Goal: Task Accomplishment & Management: Manage account settings

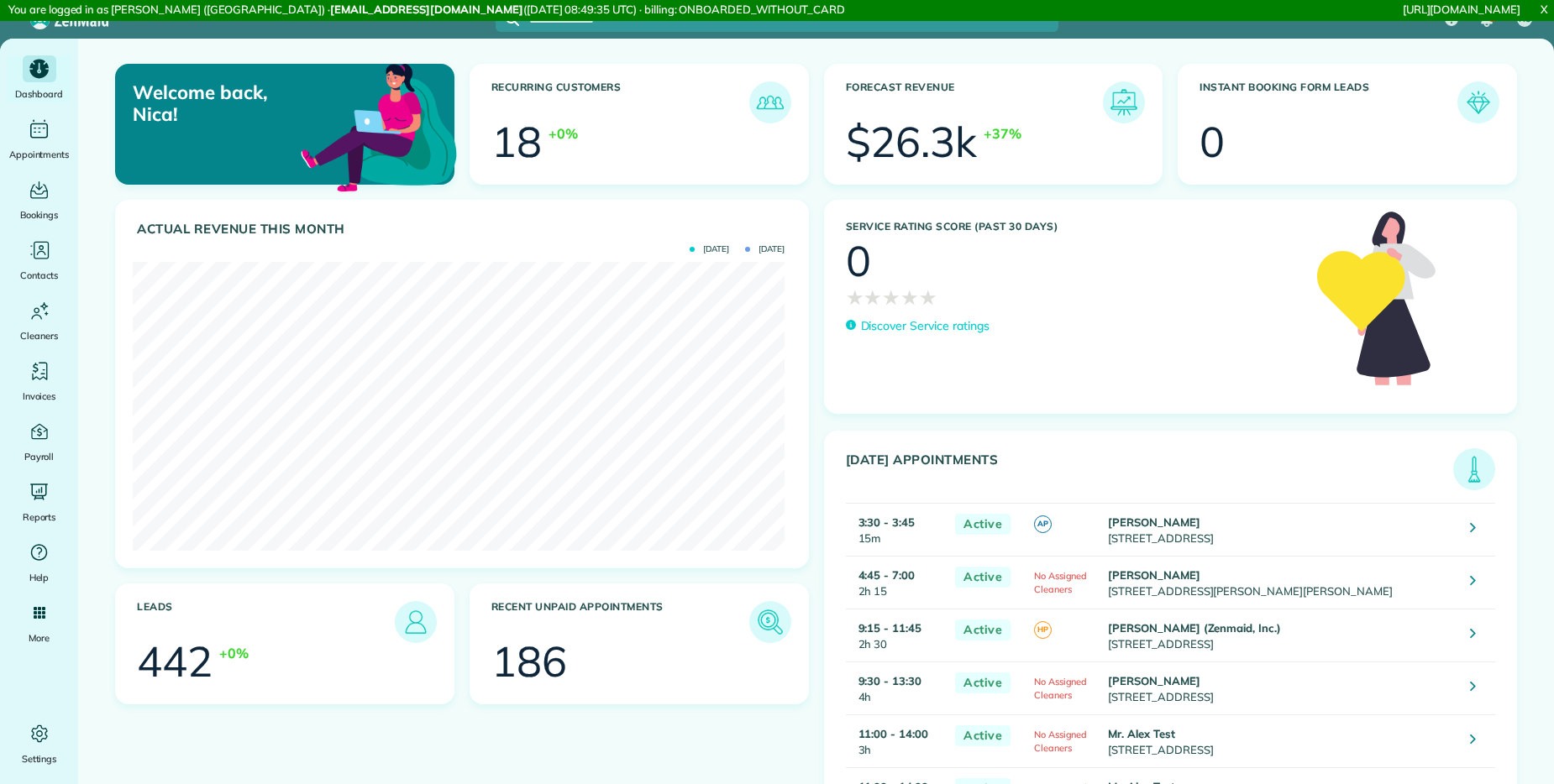
scroll to position [289, 651]
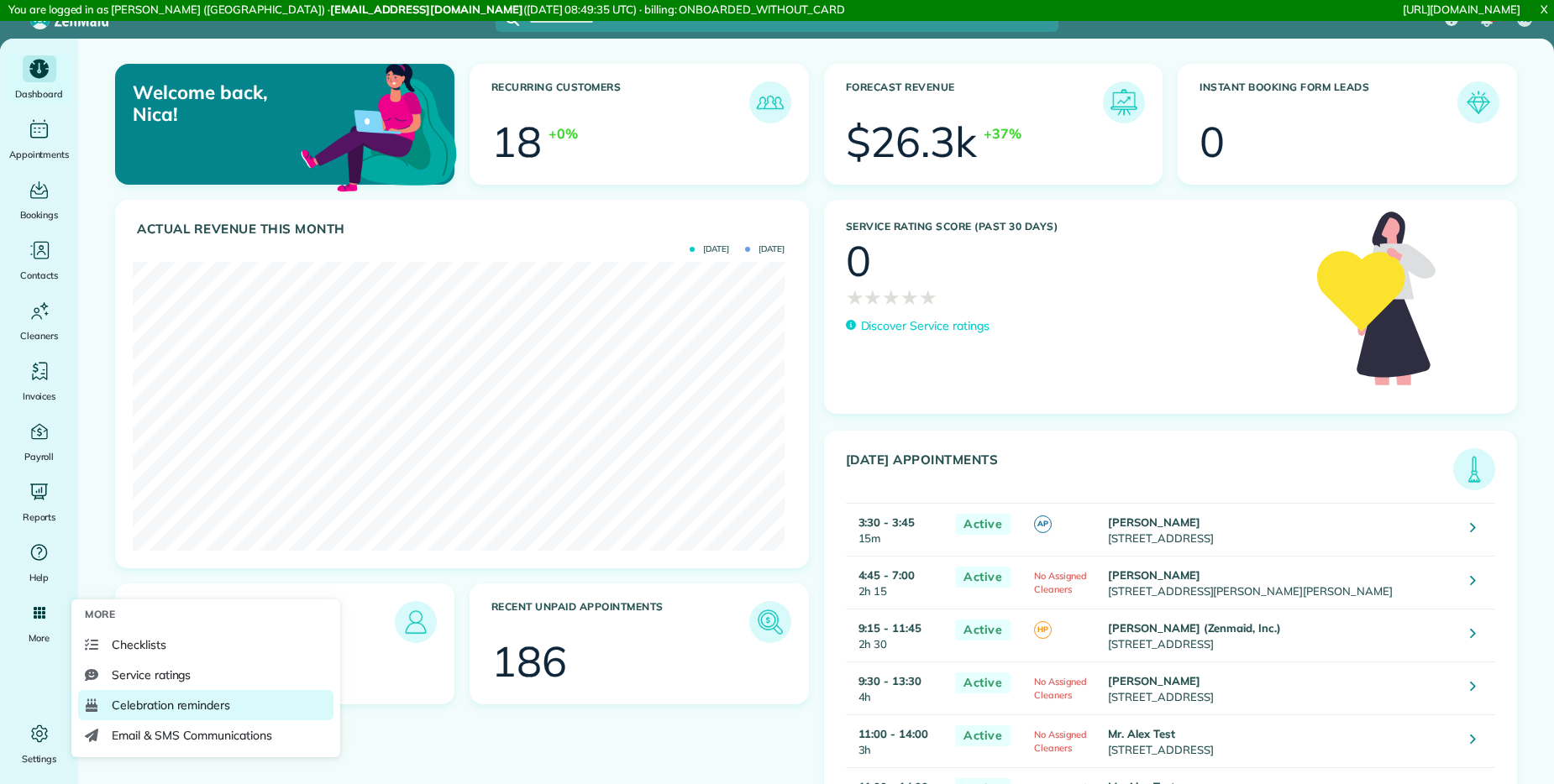
click at [205, 705] on span "Celebration reminders" at bounding box center [170, 705] width 118 height 16
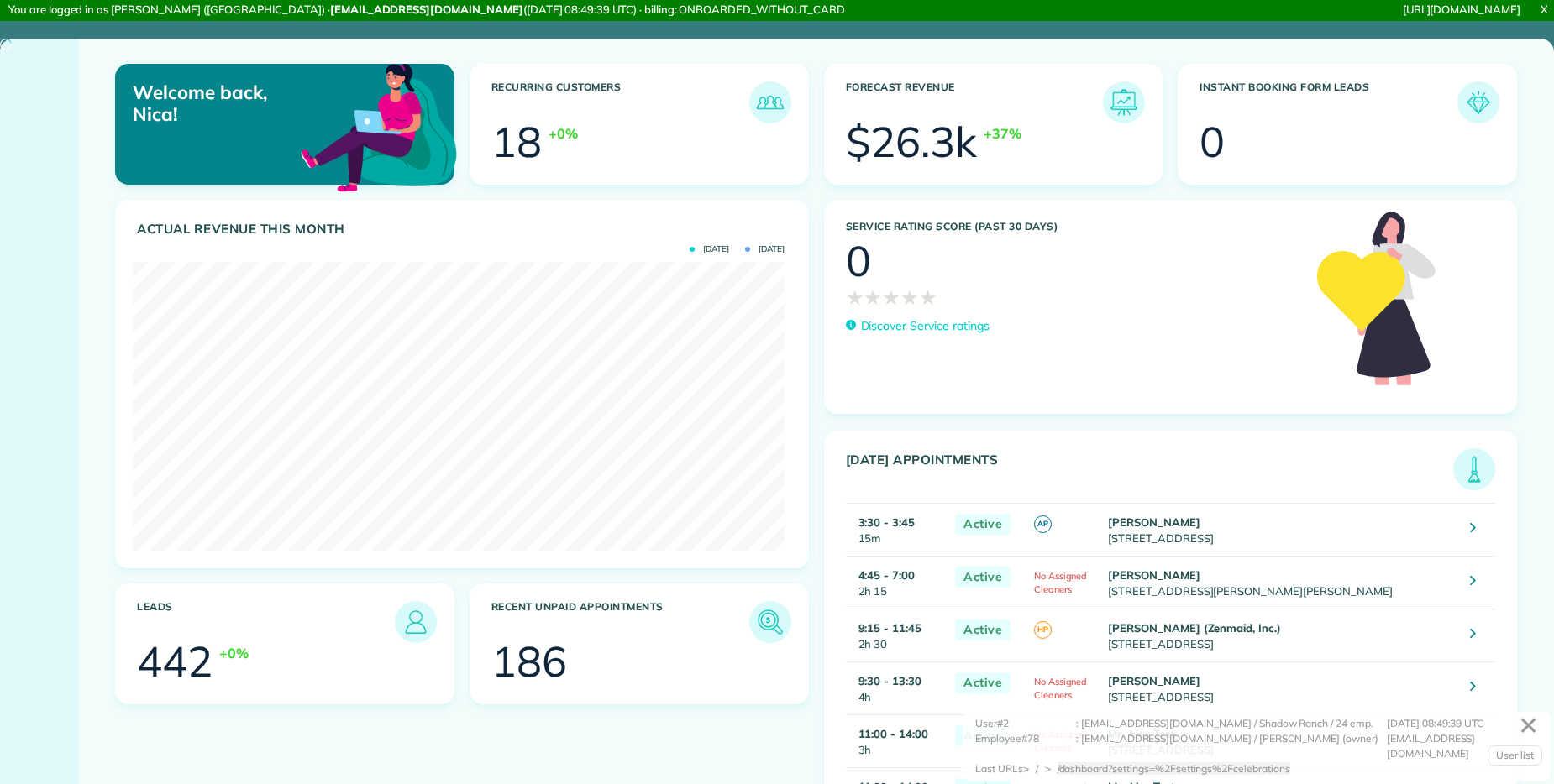
scroll to position [289, 651]
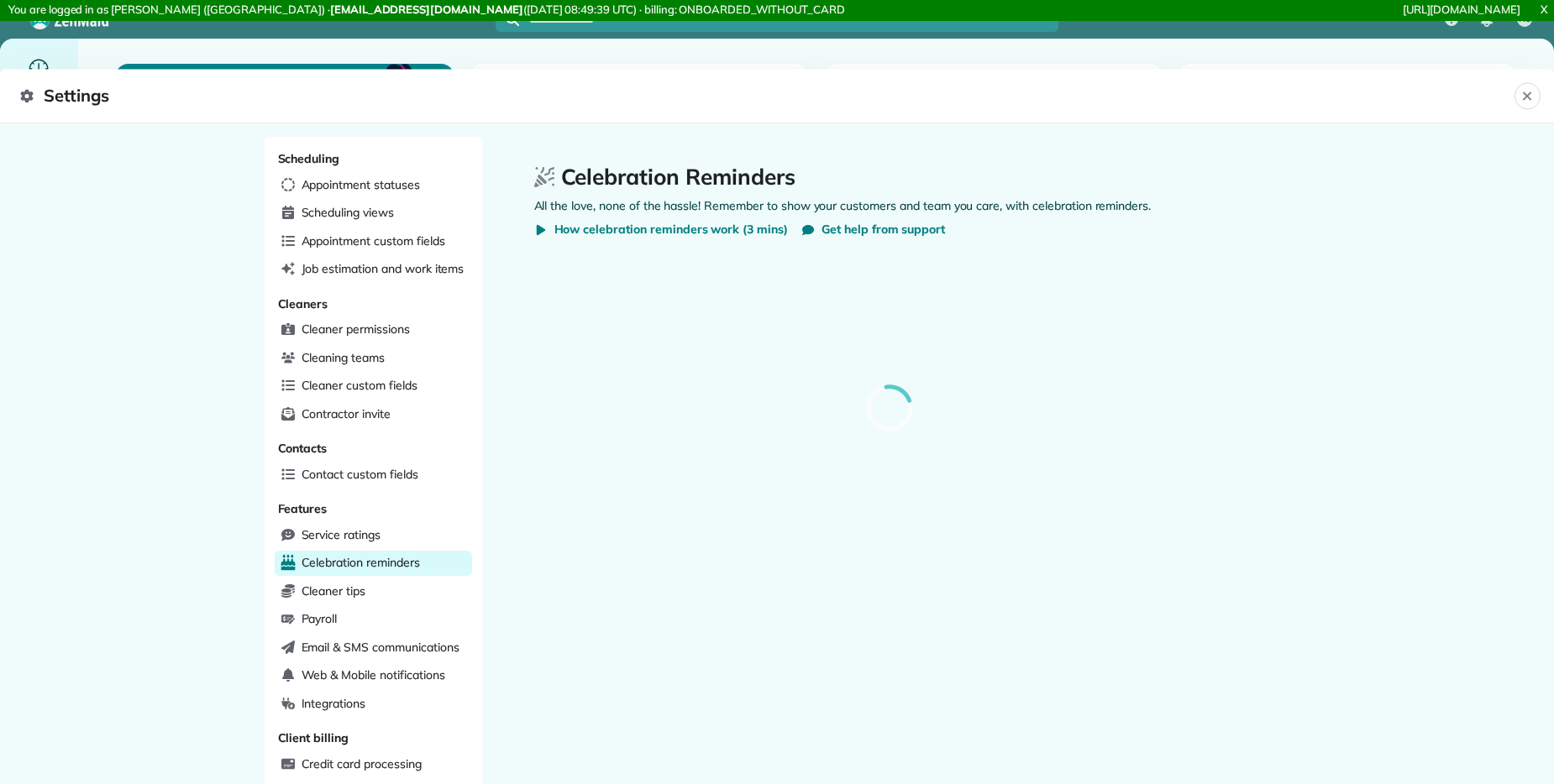
select select
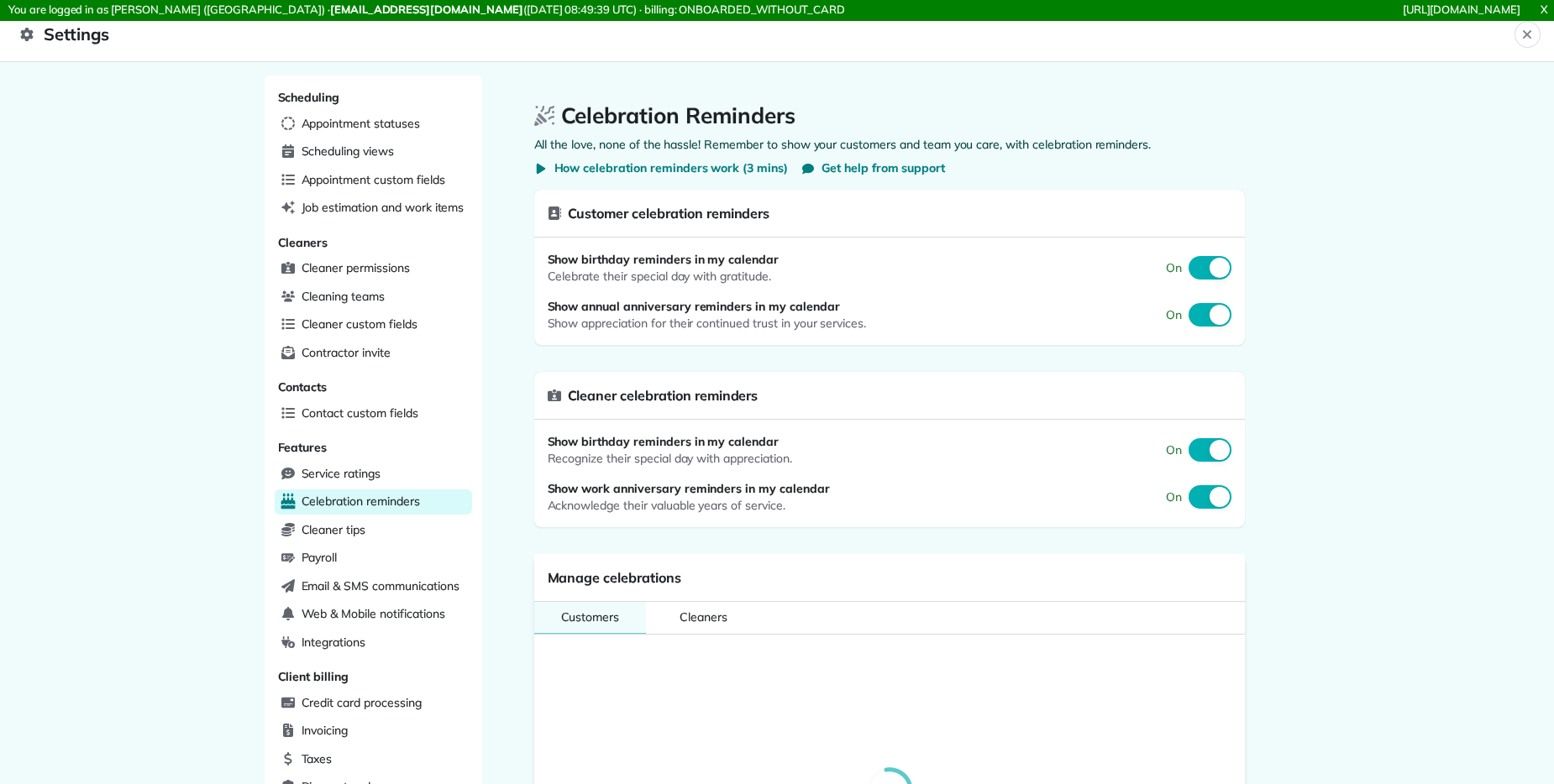
select select
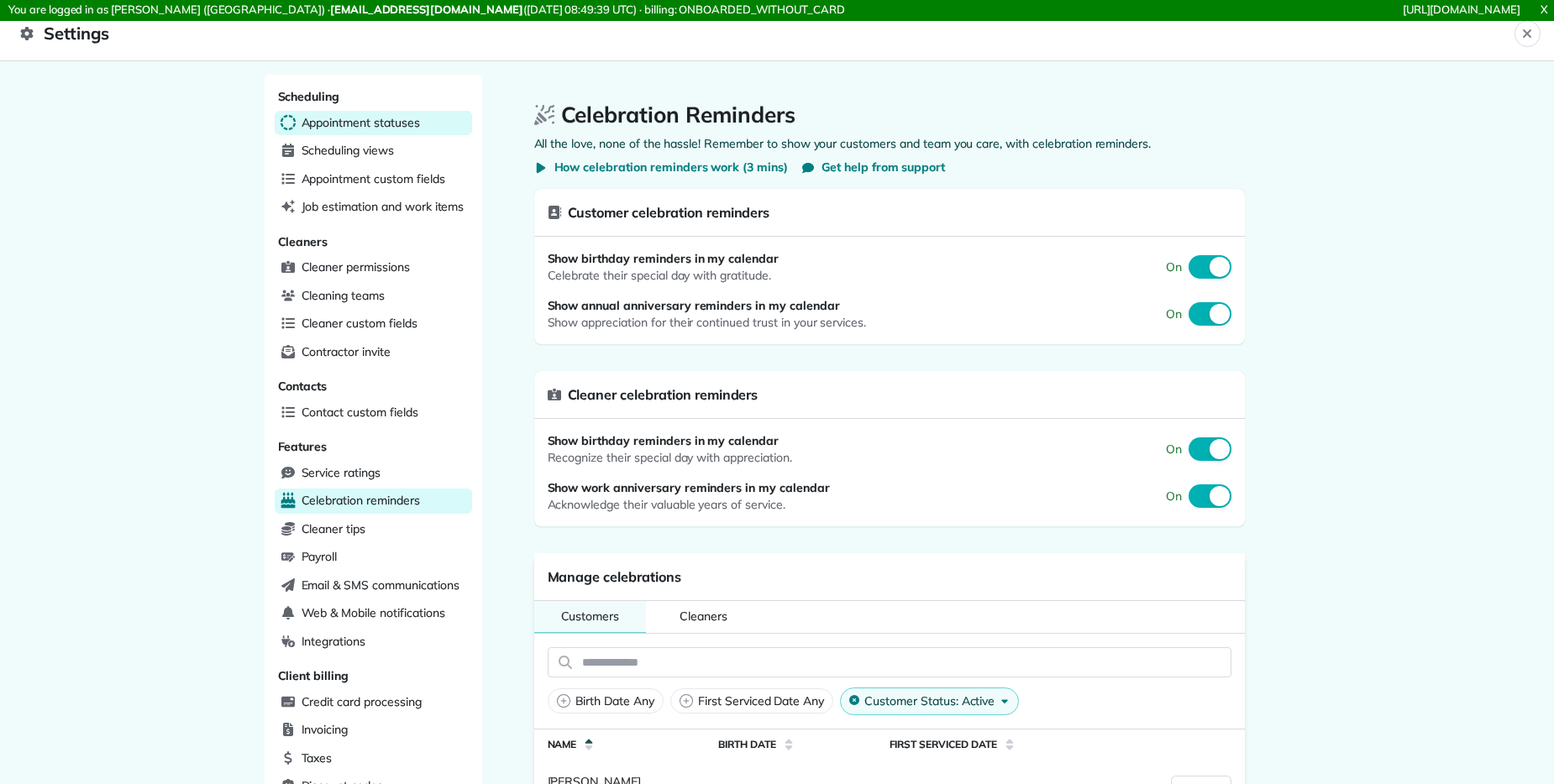
click at [375, 129] on span "Appointment statuses" at bounding box center [360, 123] width 118 height 16
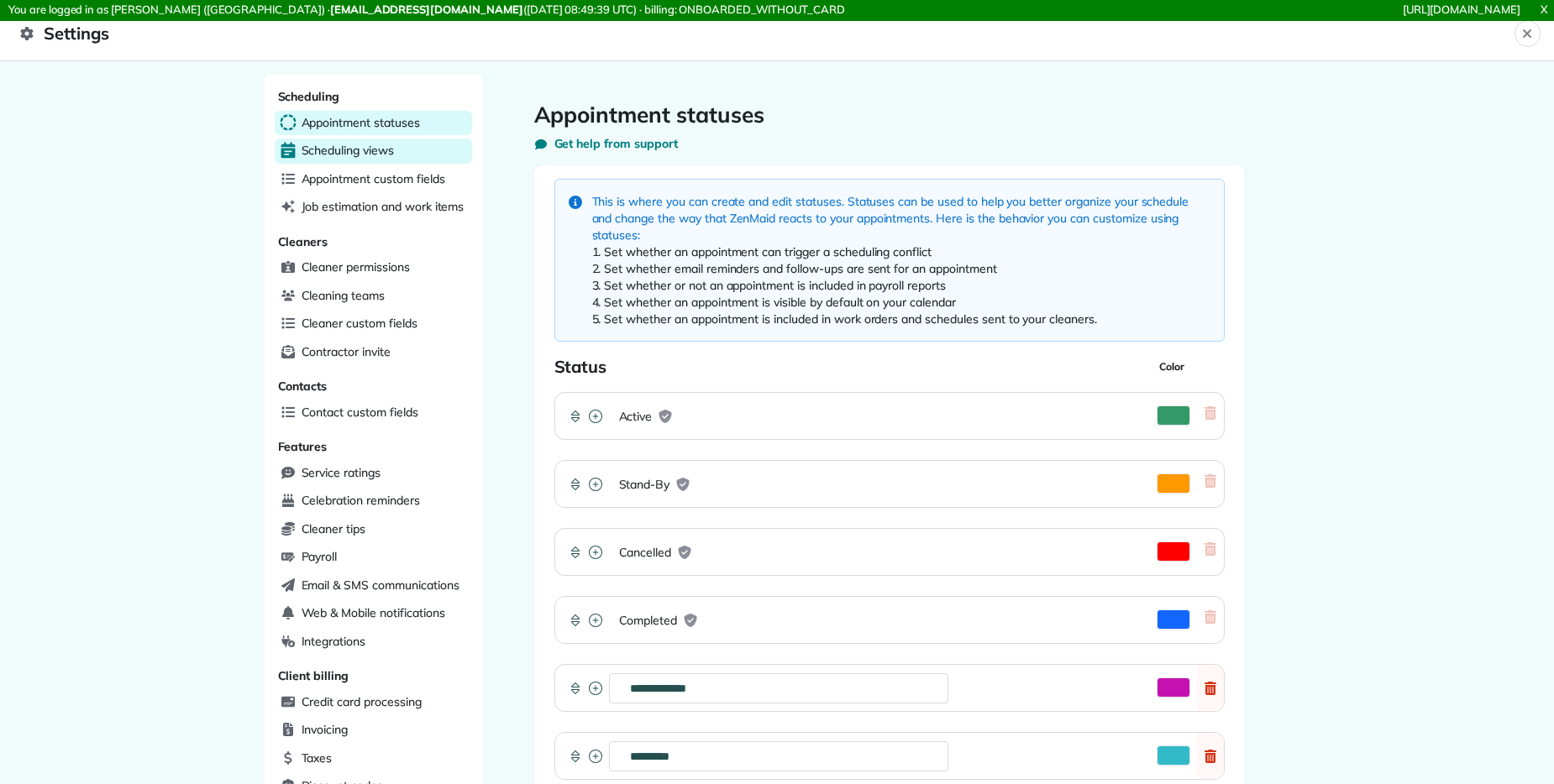
click at [410, 155] on div "Scheduling views" at bounding box center [373, 150] width 197 height 25
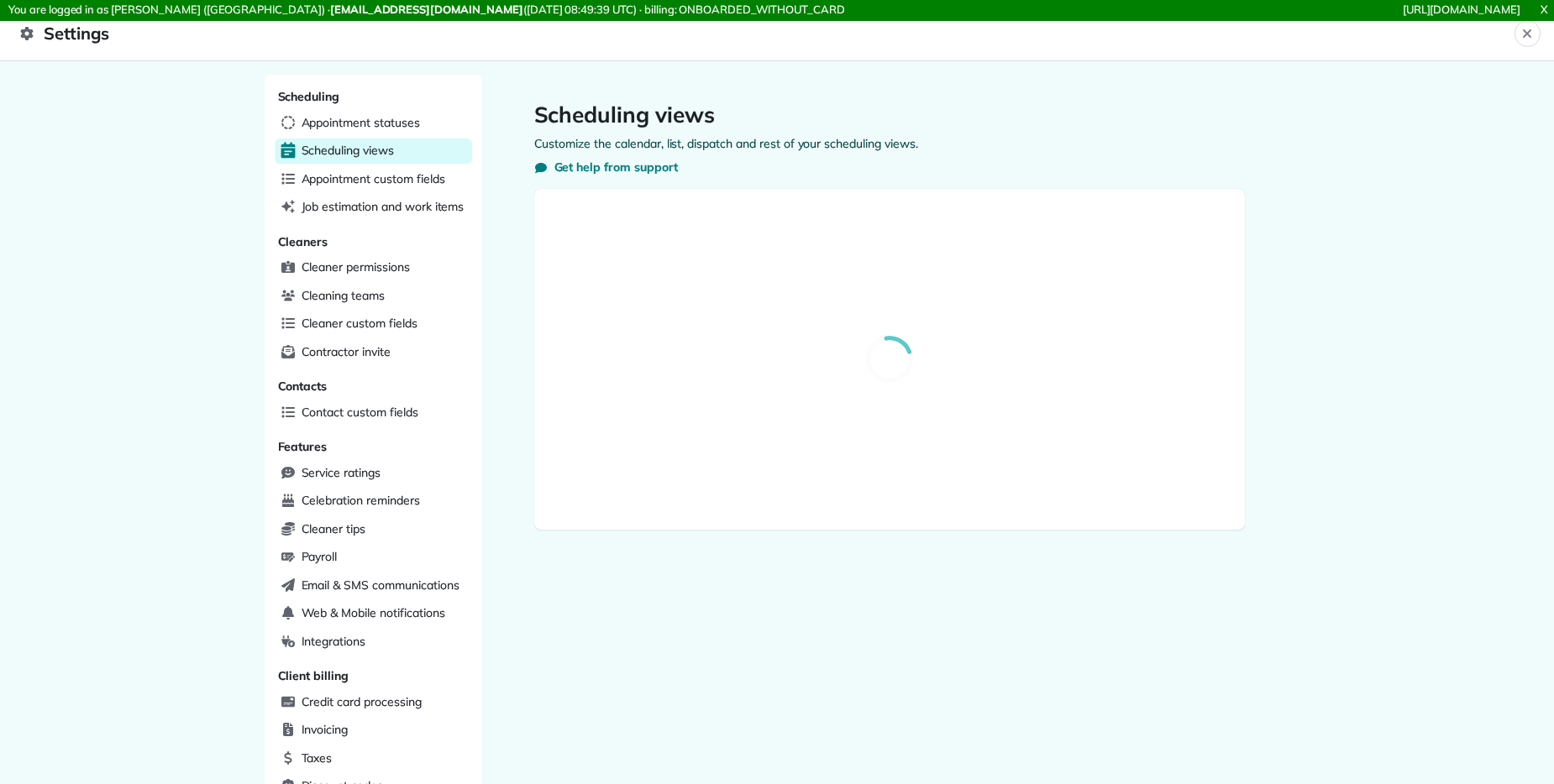
select select "**********"
select select "******"
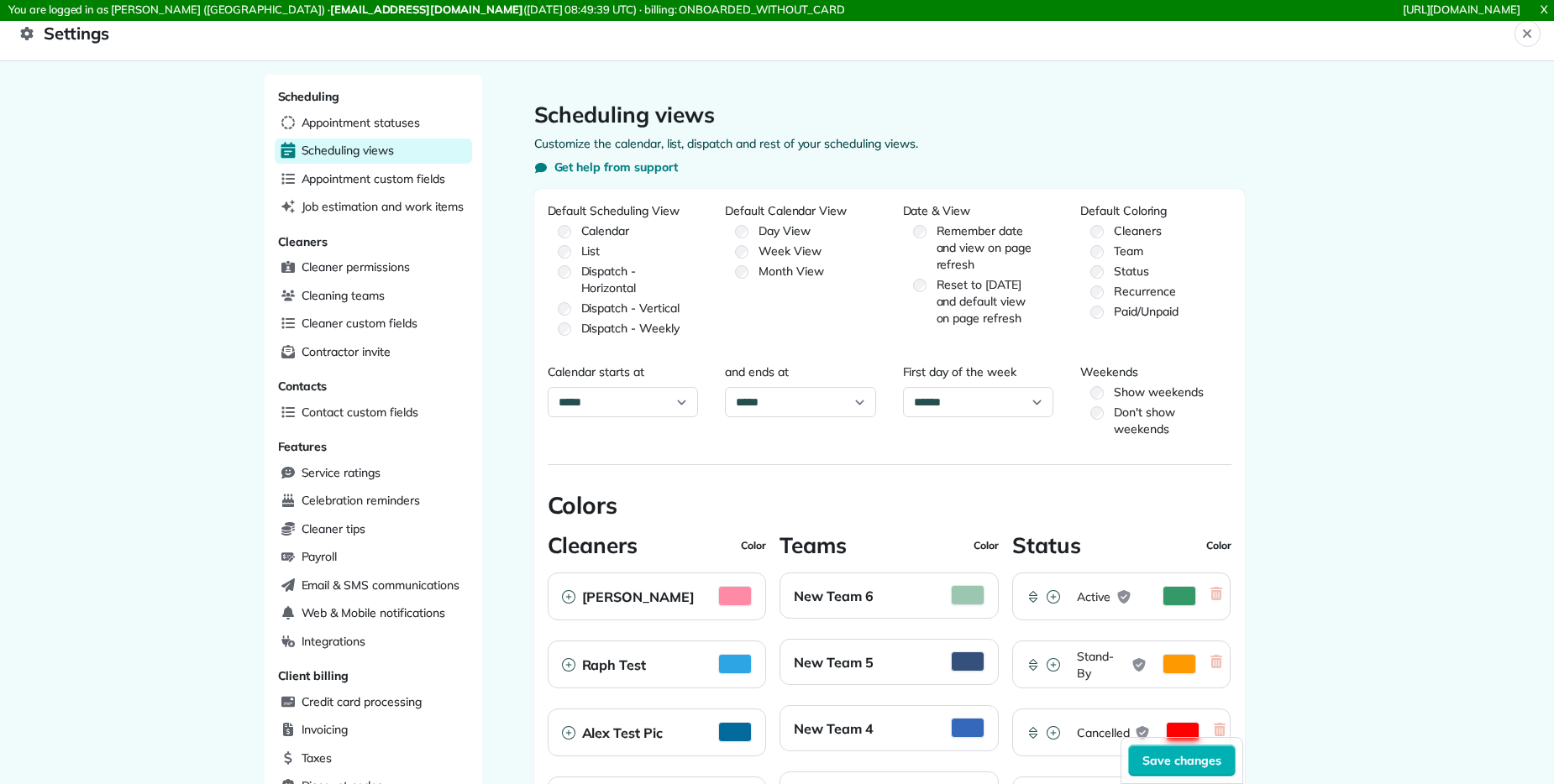
click at [82, 40] on span "Settings" at bounding box center [767, 33] width 1494 height 27
click at [1523, 39] on icon "Close" at bounding box center [1527, 33] width 14 height 14
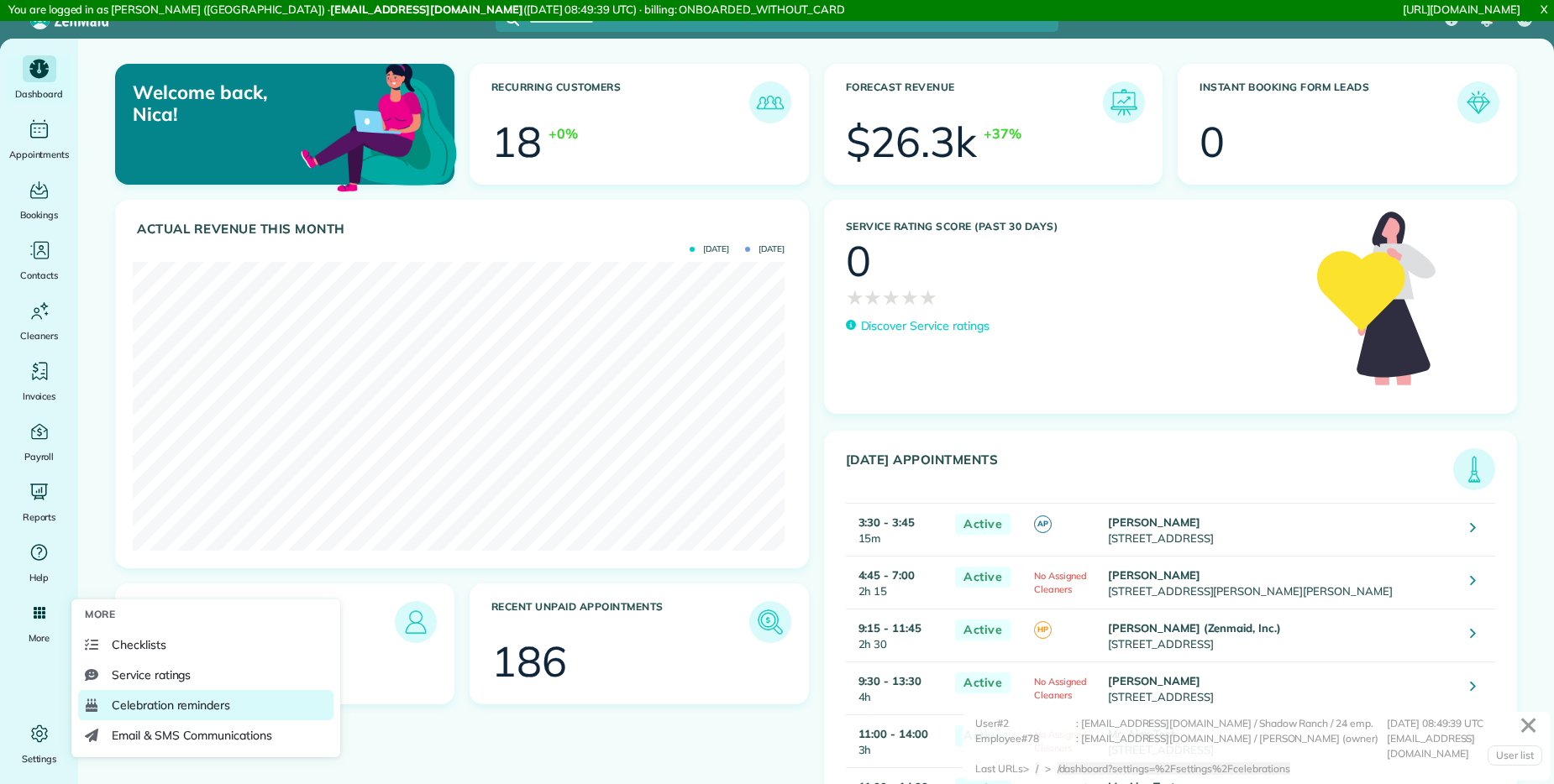
click at [154, 704] on span "Celebration reminders" at bounding box center [170, 705] width 118 height 16
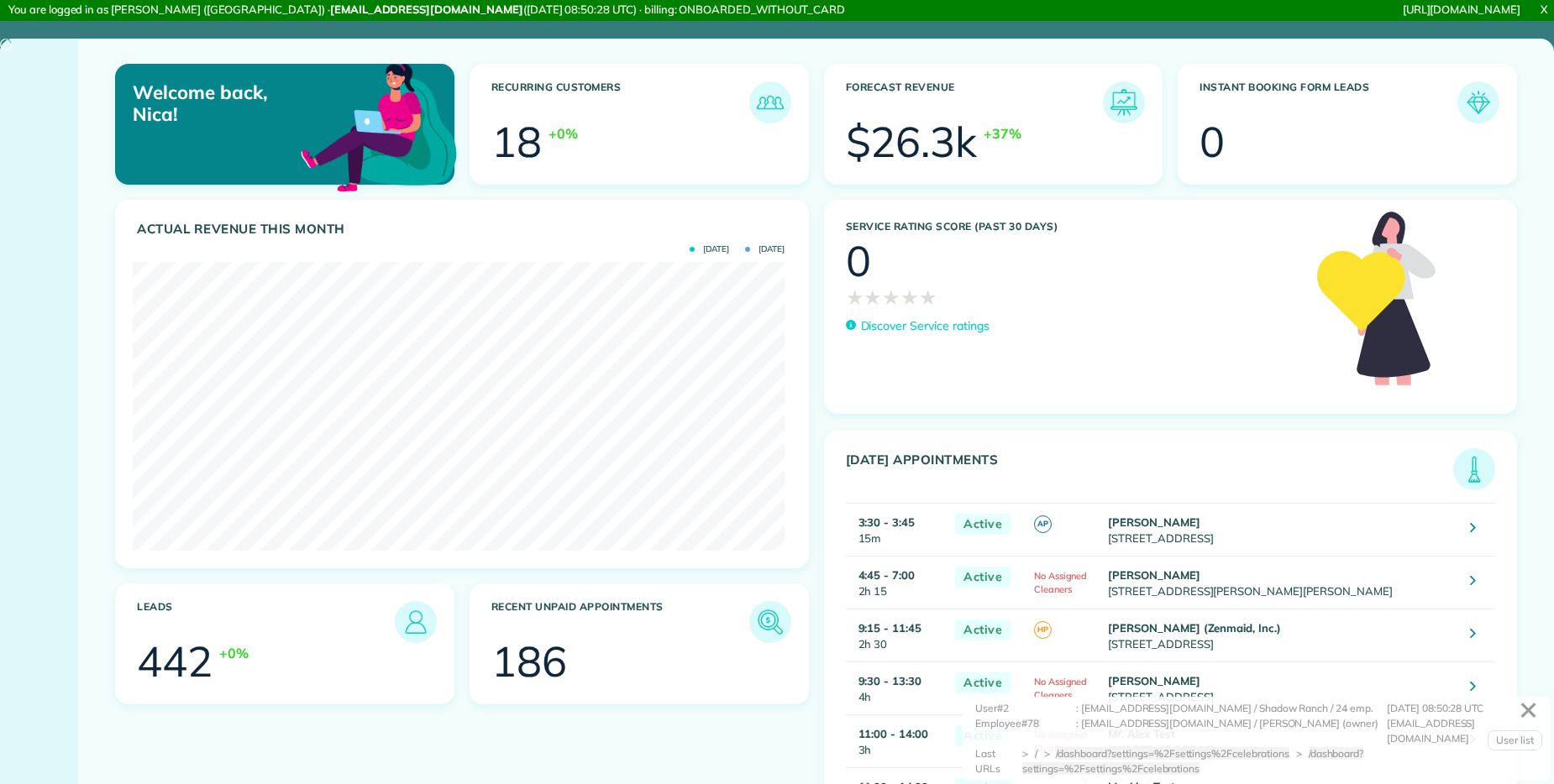
scroll to position [289, 651]
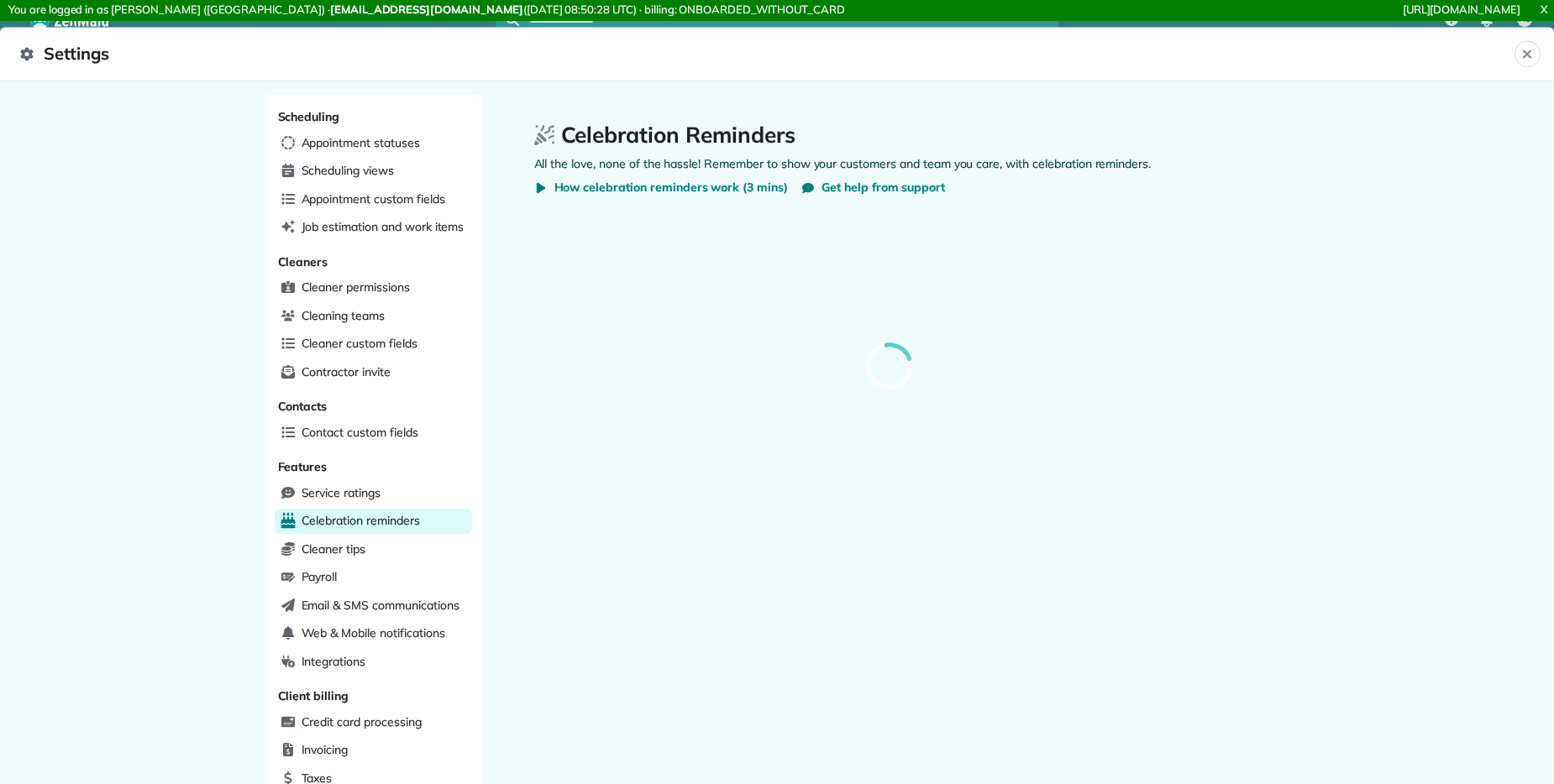
select select
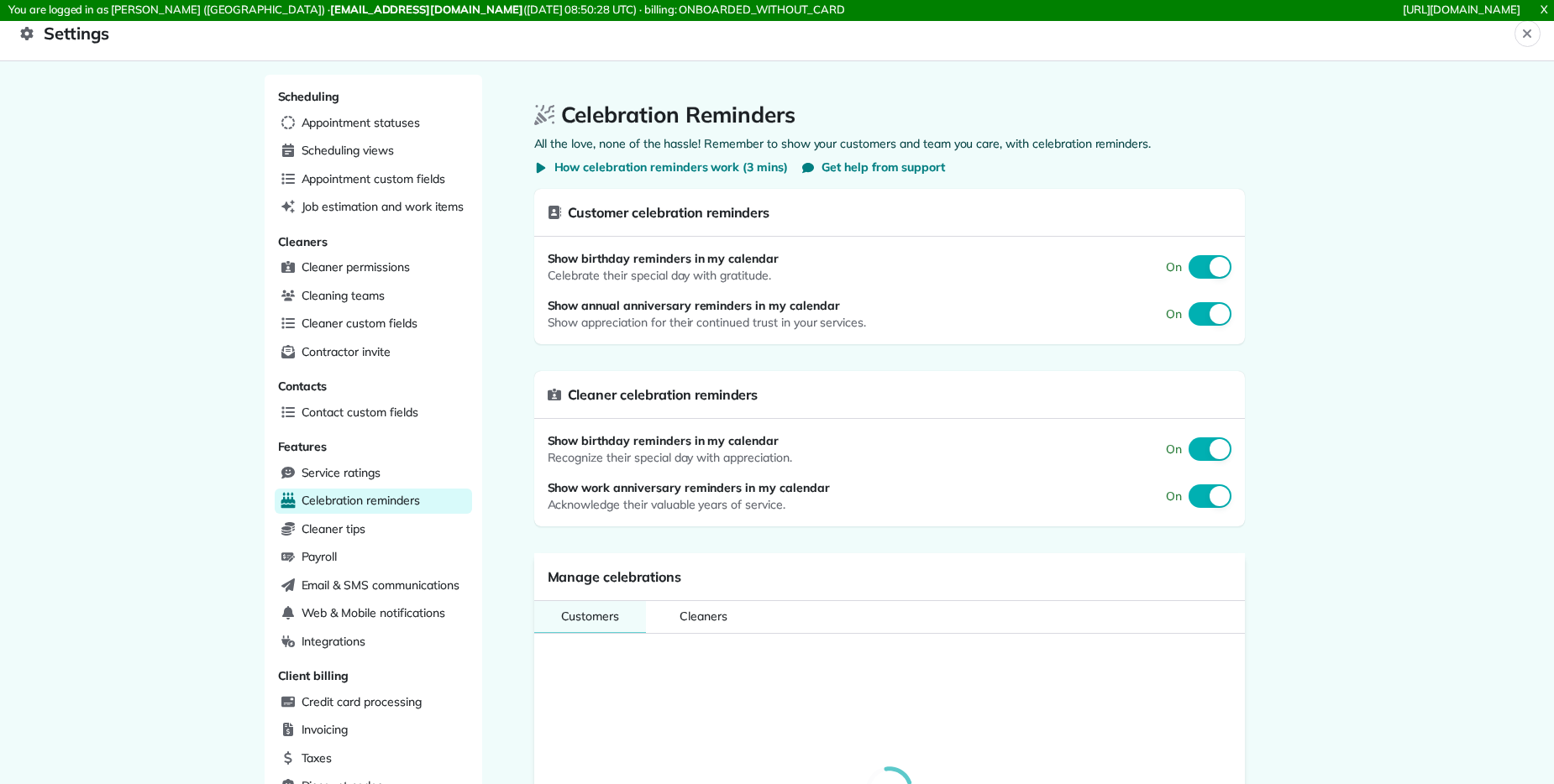
select select
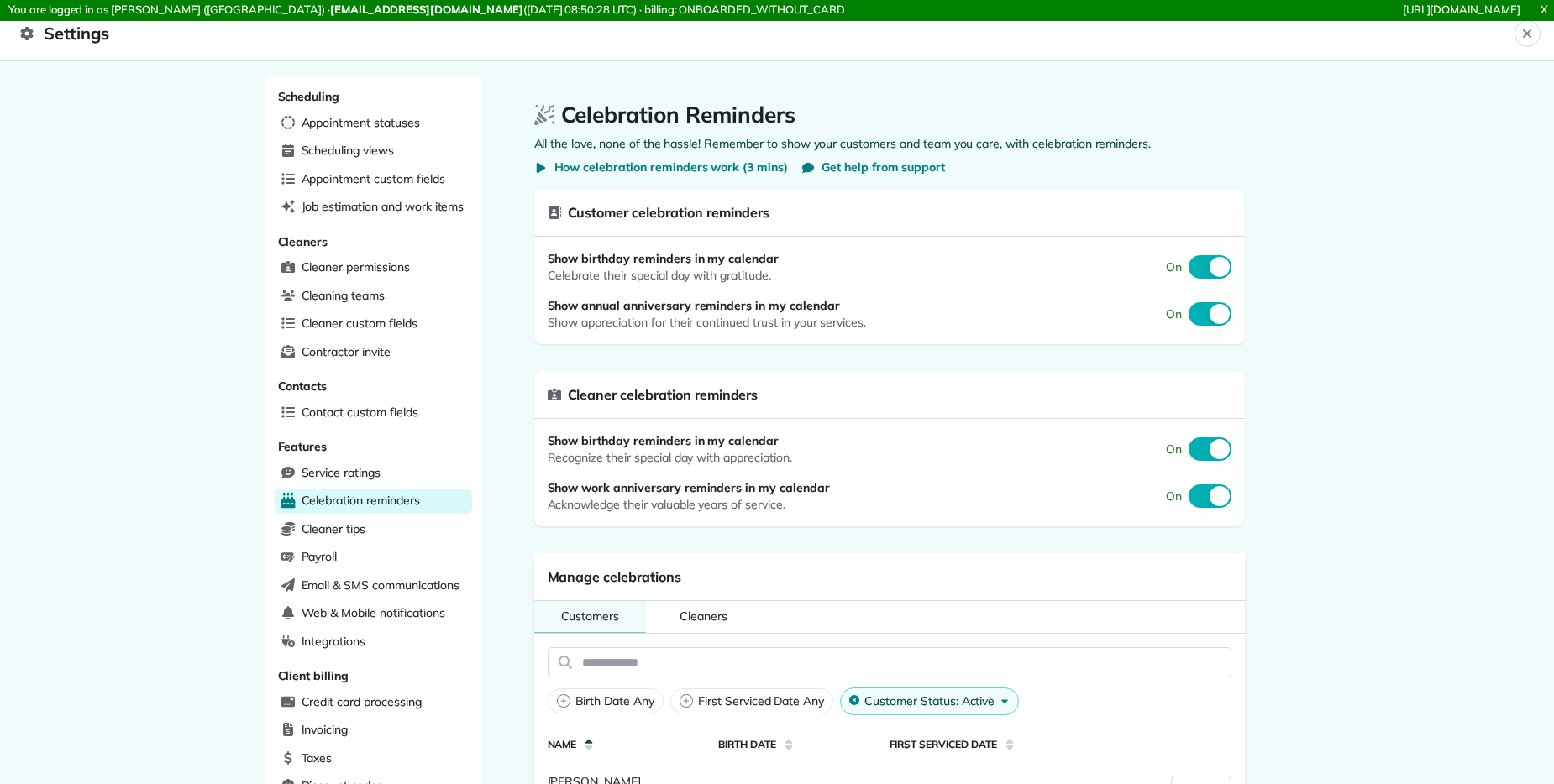
click at [1542, 5] on link "X" at bounding box center [1544, 9] width 20 height 19
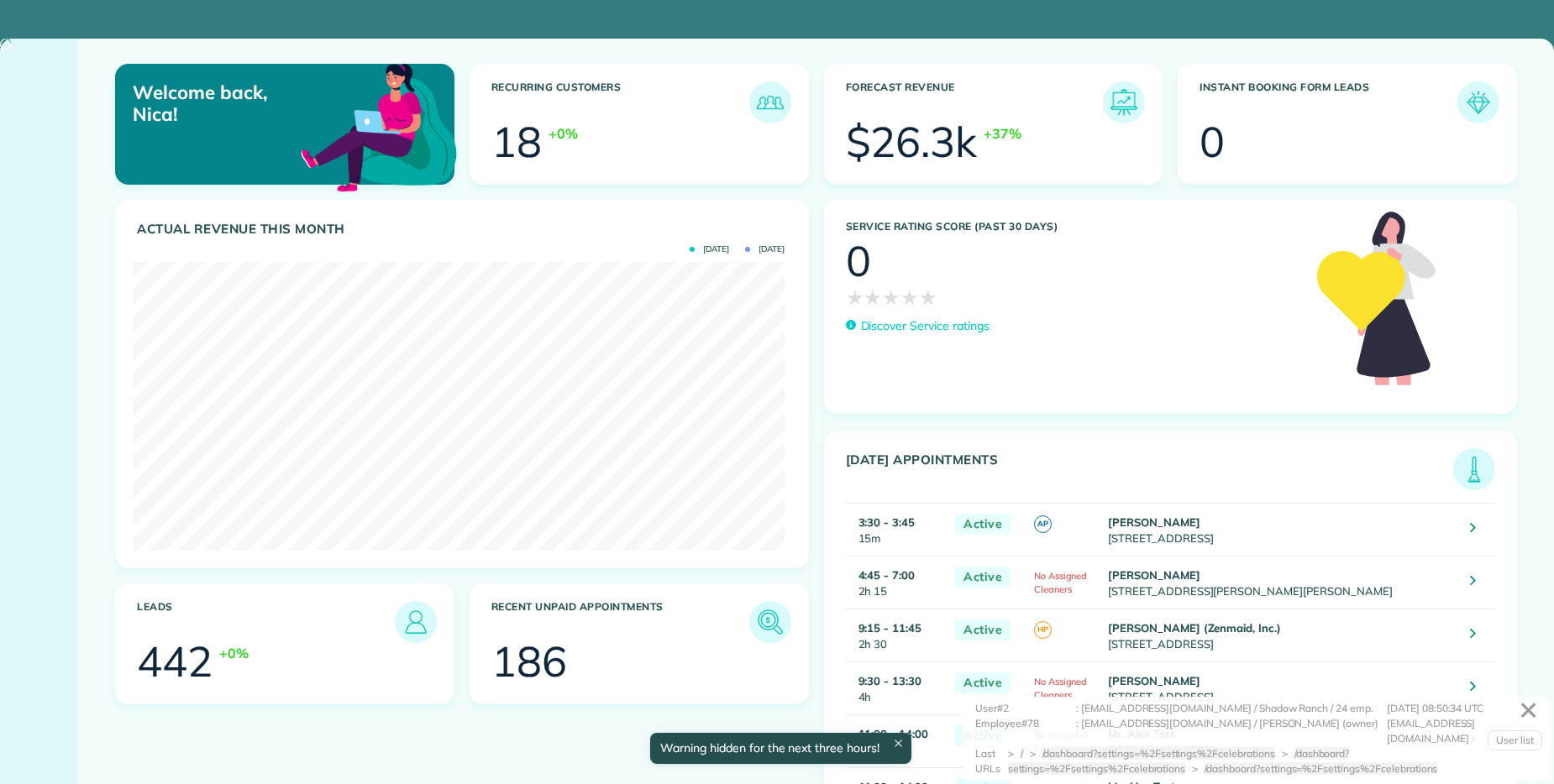
scroll to position [289, 651]
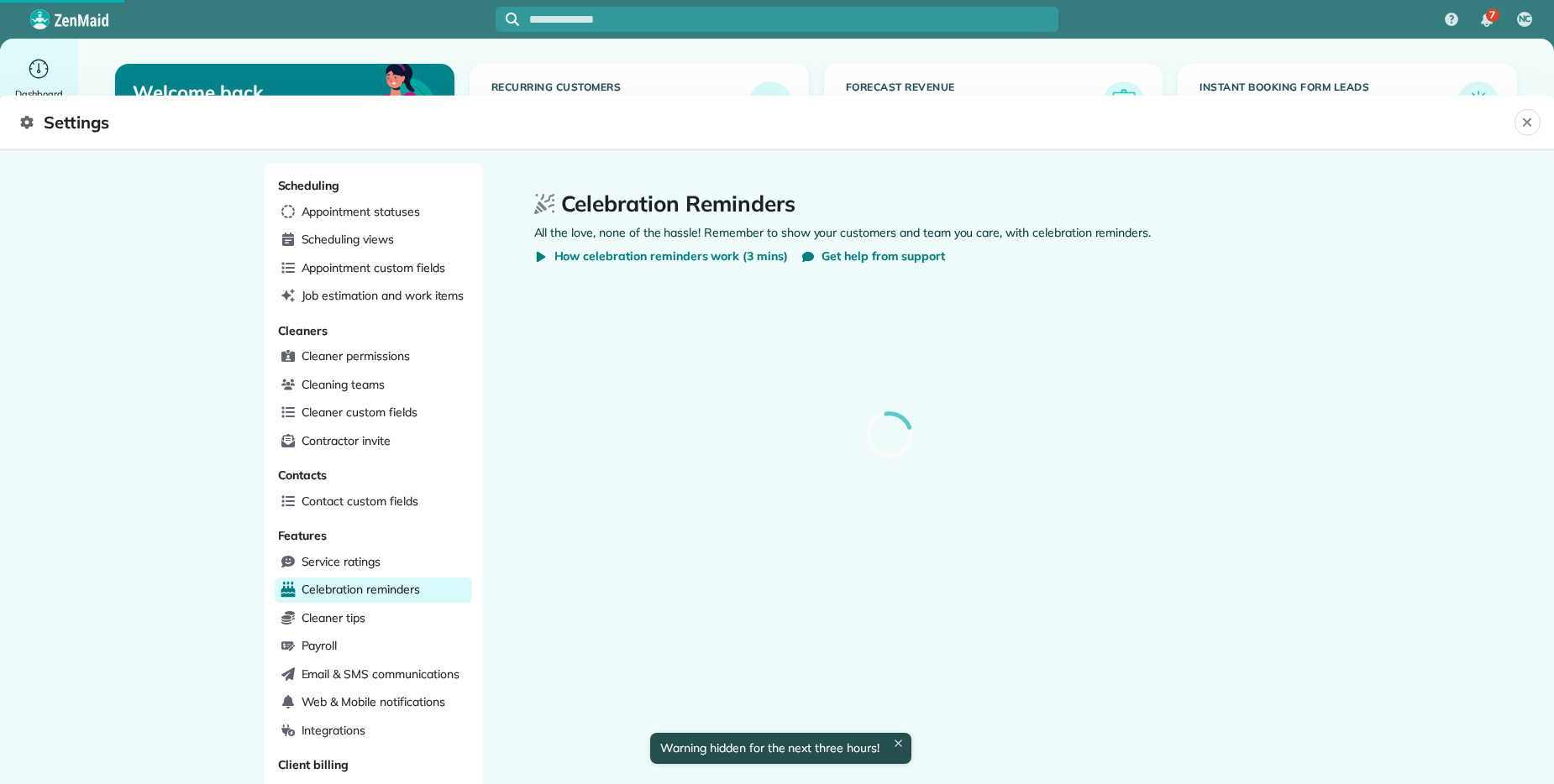
select select
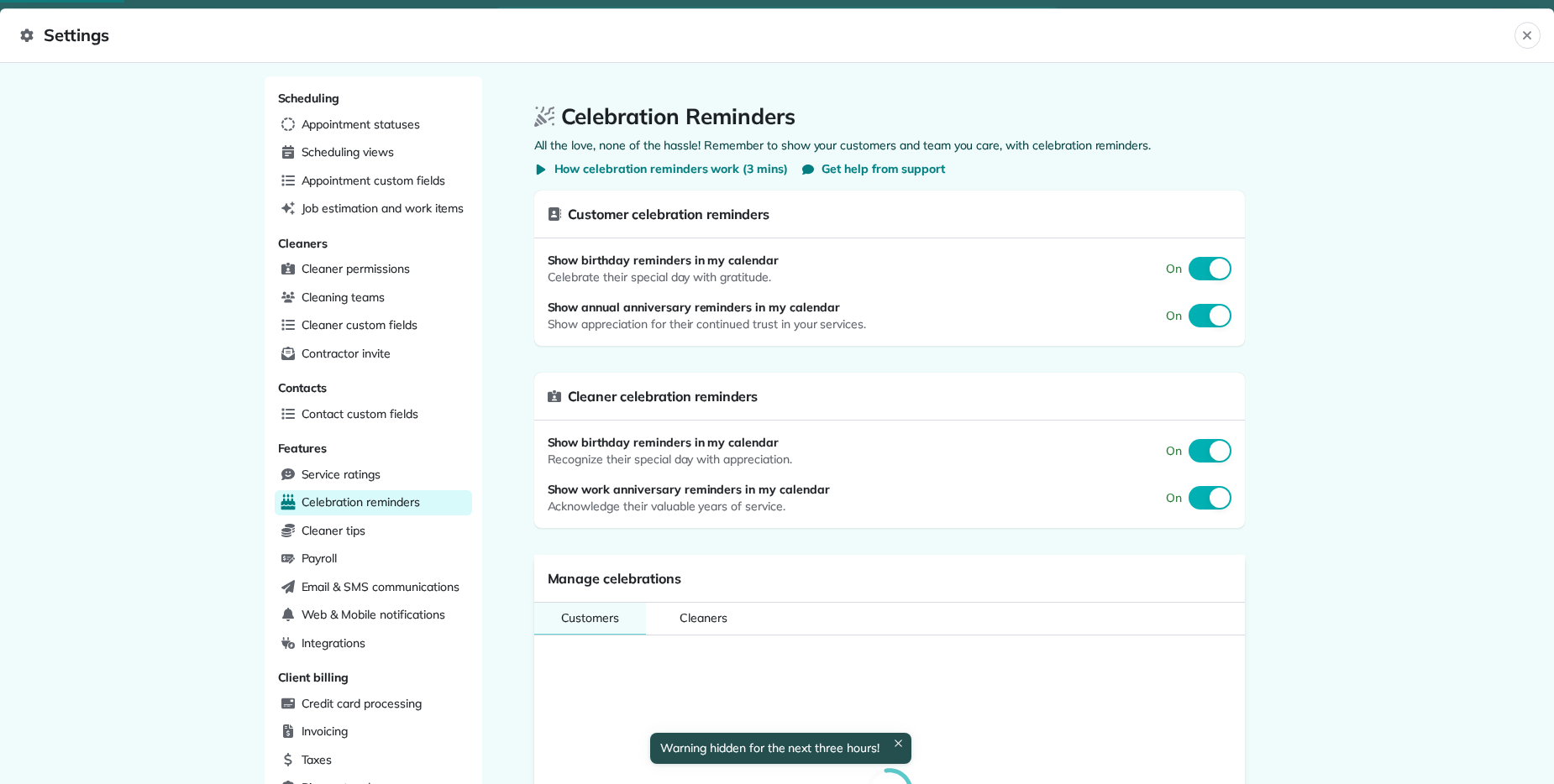
select select
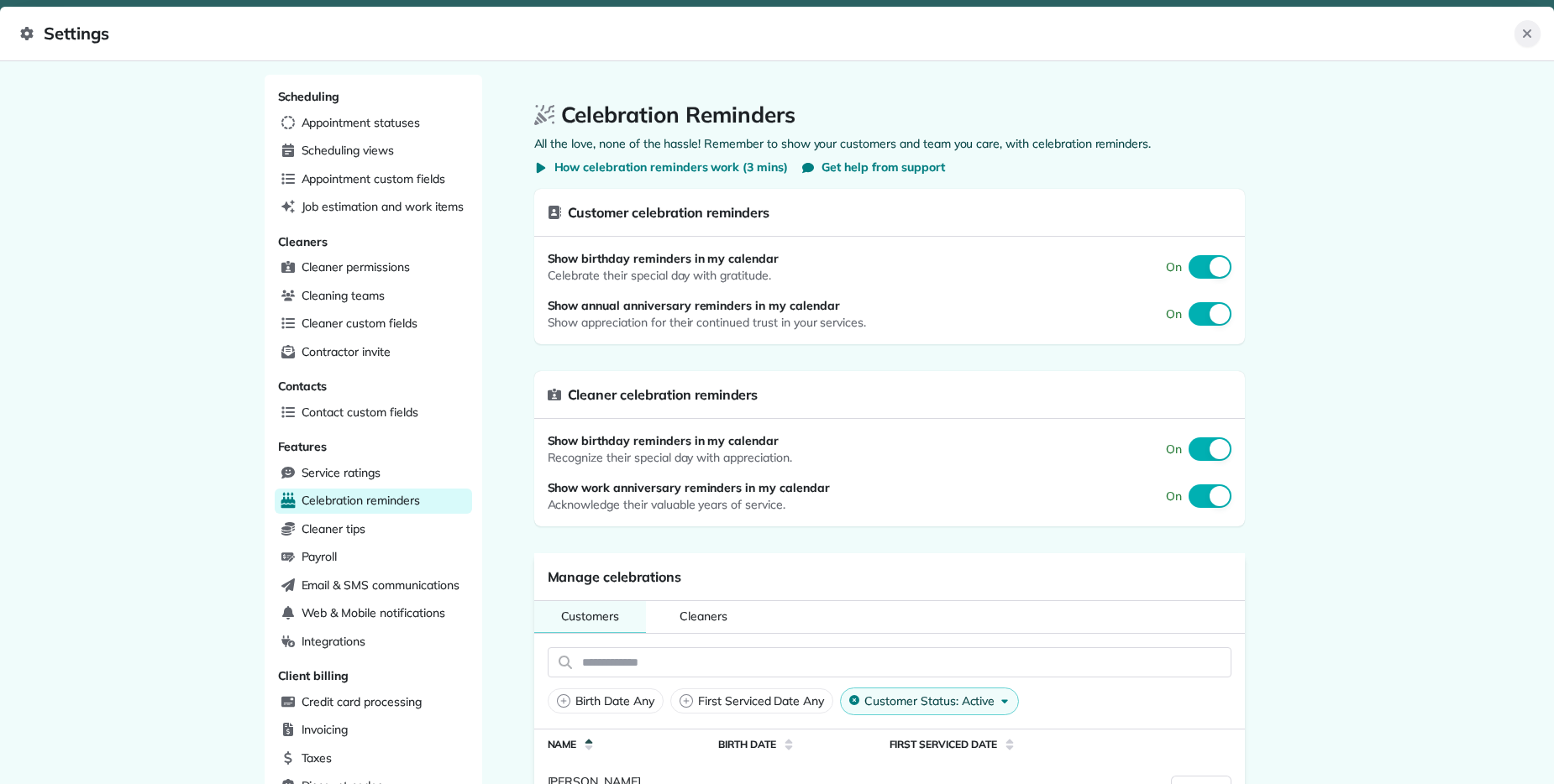
click at [1525, 39] on icon "Close" at bounding box center [1527, 33] width 14 height 14
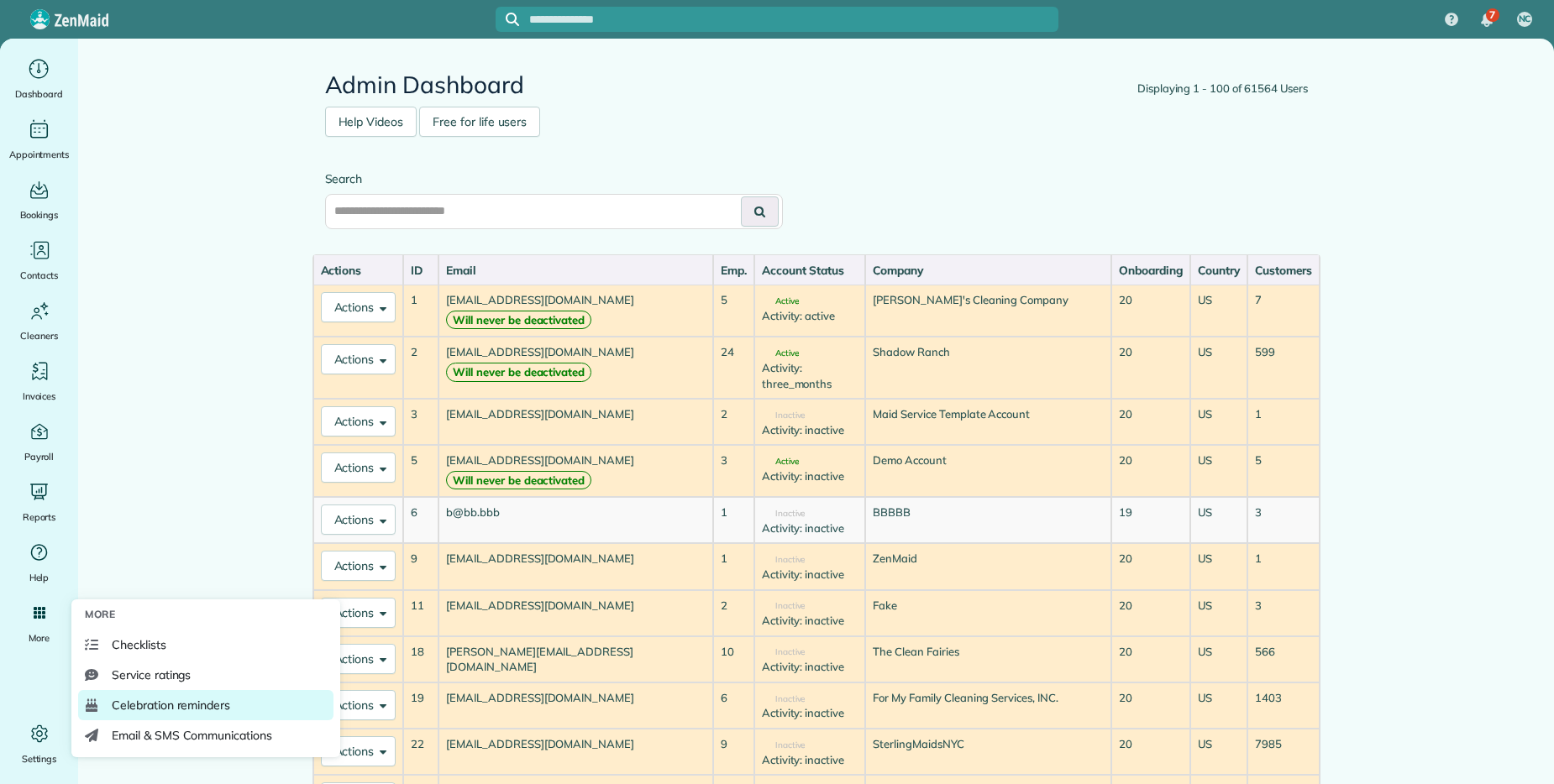
click at [162, 700] on span "Celebration reminders" at bounding box center [170, 705] width 118 height 16
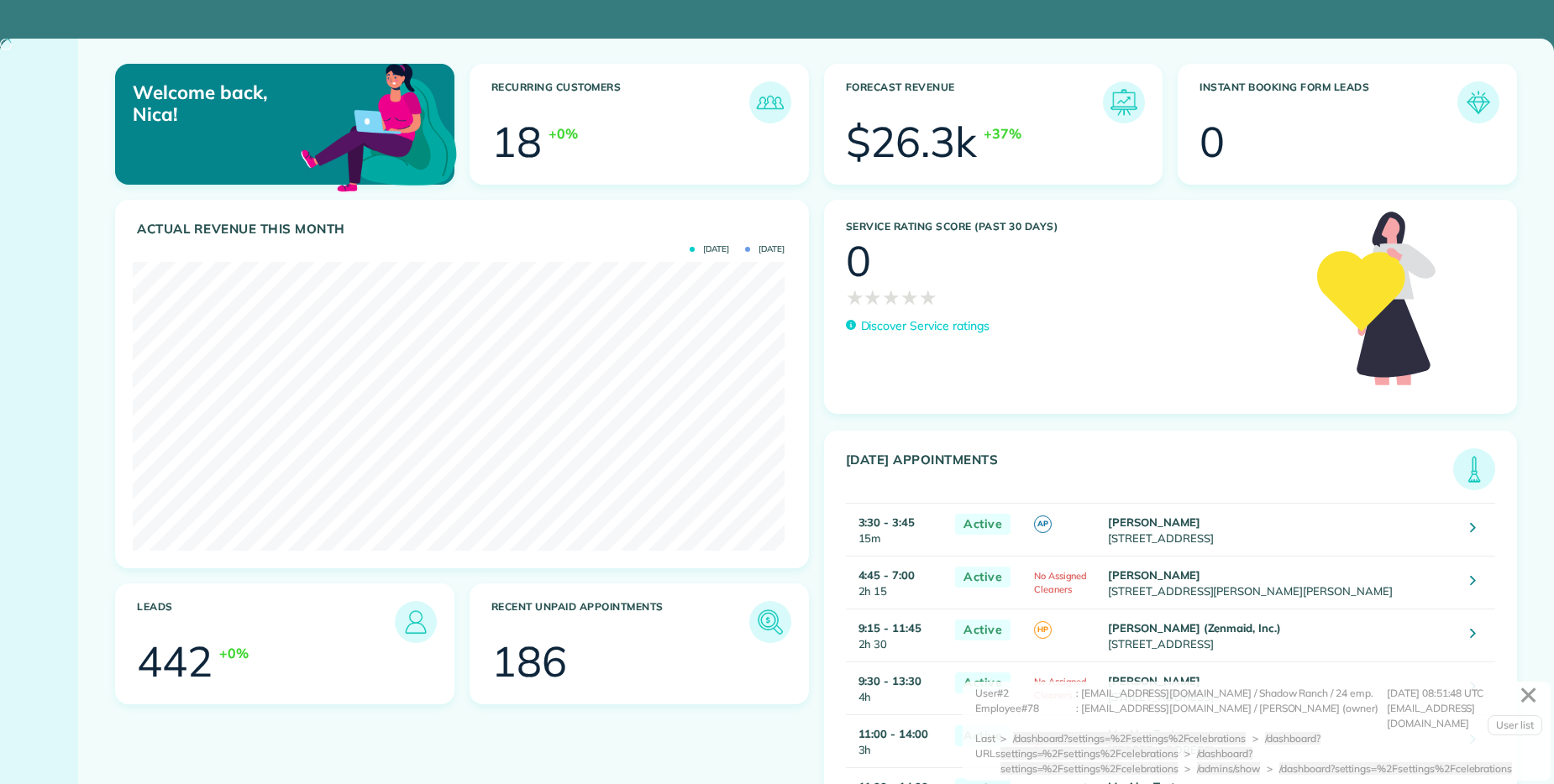
scroll to position [289, 651]
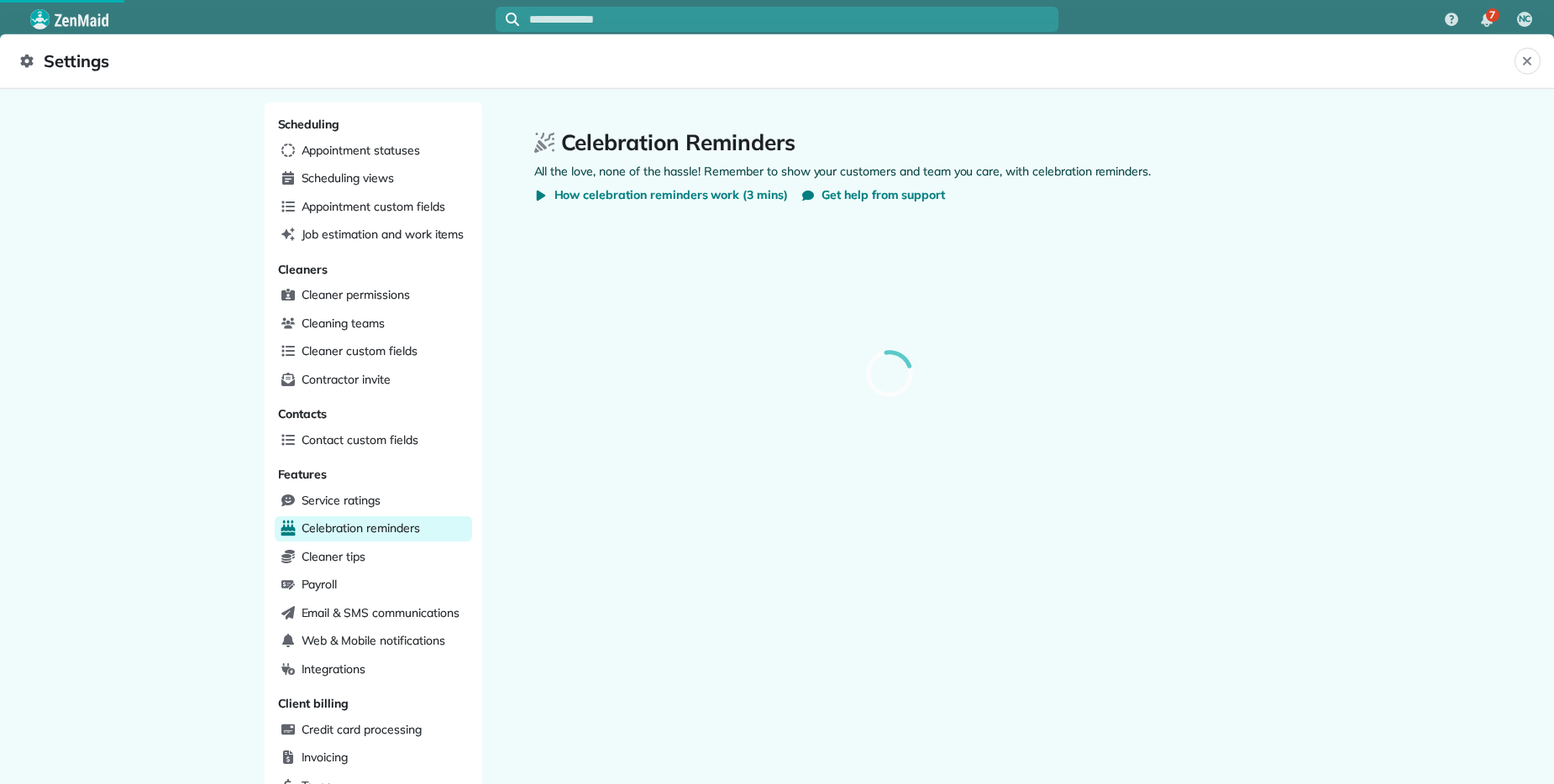
select select
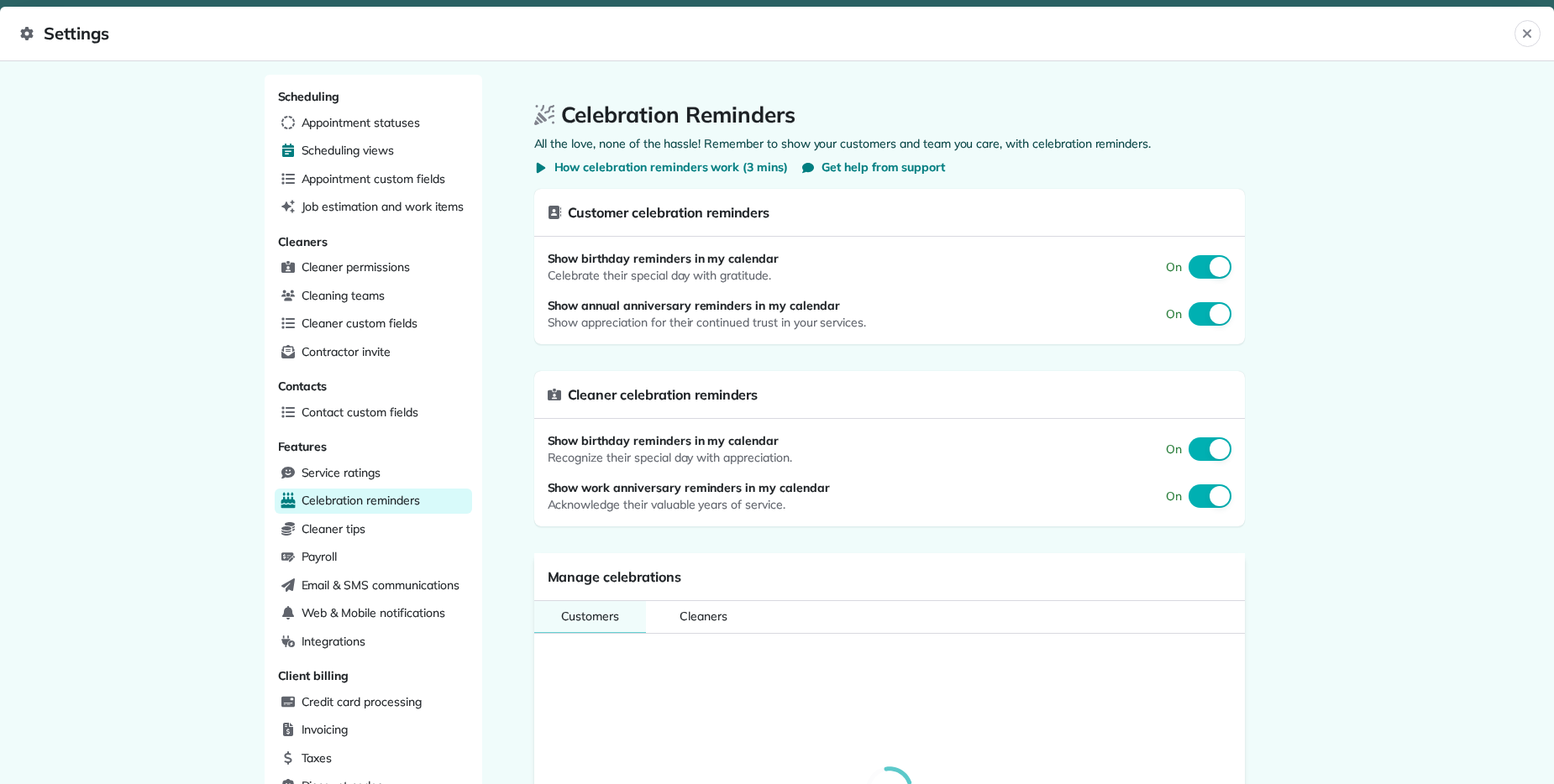
select select
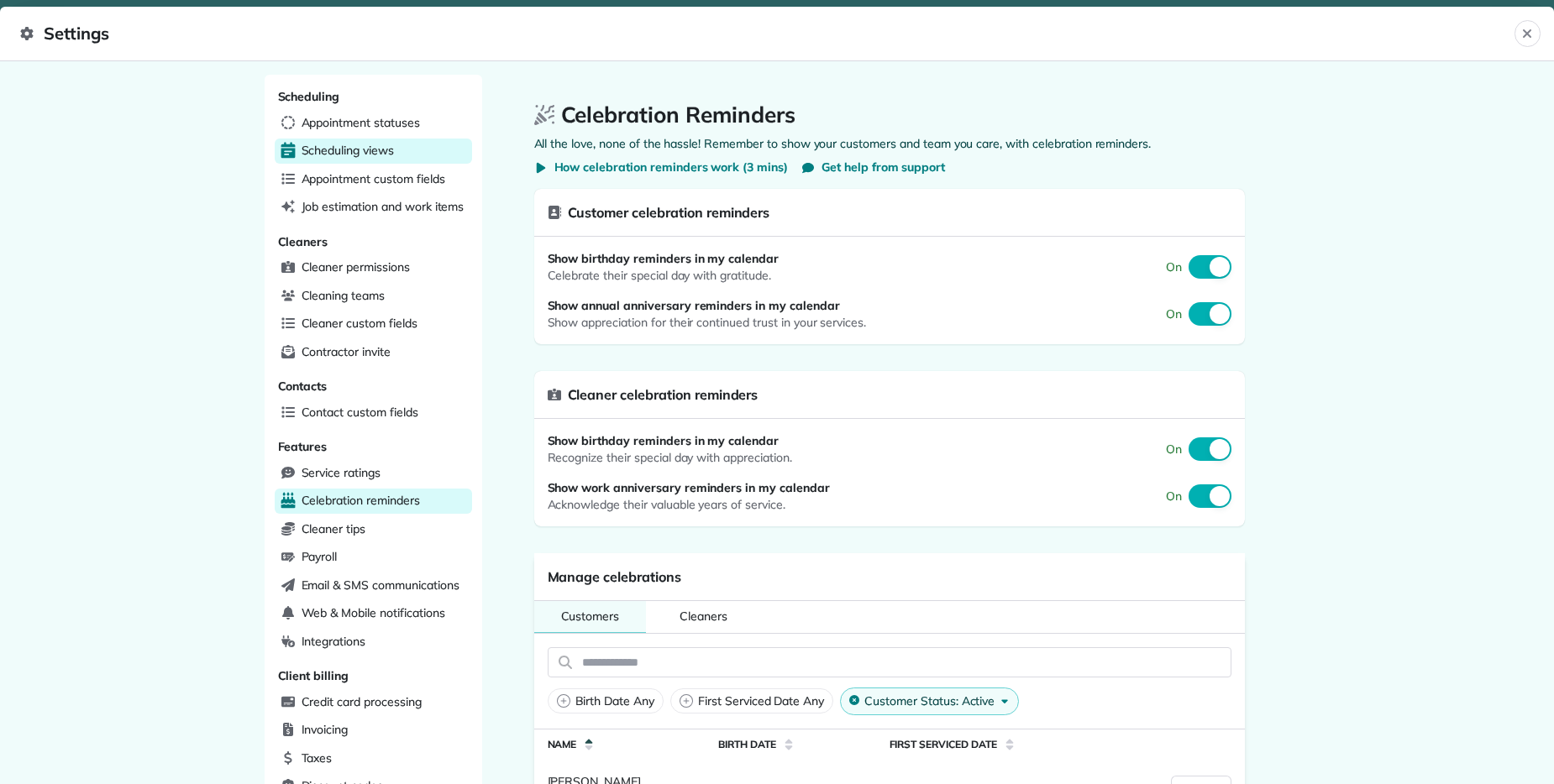
click at [318, 143] on span "Scheduling views" at bounding box center [347, 150] width 93 height 16
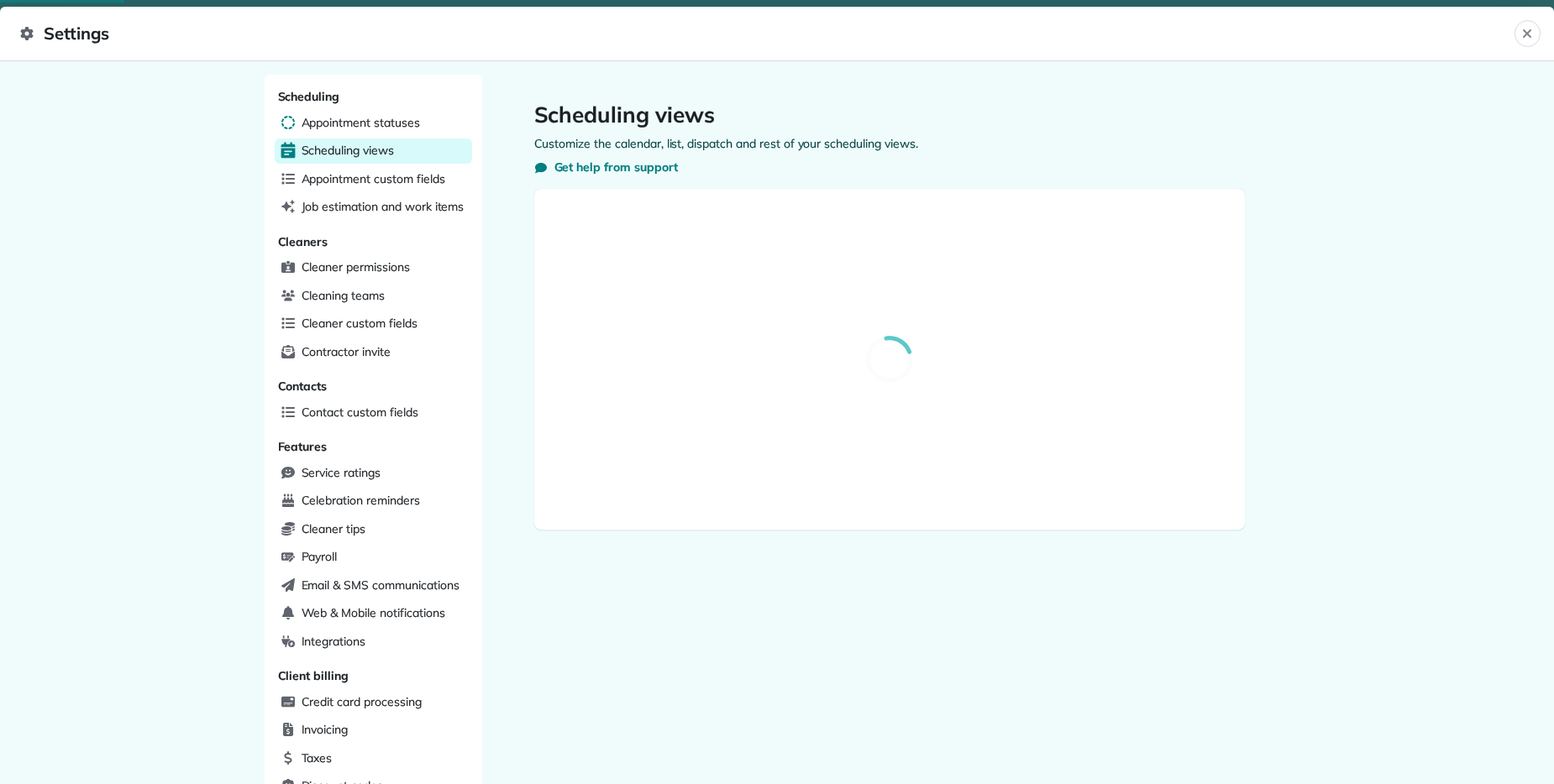
select select "**********"
select select "******"
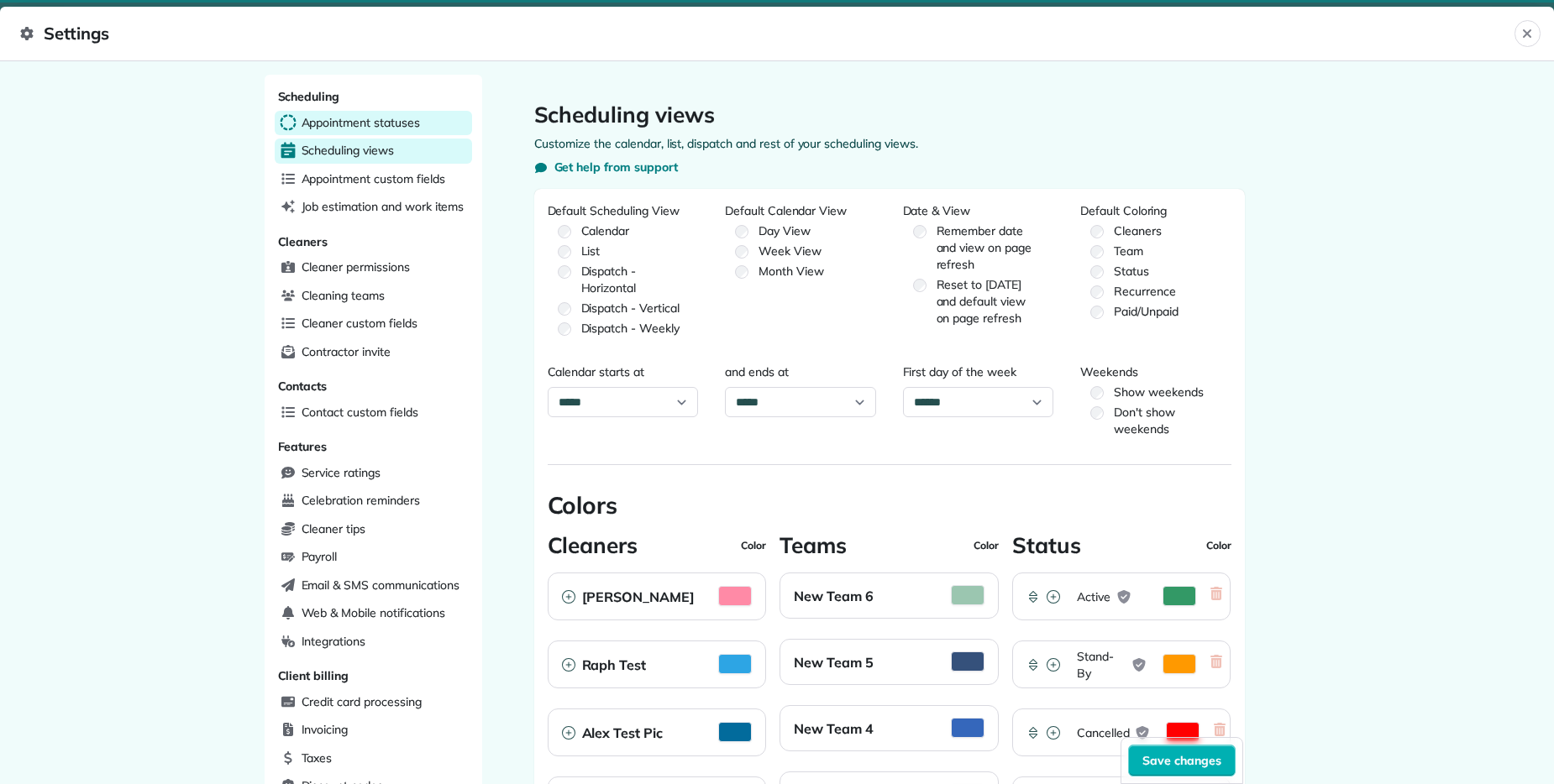
click at [330, 115] on span "Appointment statuses" at bounding box center [360, 123] width 118 height 16
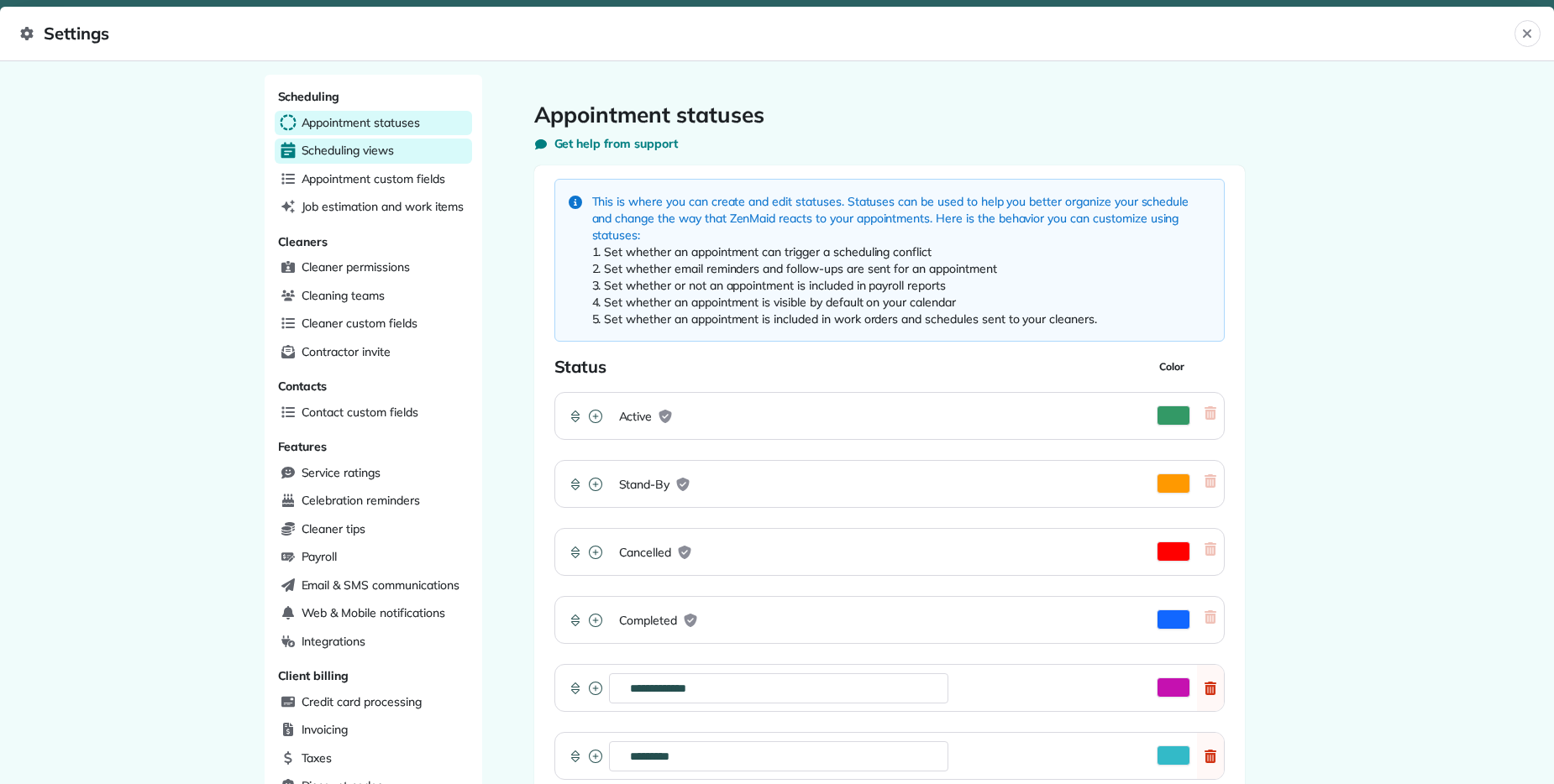
click at [340, 151] on span "Scheduling views" at bounding box center [347, 150] width 93 height 16
select select "**********"
select select "******"
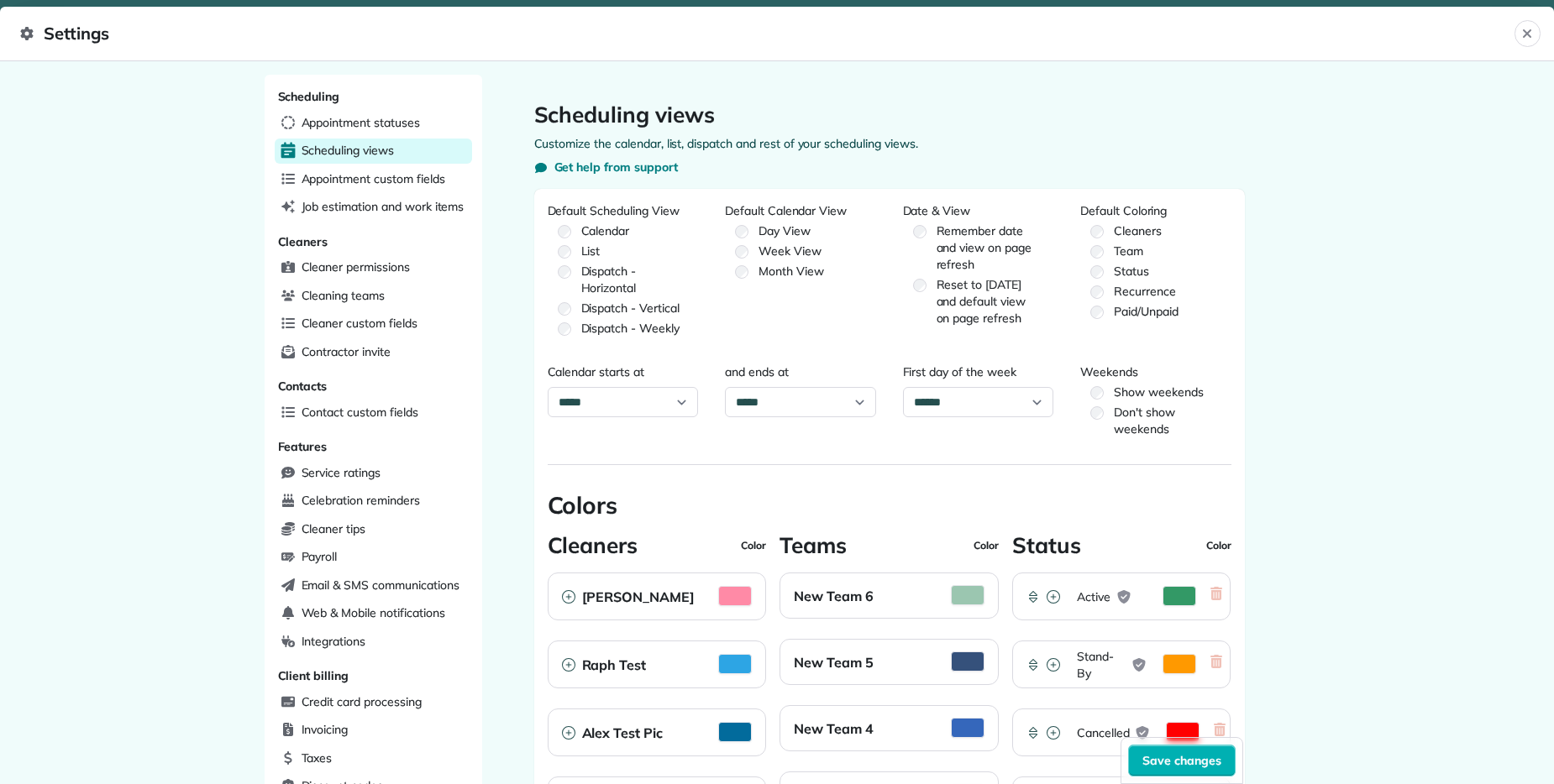
drag, startPoint x: 712, startPoint y: 110, endPoint x: 517, endPoint y: 126, distance: 195.7
copy h1 "Scheduling views"
click at [429, 180] on span "Appointment custom fields" at bounding box center [373, 179] width 144 height 16
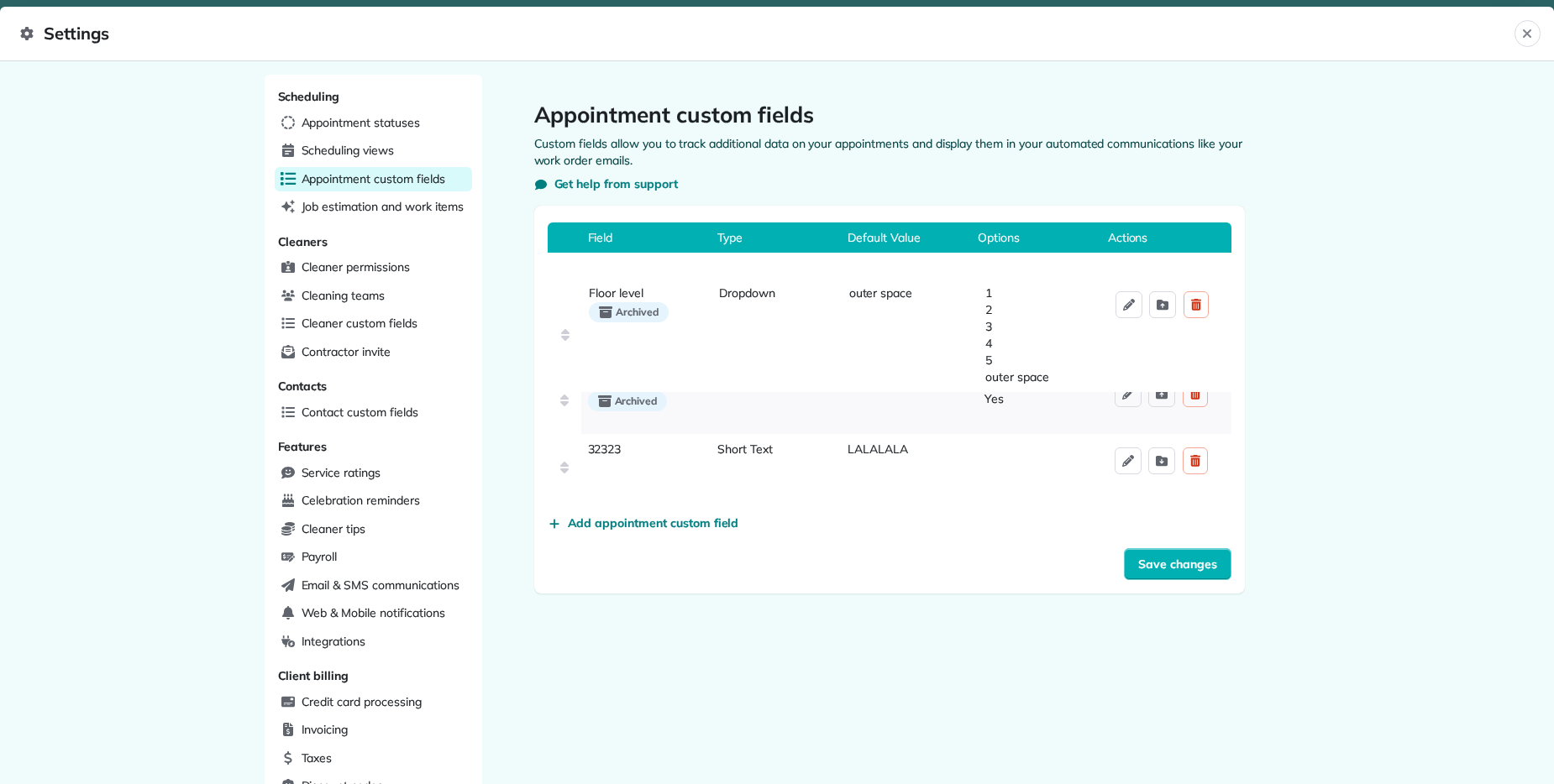
drag, startPoint x: 550, startPoint y: 308, endPoint x: 560, endPoint y: 301, distance: 12.2
click at [560, 301] on div "Floor level Archived Dropdown outer space 1 2 3 4 5 outer space FIRST Archived …" at bounding box center [890, 376] width 684 height 248
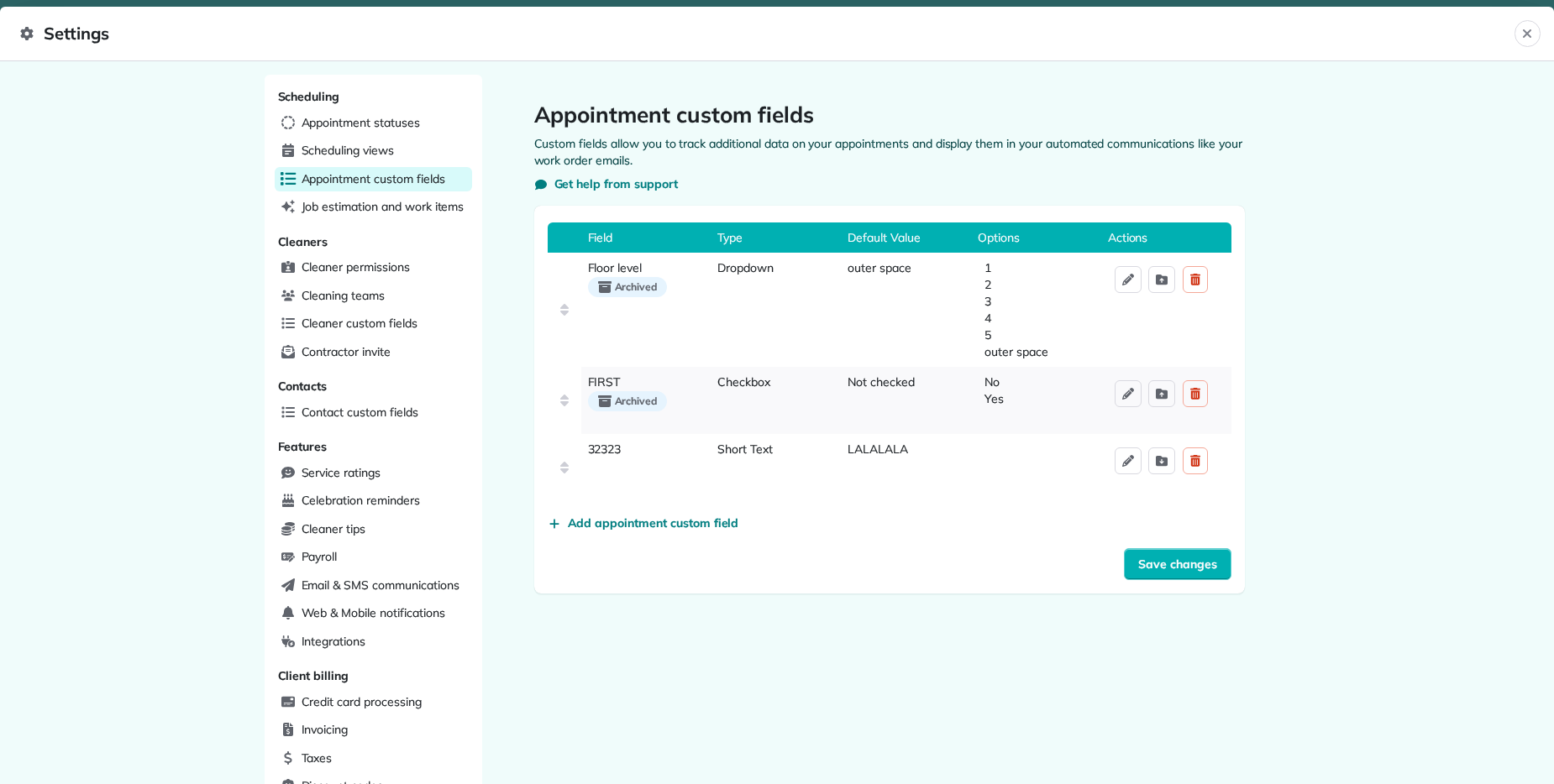
click at [1341, 158] on div "Scheduling Appointment statuses Scheduling views Appointment custom fields Job …" at bounding box center [777, 422] width 1554 height 723
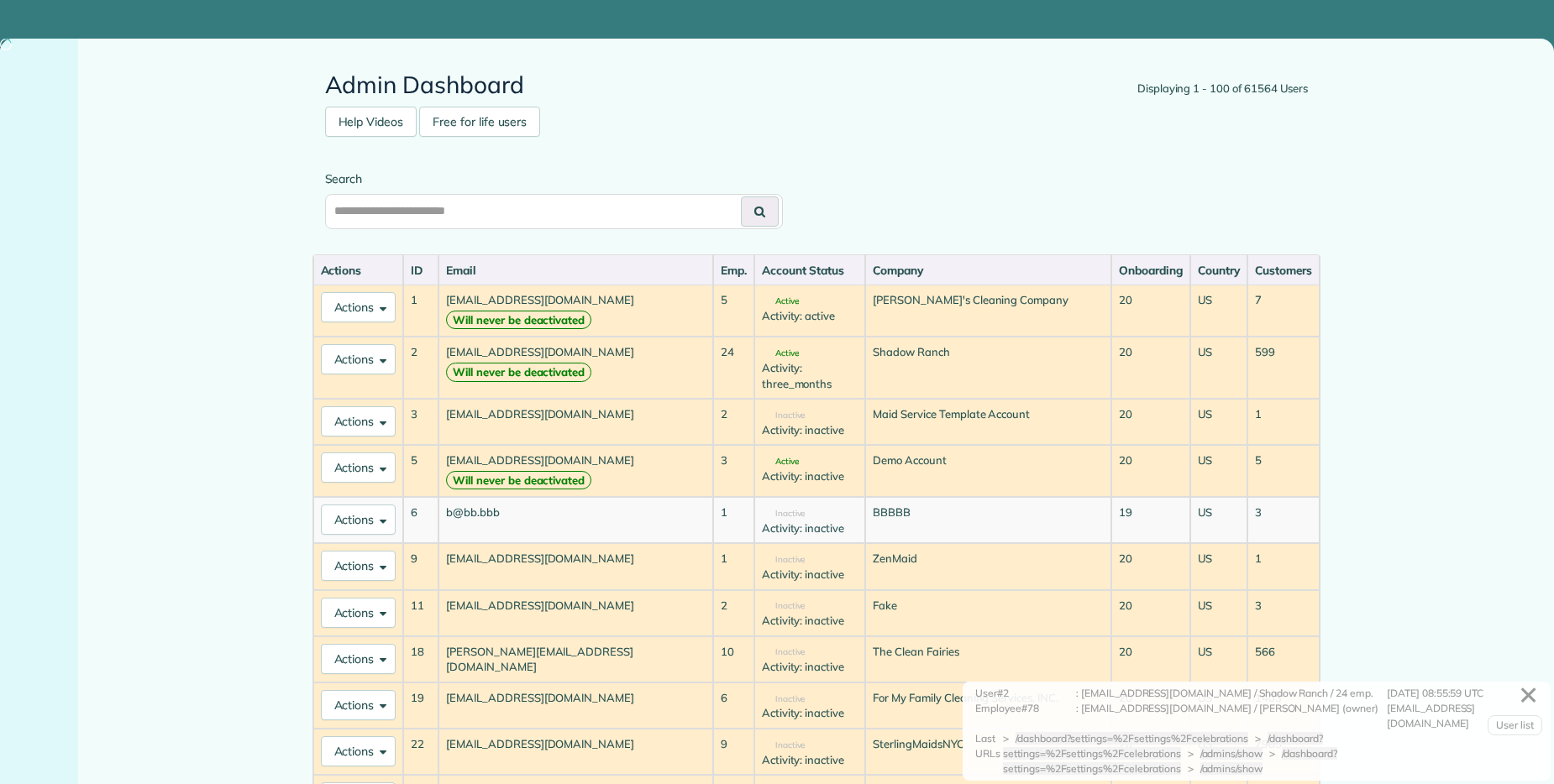
click at [562, 205] on input "text" at bounding box center [554, 212] width 458 height 35
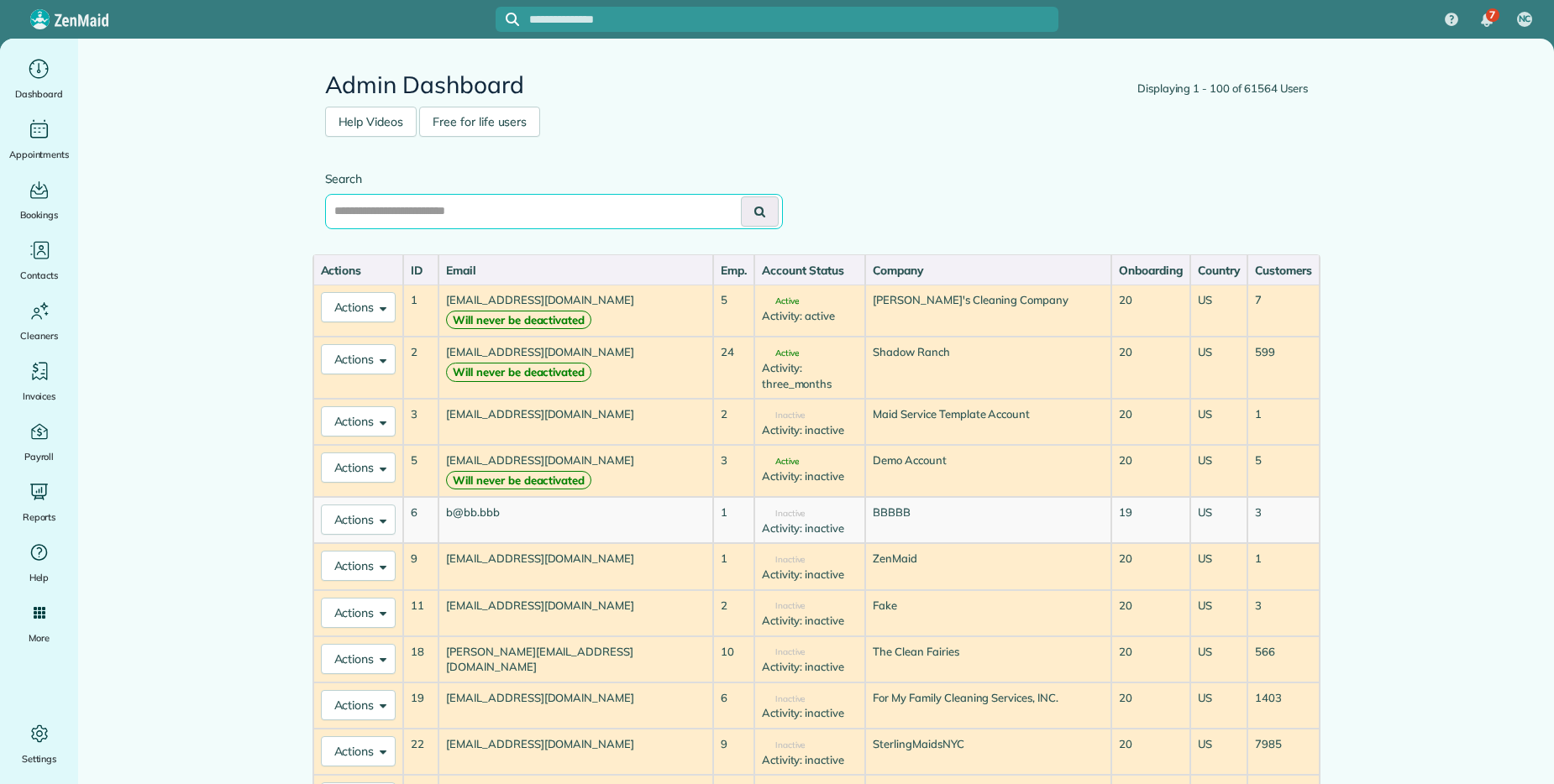
click at [562, 205] on input "text" at bounding box center [554, 212] width 458 height 35
type input "*"
type input "**********"
click at [740, 196] on button at bounding box center [759, 211] width 38 height 30
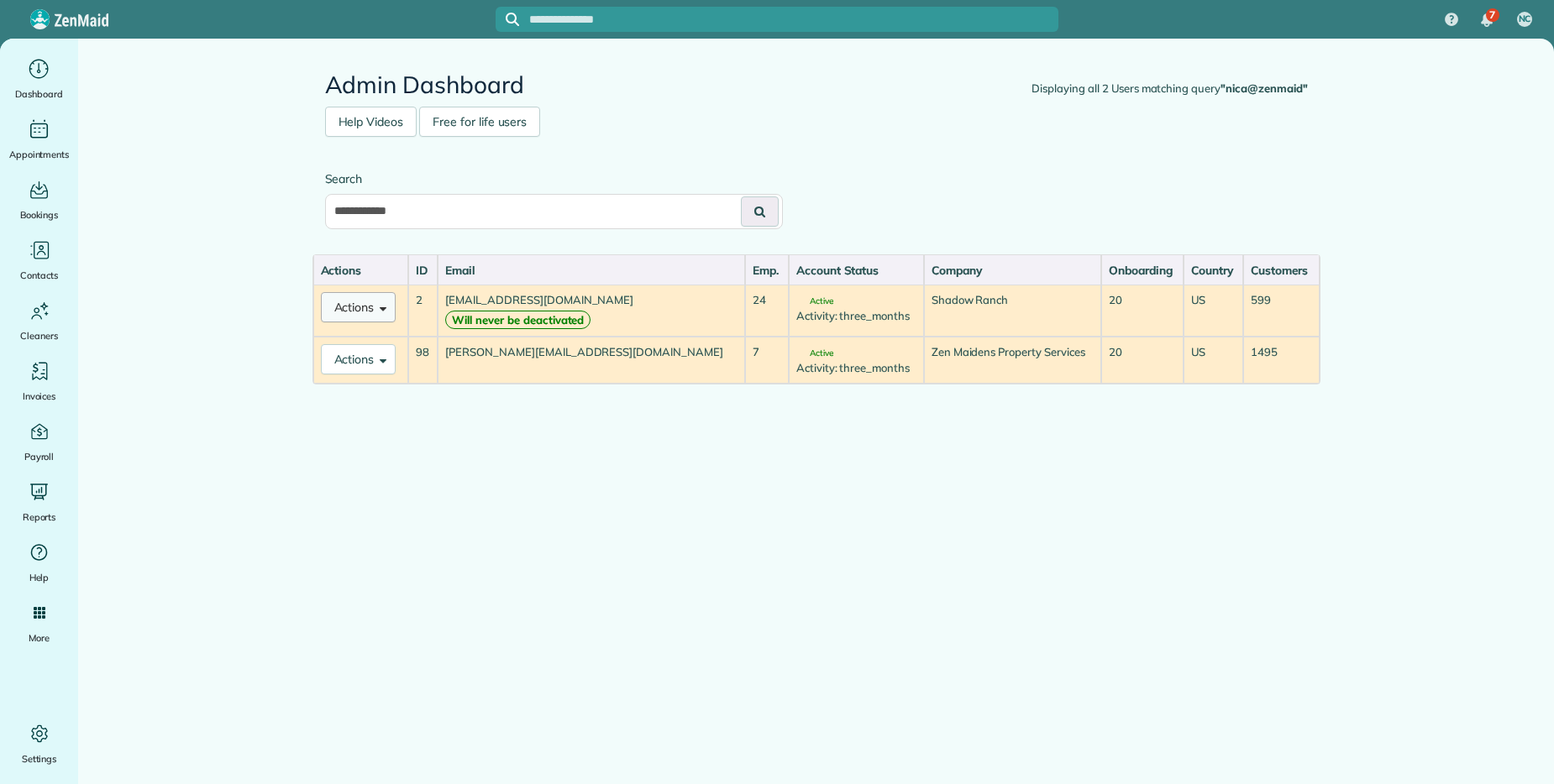
click at [359, 314] on button "Actions" at bounding box center [358, 307] width 75 height 30
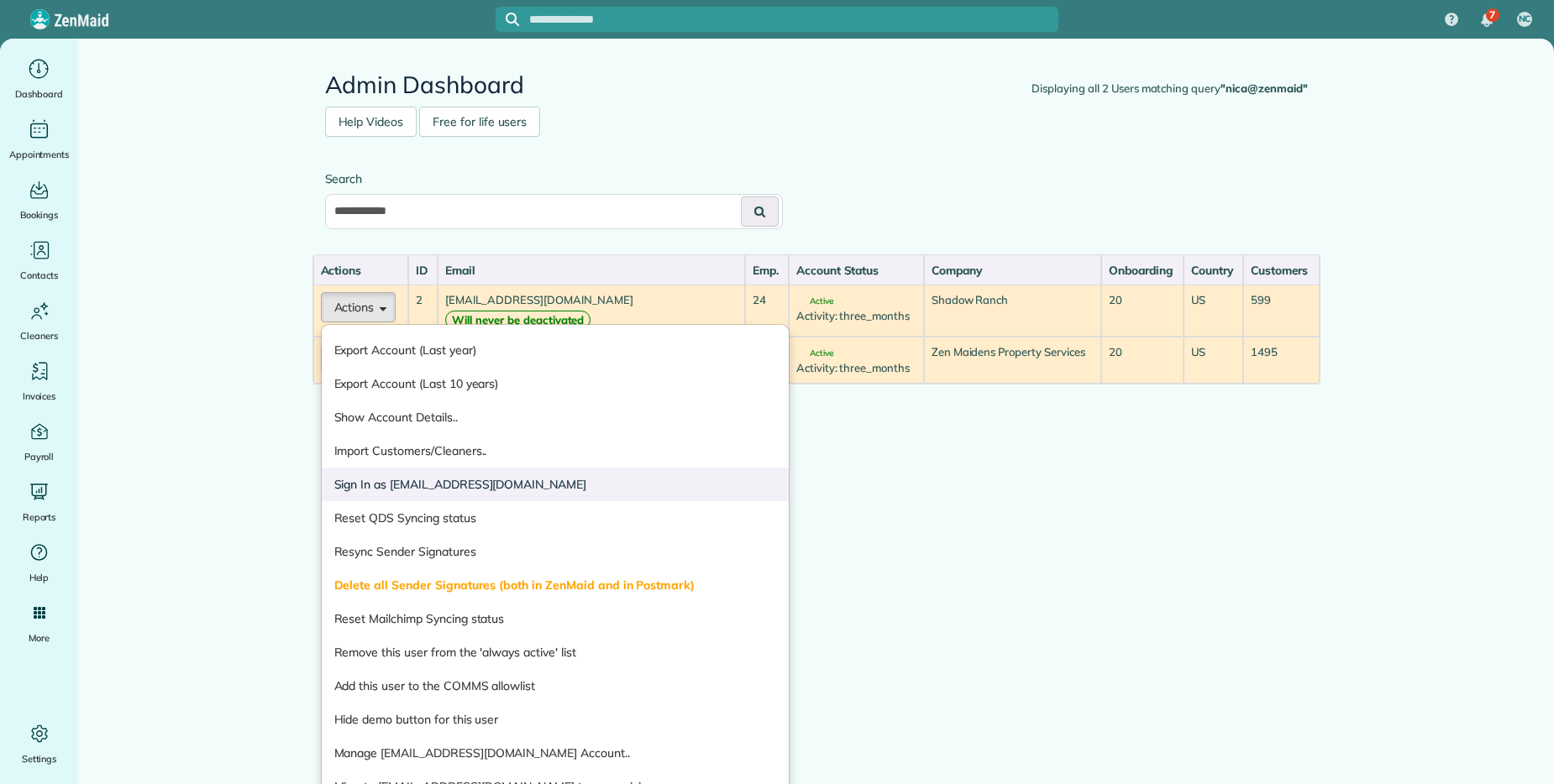
click at [441, 478] on link "Sign In as [EMAIL_ADDRESS][DOMAIN_NAME]" at bounding box center [555, 485] width 467 height 34
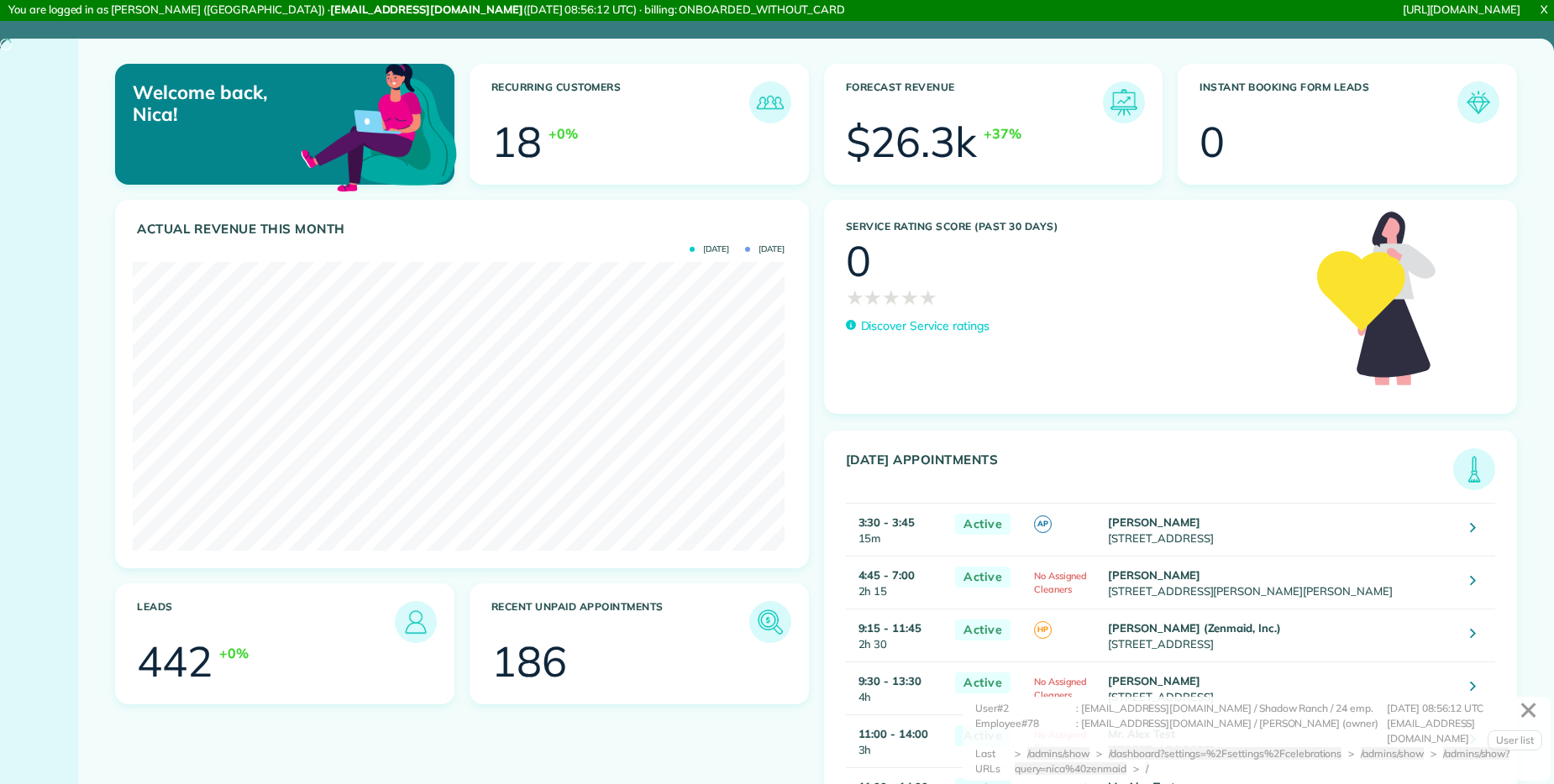
scroll to position [289, 651]
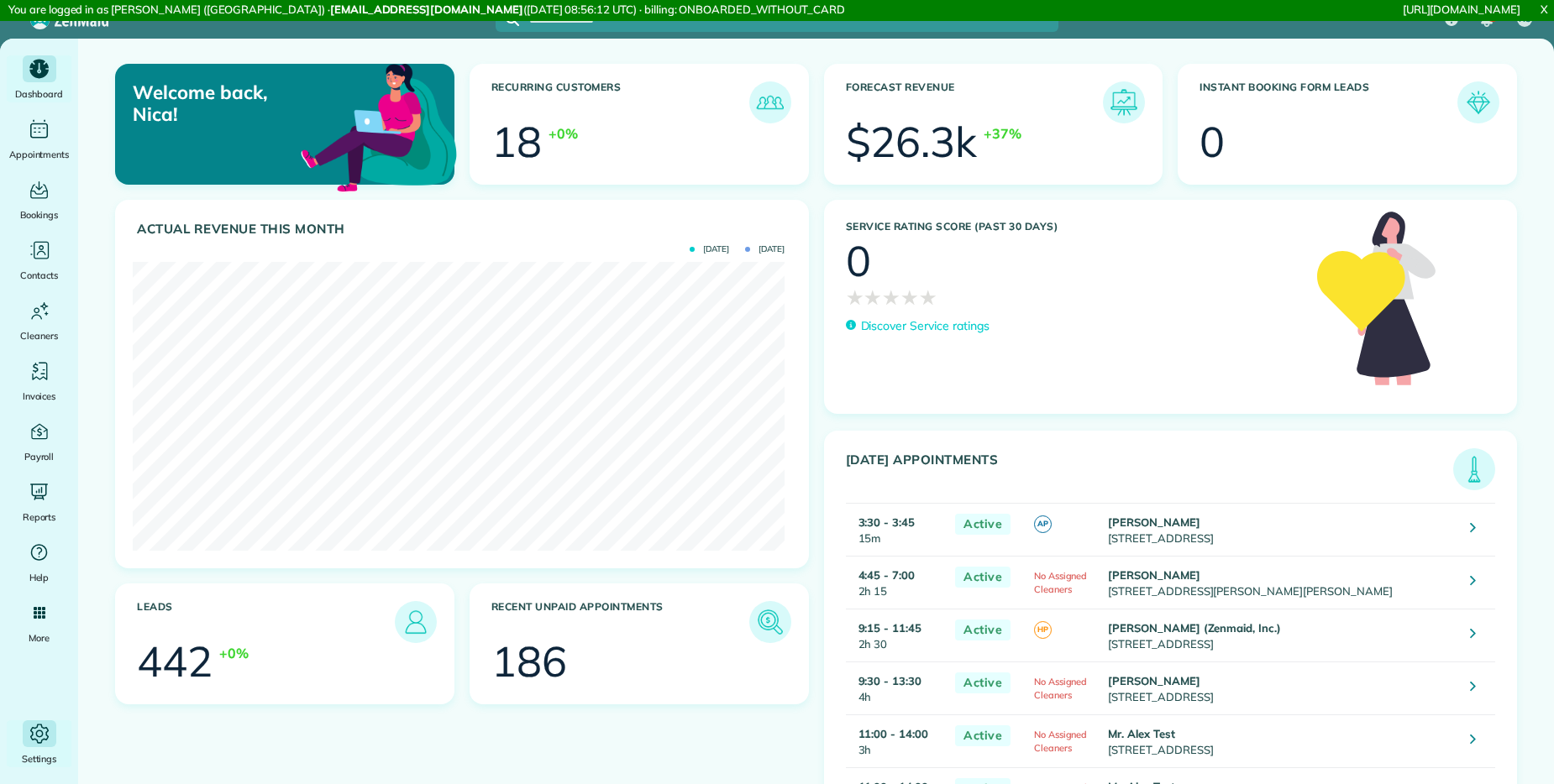
click at [53, 729] on div "Main" at bounding box center [39, 733] width 34 height 27
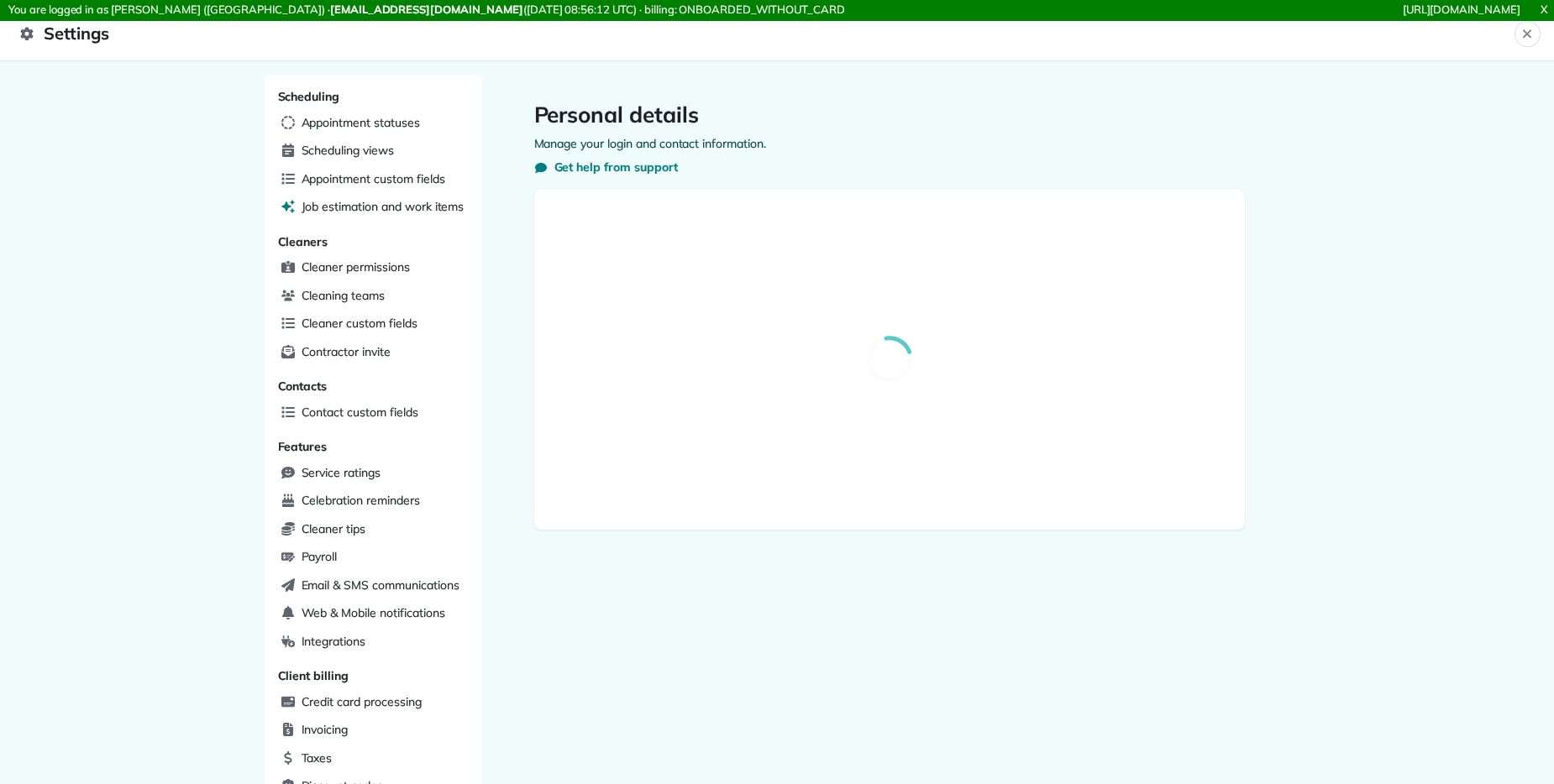
select select "**"
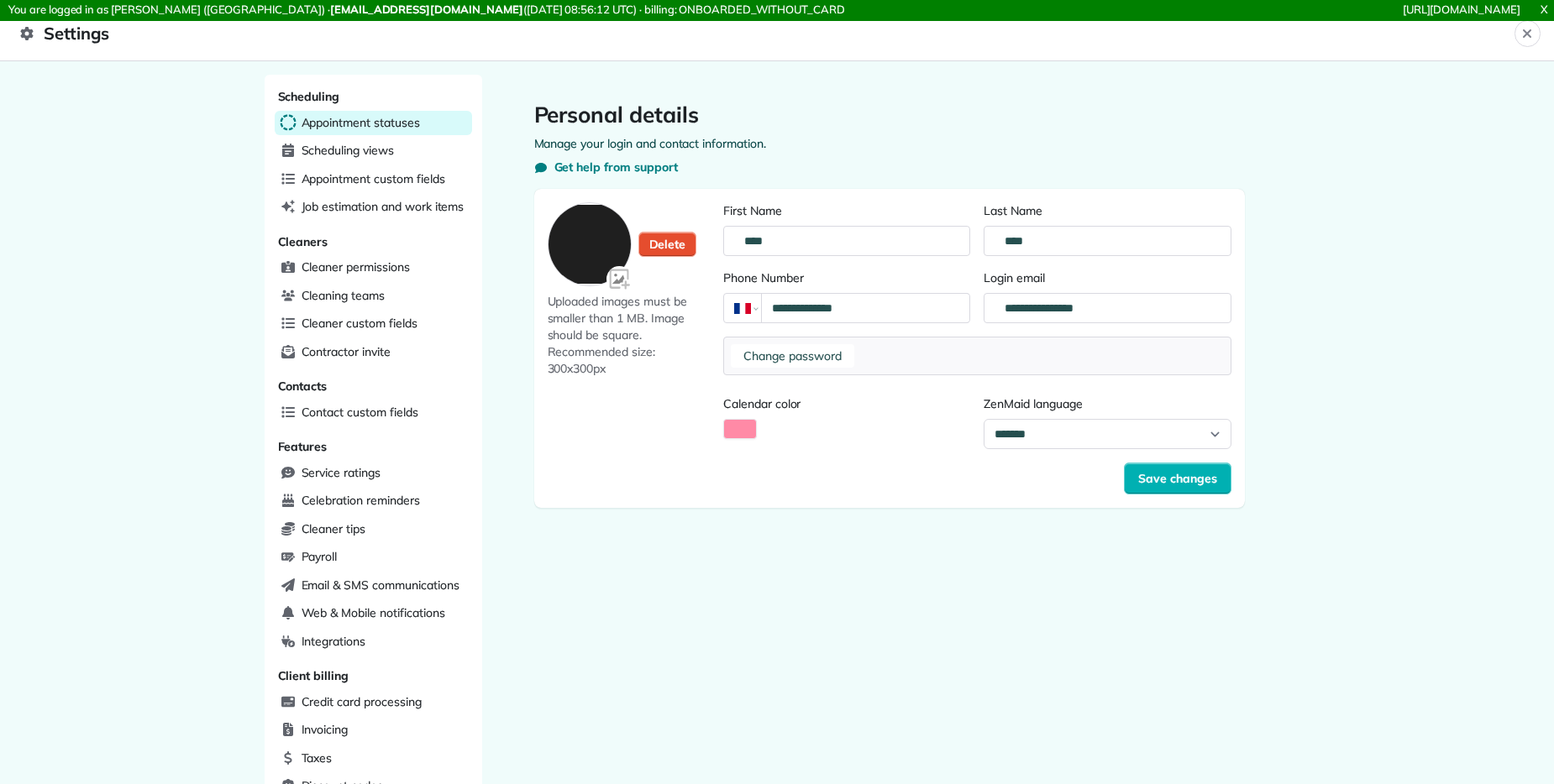
click at [396, 120] on span "Appointment statuses" at bounding box center [360, 123] width 118 height 16
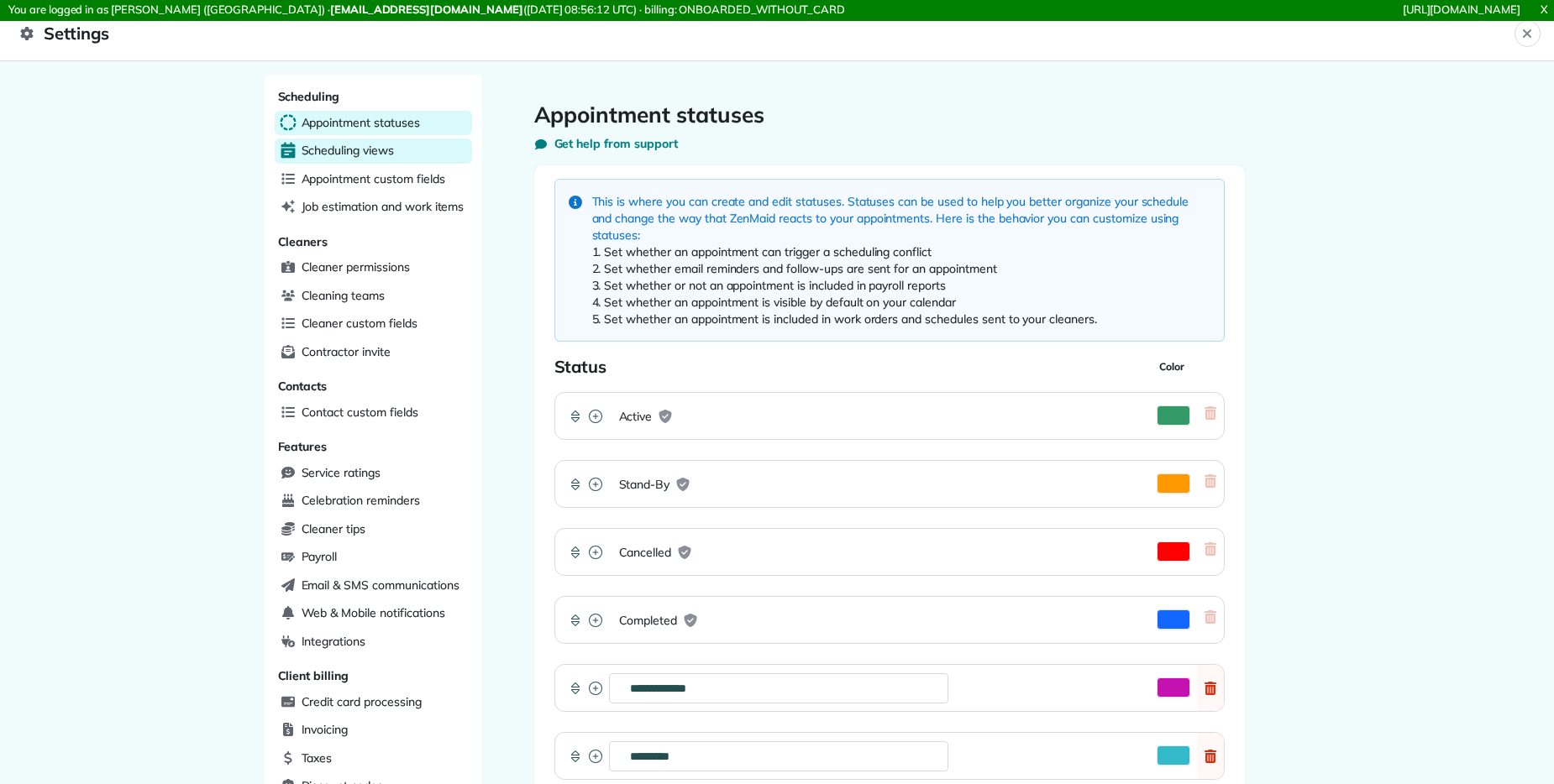
click at [387, 142] on span "Scheduling views" at bounding box center [347, 150] width 93 height 16
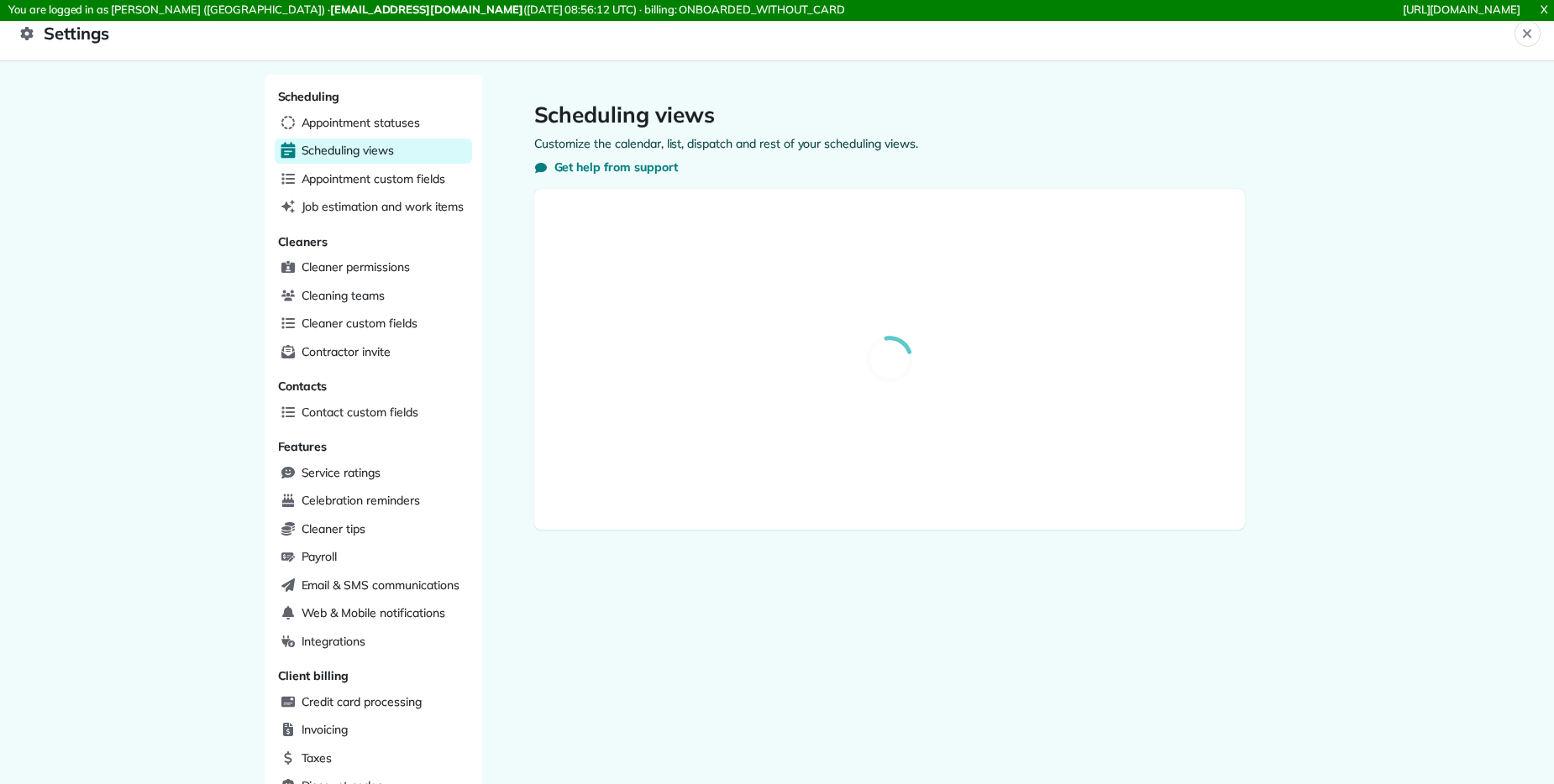
select select "**********"
select select "******"
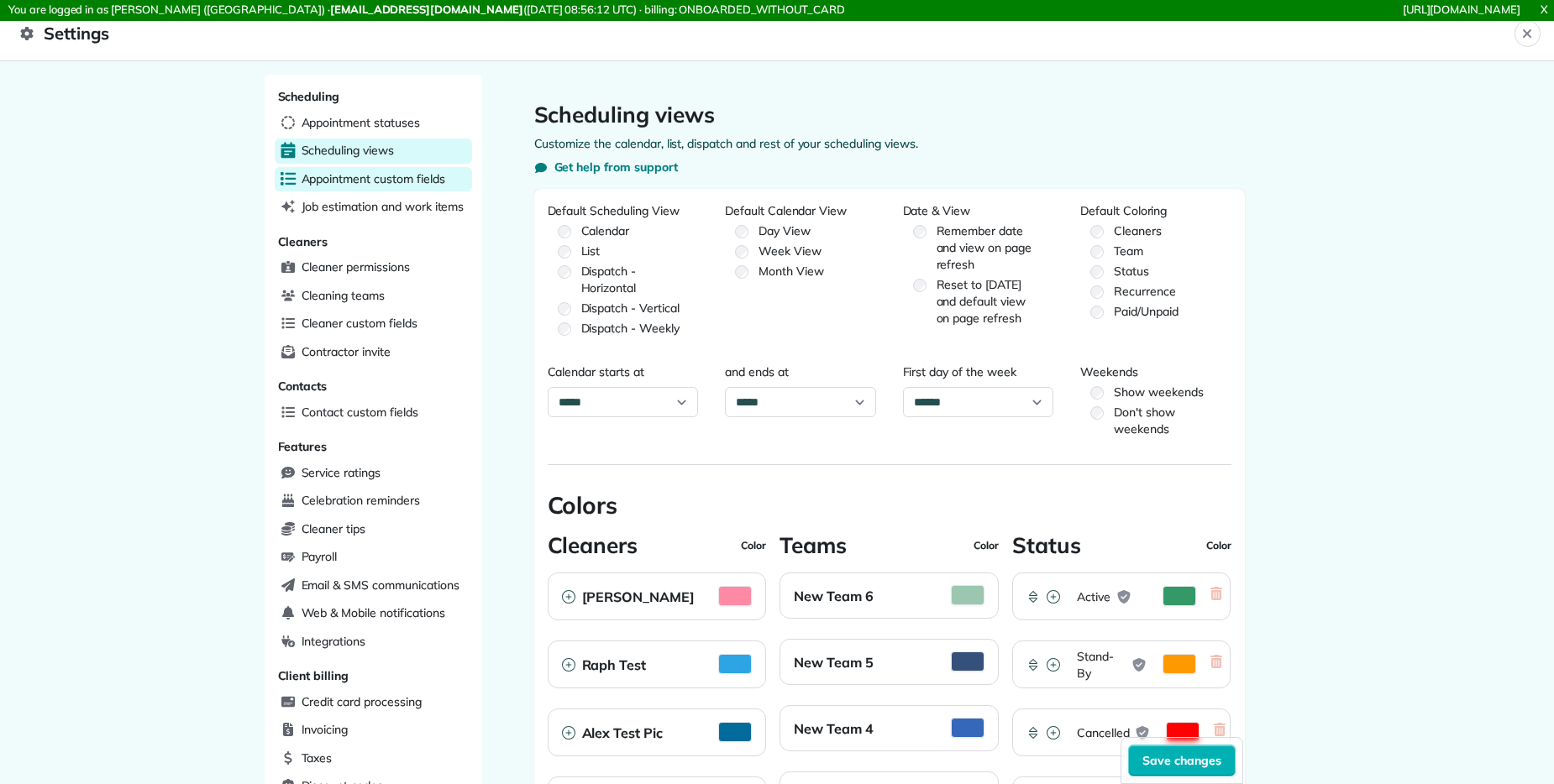
click at [367, 176] on span "Appointment custom fields" at bounding box center [373, 179] width 144 height 16
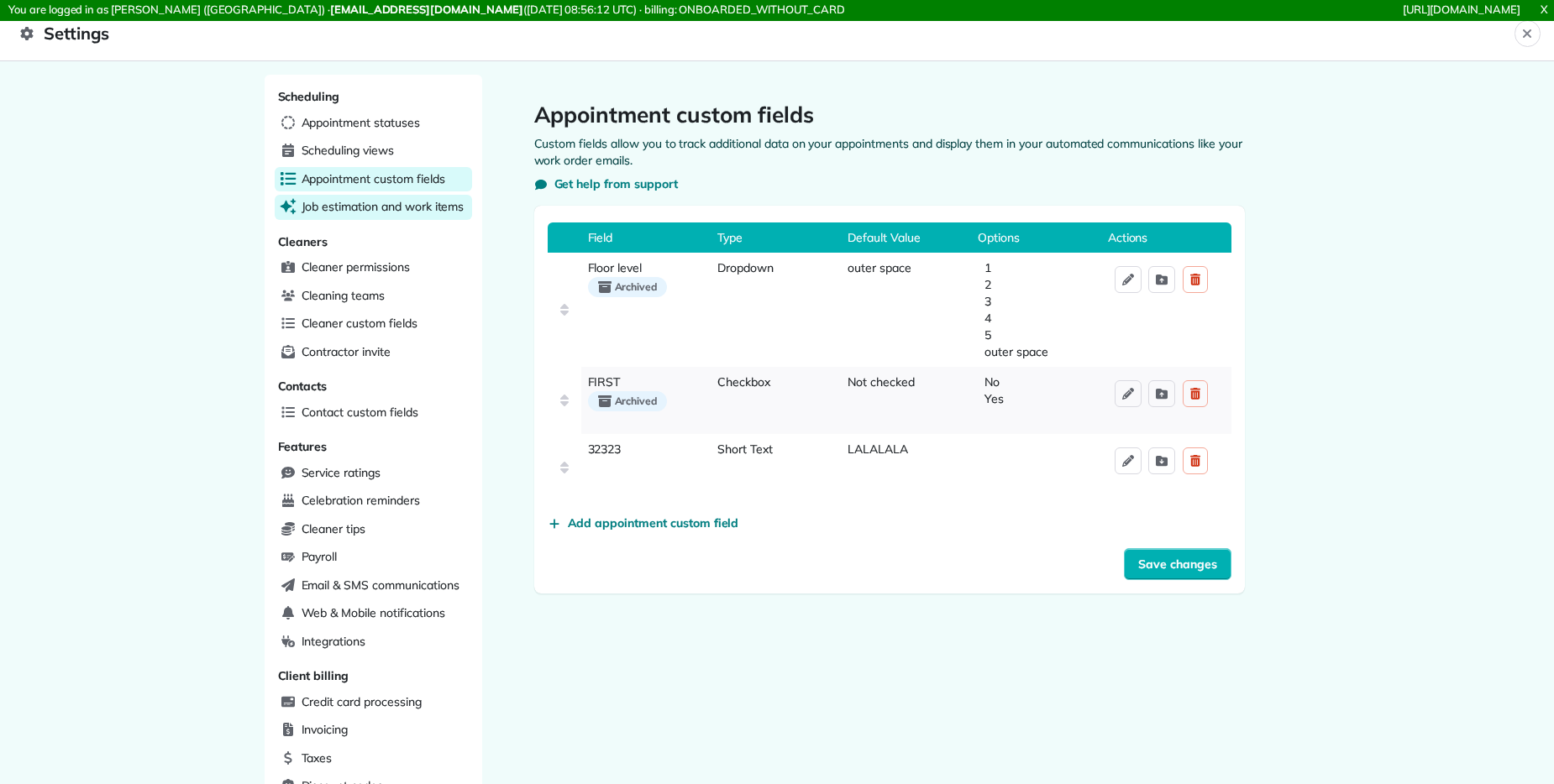
click at [393, 198] on span "Job estimation and work items" at bounding box center [383, 206] width 163 height 16
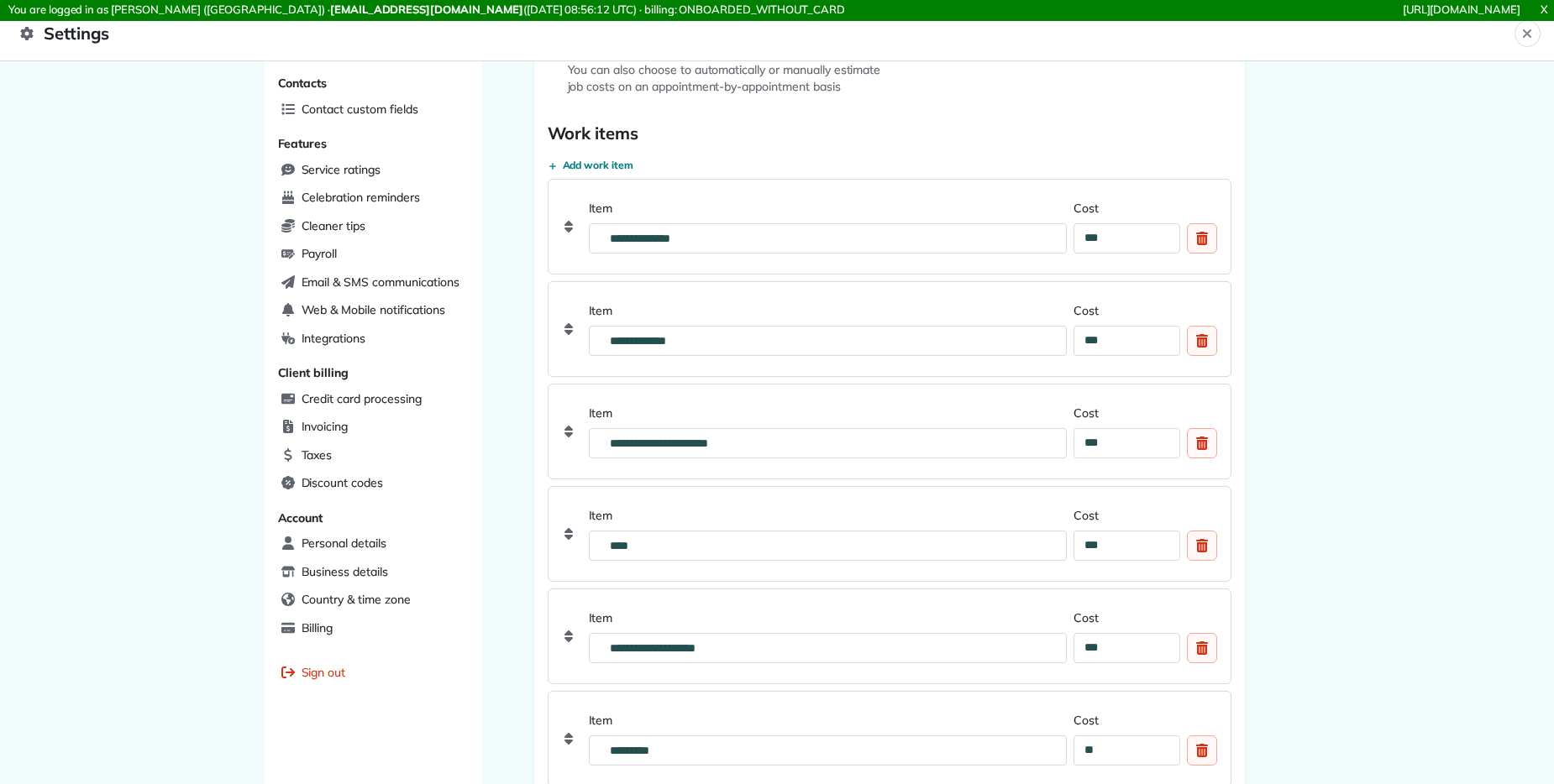
scroll to position [320, 0]
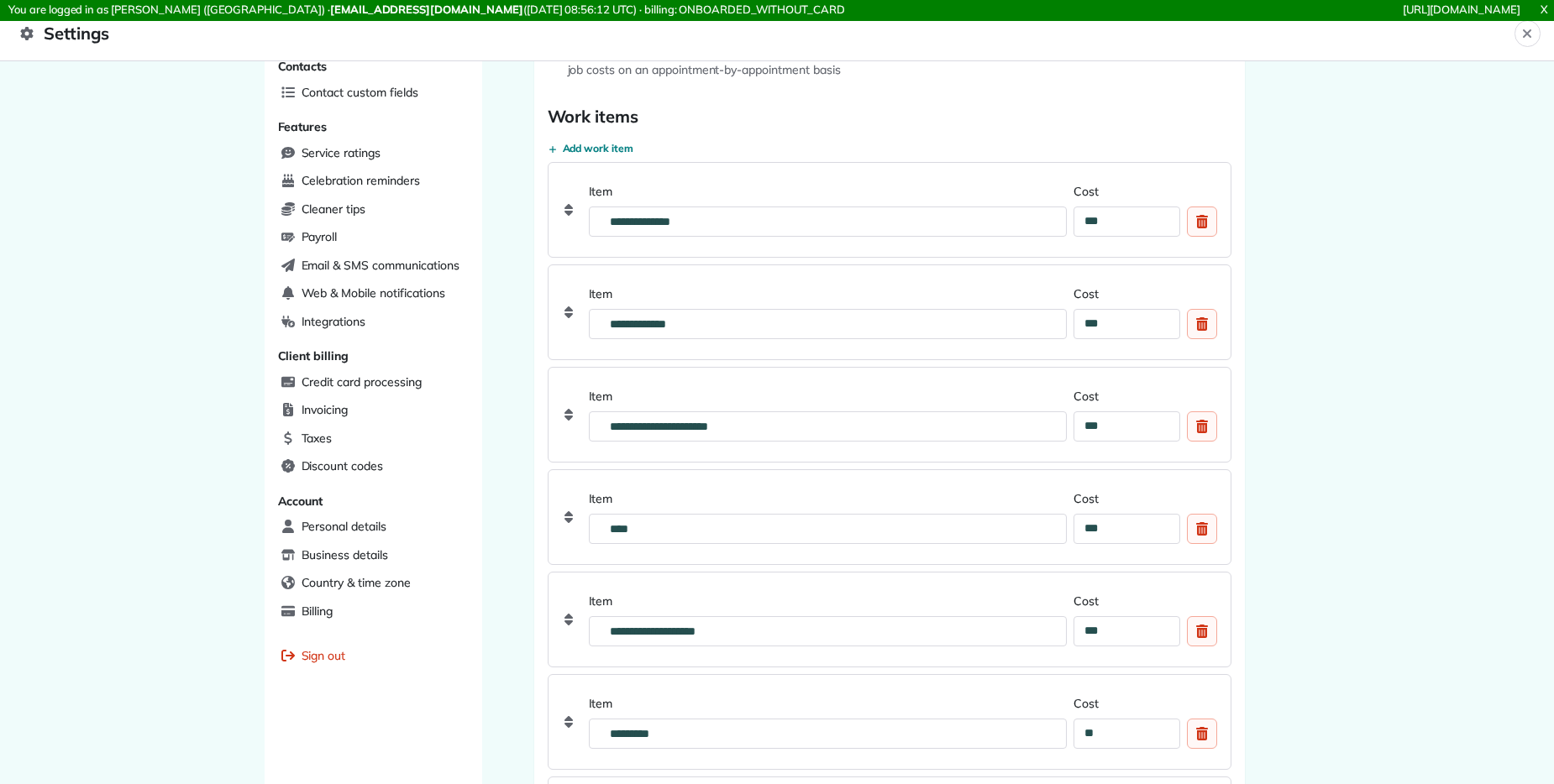
click at [597, 190] on label "Item" at bounding box center [827, 191] width 478 height 16
click at [599, 206] on input "**********" at bounding box center [833, 221] width 467 height 30
click at [679, 219] on input "**********" at bounding box center [833, 221] width 467 height 30
click at [842, 124] on h2 "Work items" at bounding box center [890, 117] width 684 height 24
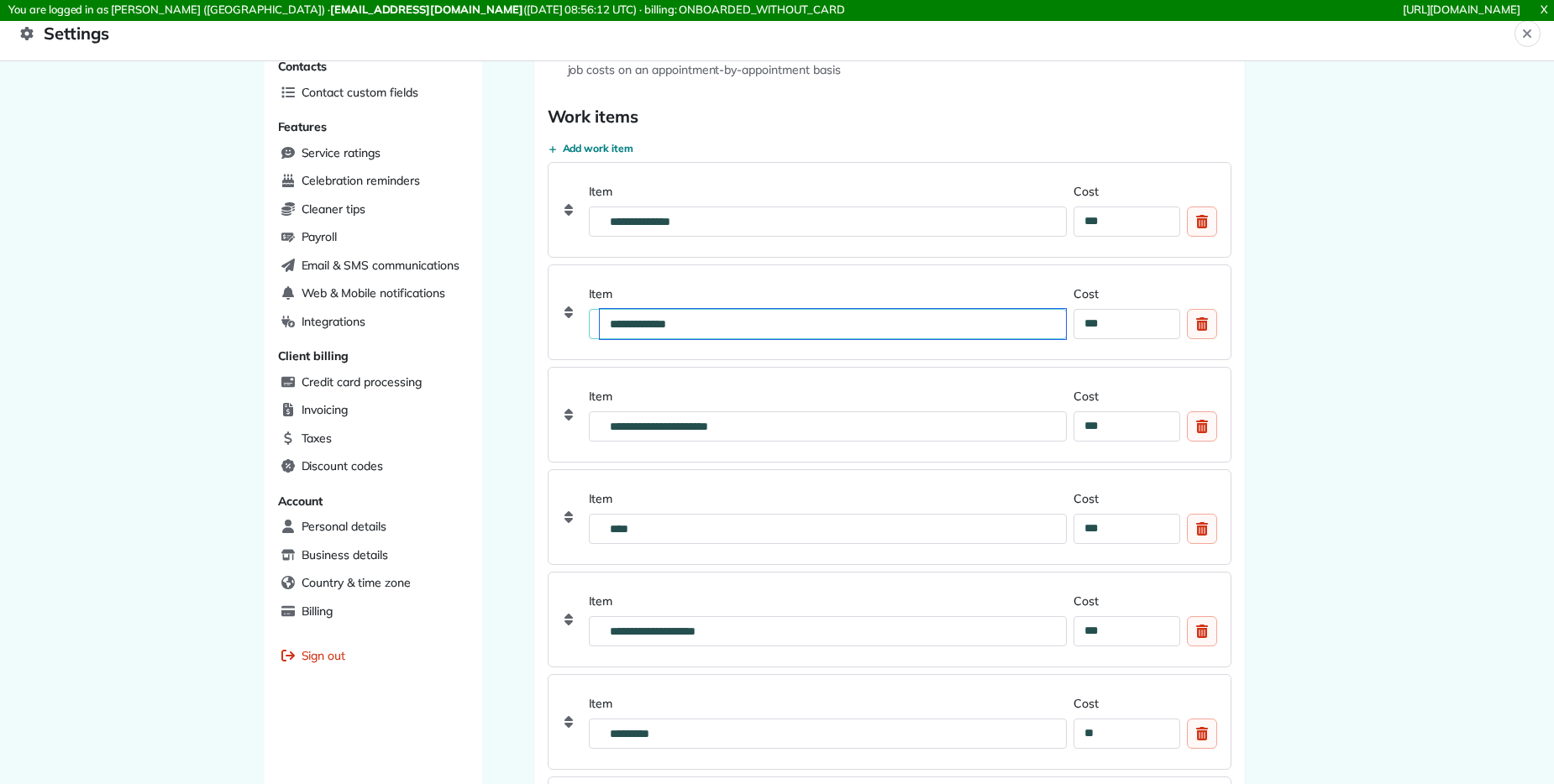
click at [673, 309] on input "**********" at bounding box center [833, 323] width 467 height 30
click at [729, 321] on input "**********" at bounding box center [833, 323] width 467 height 30
click at [750, 297] on label "Item" at bounding box center [827, 294] width 478 height 16
click at [750, 309] on input "**********" at bounding box center [833, 323] width 467 height 30
click at [767, 289] on label "Item" at bounding box center [827, 294] width 478 height 16
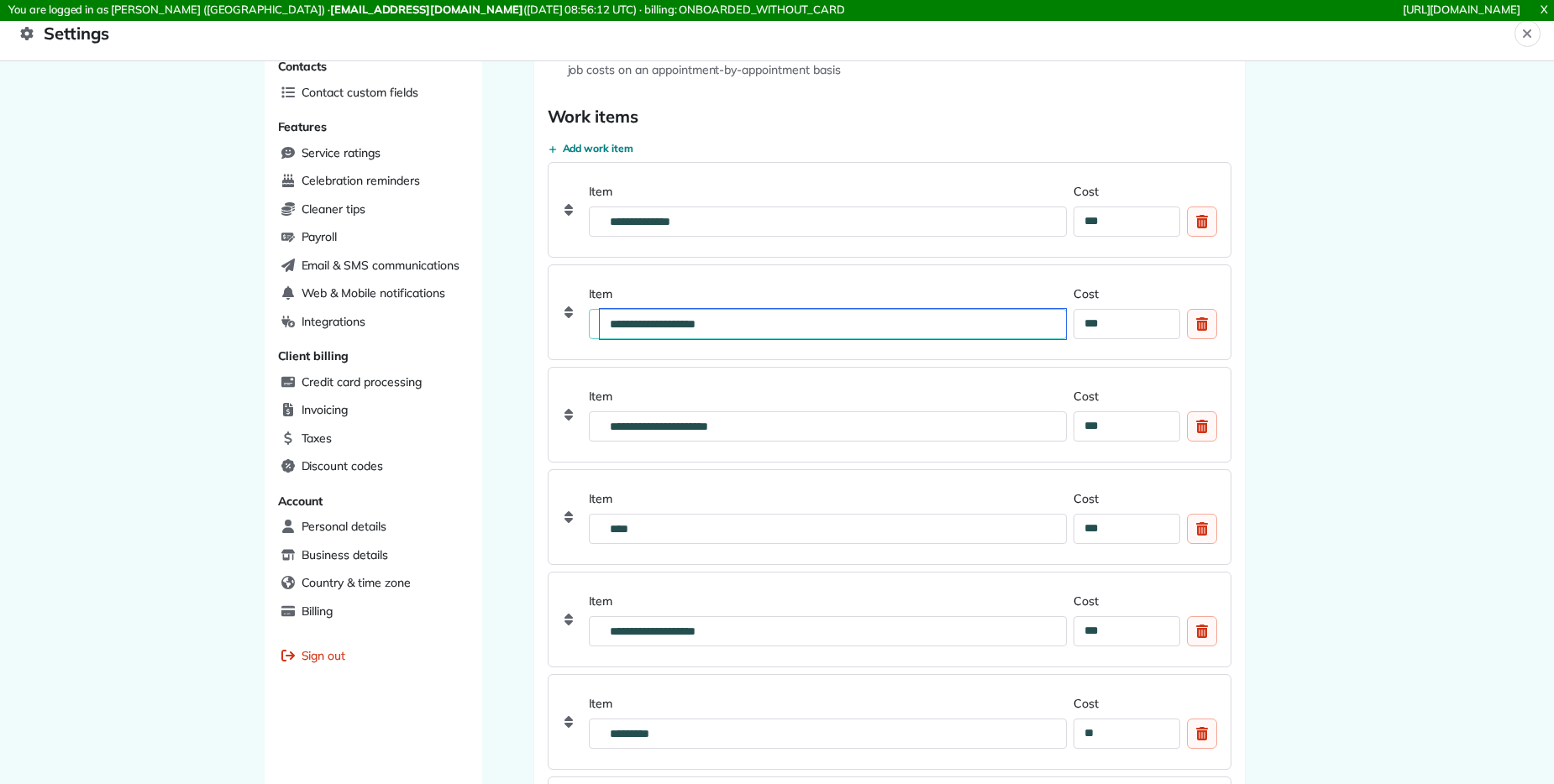
click at [767, 309] on input "**********" at bounding box center [833, 323] width 467 height 30
type input "**********"
click at [1430, 296] on div "**********" at bounding box center [777, 422] width 1554 height 723
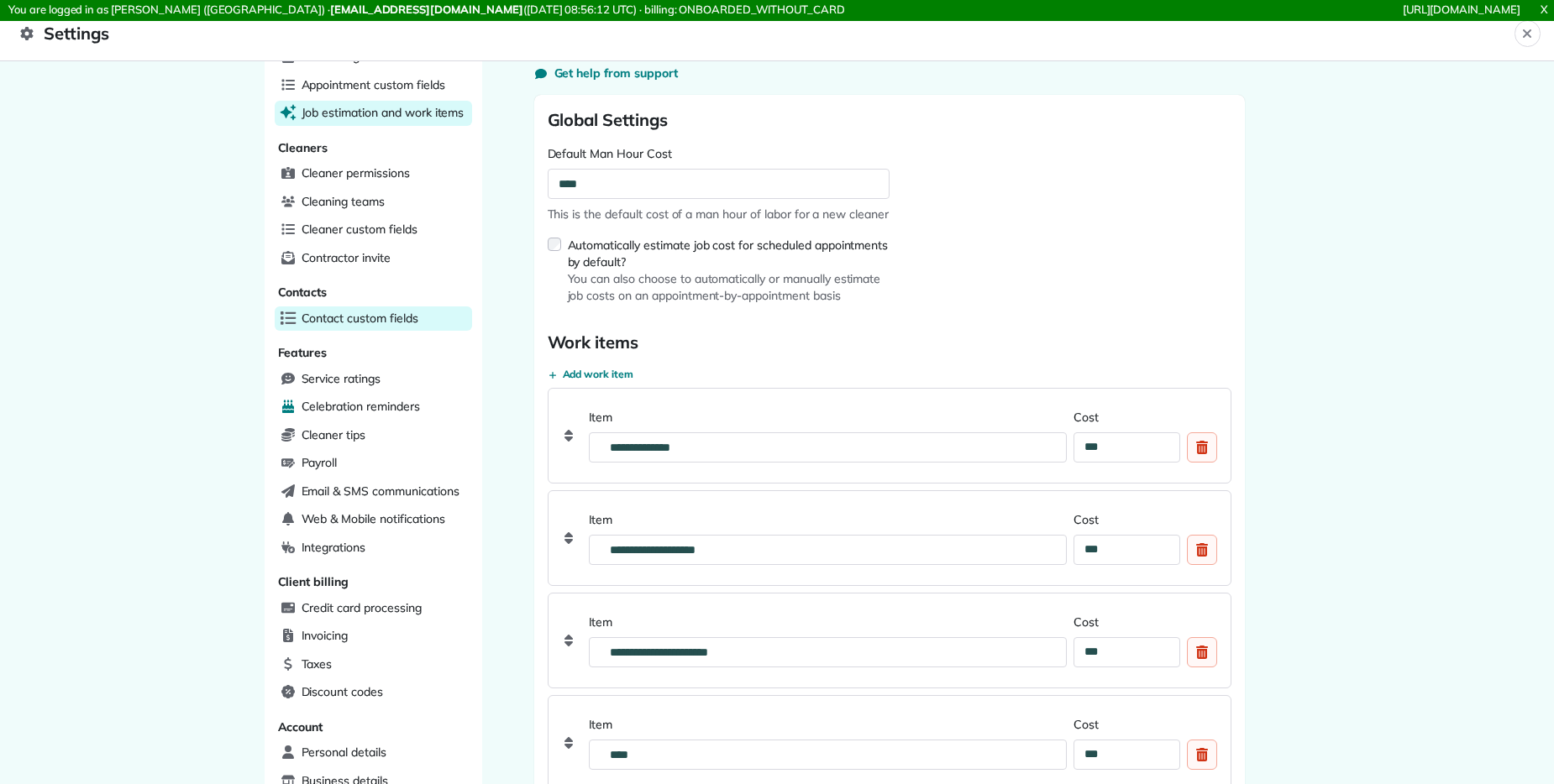
scroll to position [81, 0]
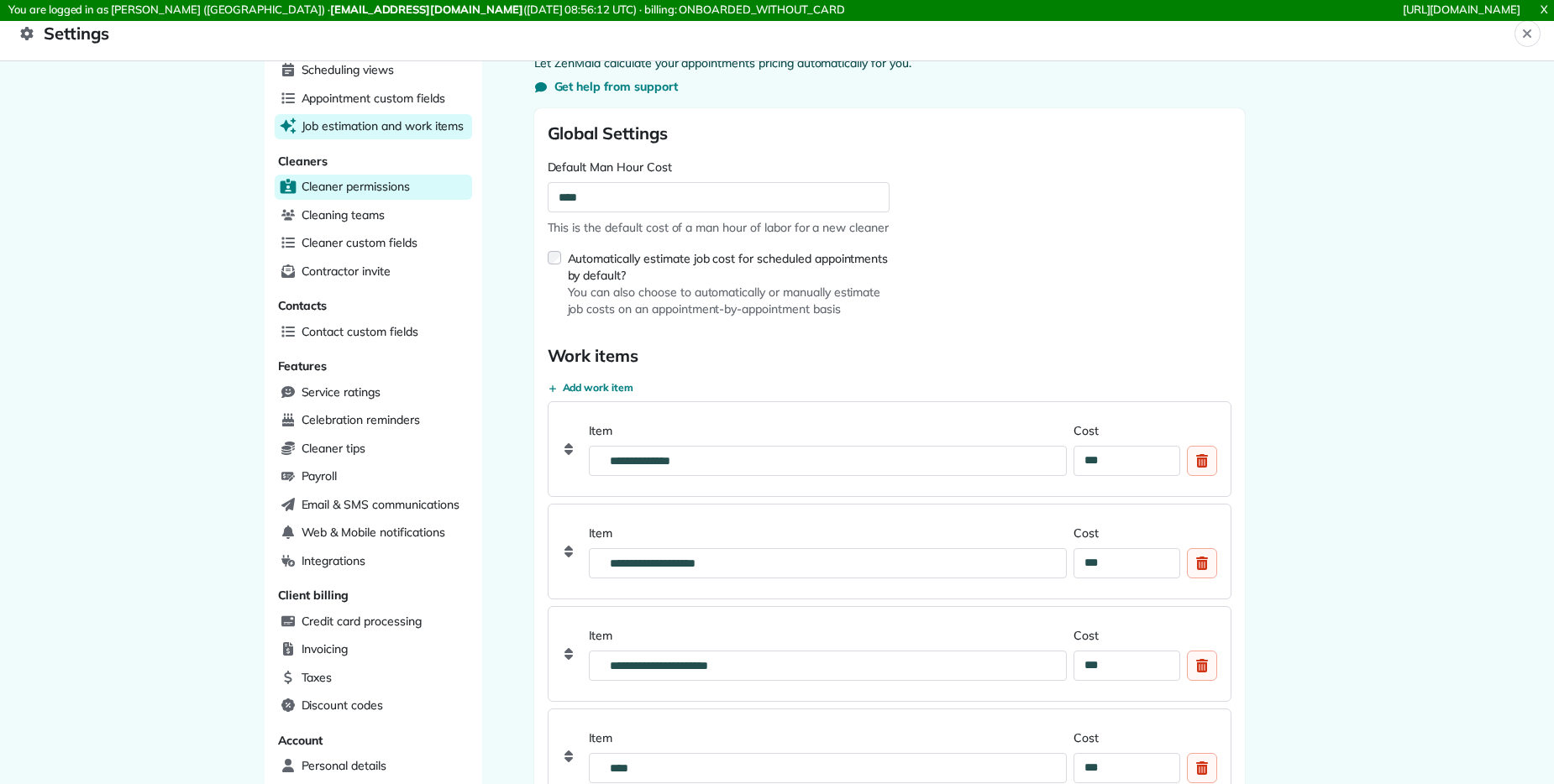
click at [348, 178] on span "Cleaner permissions" at bounding box center [356, 186] width 108 height 16
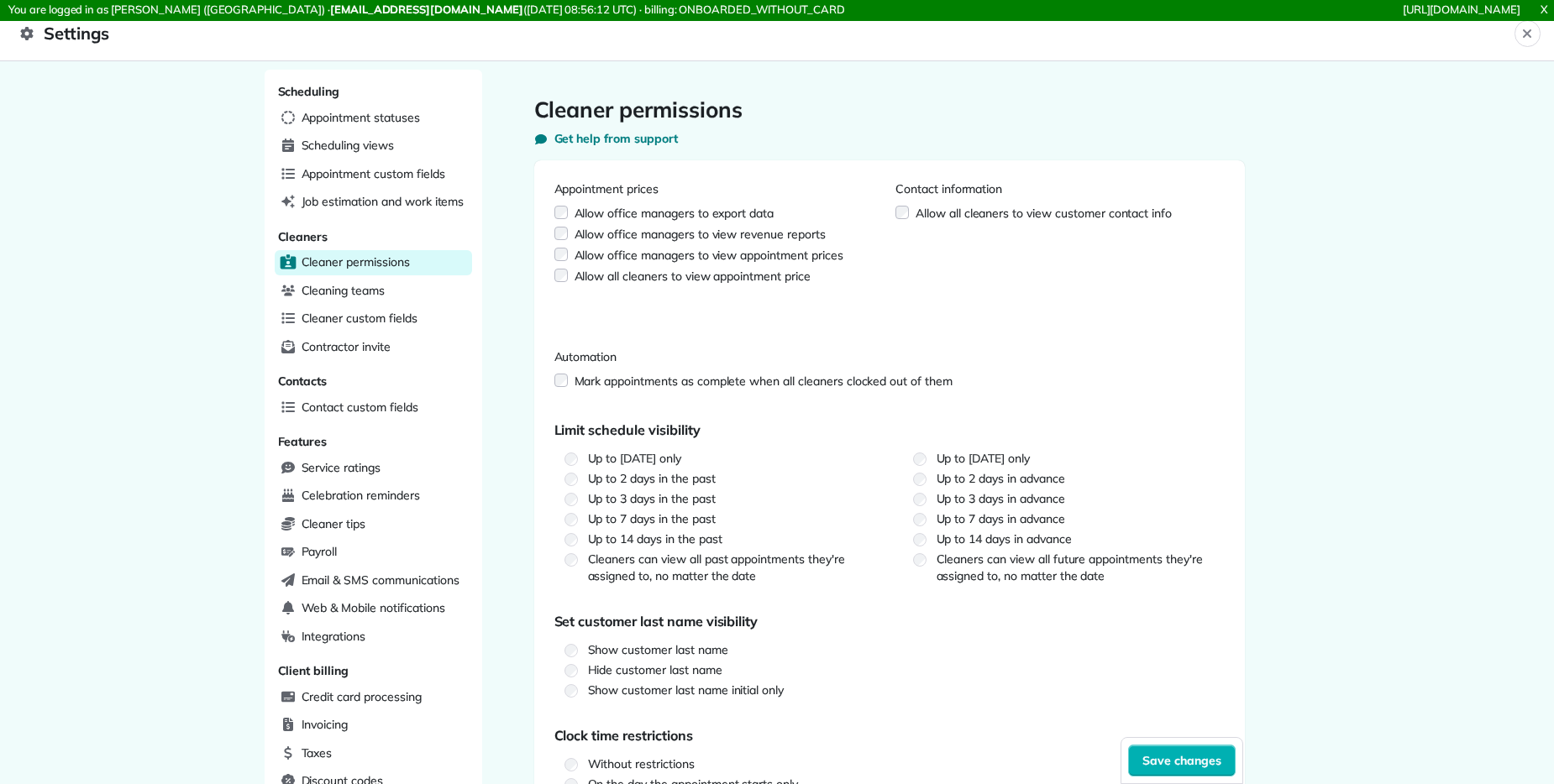
scroll to position [6, 0]
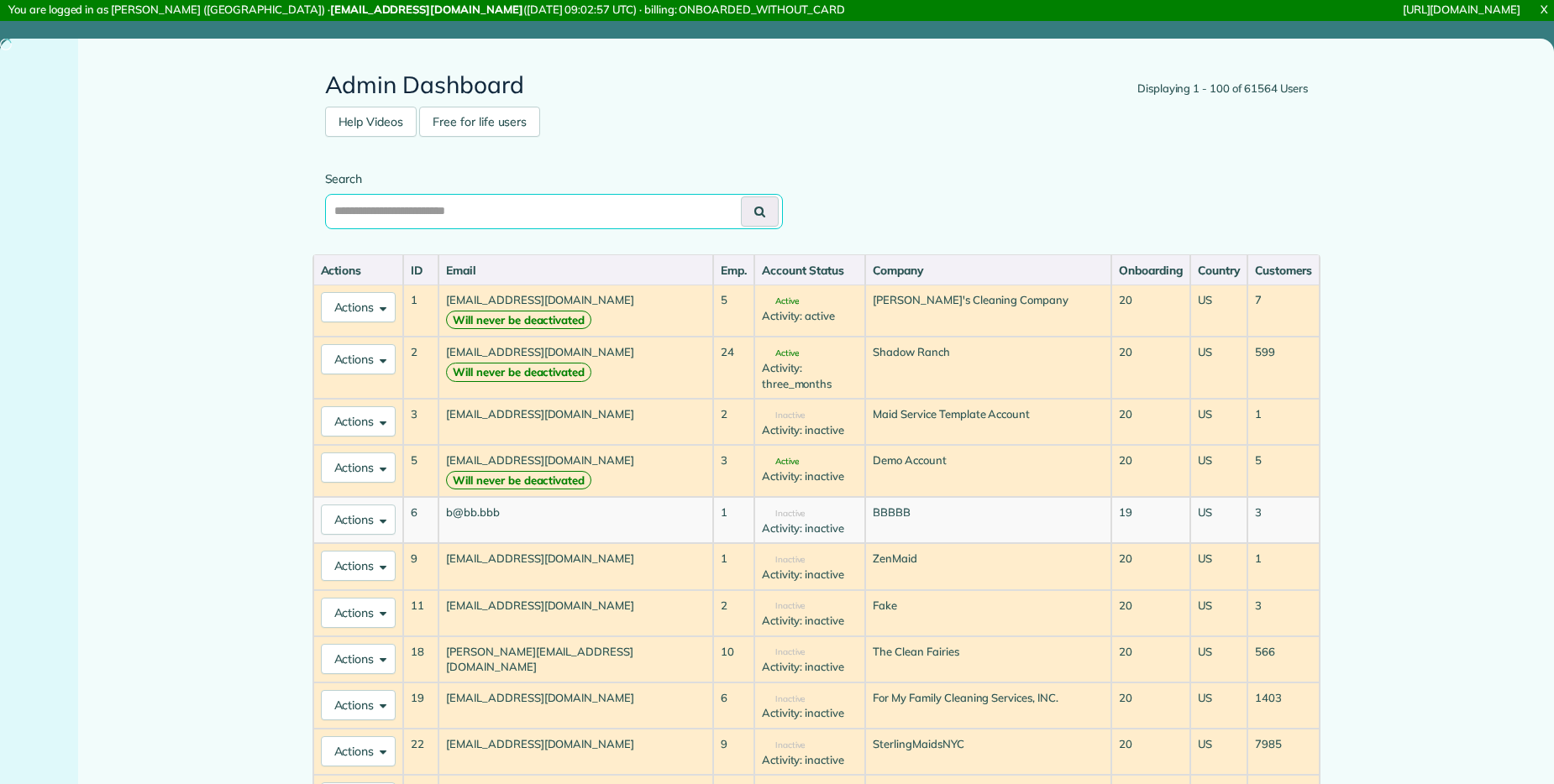
click at [596, 215] on input "text" at bounding box center [554, 212] width 458 height 35
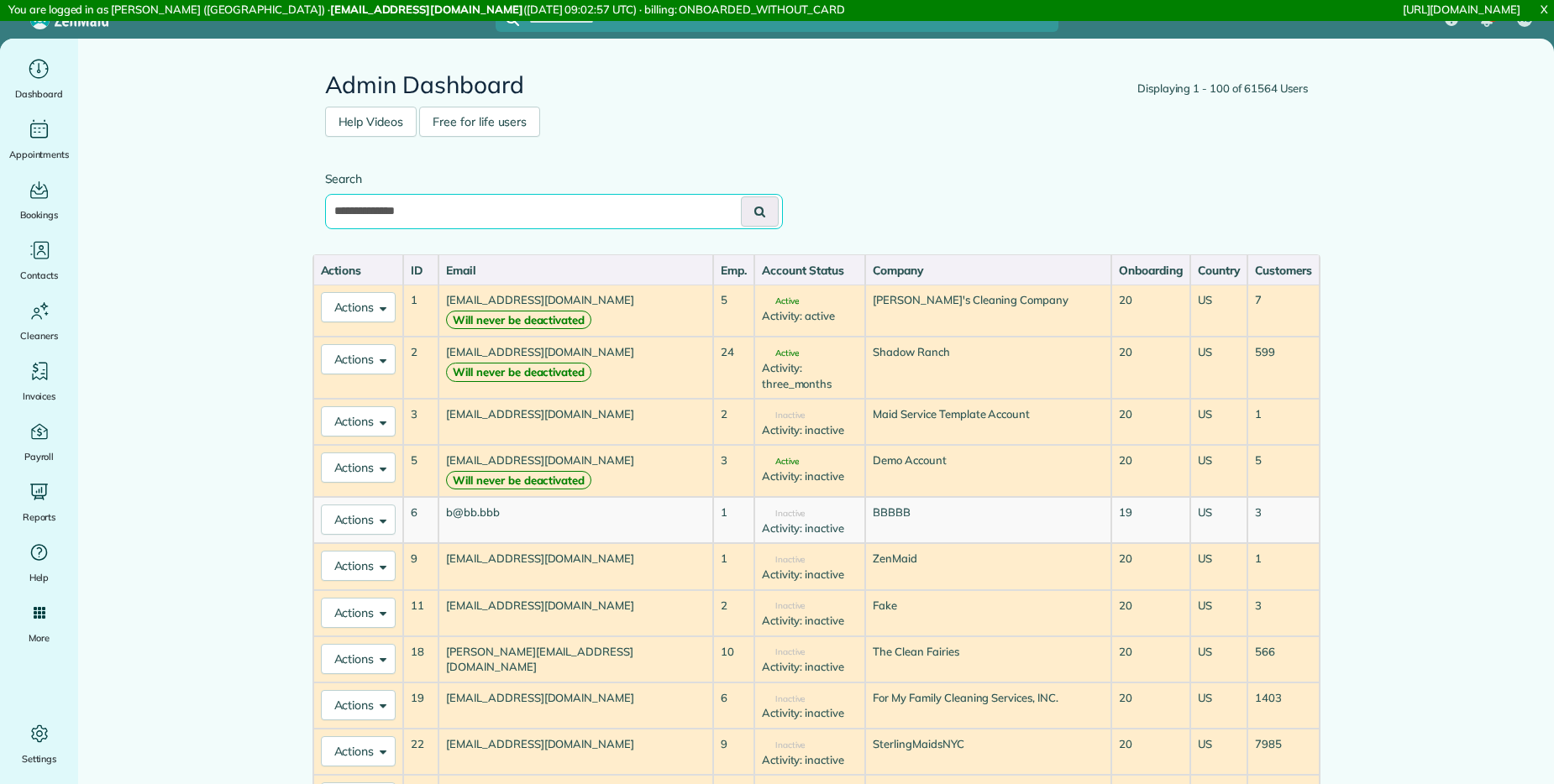
type input "**********"
click at [740, 196] on button at bounding box center [759, 211] width 38 height 30
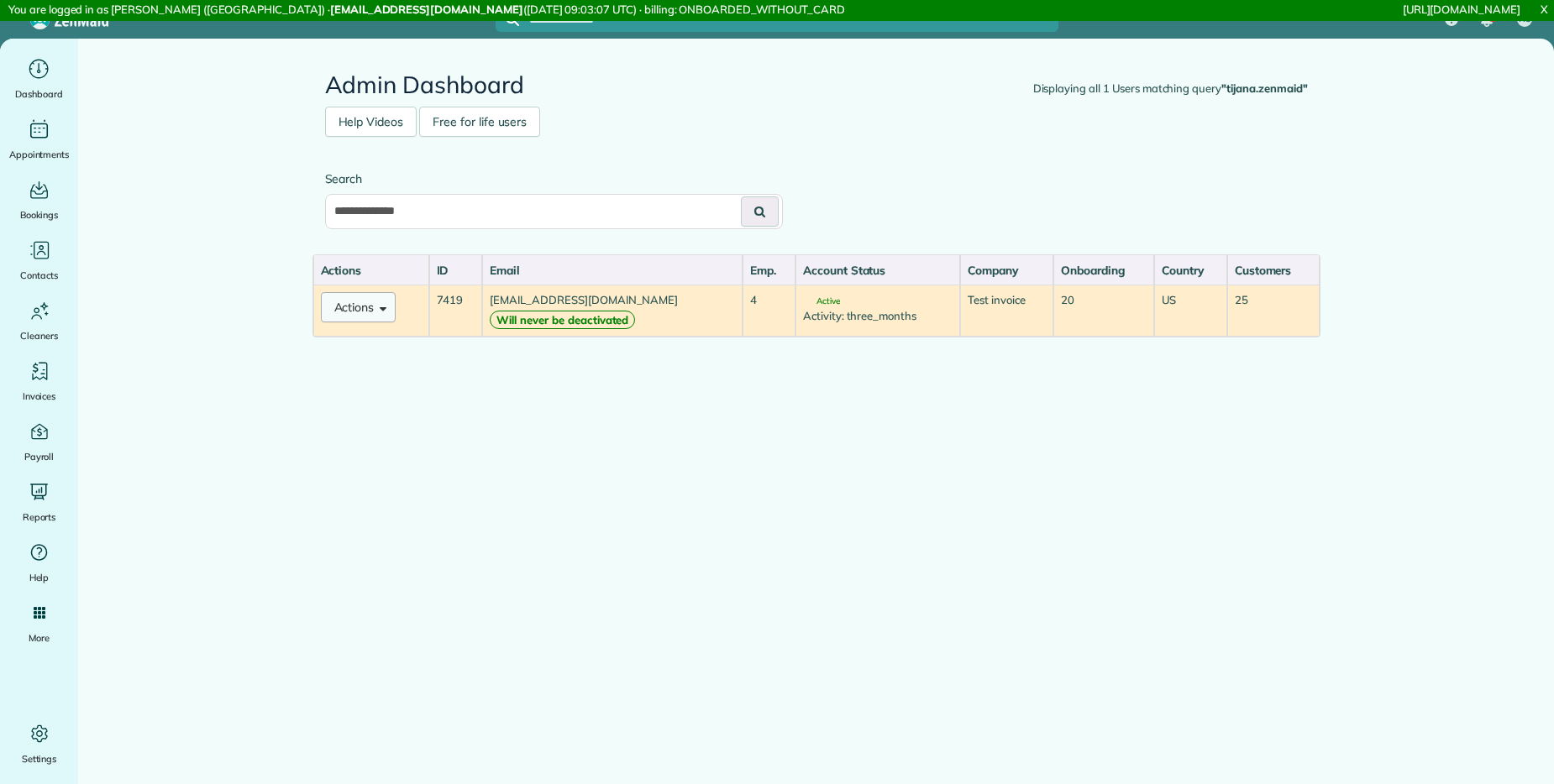
click at [376, 312] on button "Actions" at bounding box center [358, 307] width 75 height 30
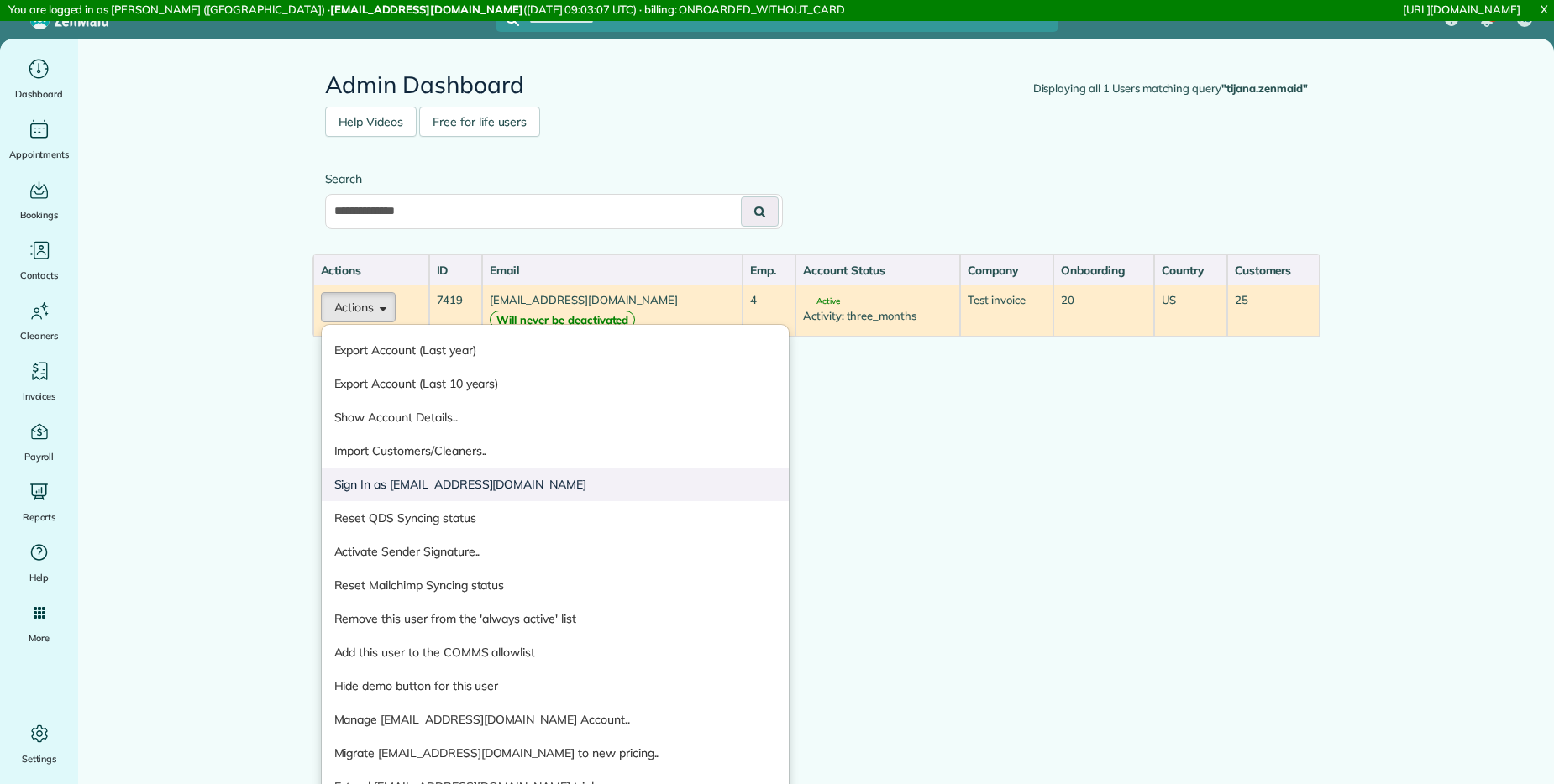
click at [502, 484] on link "Sign In as [EMAIL_ADDRESS][DOMAIN_NAME]" at bounding box center [555, 485] width 467 height 34
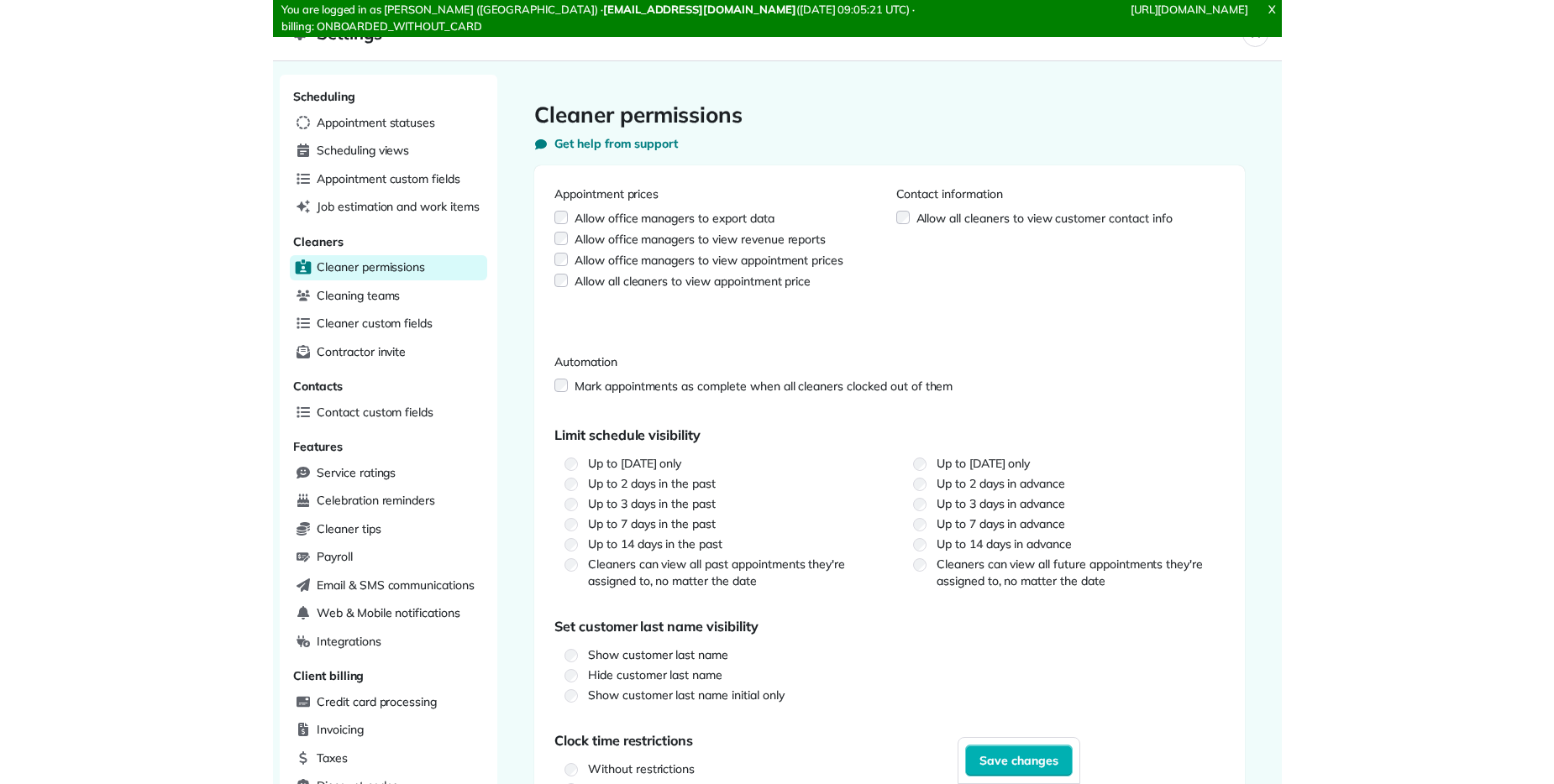
scroll to position [289, 651]
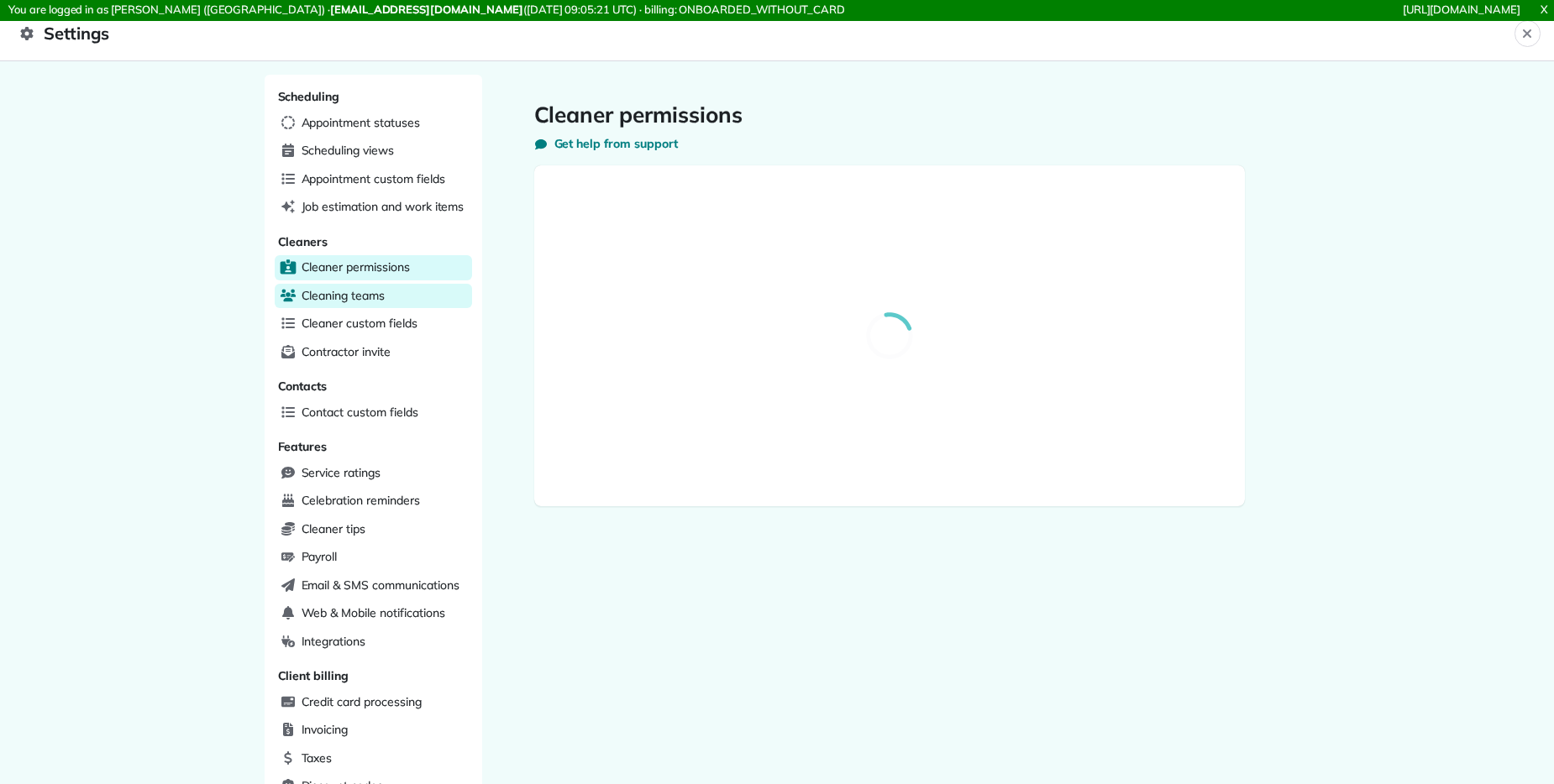
click at [349, 305] on div "Cleaning teams" at bounding box center [373, 296] width 197 height 25
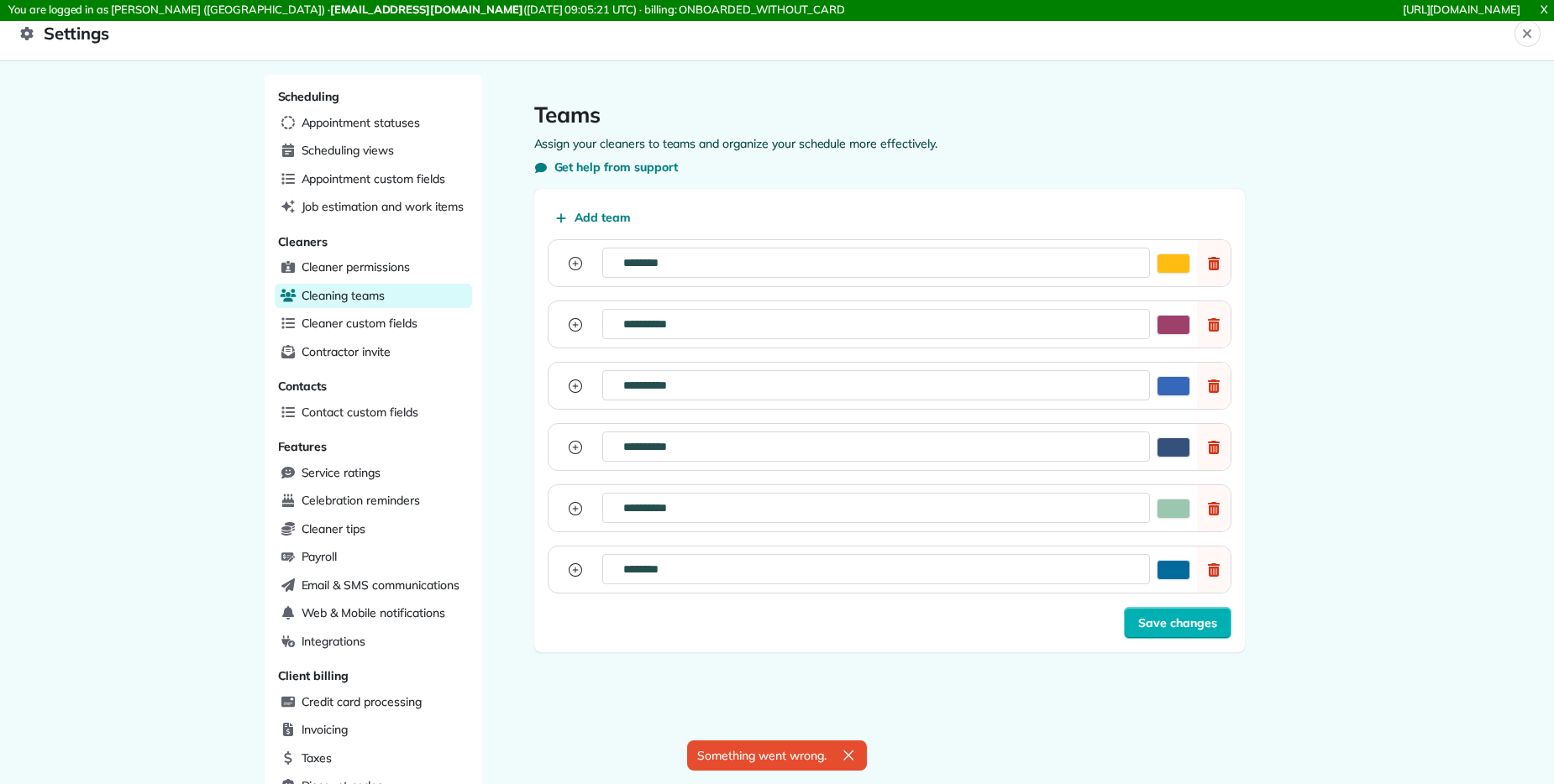
click at [508, 235] on div "**********" at bounding box center [890, 377] width 764 height 604
click at [347, 299] on span "Cleaning teams" at bounding box center [343, 295] width 83 height 16
click at [337, 321] on span "Cleaner custom fields" at bounding box center [359, 323] width 115 height 16
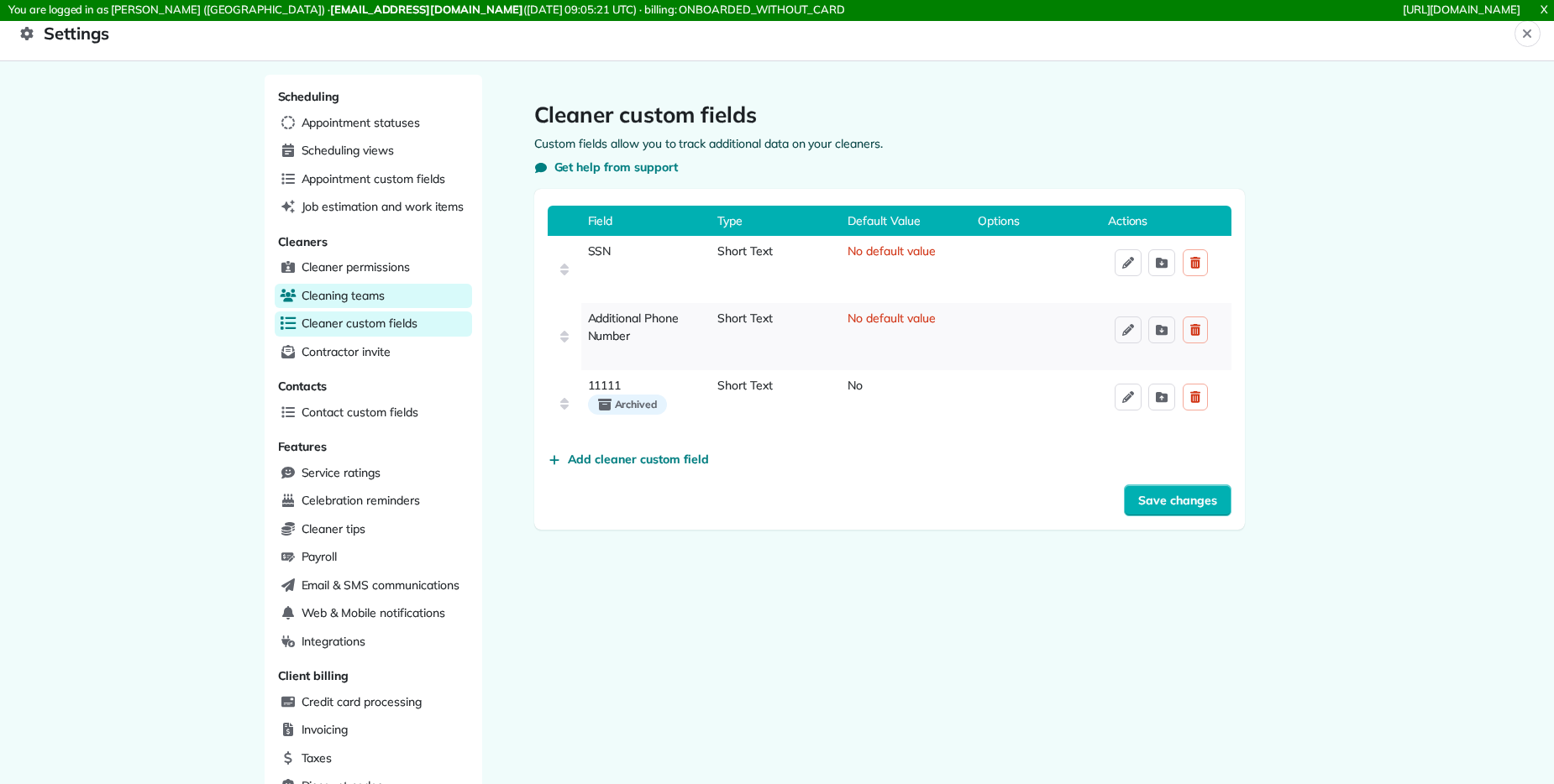
click at [345, 299] on span "Cleaning teams" at bounding box center [343, 295] width 83 height 16
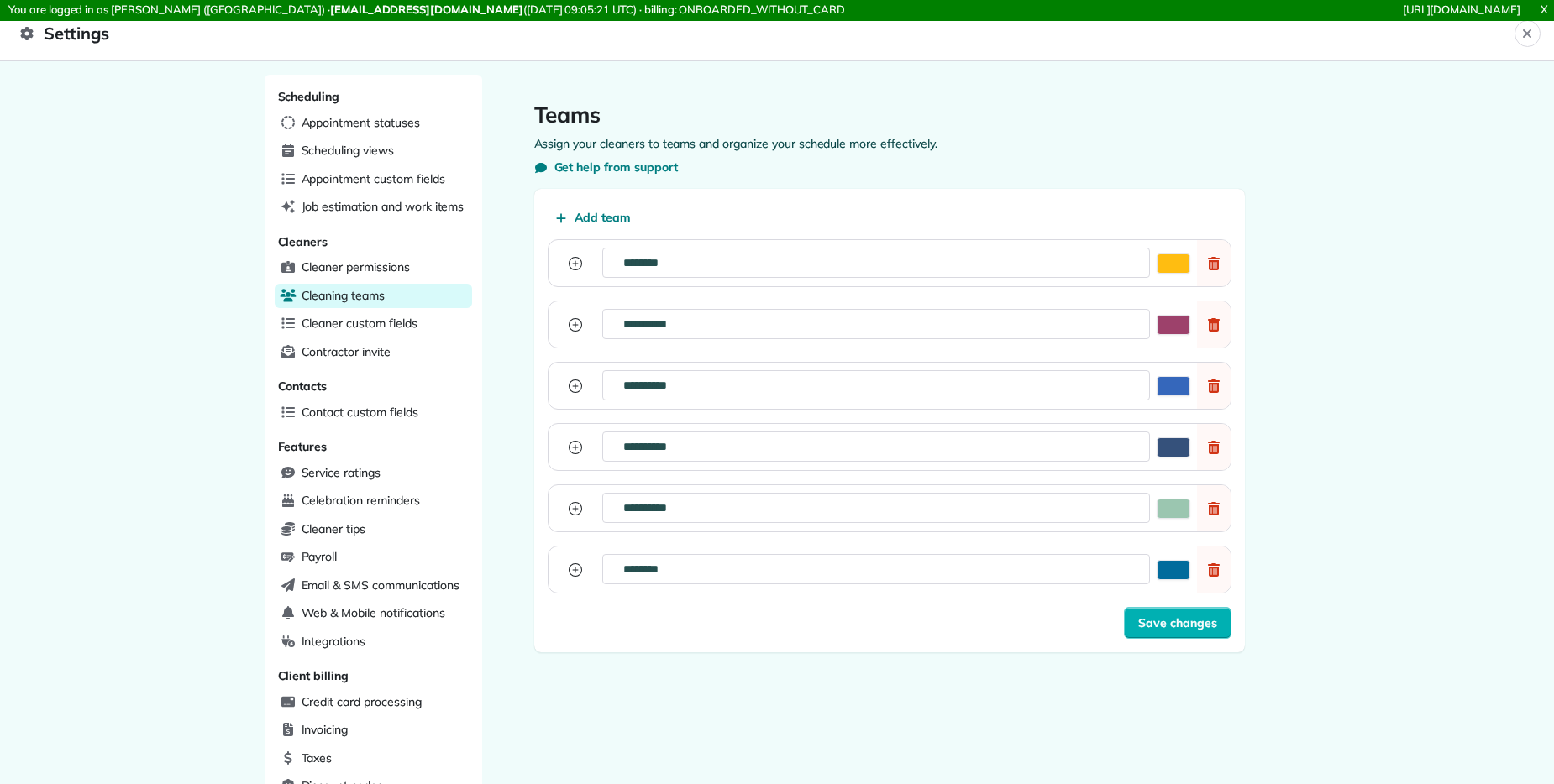
drag, startPoint x: 569, startPoint y: 264, endPoint x: 691, endPoint y: 219, distance: 130.0
click at [691, 219] on div "**********" at bounding box center [890, 397] width 684 height 391
click at [651, 267] on input "********" at bounding box center [789, 262] width 353 height 30
click at [1008, 264] on button "Activate Color Picker" at bounding box center [1173, 264] width 34 height 20
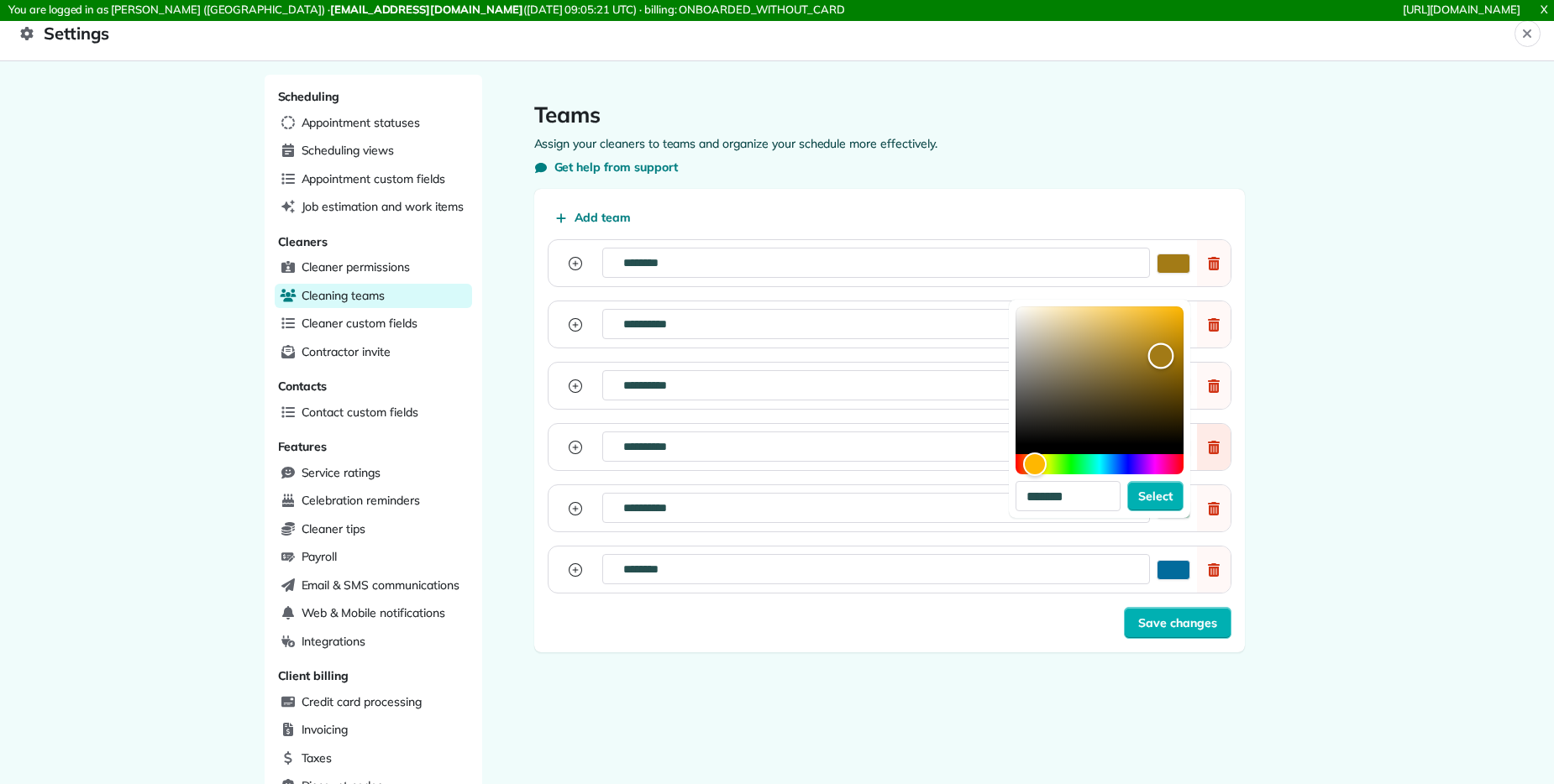
type input "*******"
drag, startPoint x: 1107, startPoint y: 367, endPoint x: 1201, endPoint y: 426, distance: 111.0
click at [1008, 426] on div "**********" at bounding box center [890, 416] width 684 height 354
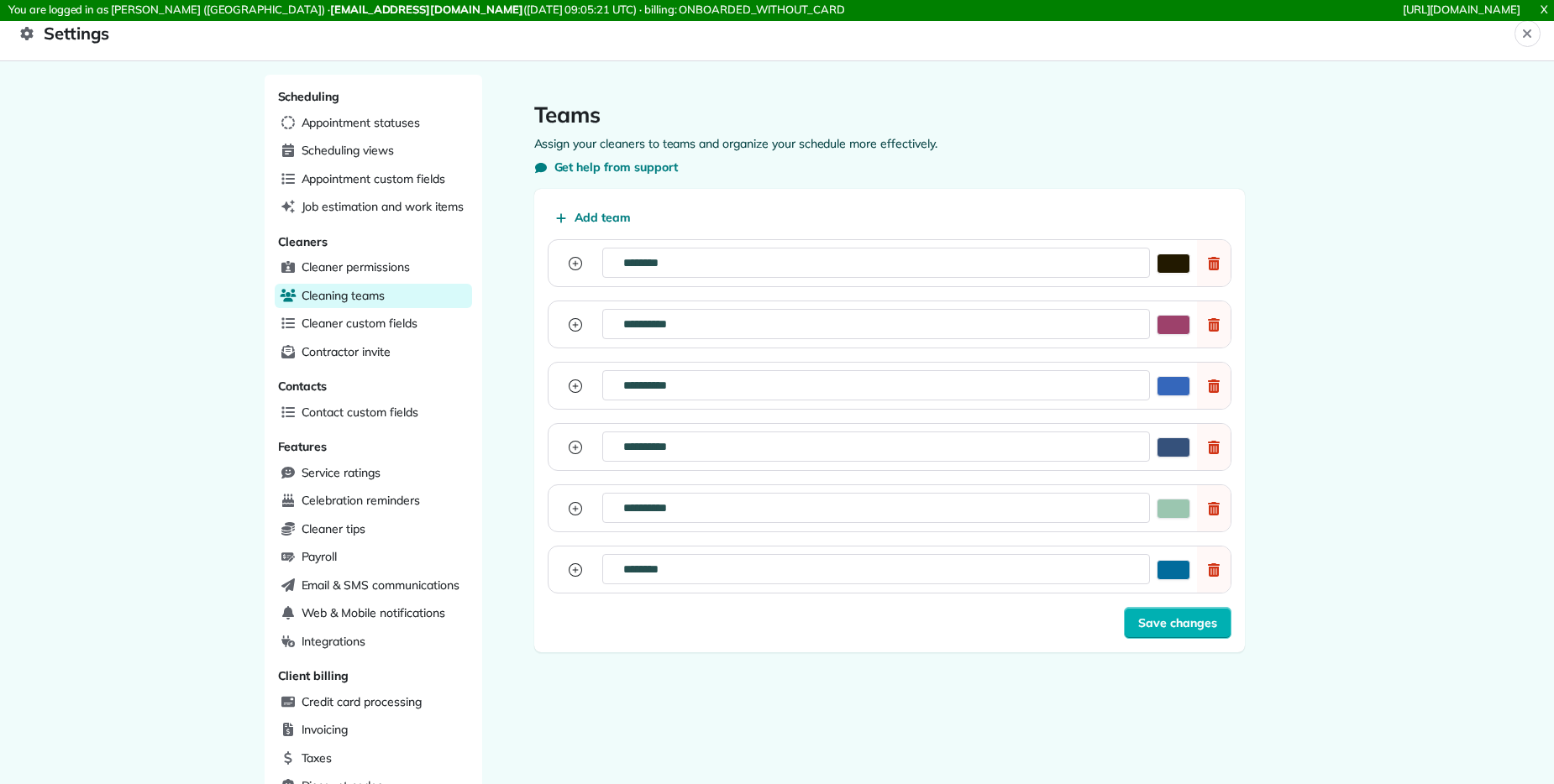
click at [1008, 270] on button "Activate Color Picker" at bounding box center [1173, 264] width 34 height 20
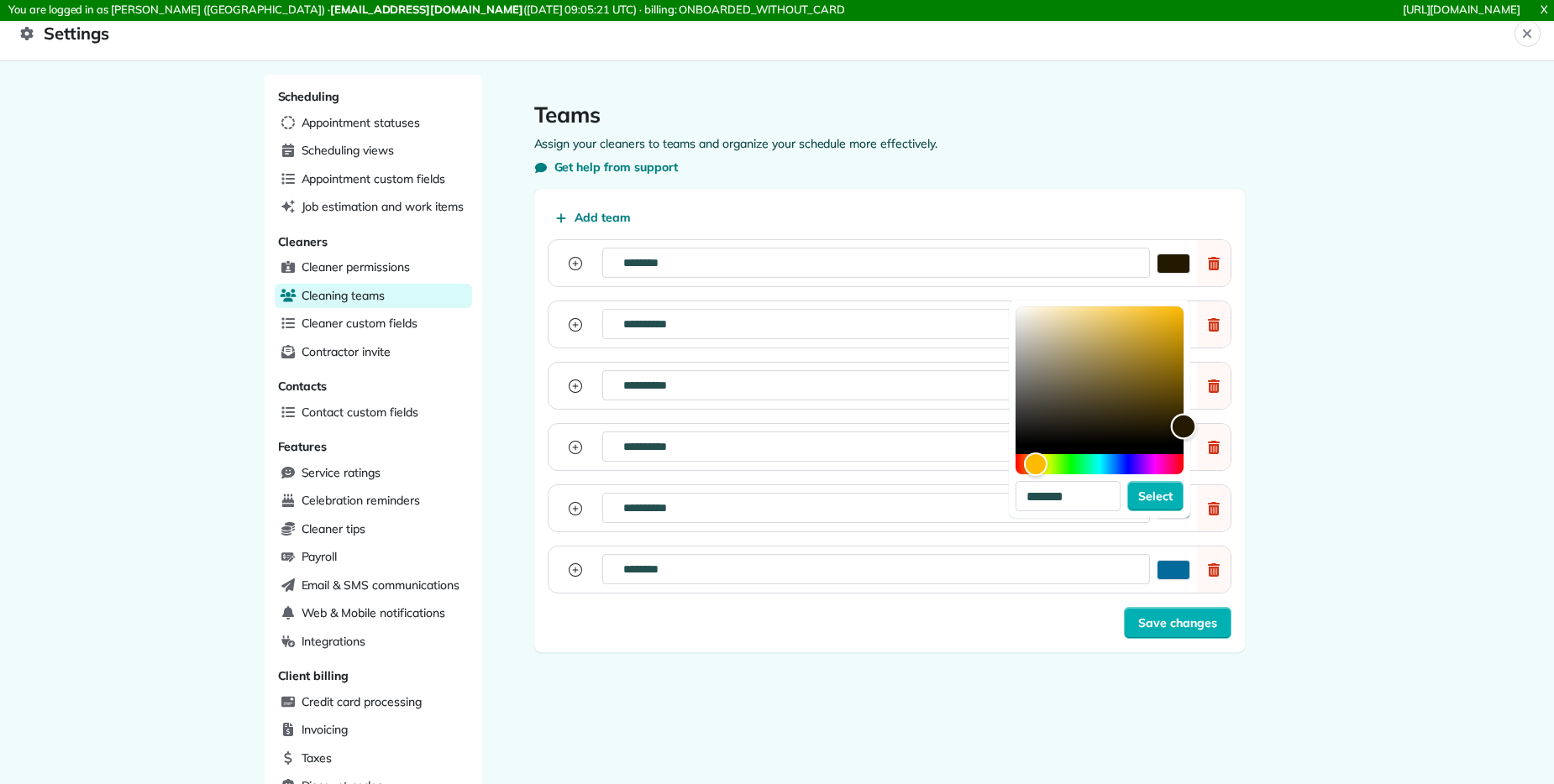
drag, startPoint x: 1155, startPoint y: 434, endPoint x: 1160, endPoint y: 448, distance: 14.9
click at [1008, 444] on div "Color" at bounding box center [1099, 376] width 168 height 137
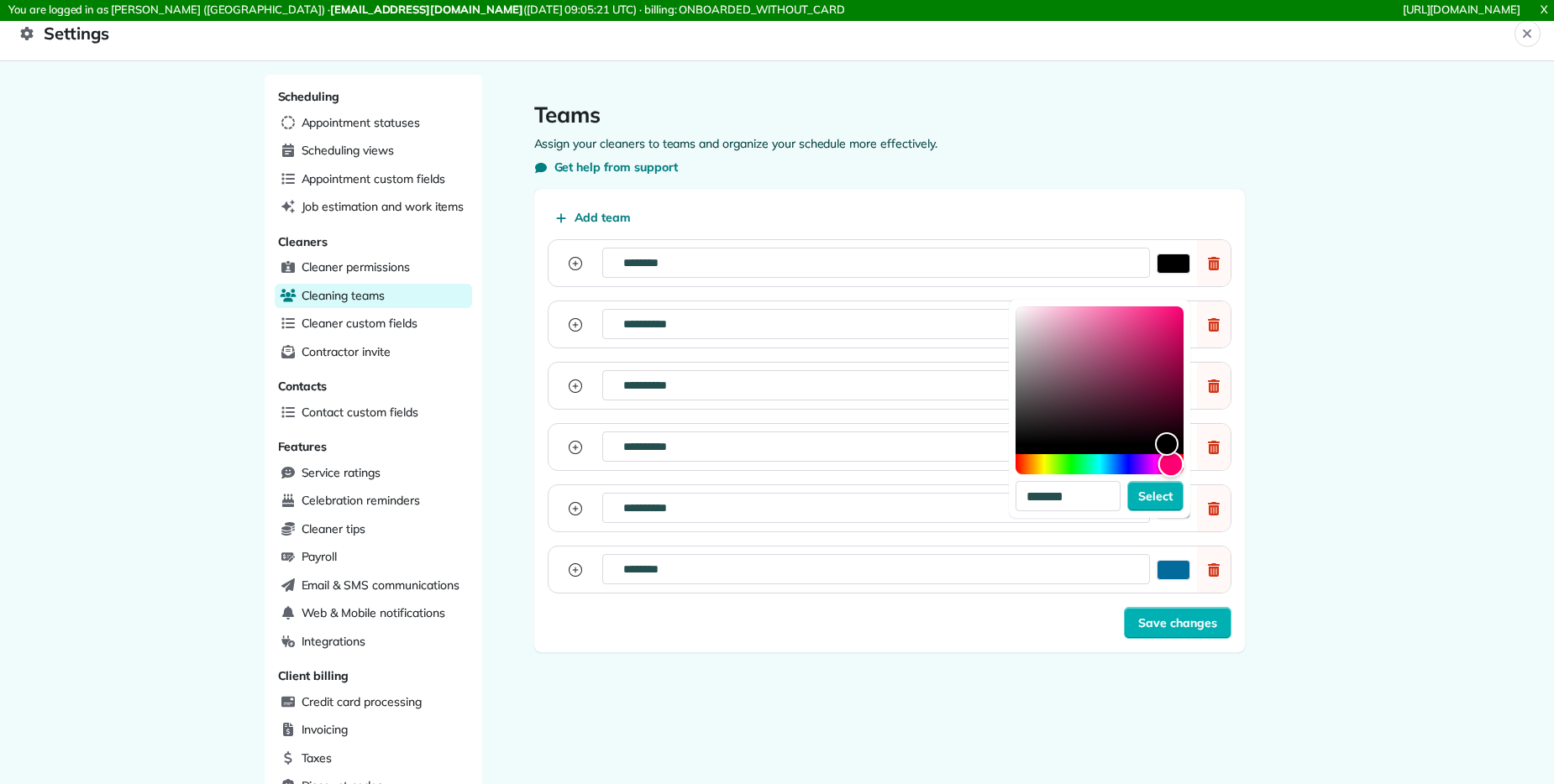
drag, startPoint x: 1163, startPoint y: 460, endPoint x: 1169, endPoint y: 451, distance: 10.8
click at [1008, 467] on div "Hue" at bounding box center [1099, 464] width 168 height 20
click at [1008, 399] on div "Color" at bounding box center [1099, 376] width 168 height 137
type input "*******"
drag, startPoint x: 1175, startPoint y: 391, endPoint x: 1178, endPoint y: 280, distance: 111.0
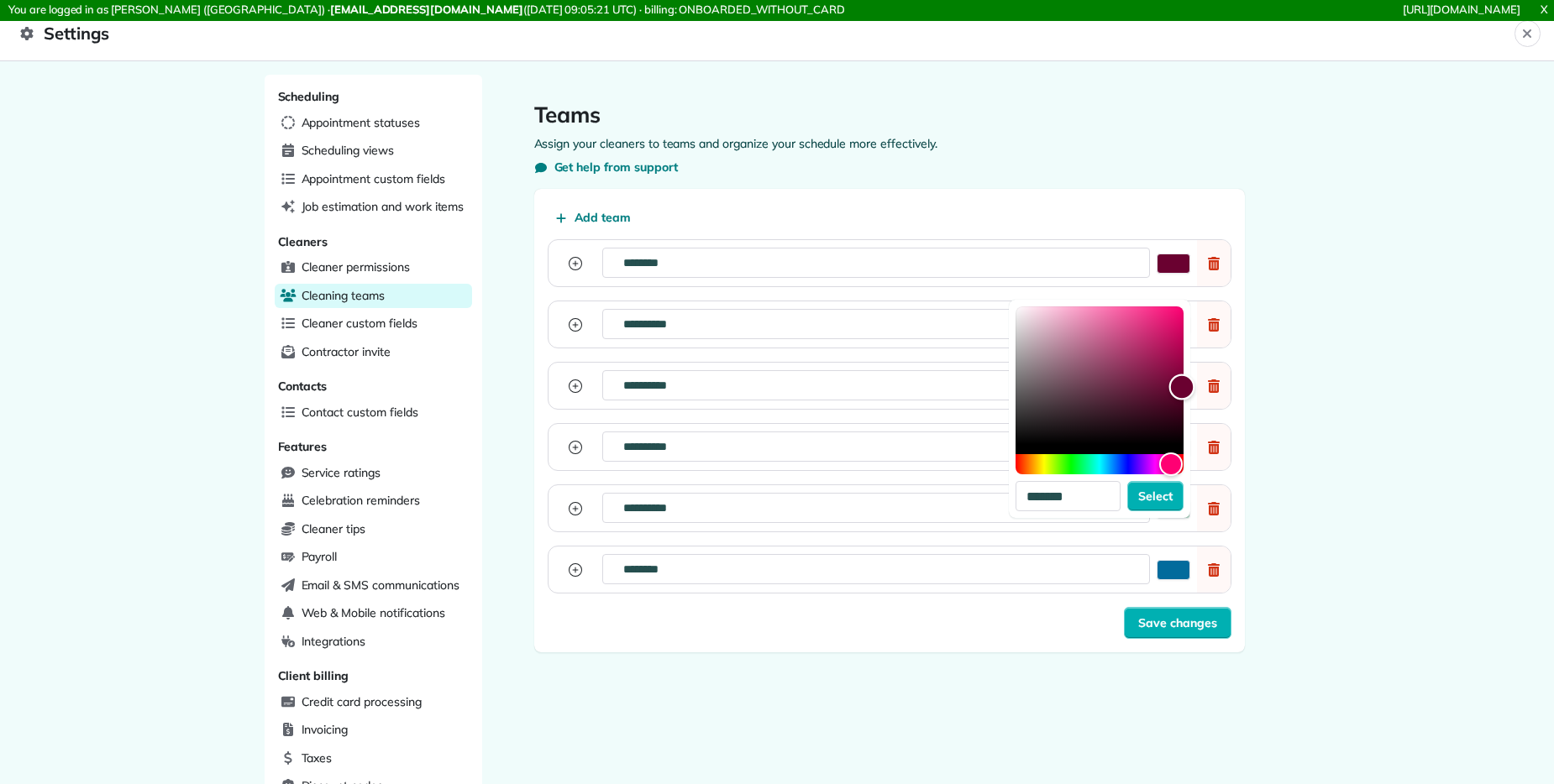
click at [1008, 287] on div "******* Select" at bounding box center [1100, 402] width 181 height 232
click at [1008, 628] on span "Save changes" at bounding box center [1177, 623] width 79 height 16
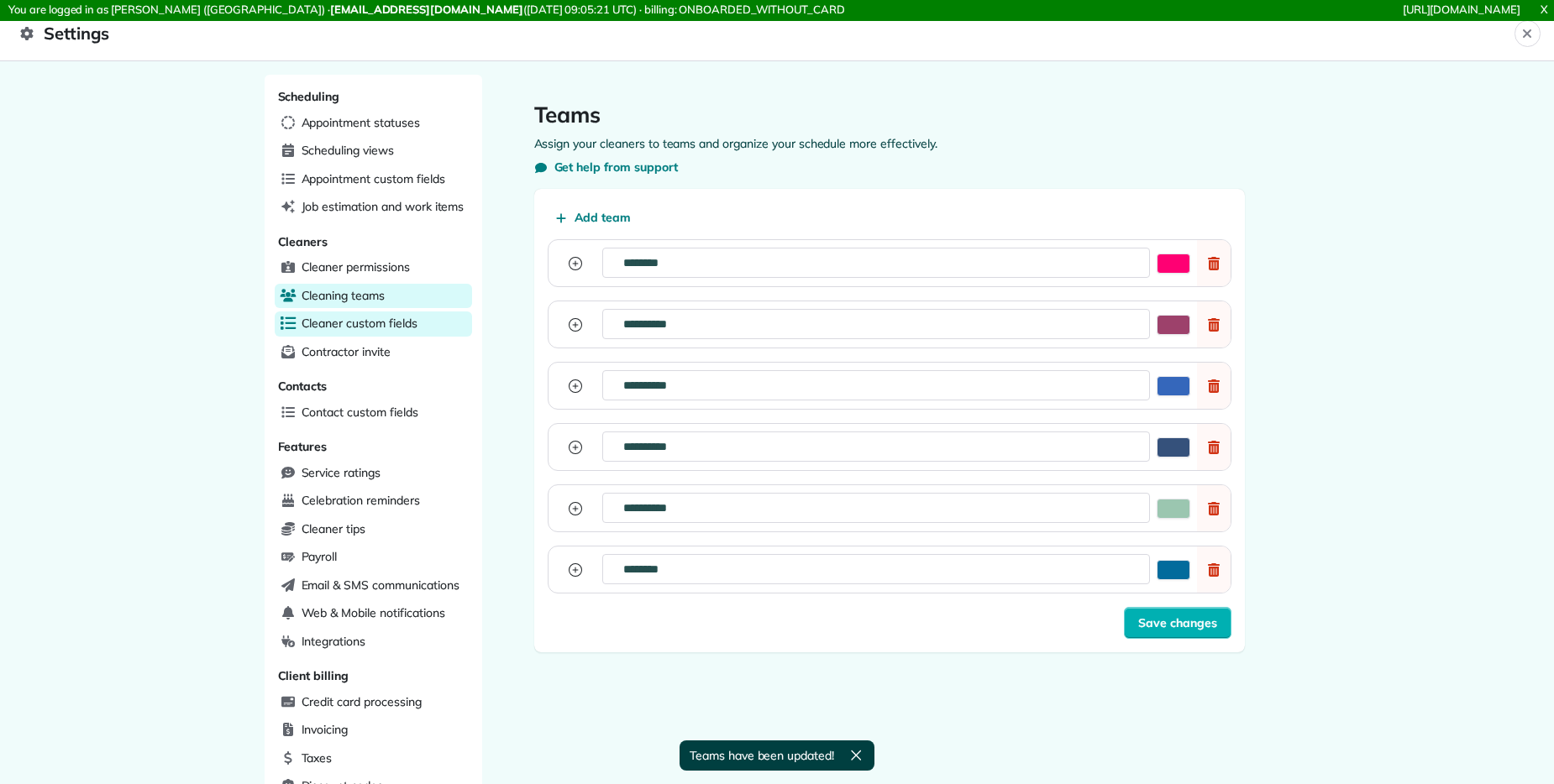
click at [364, 327] on span "Cleaner custom fields" at bounding box center [359, 323] width 115 height 16
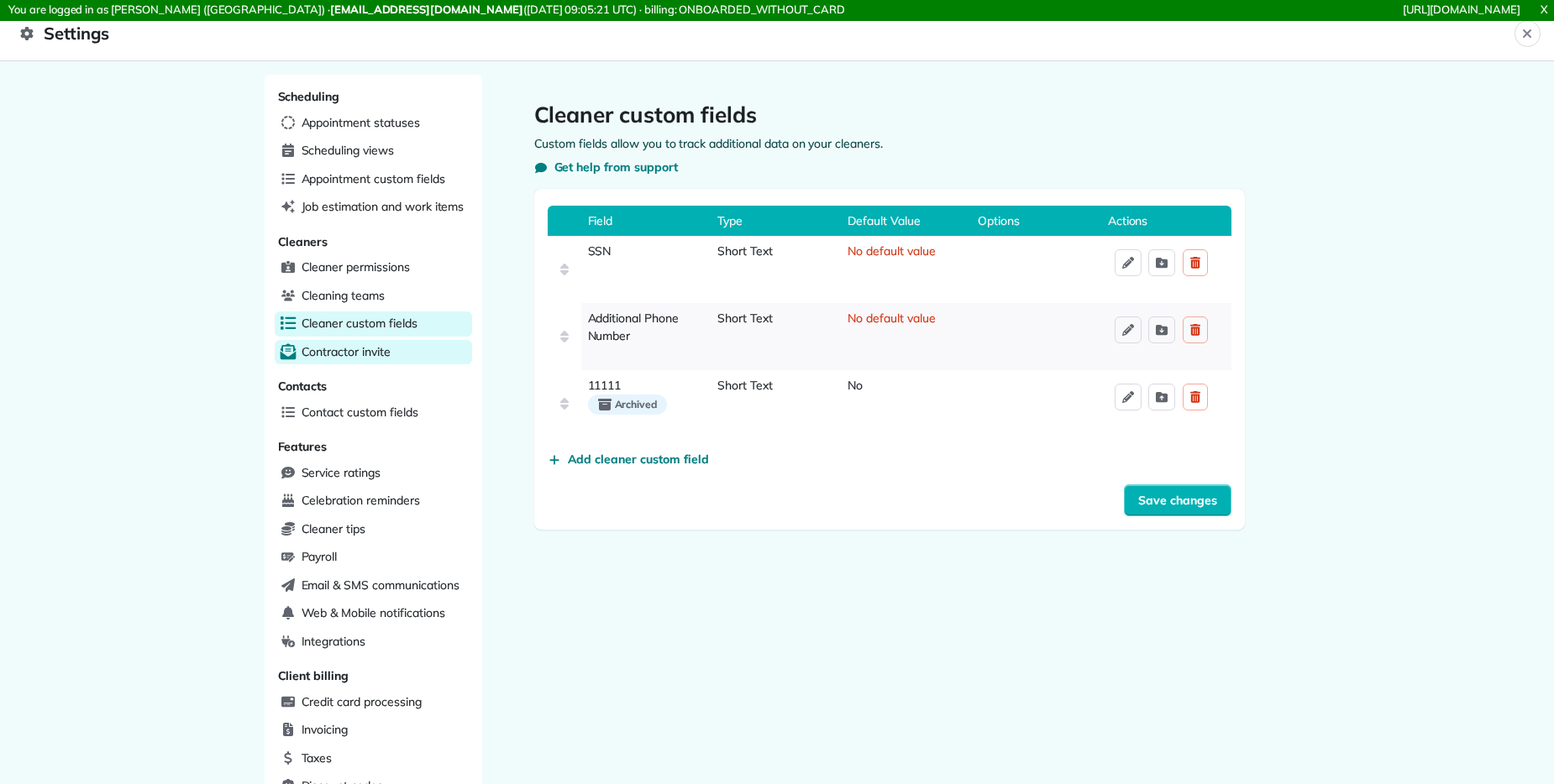
click at [310, 356] on span "Contractor invite" at bounding box center [345, 352] width 89 height 16
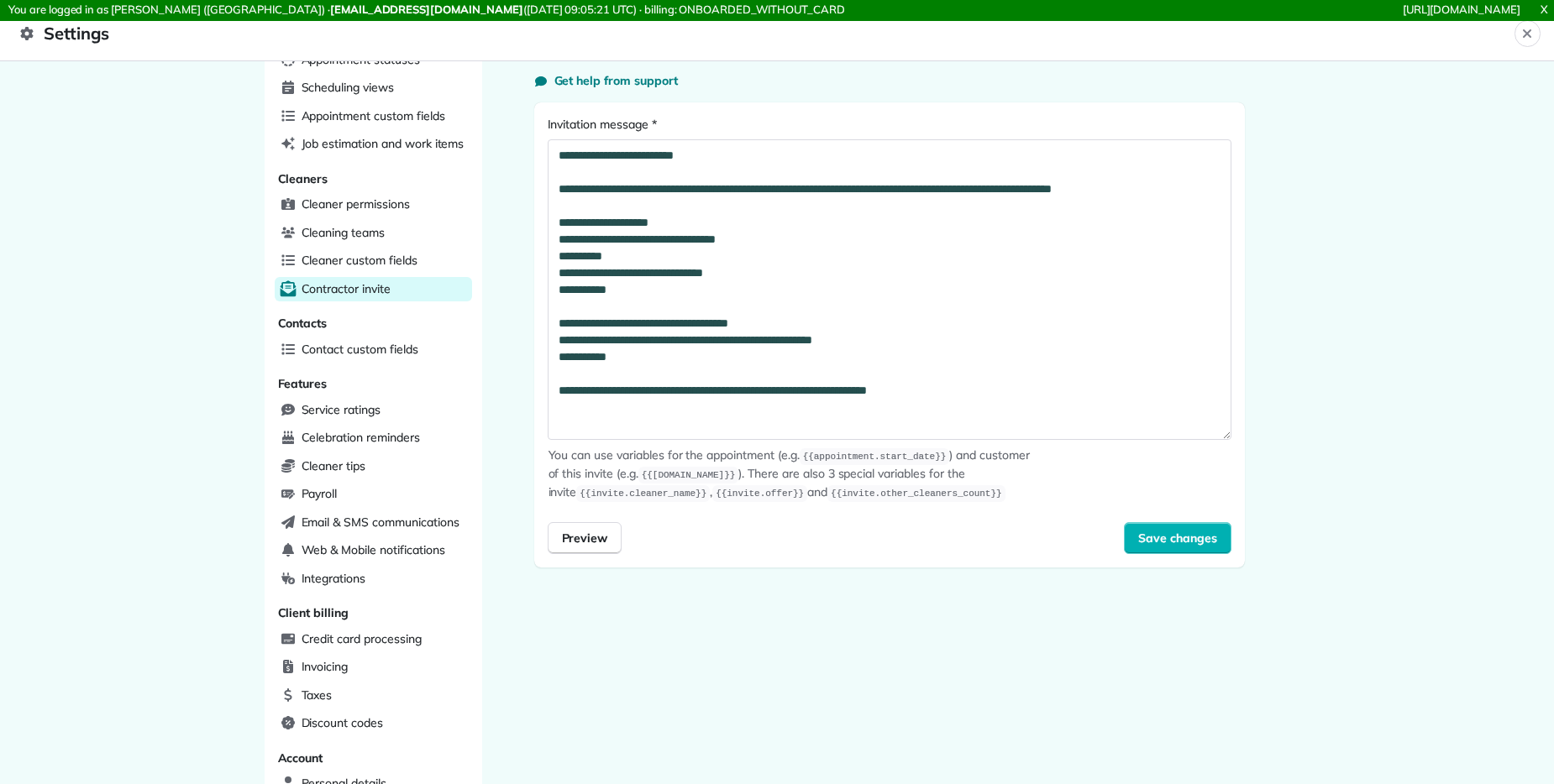
scroll to position [69, 0]
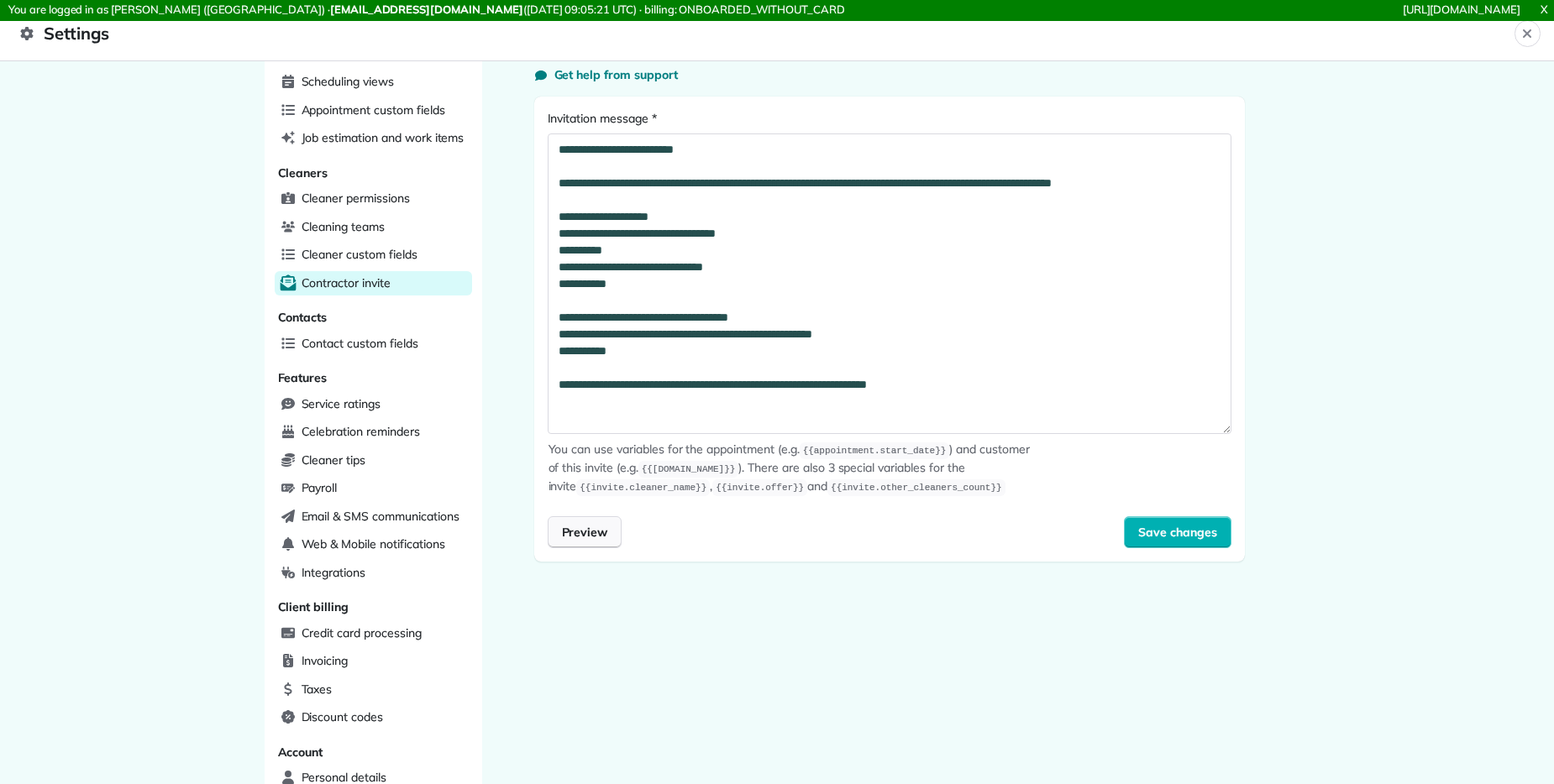
click at [578, 532] on span "Preview" at bounding box center [585, 532] width 46 height 16
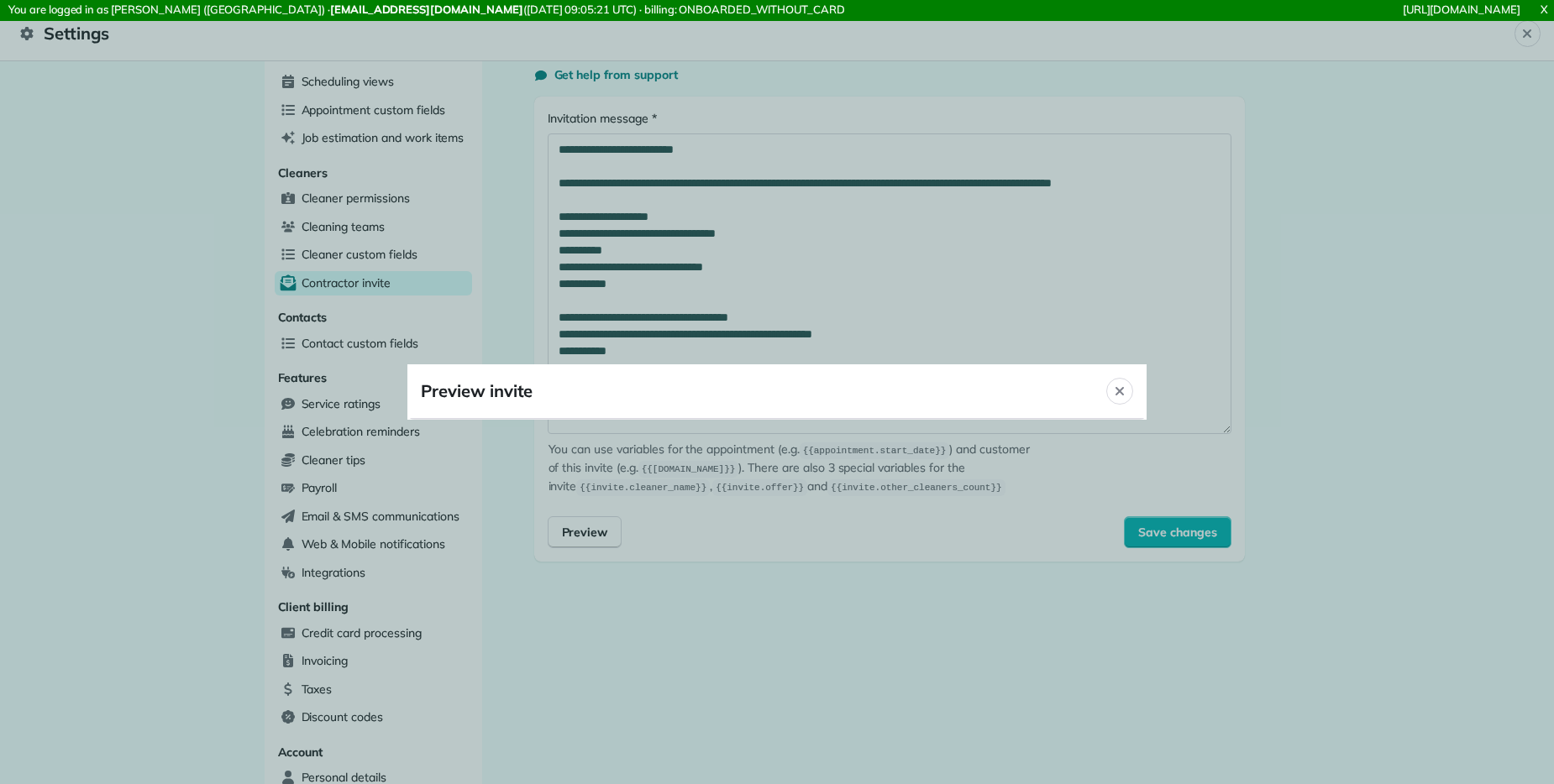
click at [1000, 407] on header "Preview invite Close" at bounding box center [777, 392] width 739 height 55
click at [1008, 386] on header "Preview invite Close" at bounding box center [777, 392] width 739 height 55
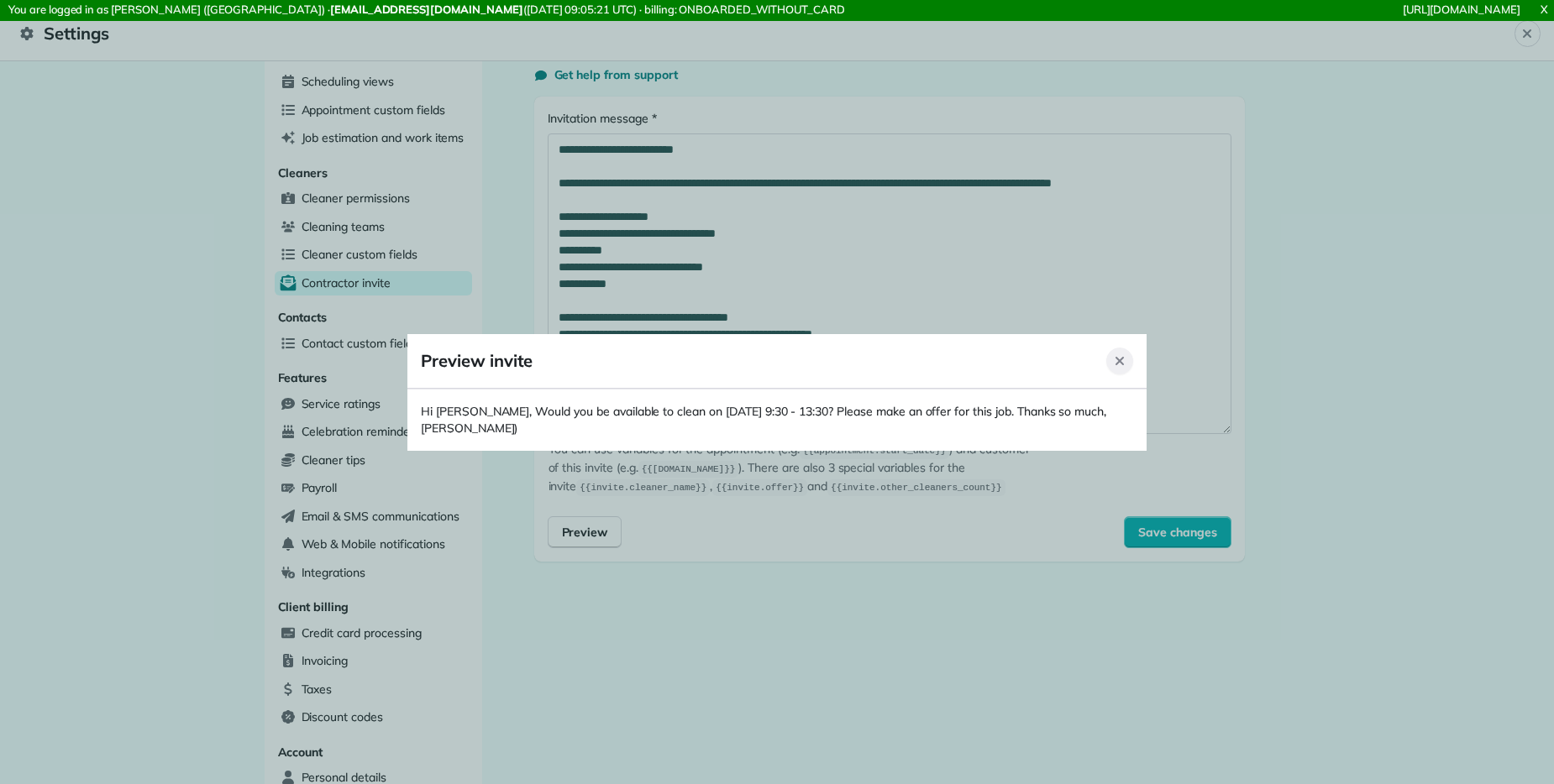
click at [1008, 366] on icon "Close" at bounding box center [1119, 361] width 14 height 14
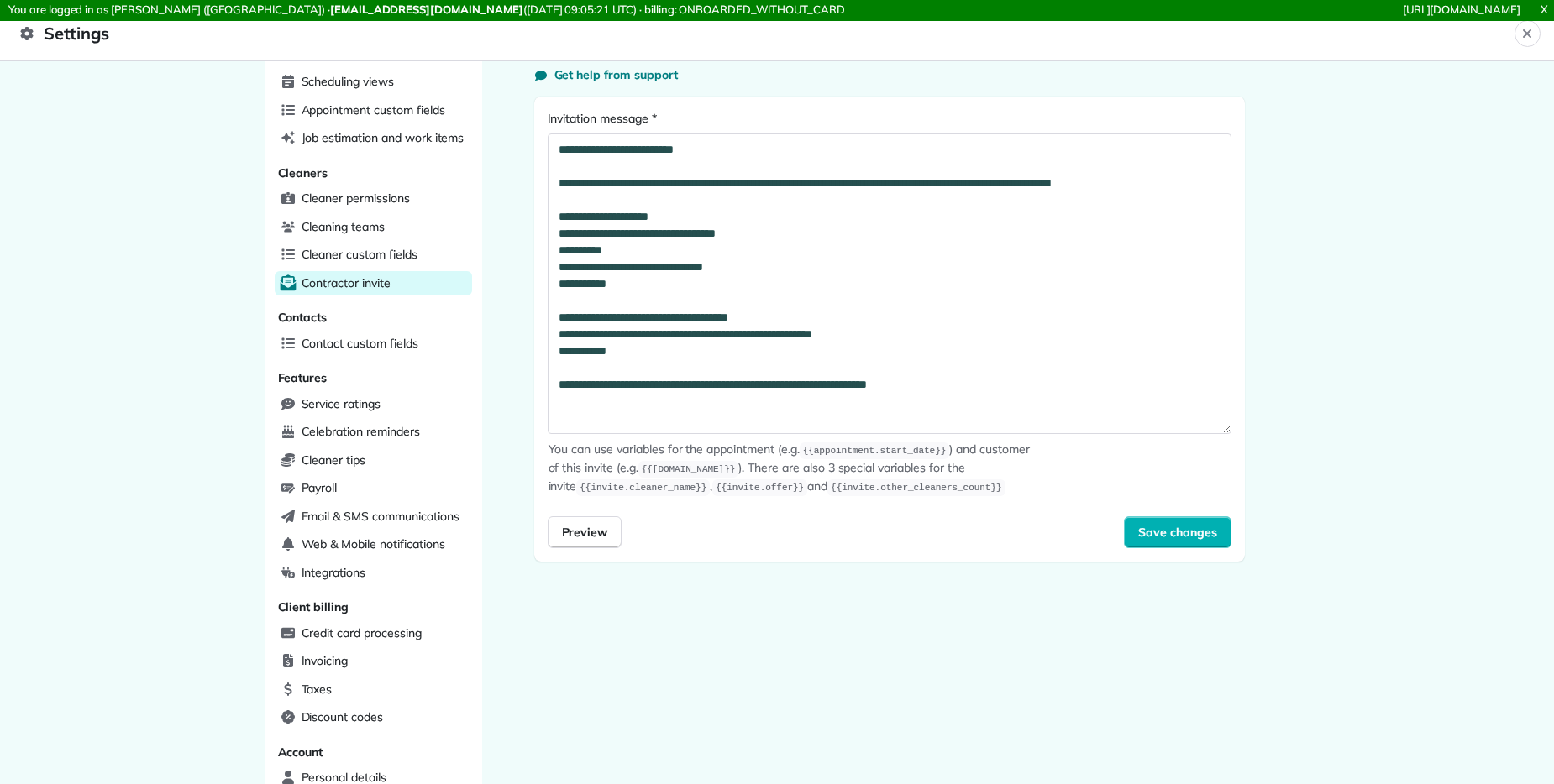
scroll to position [65, 0]
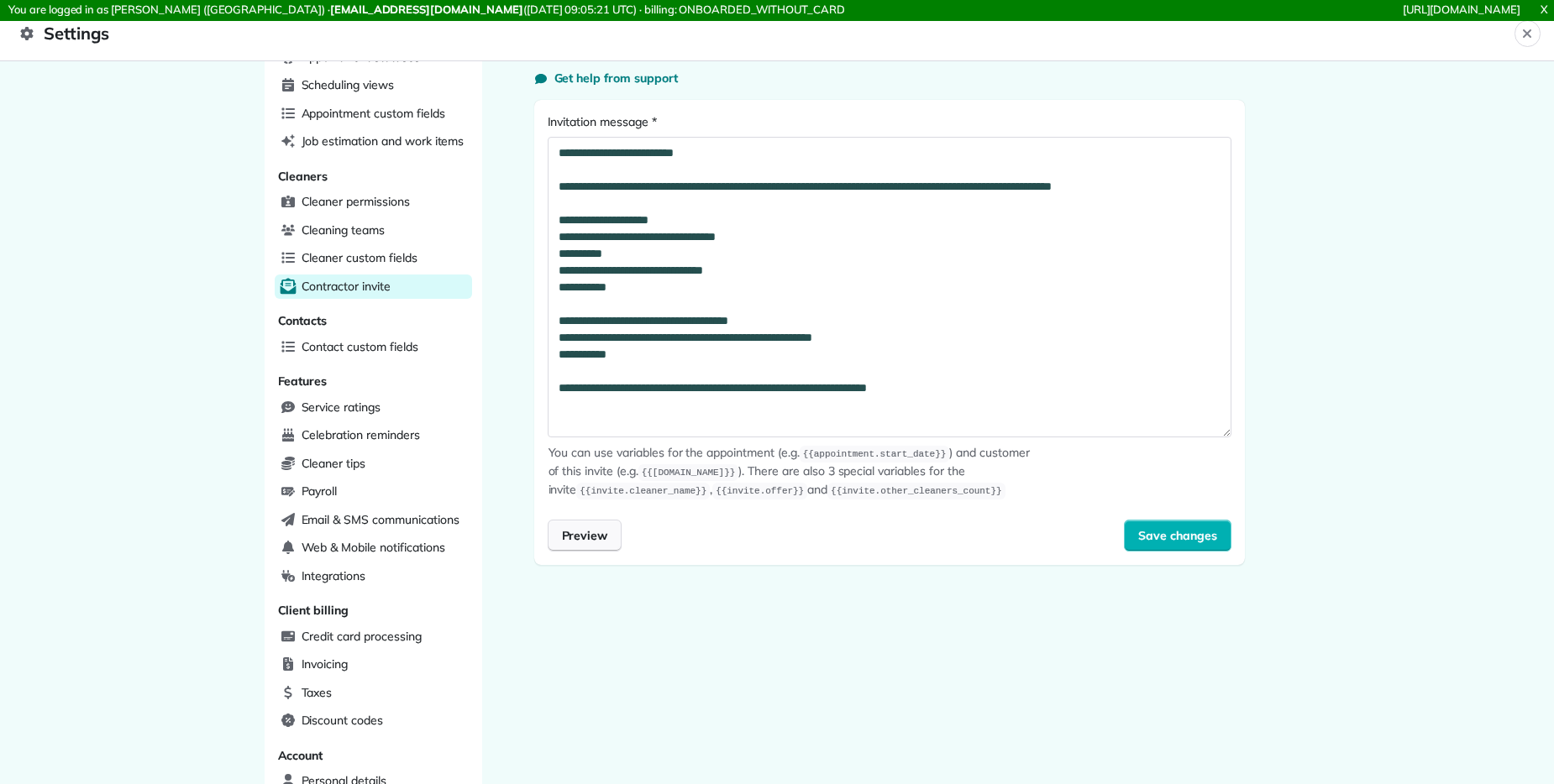
click at [576, 540] on span "Preview" at bounding box center [585, 536] width 46 height 16
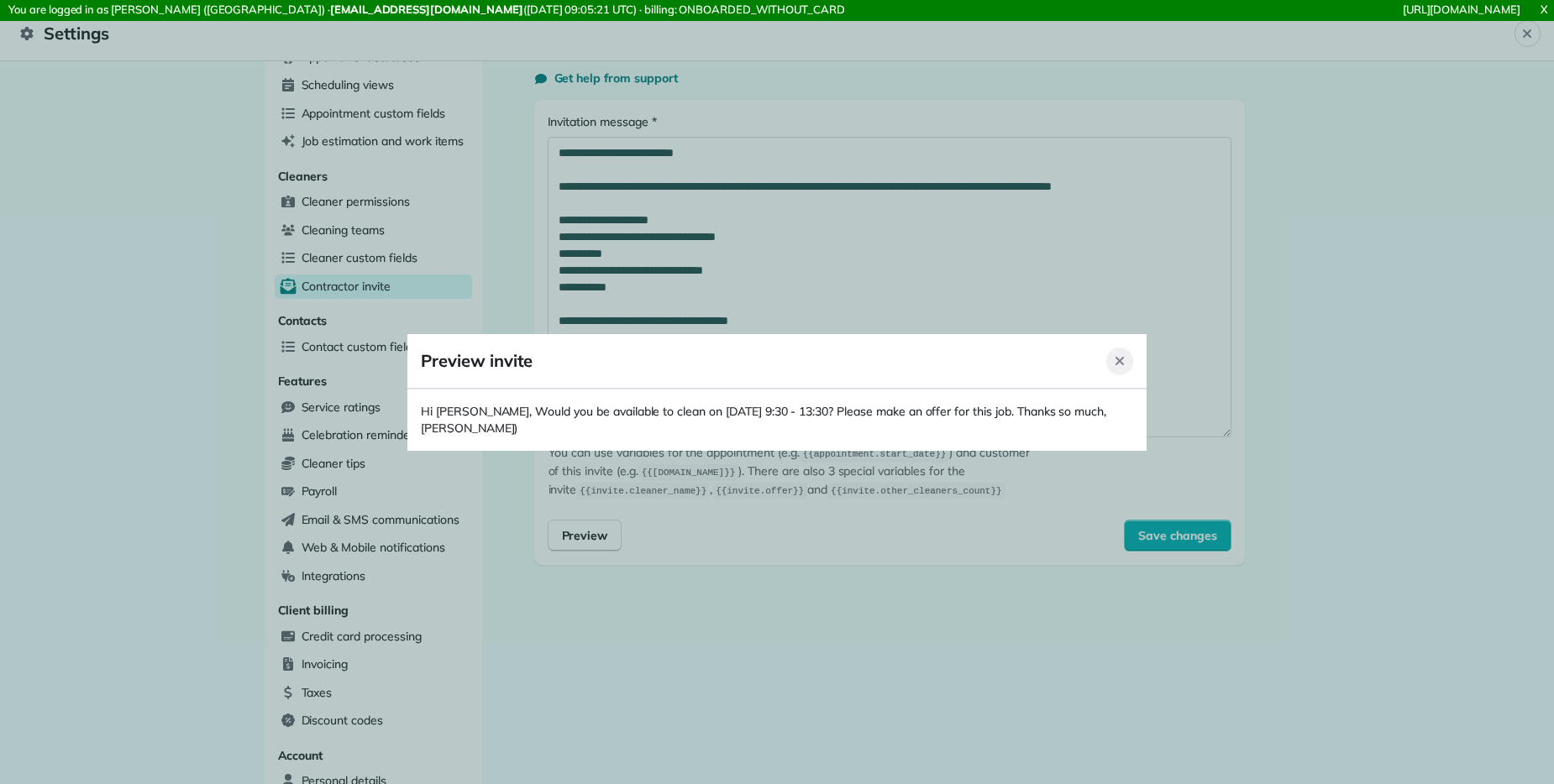
click at [1008, 355] on button "Close" at bounding box center [1119, 360] width 27 height 27
type textarea "**********"
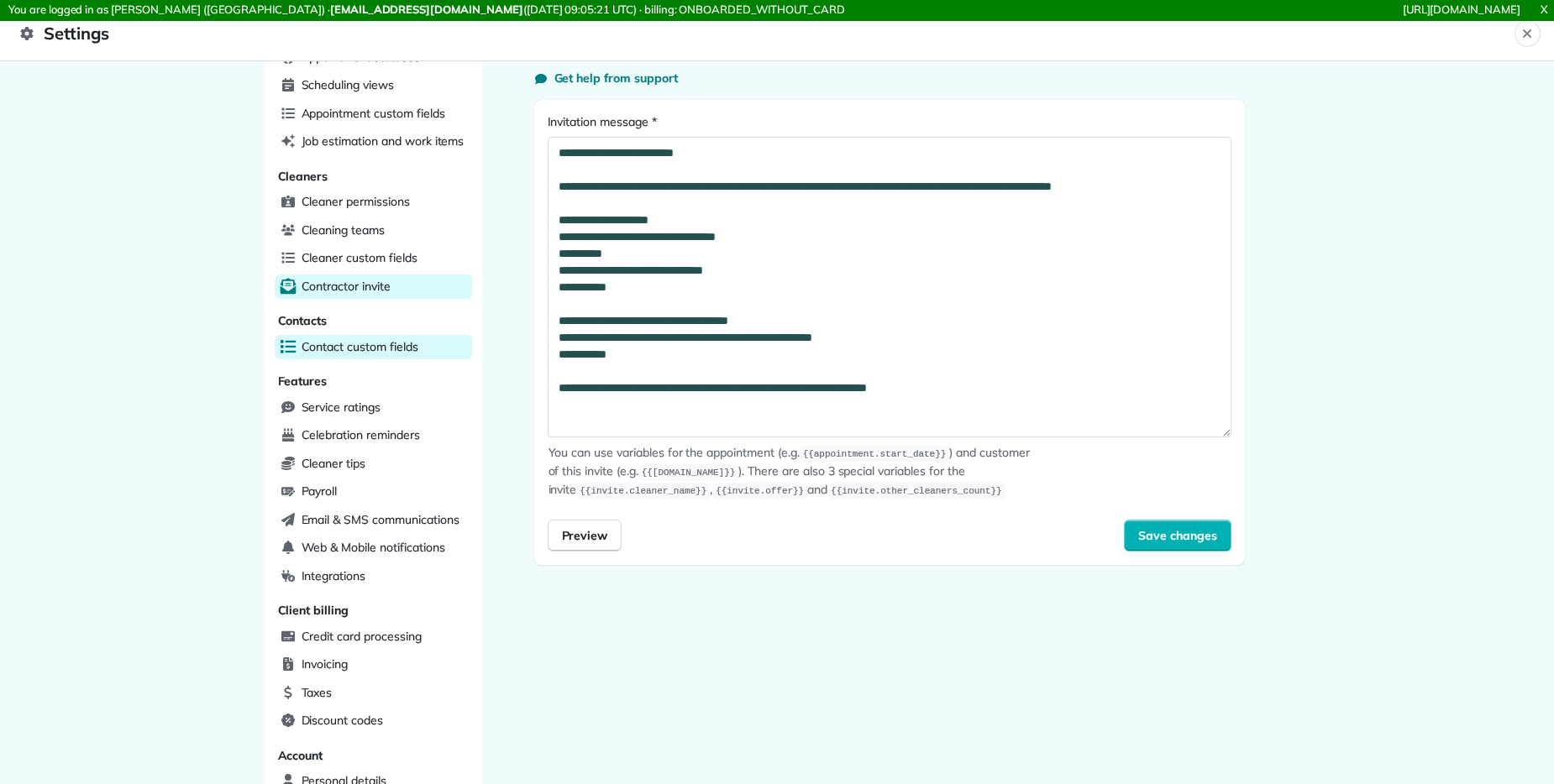
click at [367, 352] on span "Contact custom fields" at bounding box center [359, 346] width 116 height 16
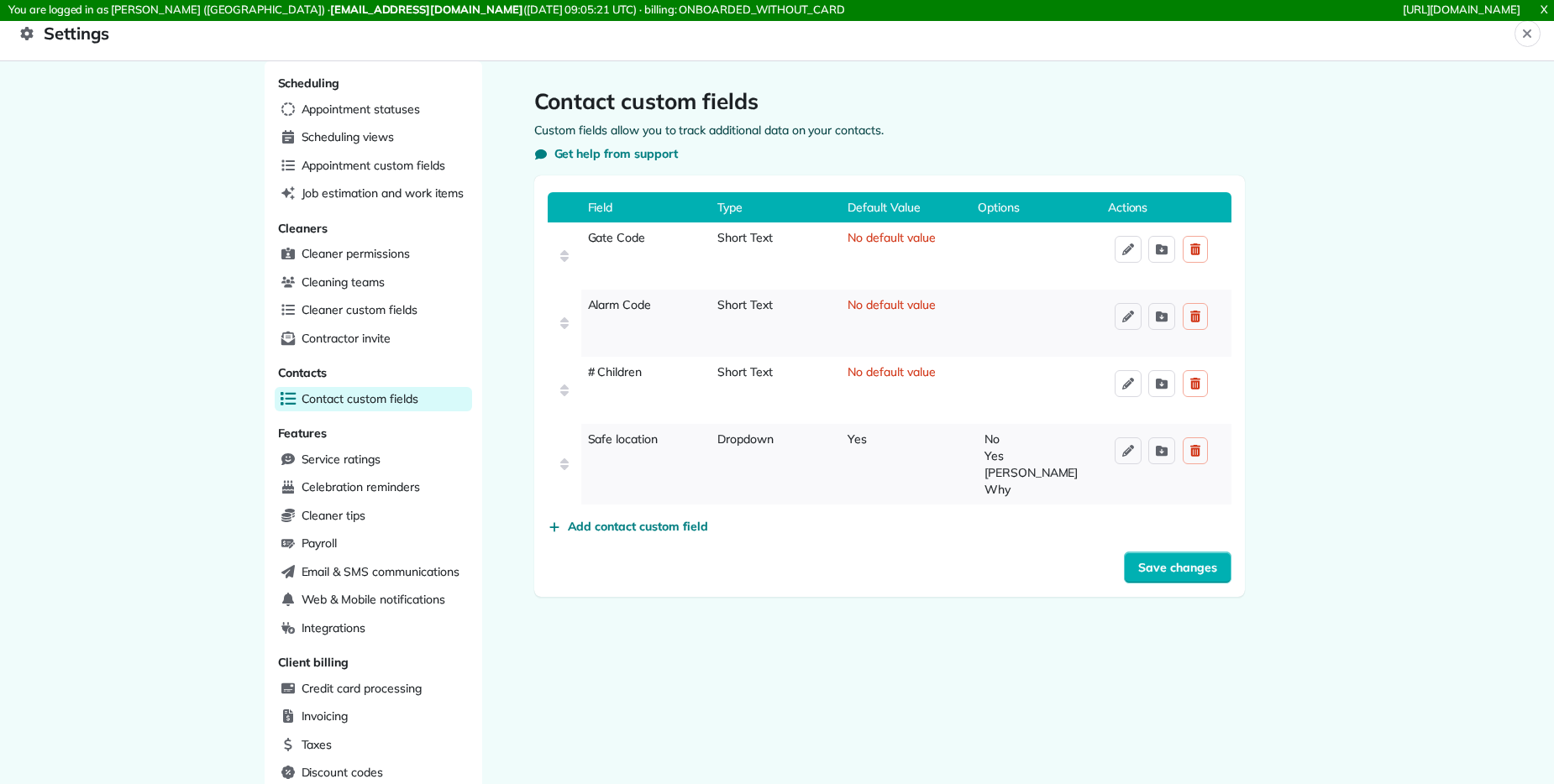
scroll to position [20, 0]
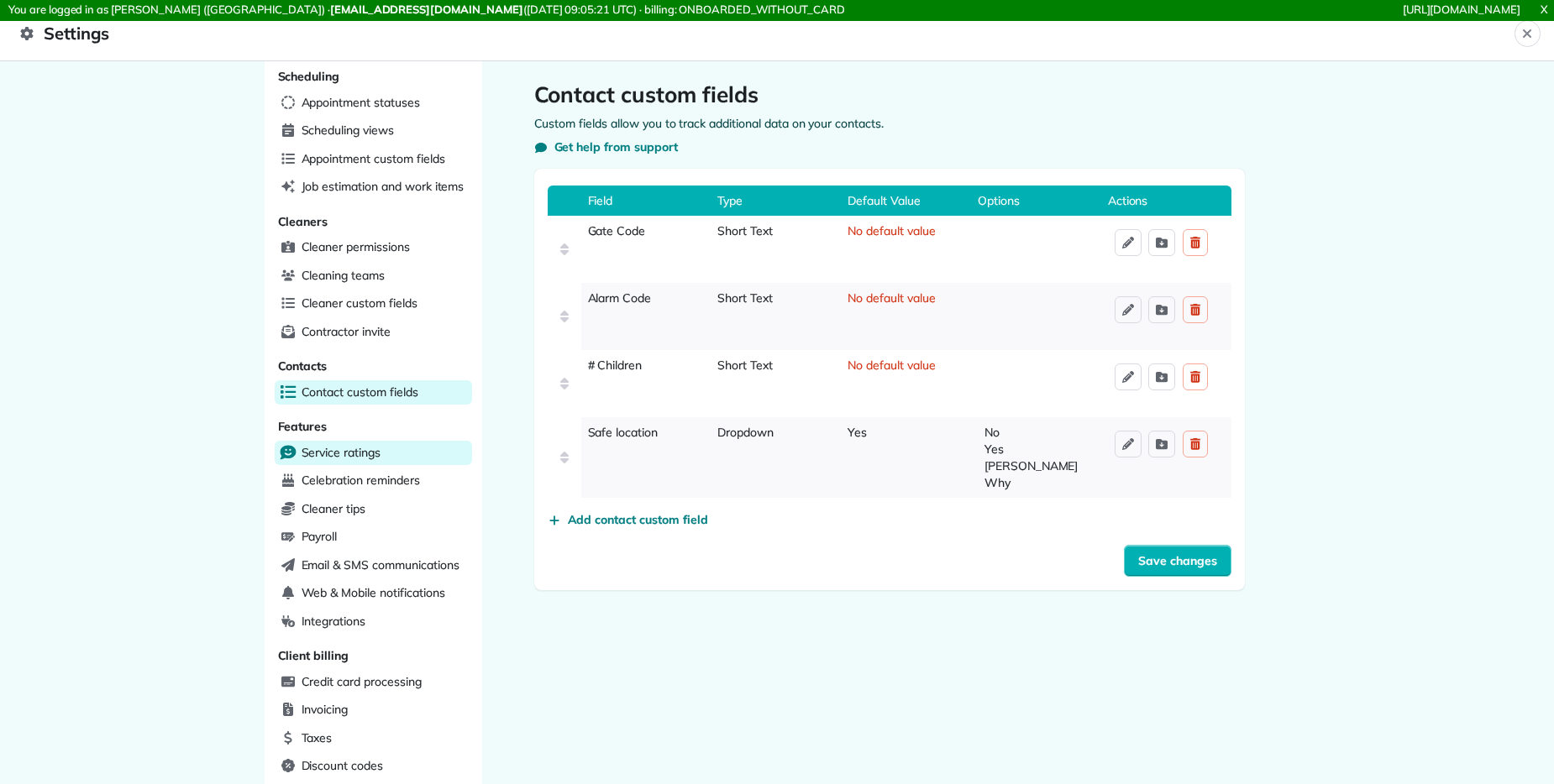
click at [345, 448] on span "Service ratings" at bounding box center [341, 452] width 79 height 16
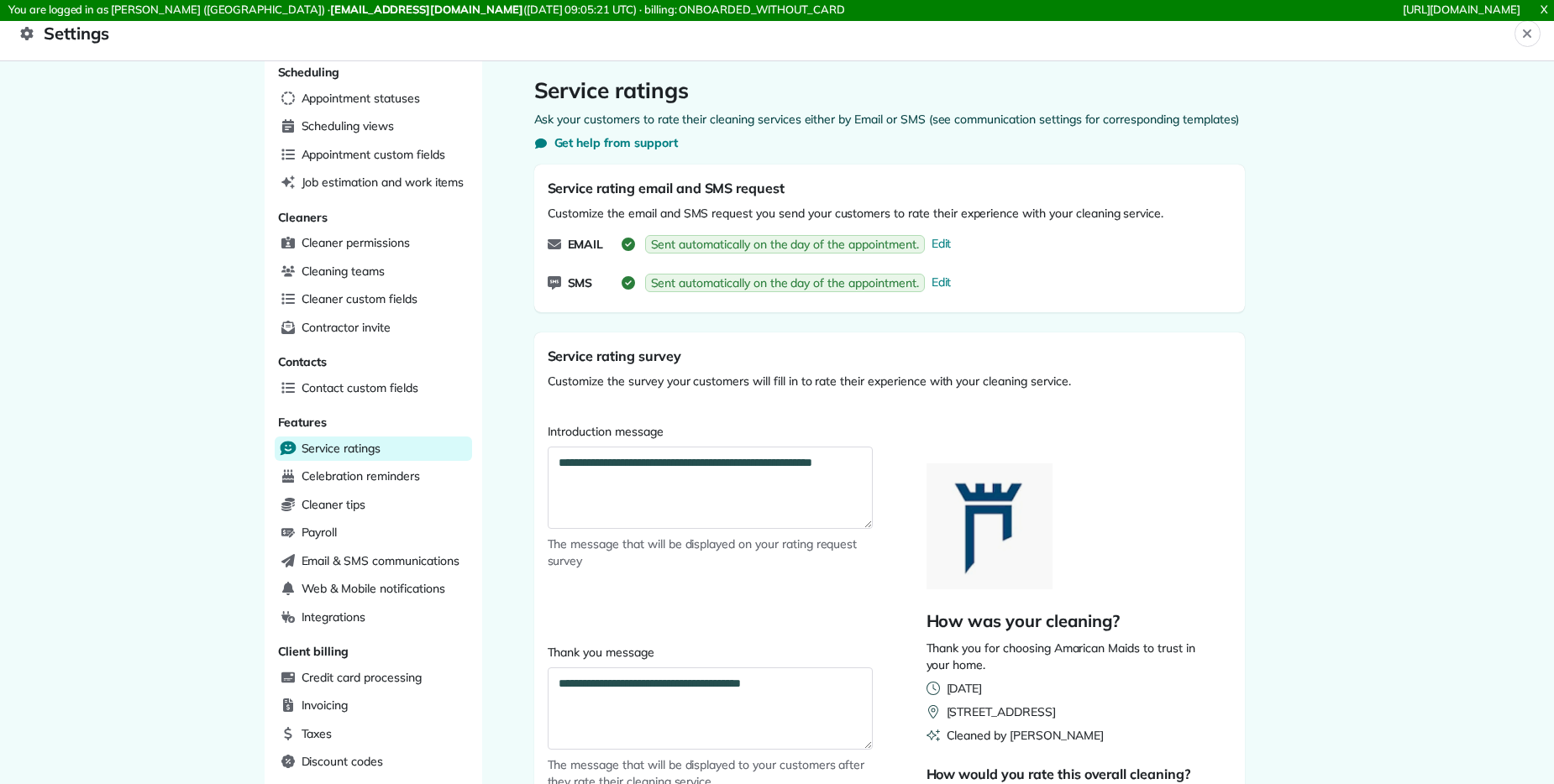
scroll to position [347, 0]
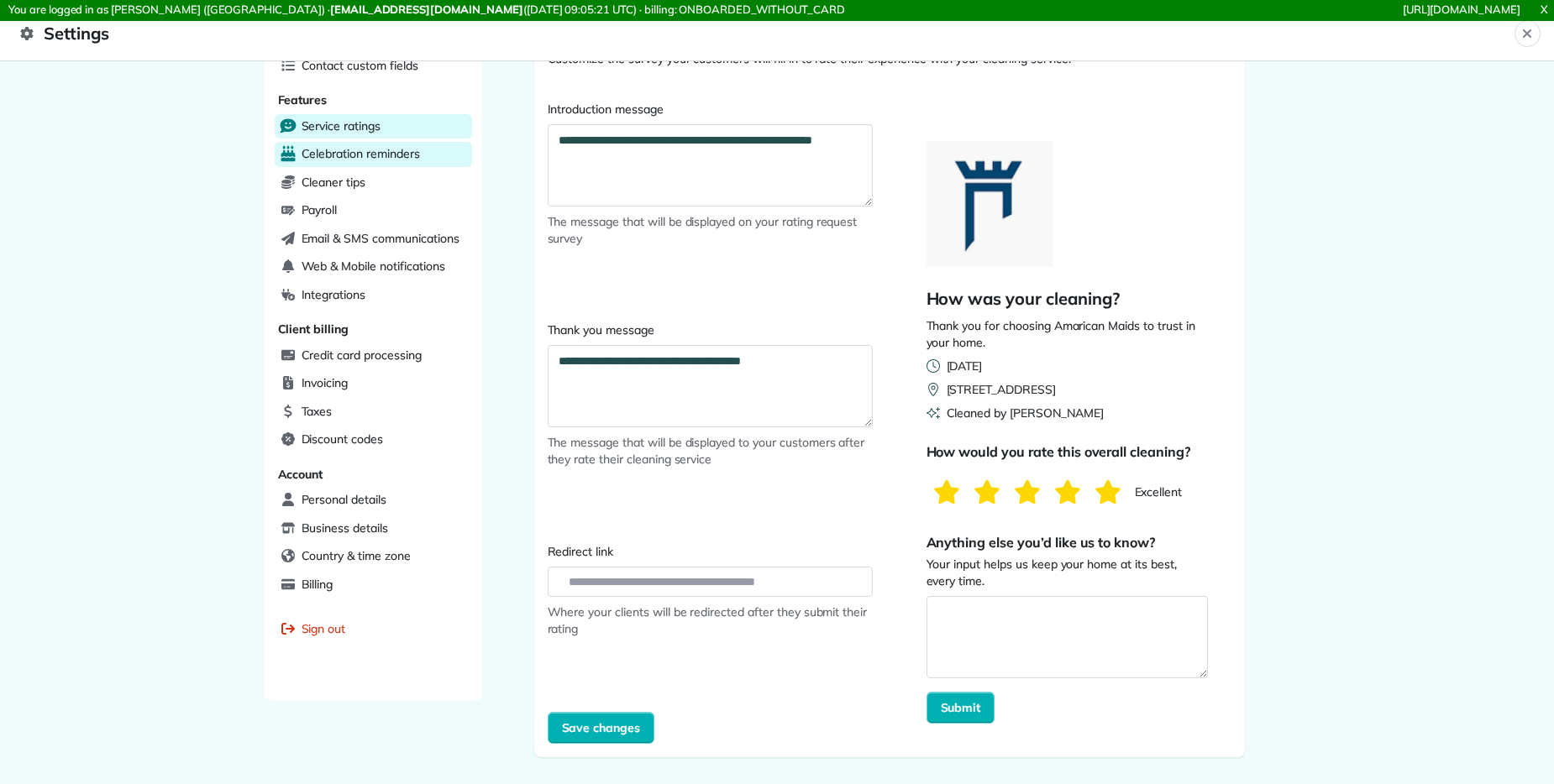
click at [398, 156] on span "Celebration reminders" at bounding box center [360, 154] width 118 height 16
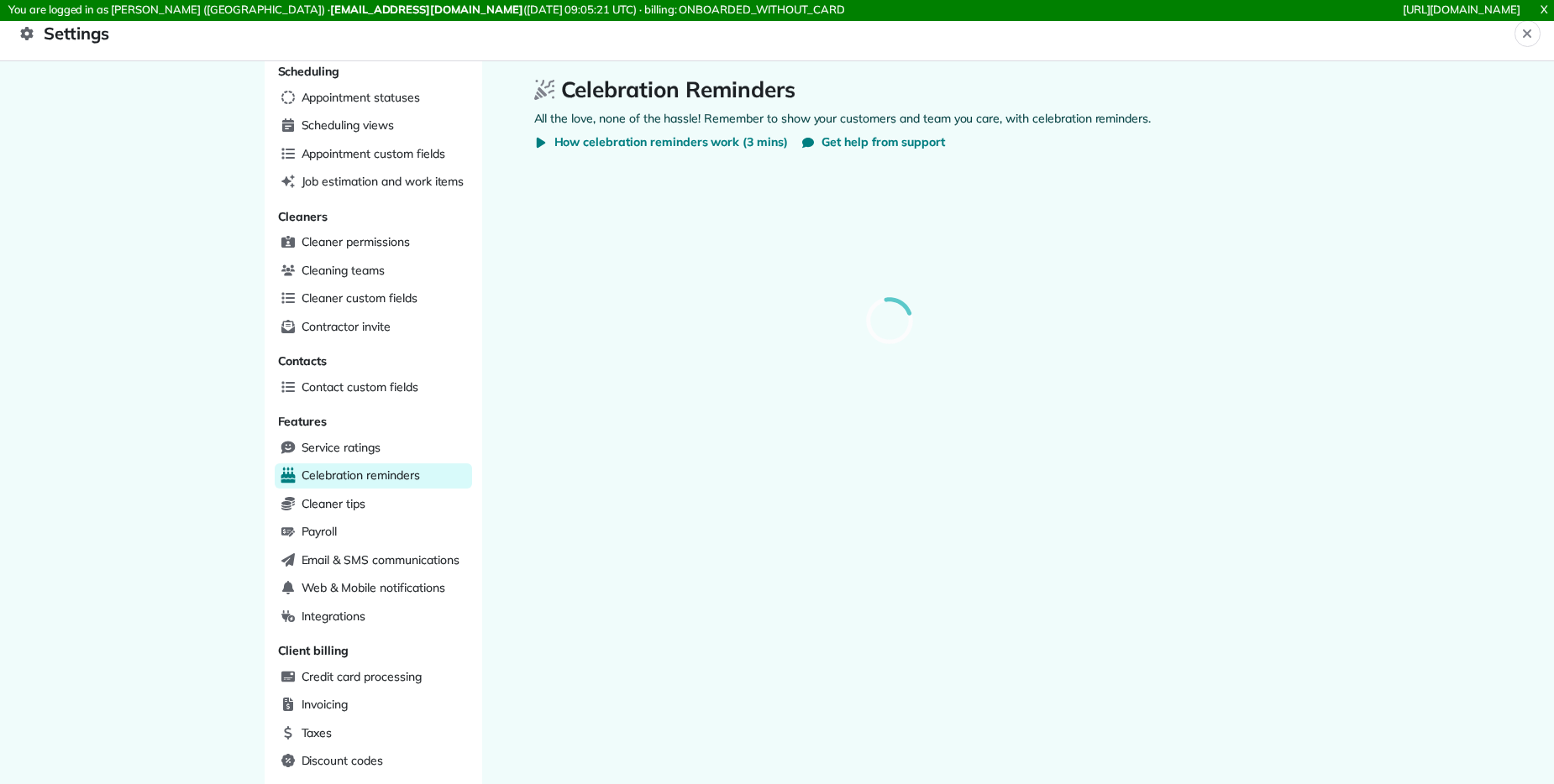
scroll to position [2, 0]
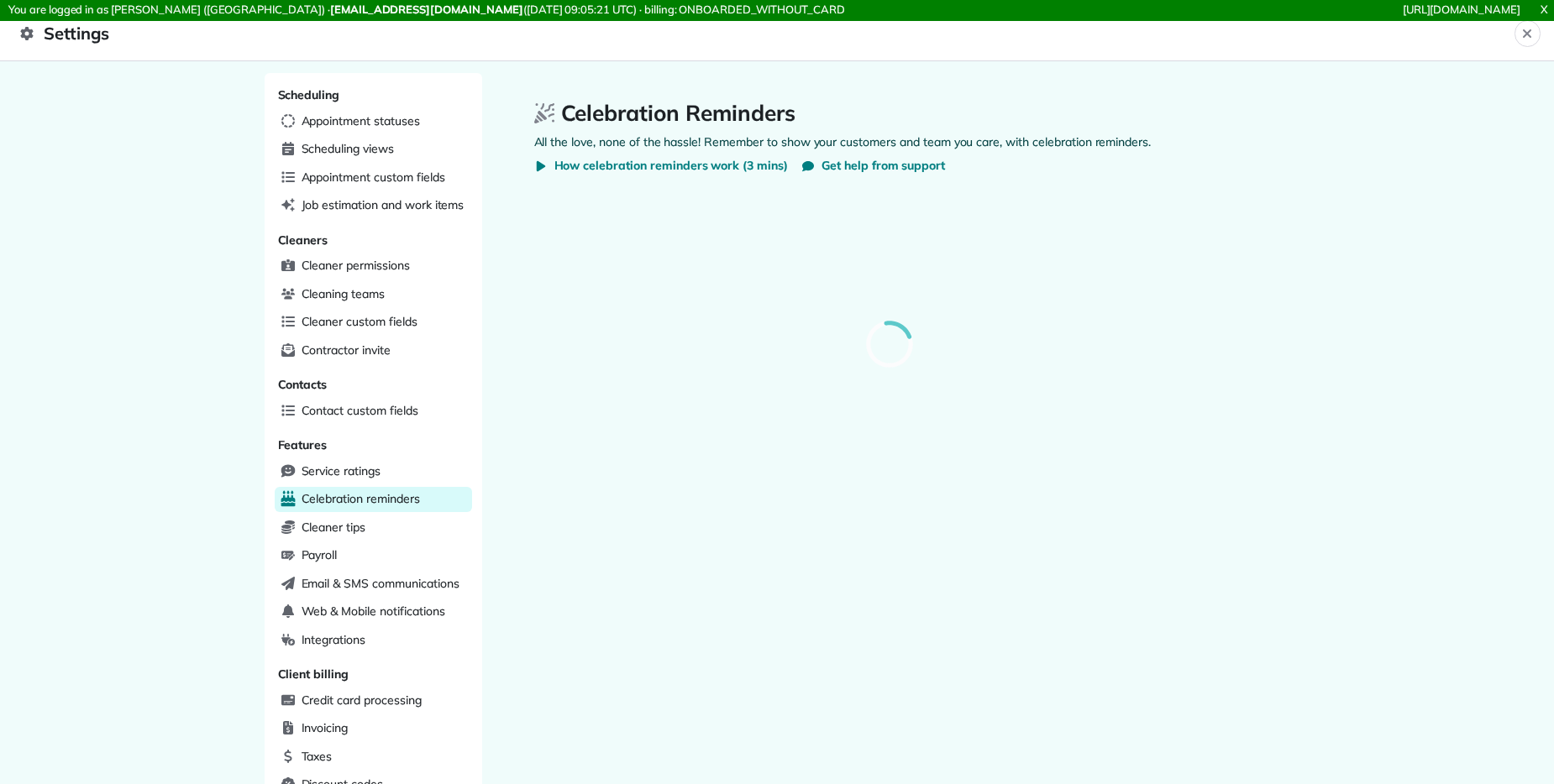
select select
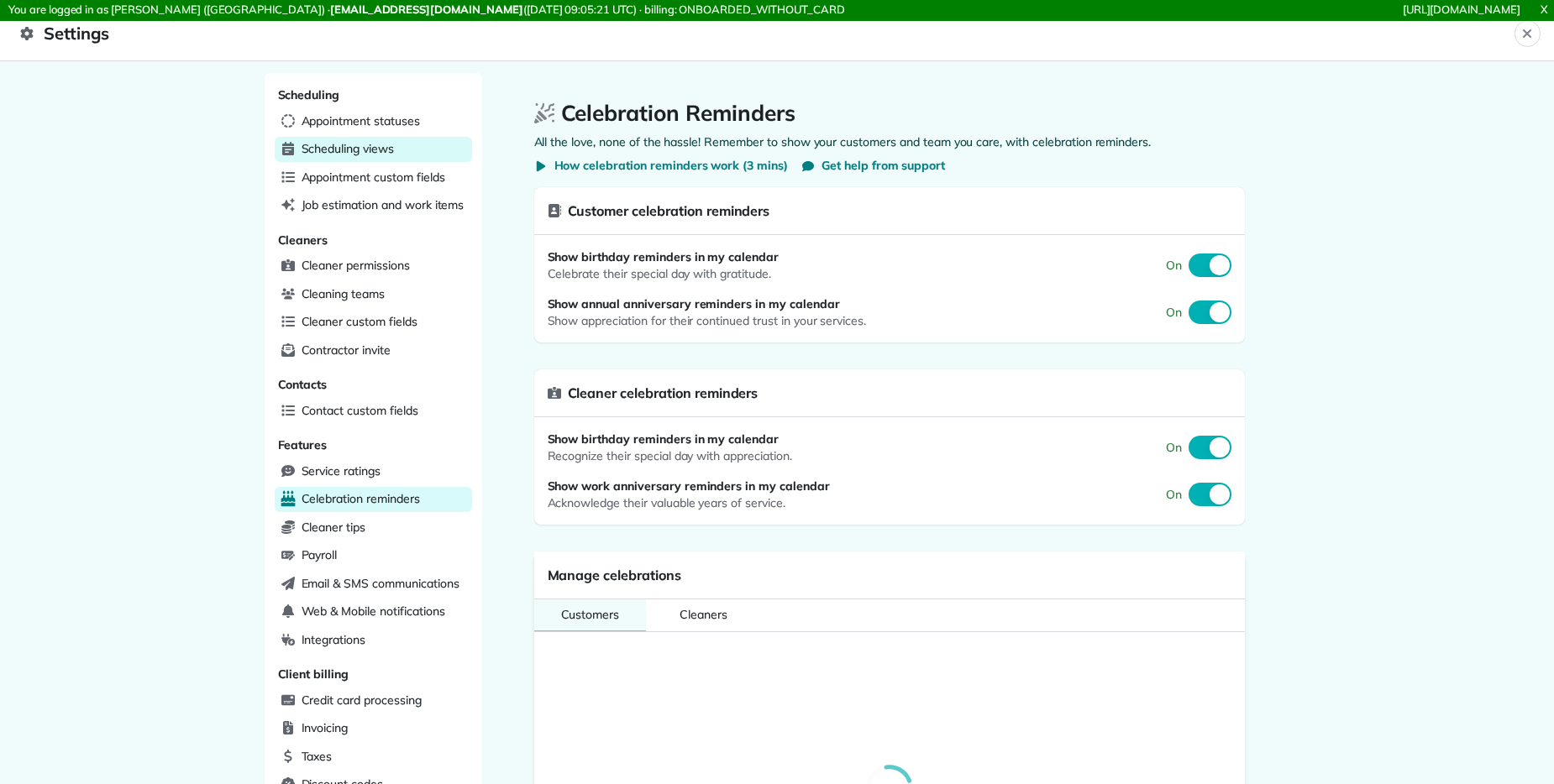
scroll to position [0, 0]
select select
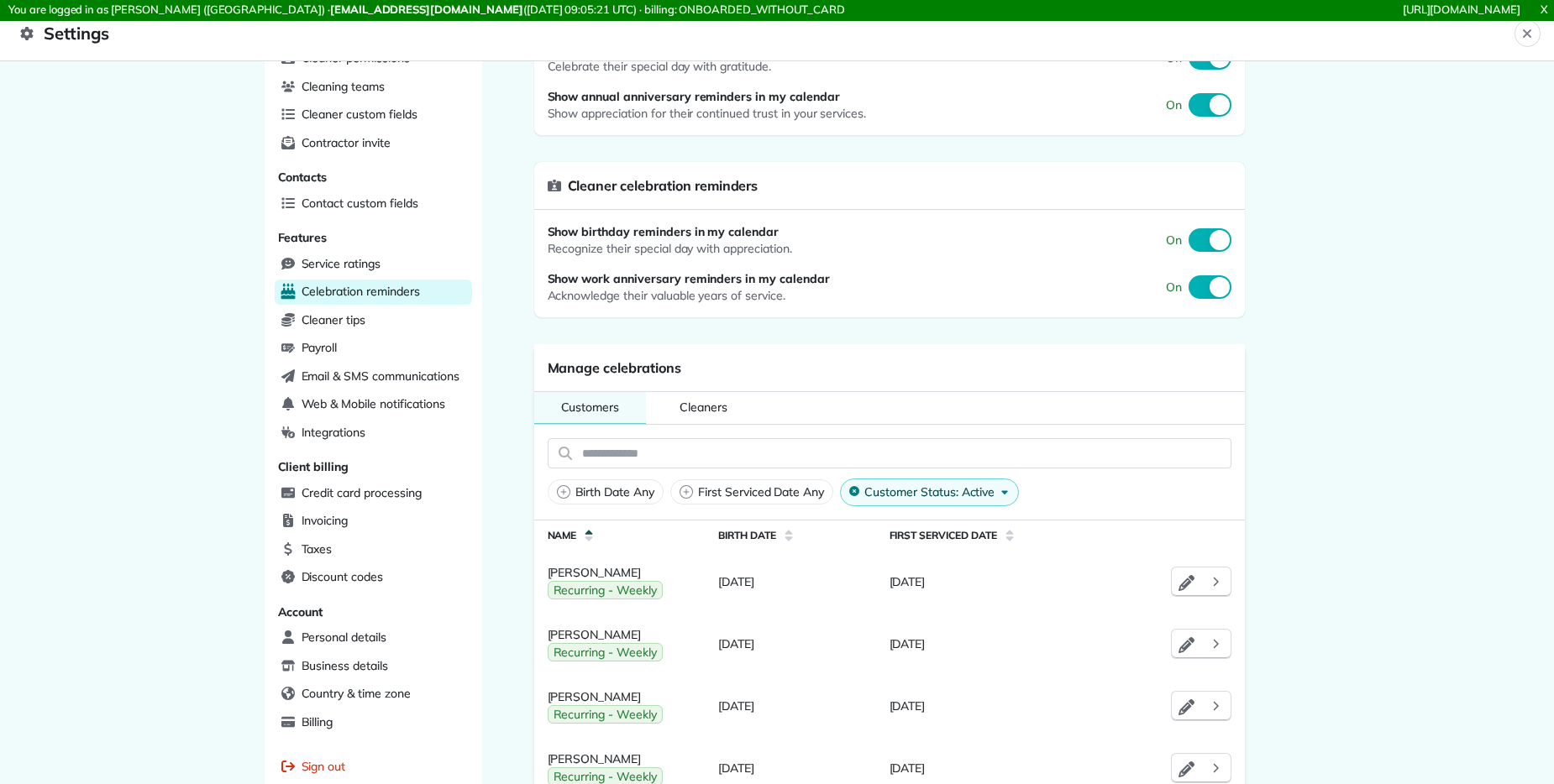
scroll to position [212, 0]
click at [337, 324] on span "Cleaner tips" at bounding box center [334, 317] width 65 height 16
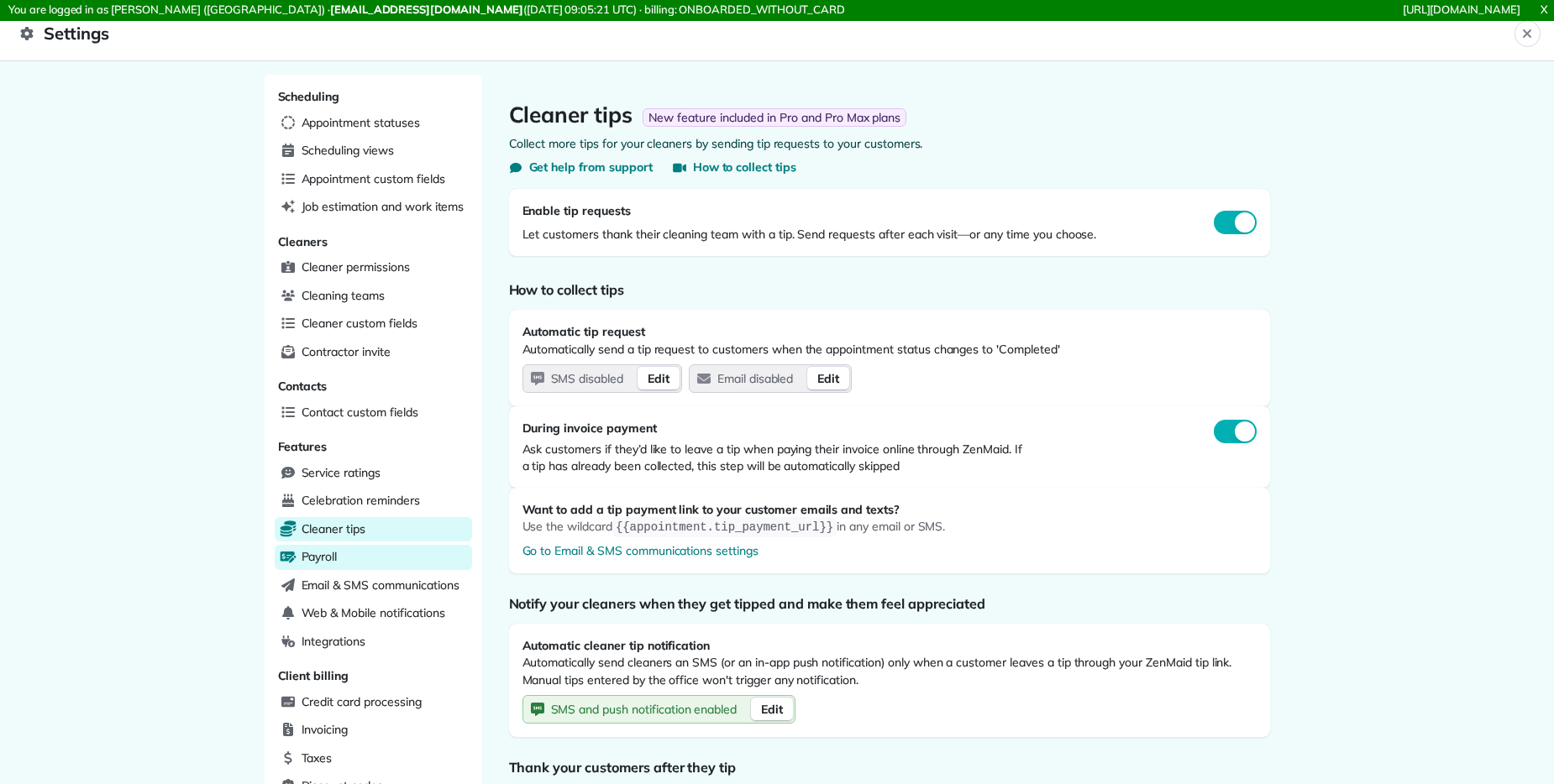
click at [387, 558] on div "Payroll" at bounding box center [373, 557] width 197 height 25
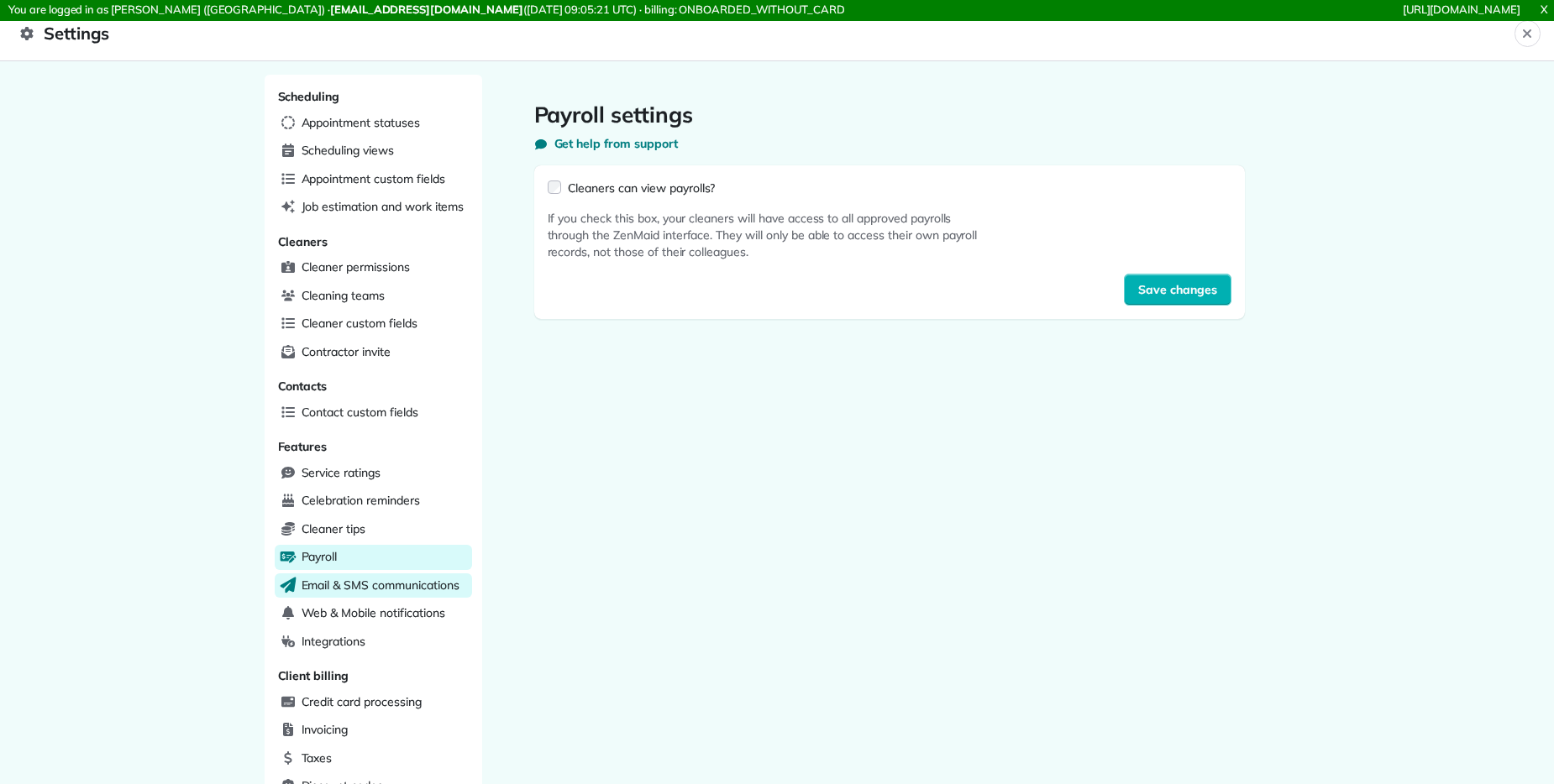
click at [368, 579] on span "Email & SMS communications" at bounding box center [380, 585] width 158 height 16
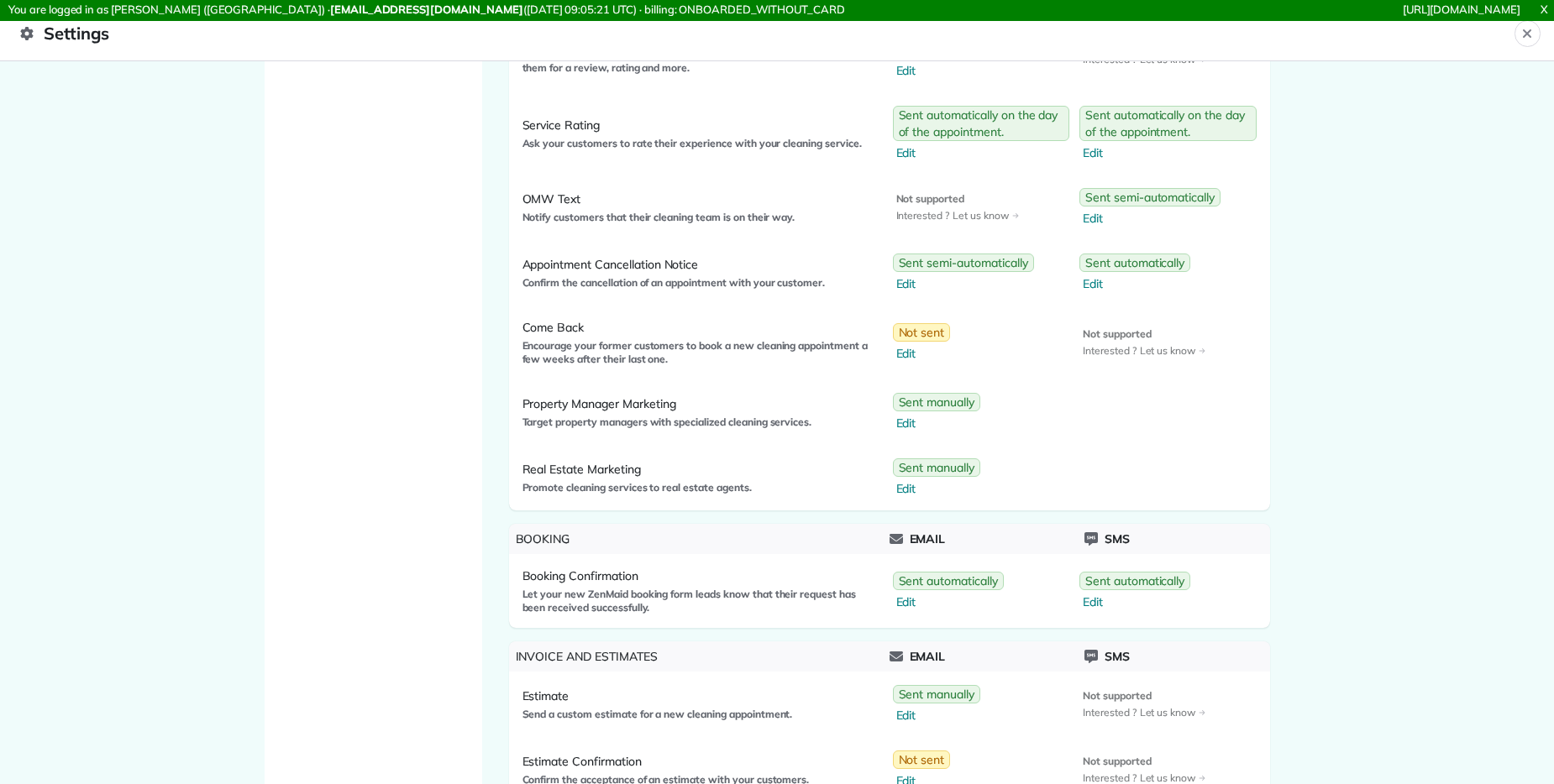
scroll to position [262, 0]
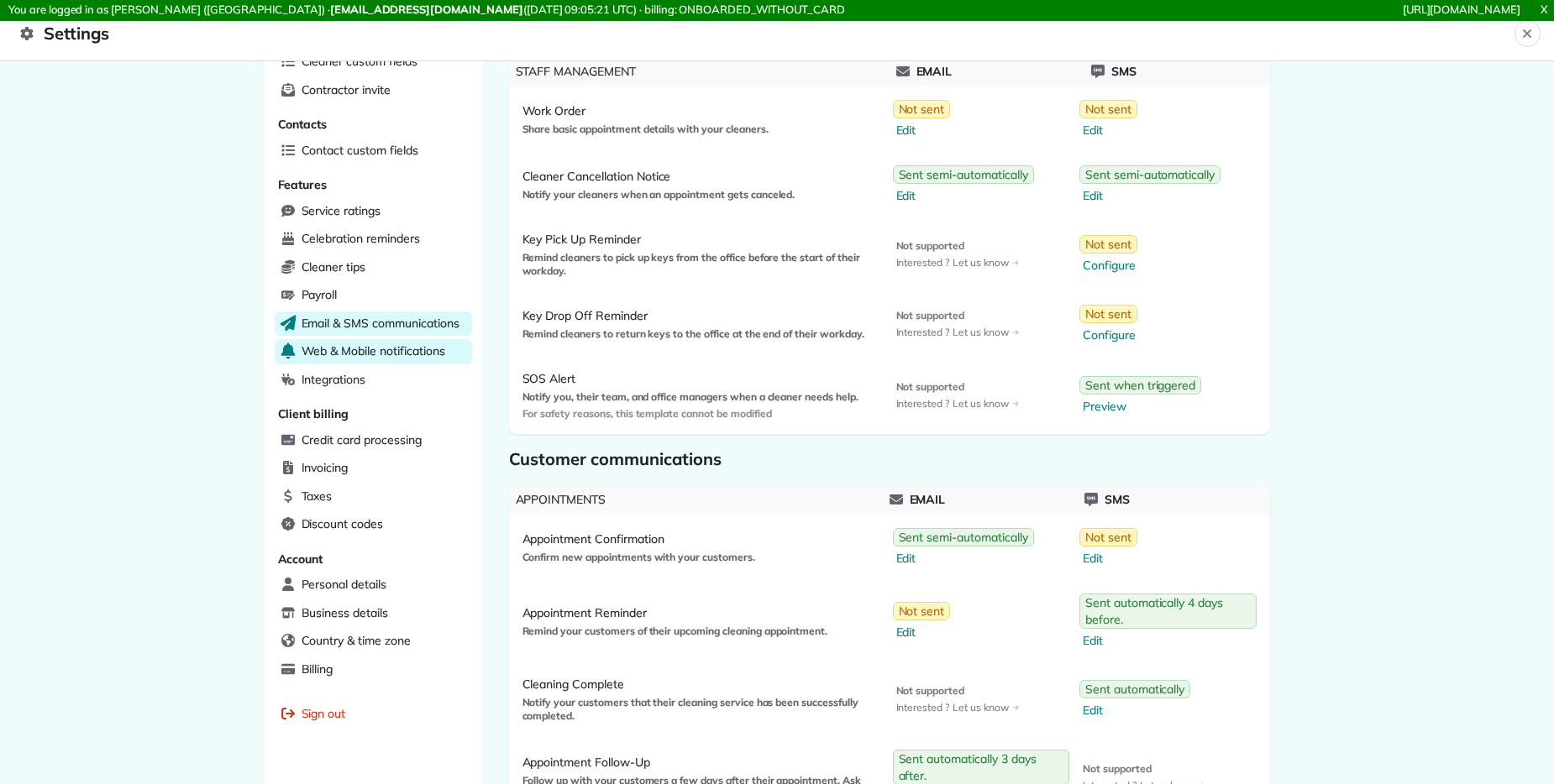
click at [429, 354] on span "Web & Mobile notifications" at bounding box center [373, 351] width 144 height 16
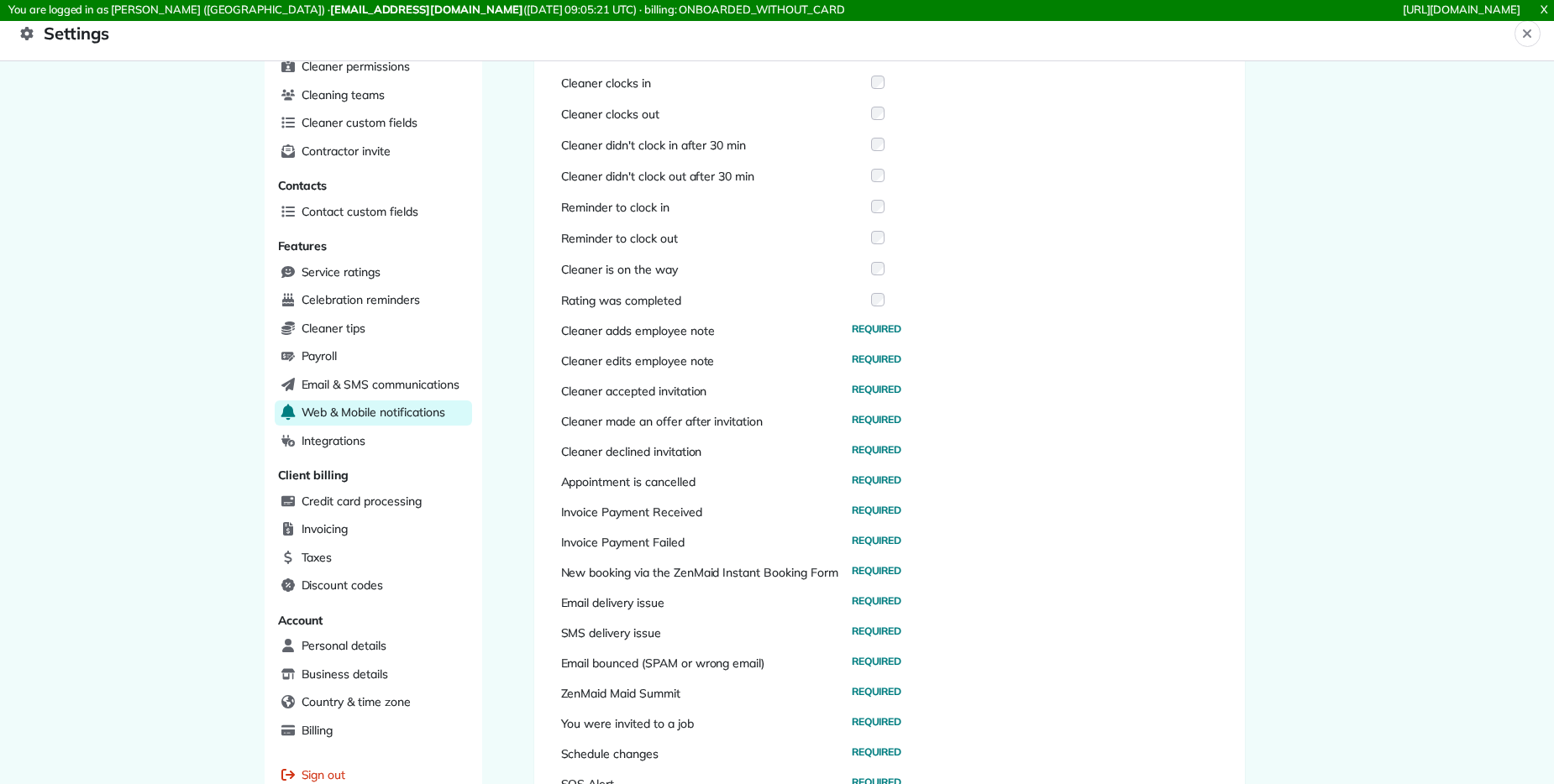
scroll to position [387, 0]
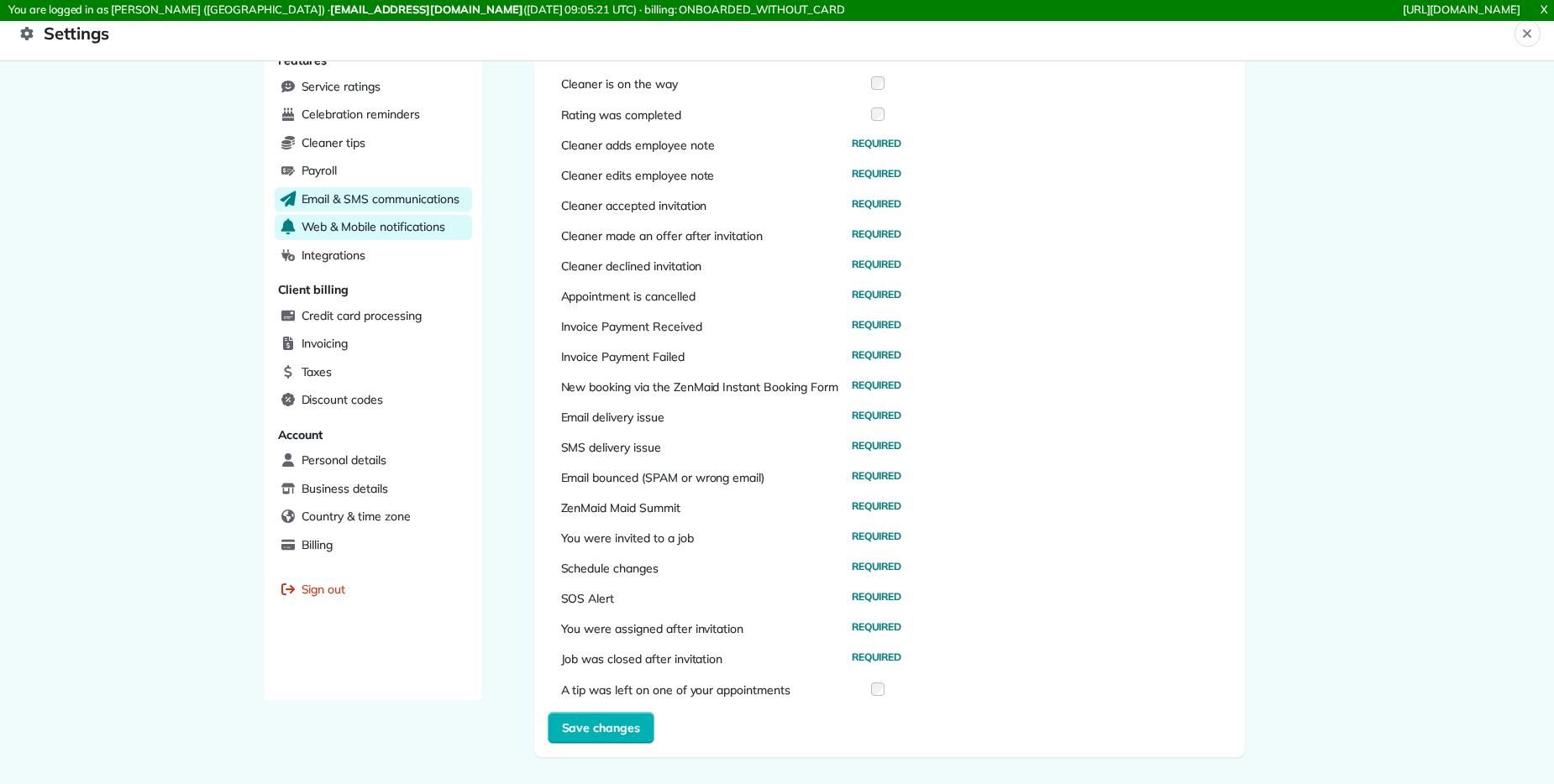
click at [410, 192] on span "Email & SMS communications" at bounding box center [380, 199] width 158 height 16
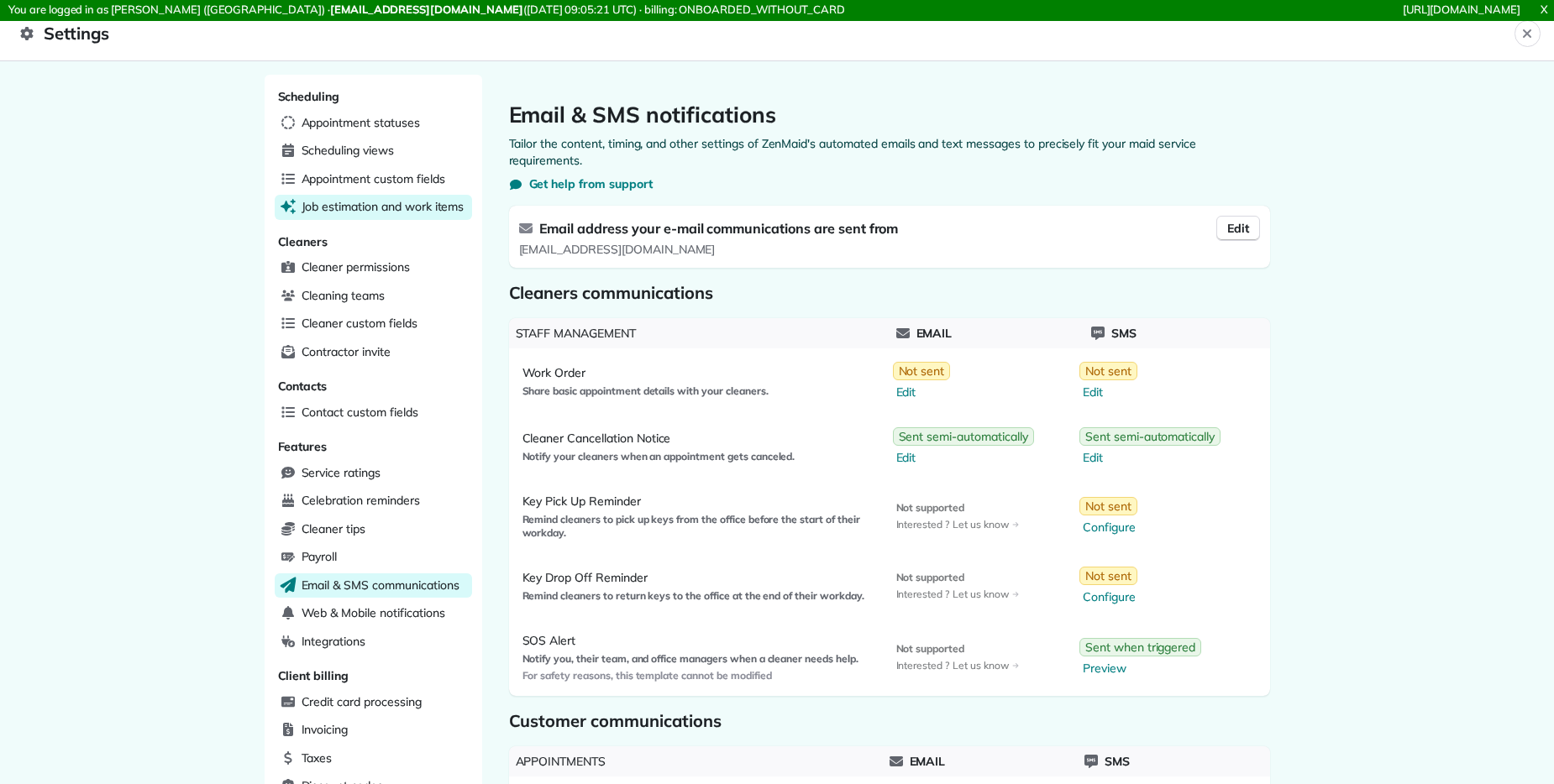
click at [374, 214] on span "Job estimation and work items" at bounding box center [383, 206] width 163 height 16
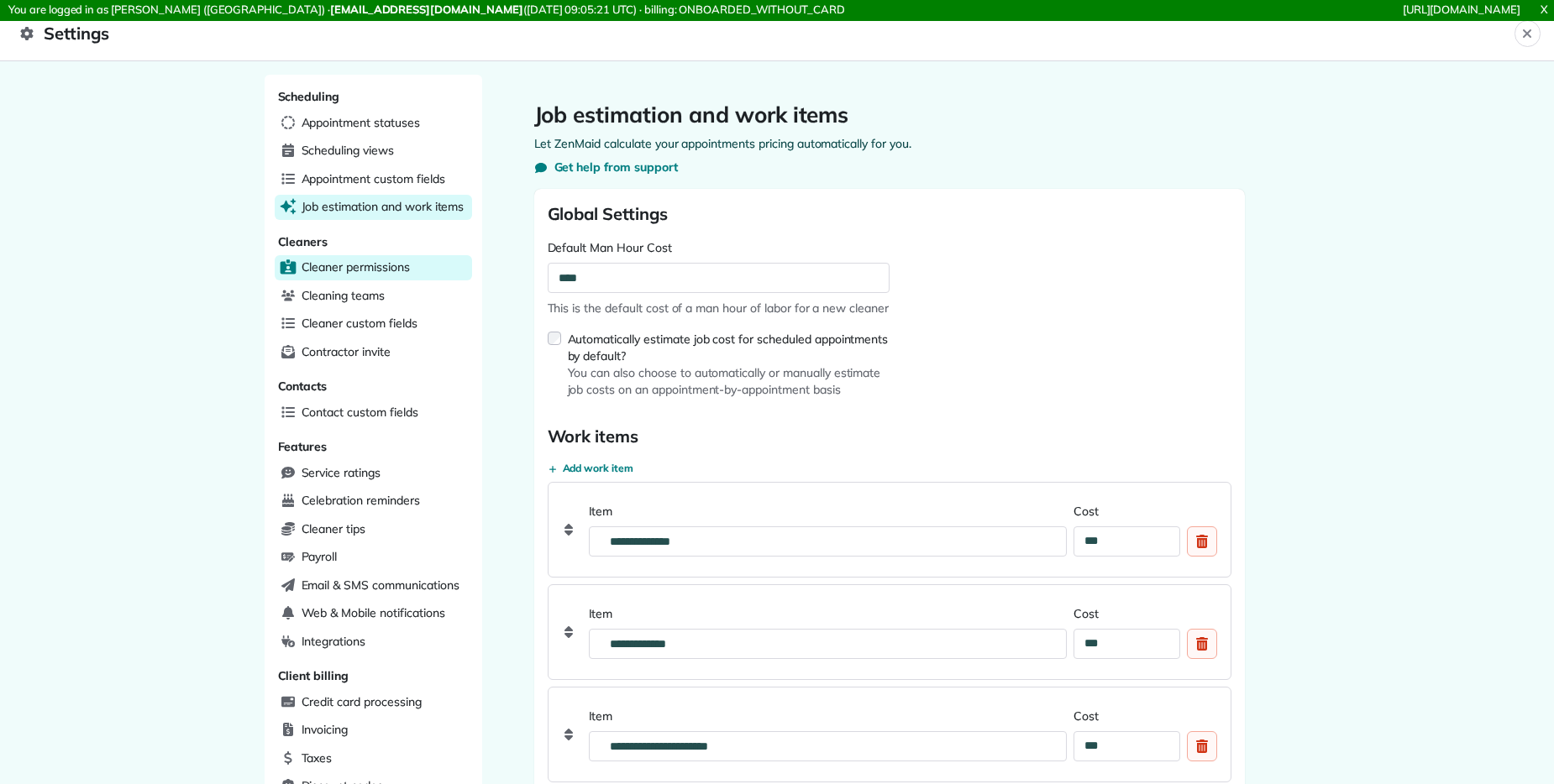
click at [356, 275] on span "Cleaner permissions" at bounding box center [356, 267] width 108 height 16
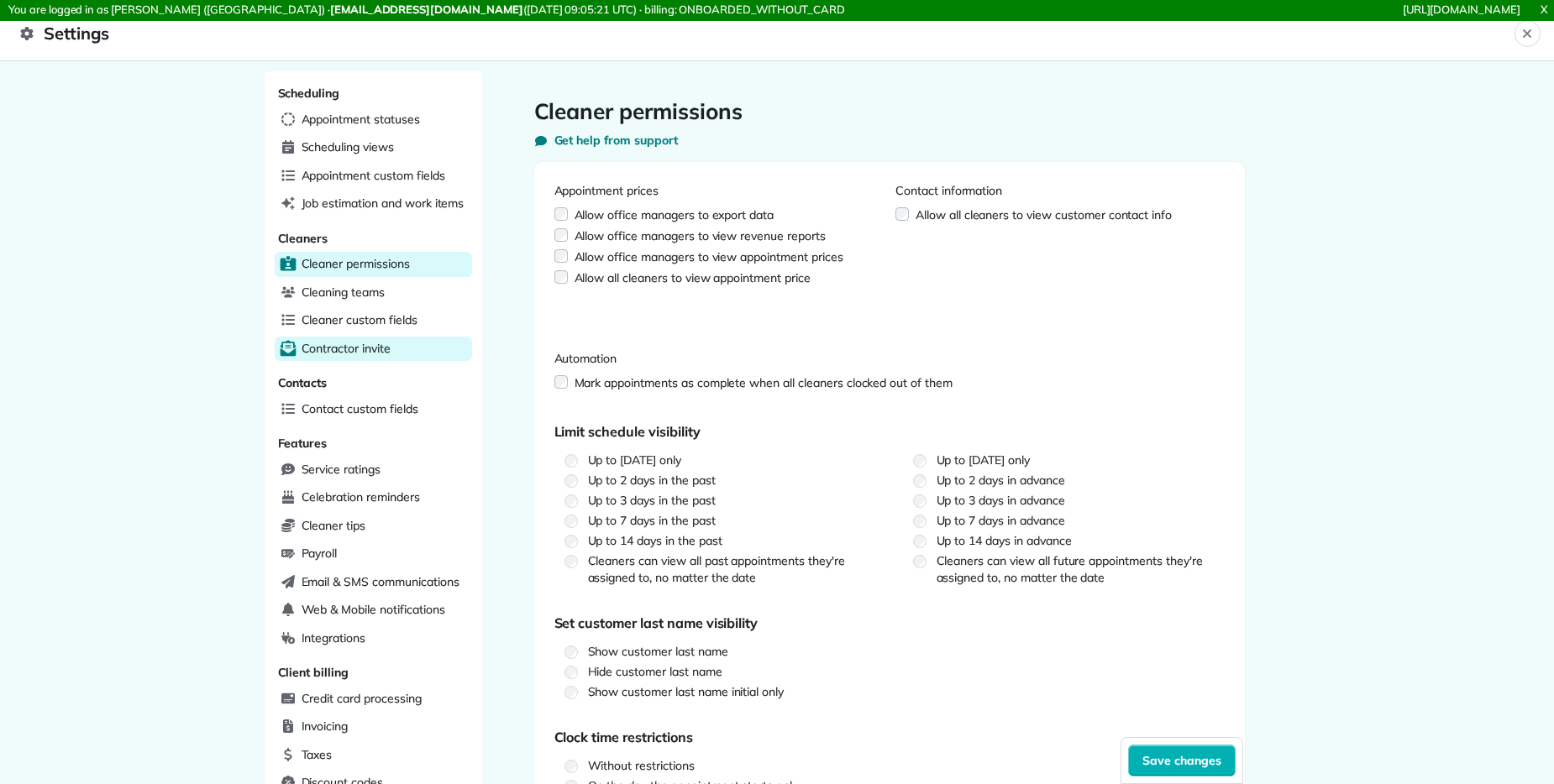
click at [387, 349] on div "Contractor invite" at bounding box center [373, 349] width 197 height 25
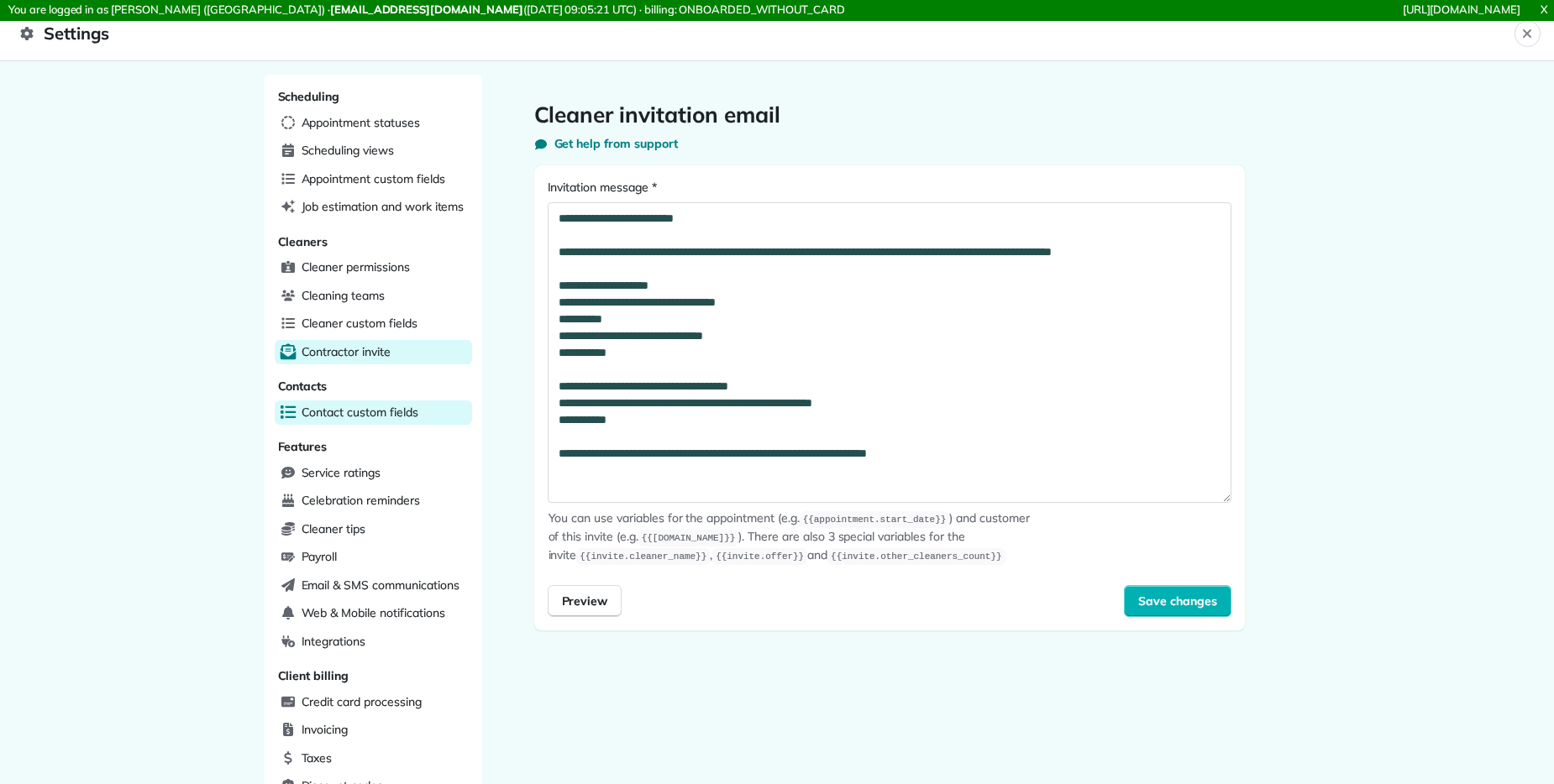
click at [383, 419] on span "Contact custom fields" at bounding box center [359, 412] width 116 height 16
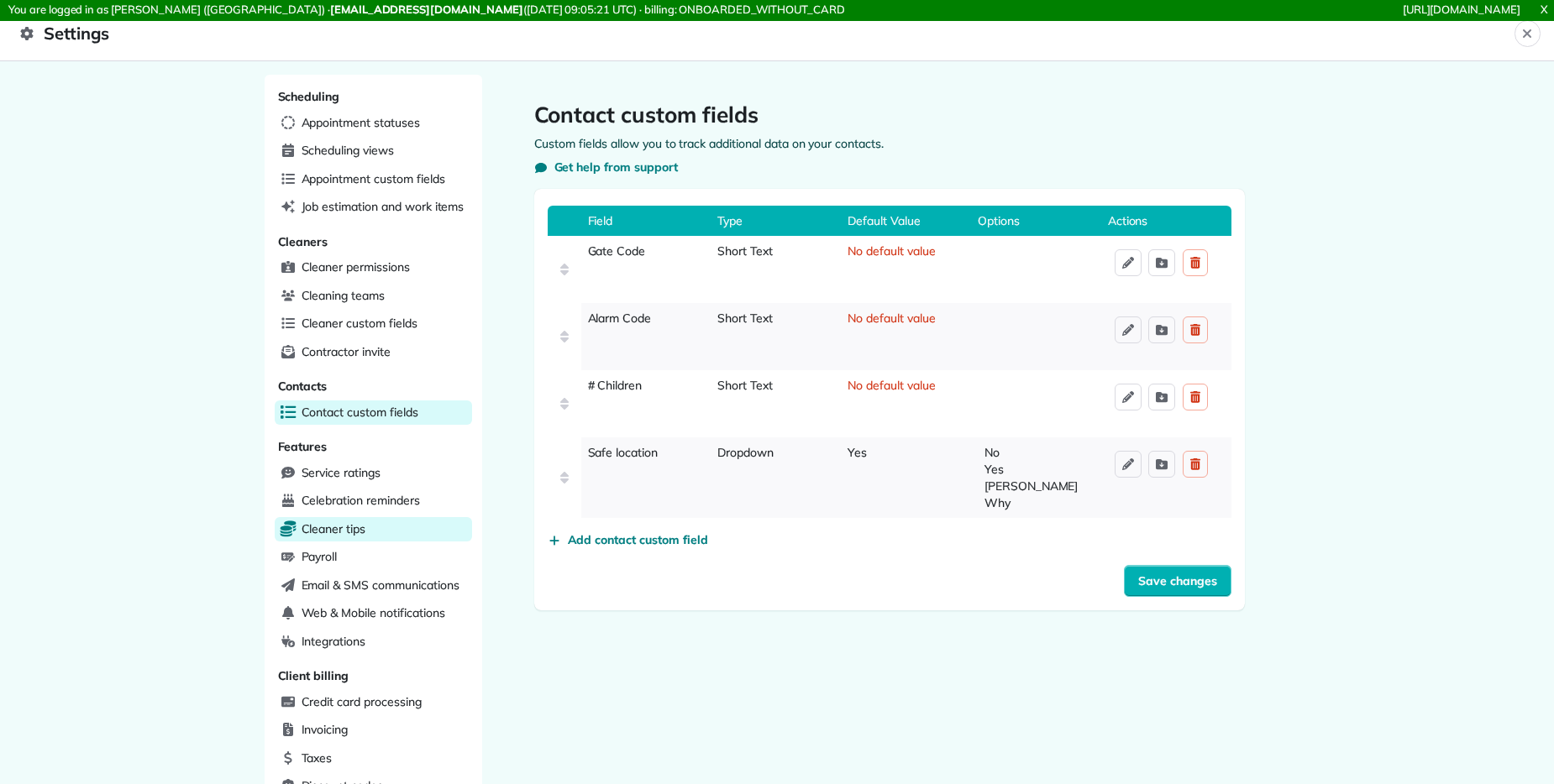
click at [357, 526] on span "Cleaner tips" at bounding box center [334, 528] width 65 height 16
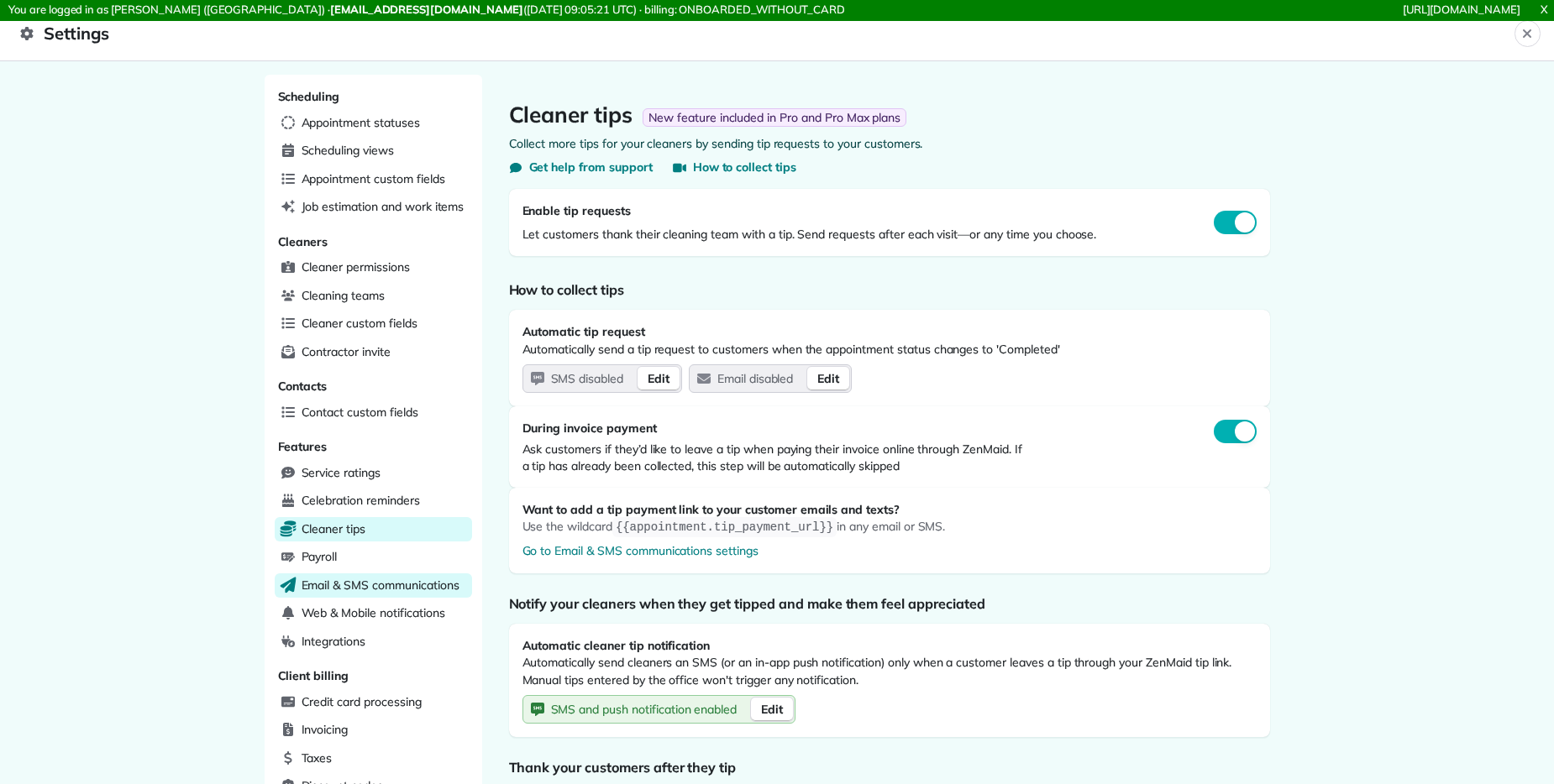
click at [341, 592] on span "Email & SMS communications" at bounding box center [380, 585] width 158 height 16
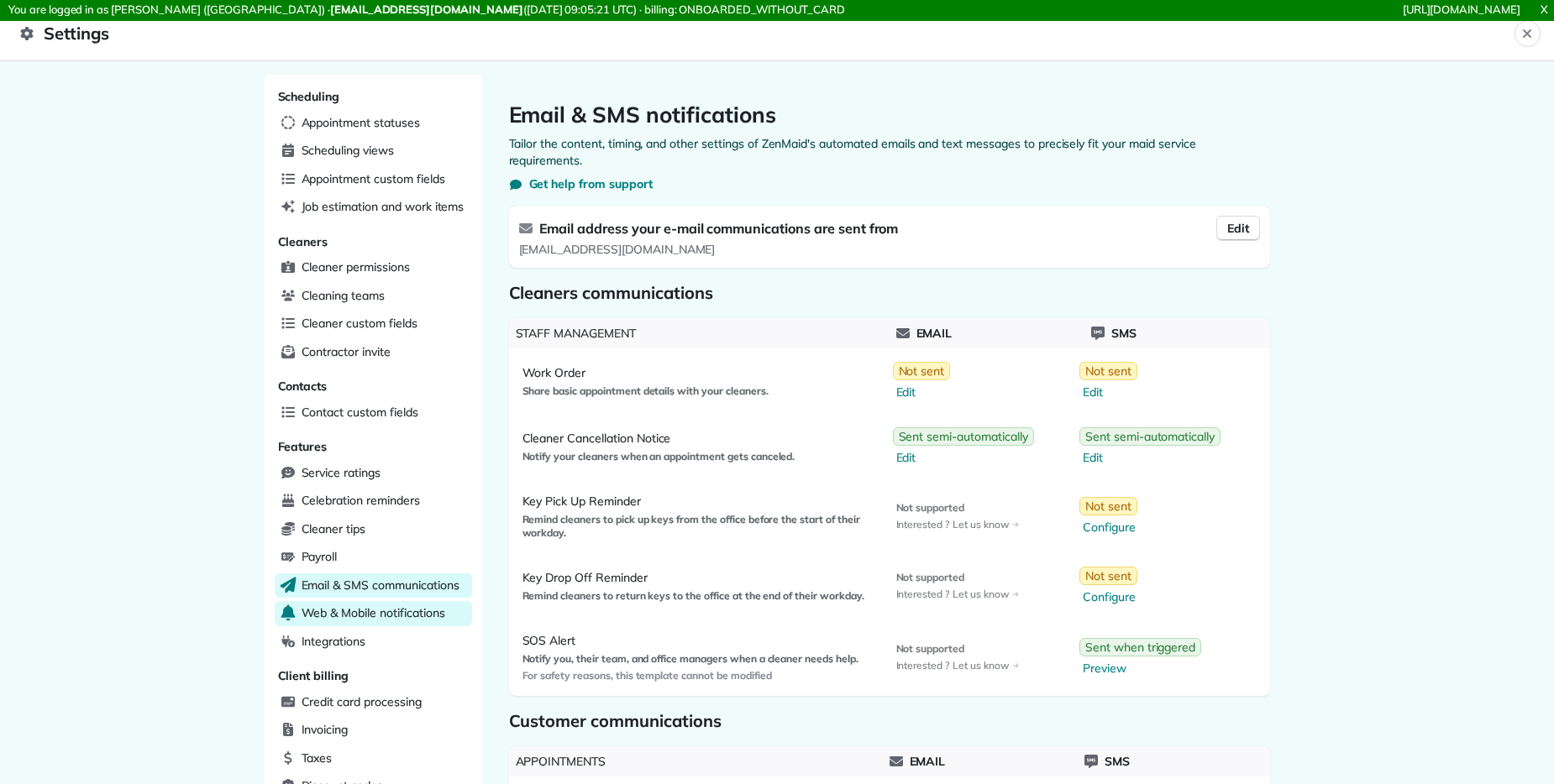
click at [378, 621] on div "Web & Mobile notifications" at bounding box center [373, 613] width 197 height 25
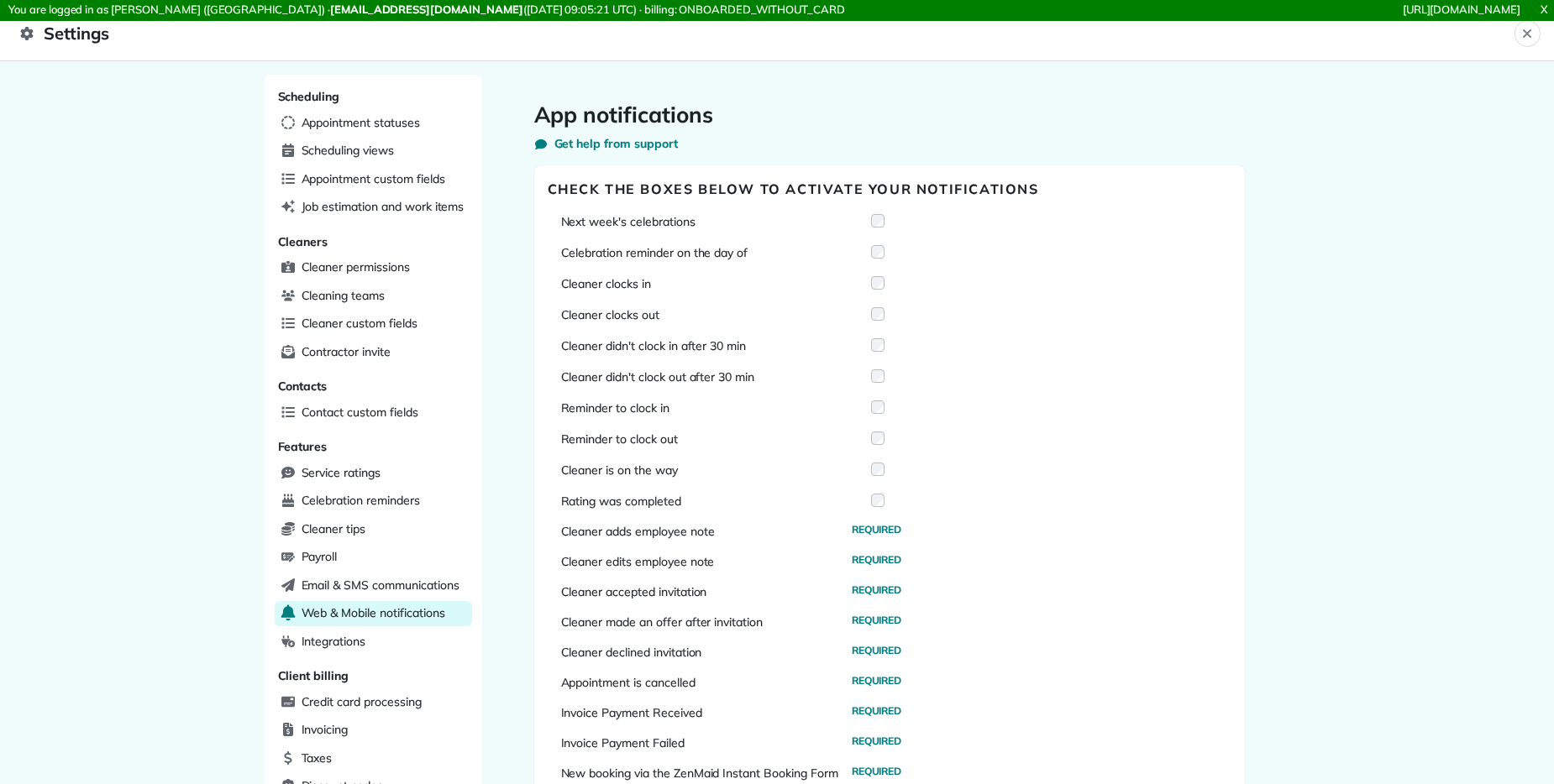
drag, startPoint x: 706, startPoint y: 108, endPoint x: 532, endPoint y: 111, distance: 174.0
click at [534, 111] on h1 "App notifications" at bounding box center [889, 114] width 710 height 27
copy h1 "App notifications"
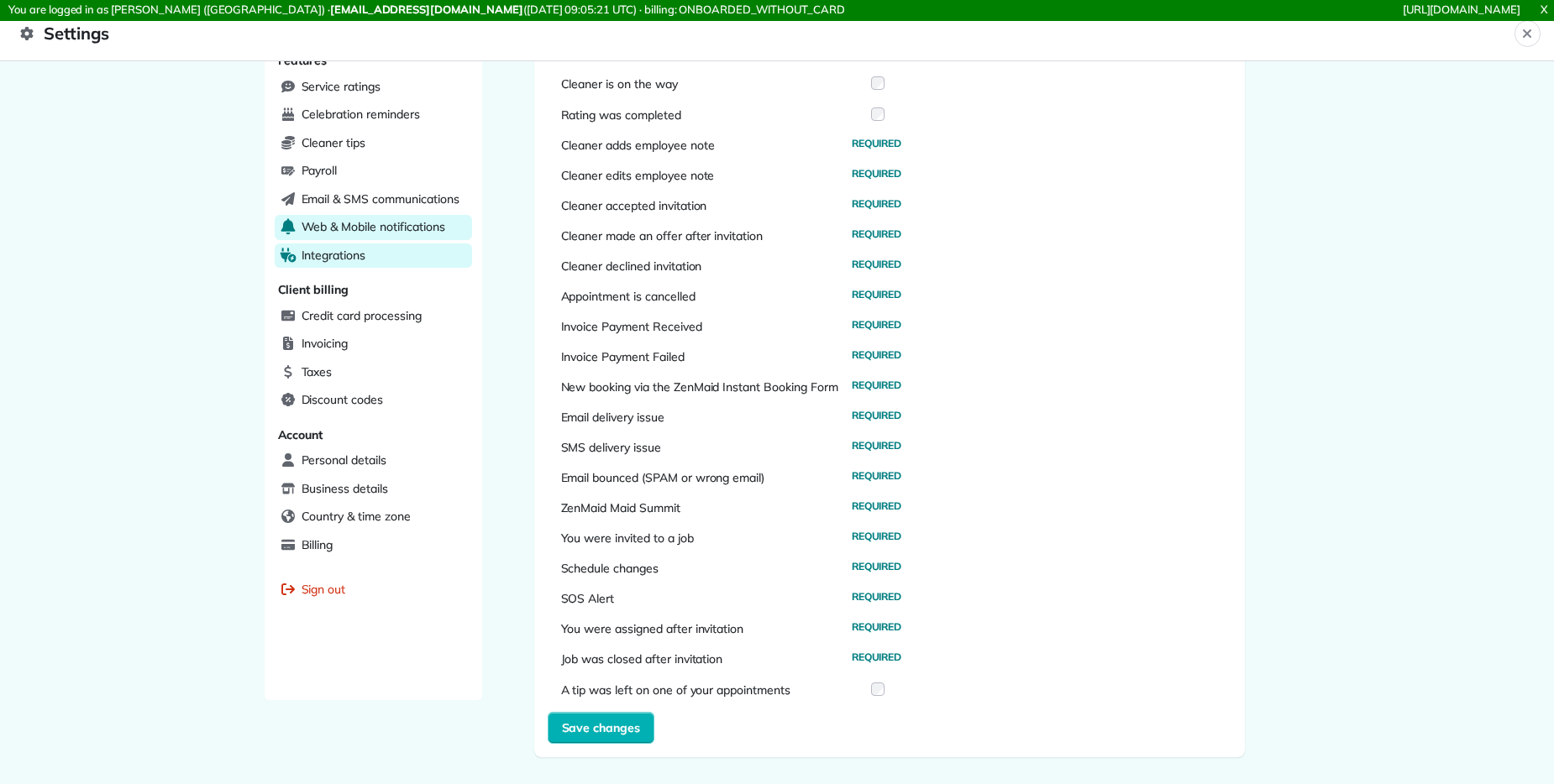
click at [325, 248] on span "Integrations" at bounding box center [334, 255] width 65 height 16
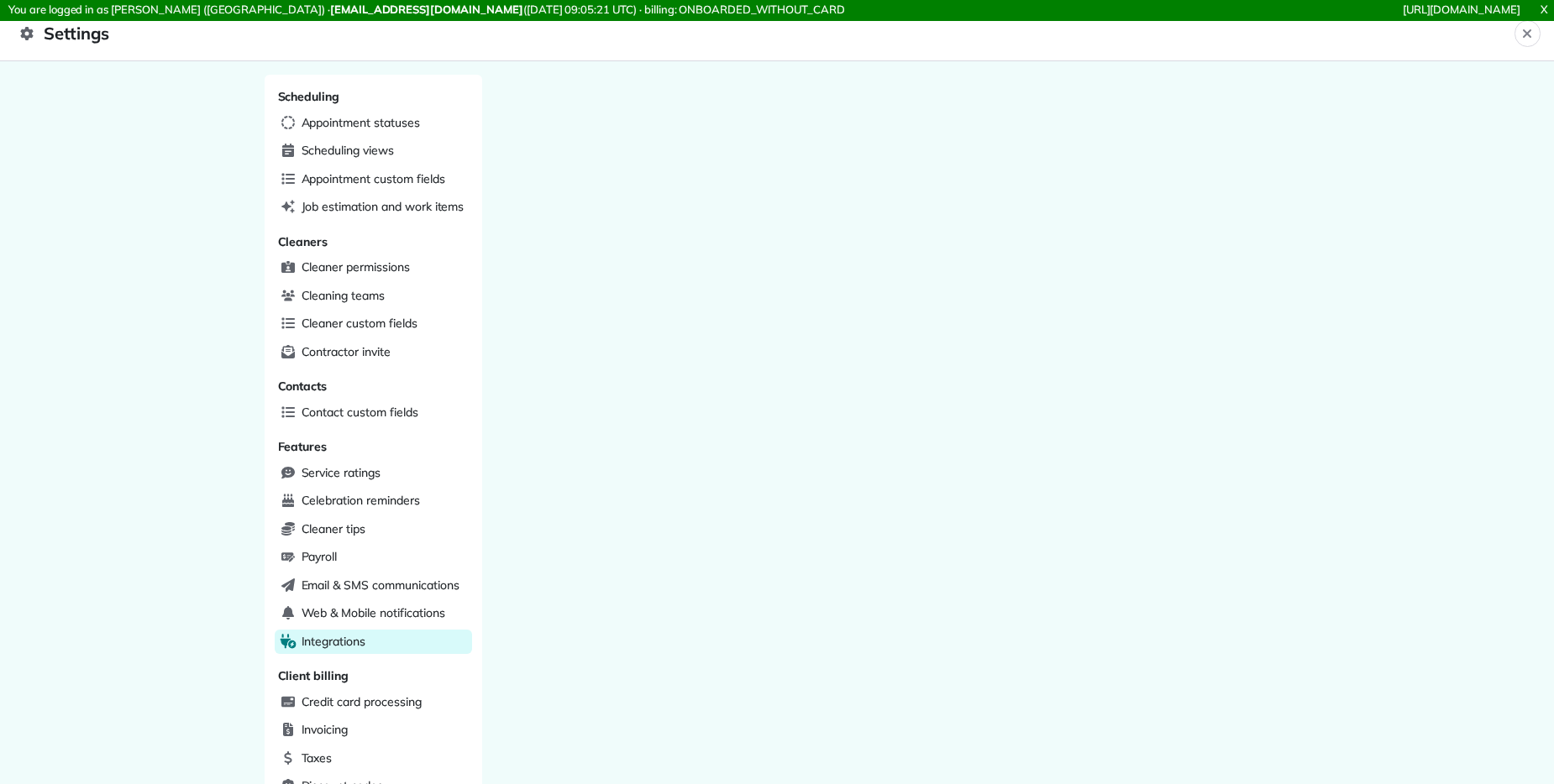
drag, startPoint x: 1068, startPoint y: 279, endPoint x: 1153, endPoint y: 233, distance: 96.6
click at [1008, 279] on div at bounding box center [889, 582] width 815 height 1013
click at [378, 693] on span "Credit card processing" at bounding box center [361, 702] width 120 height 16
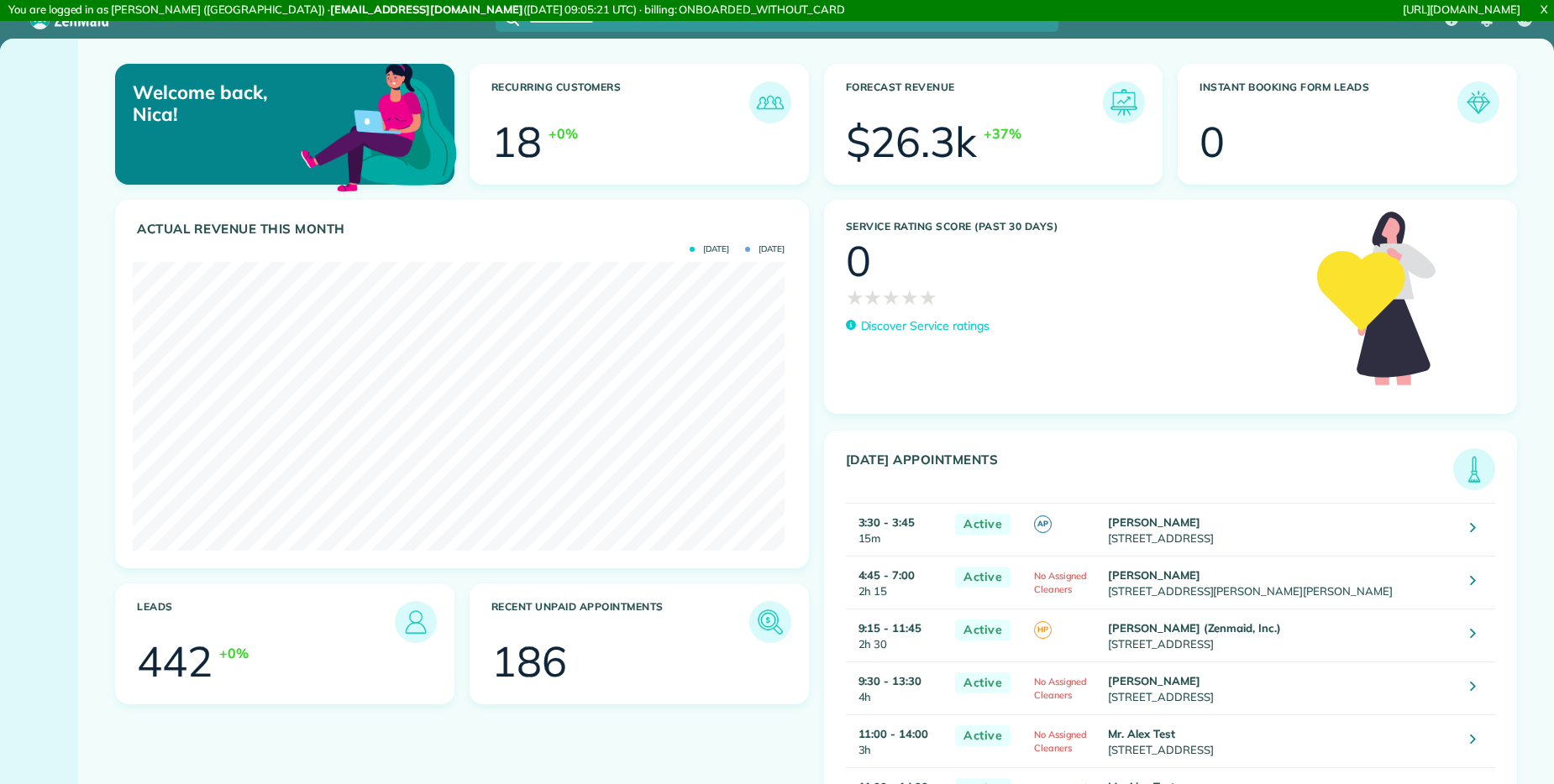
click at [1008, 5] on link "X" at bounding box center [1544, 9] width 20 height 19
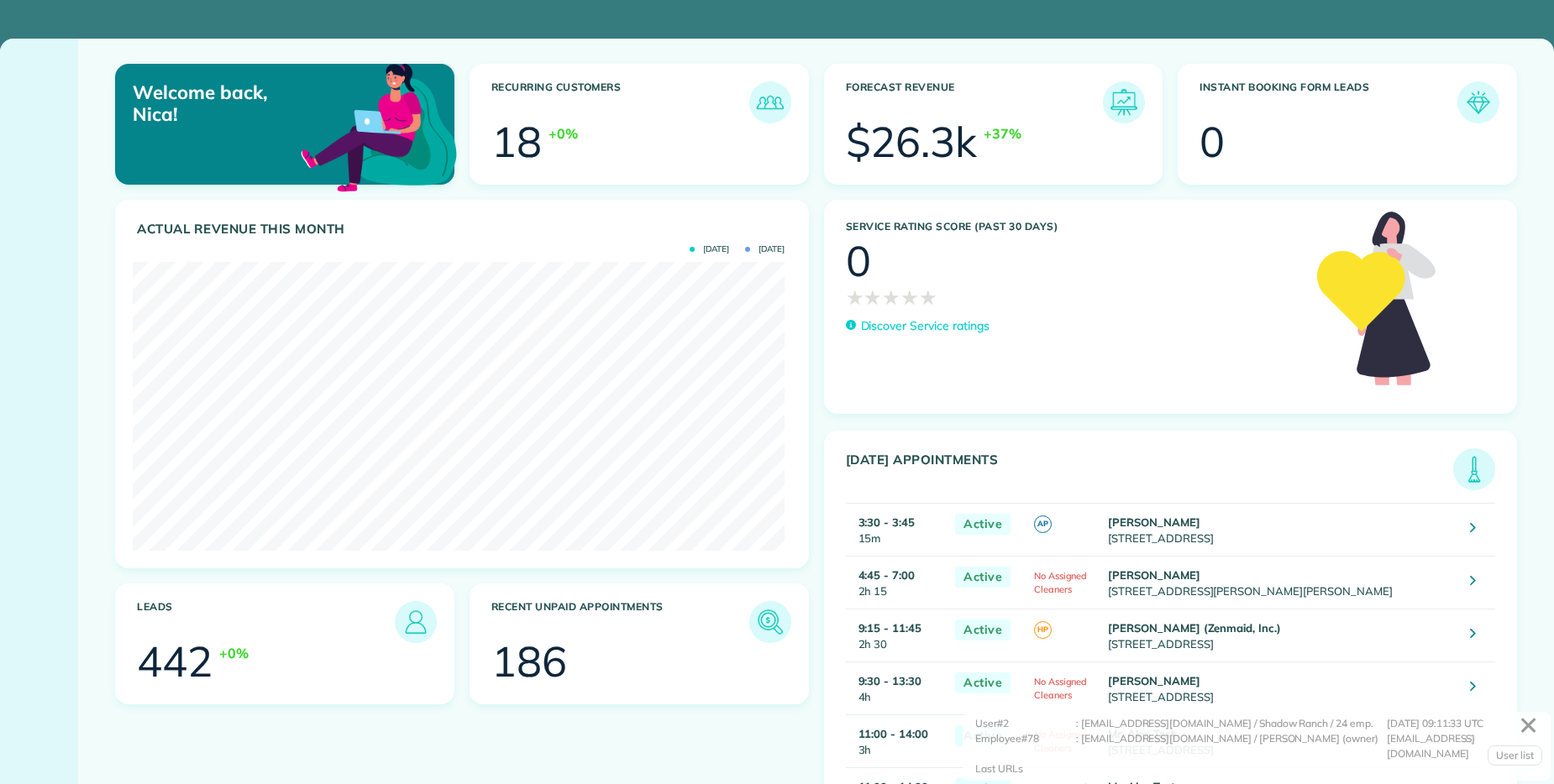
scroll to position [839158, 839149]
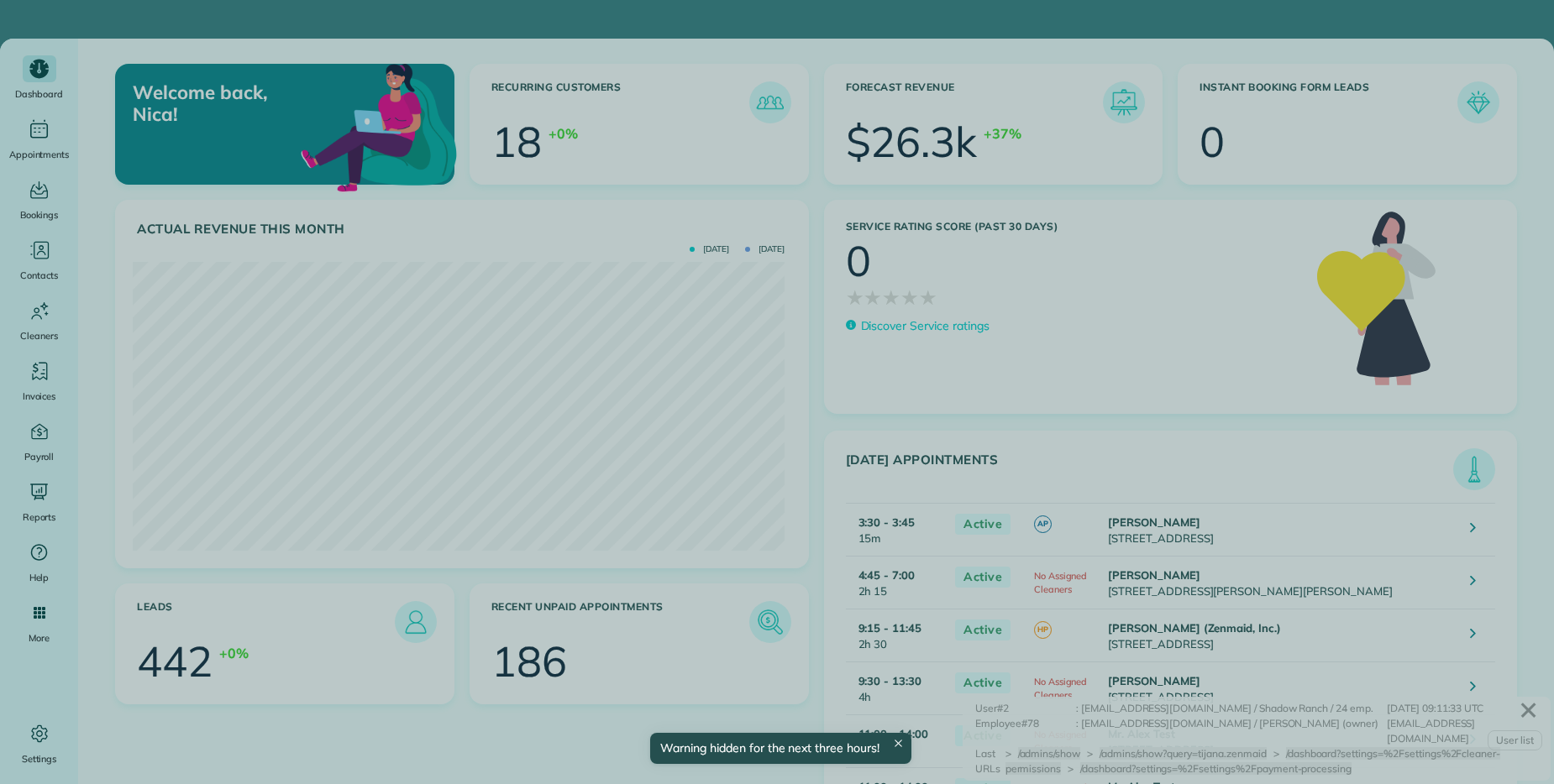
scroll to position [289, 651]
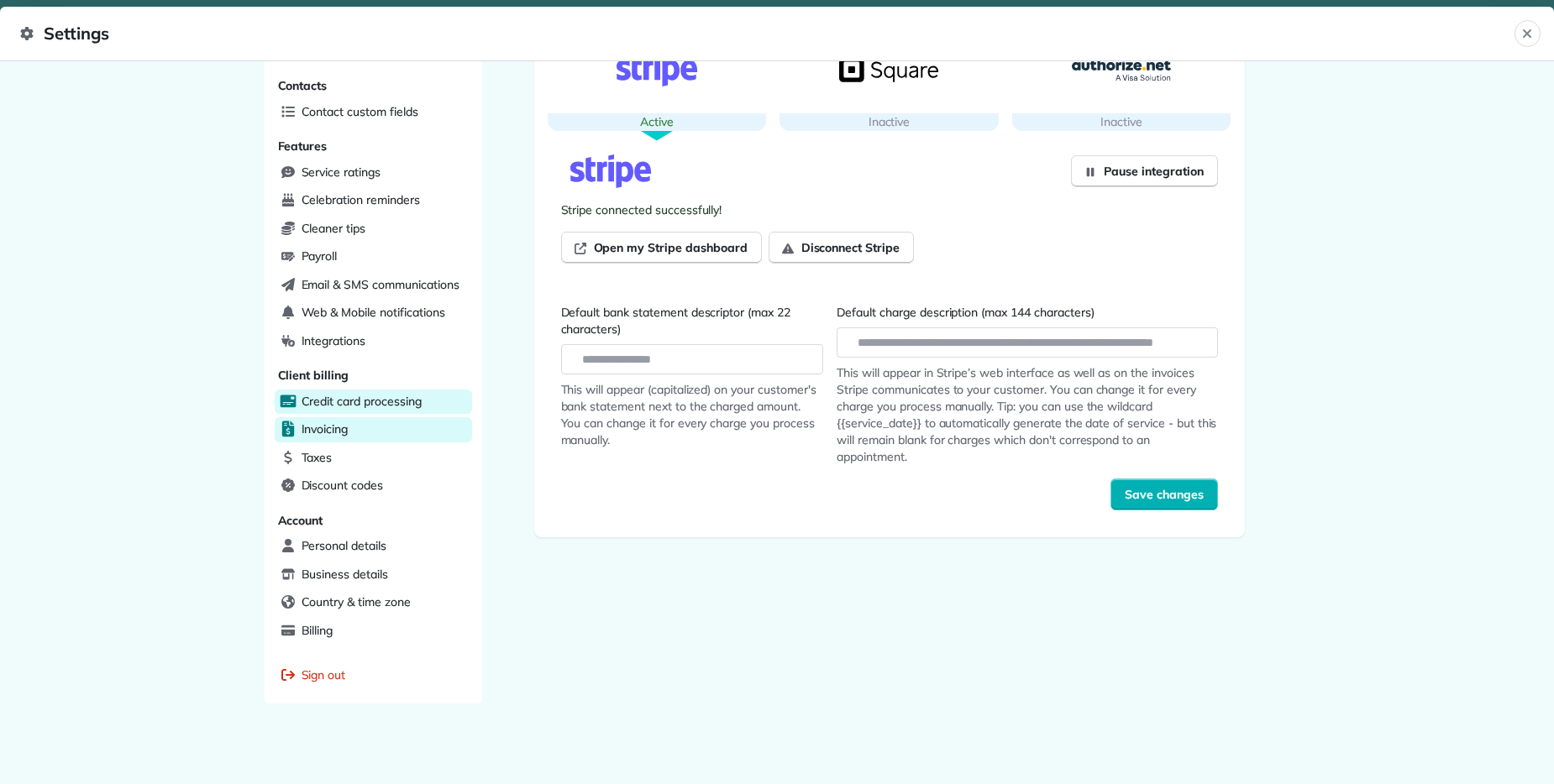
click at [360, 420] on div "Invoicing" at bounding box center [373, 430] width 197 height 25
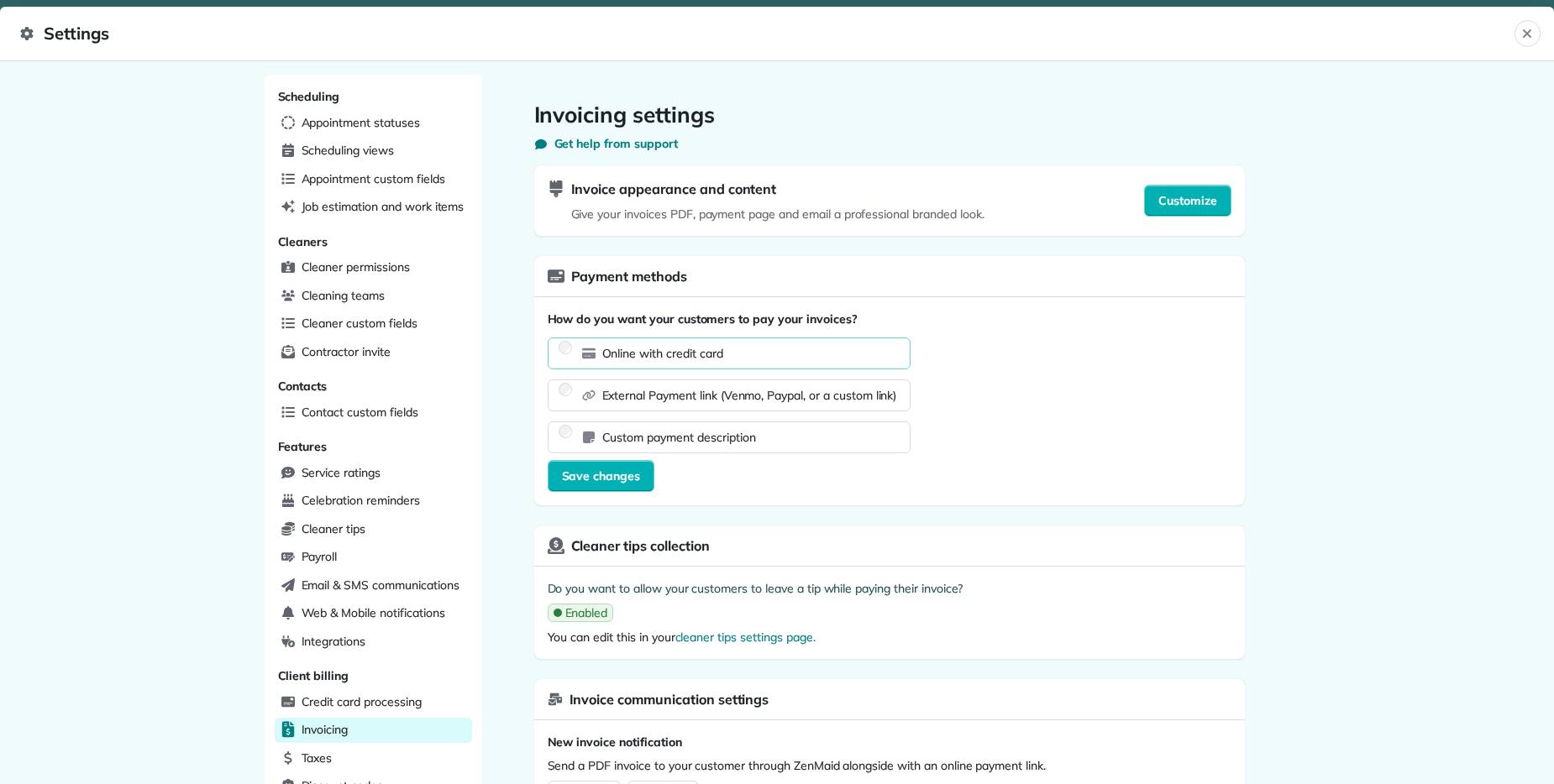
click at [1320, 331] on div "Scheduling Appointment statuses Scheduling views Appointment custom fields Job …" at bounding box center [777, 422] width 1554 height 723
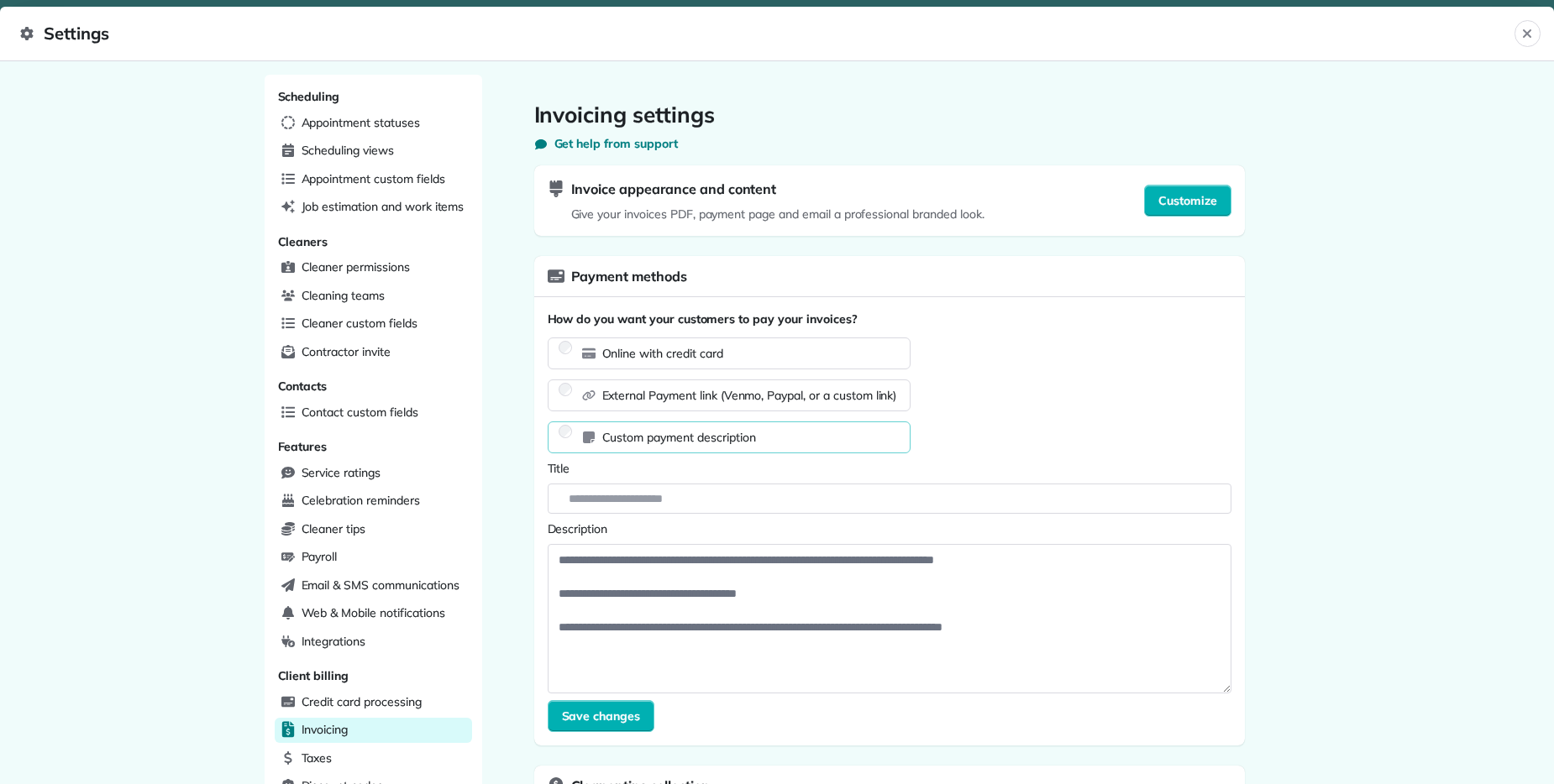
click at [228, 399] on div "Scheduling Appointment statuses Scheduling views Appointment custom fields Job …" at bounding box center [777, 422] width 1554 height 723
drag, startPoint x: 705, startPoint y: 272, endPoint x: 567, endPoint y: 274, distance: 138.0
click at [567, 274] on div "Payment methods" at bounding box center [889, 277] width 710 height 41
copy span "Payment methods"
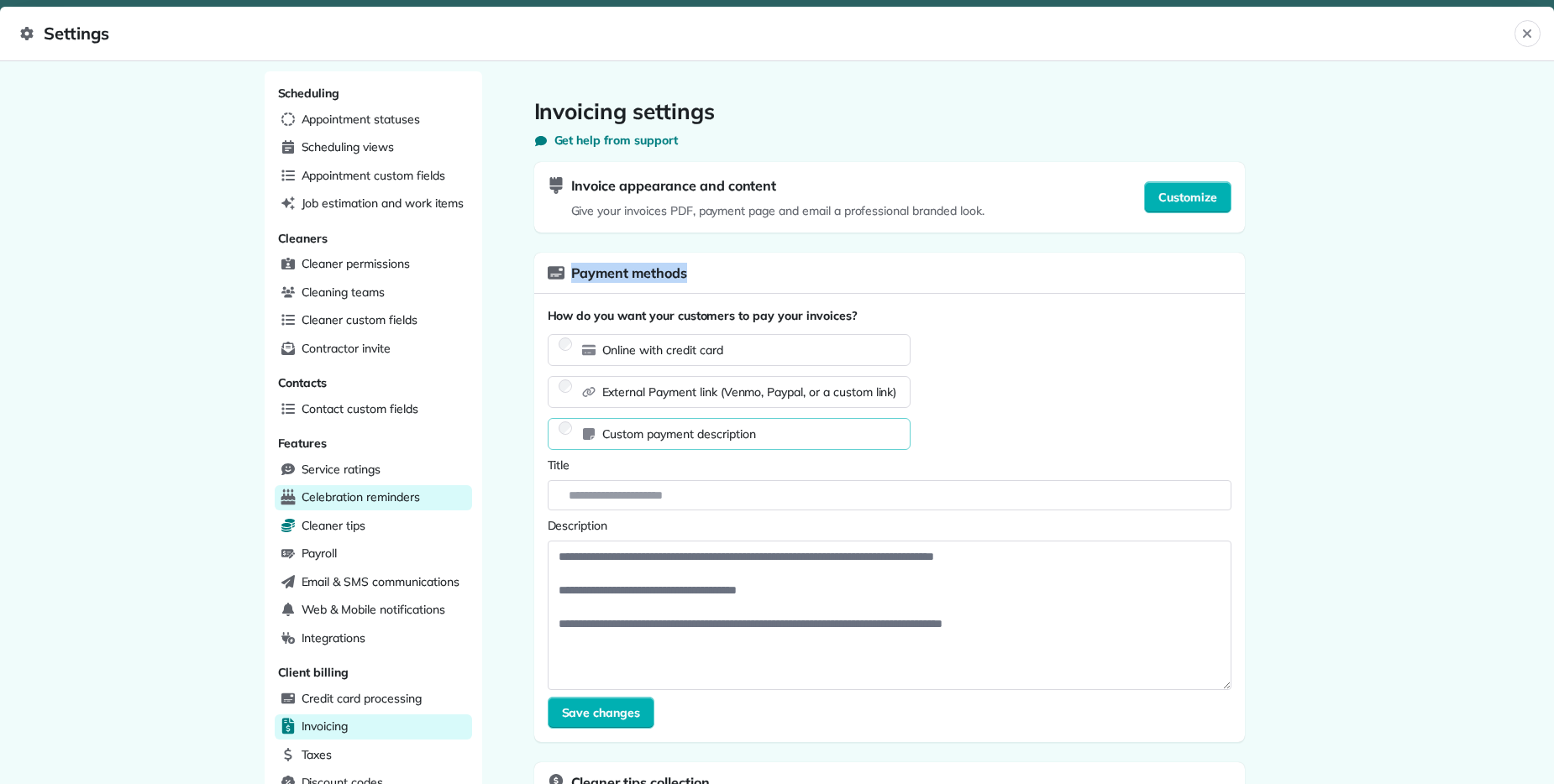
scroll to position [6, 0]
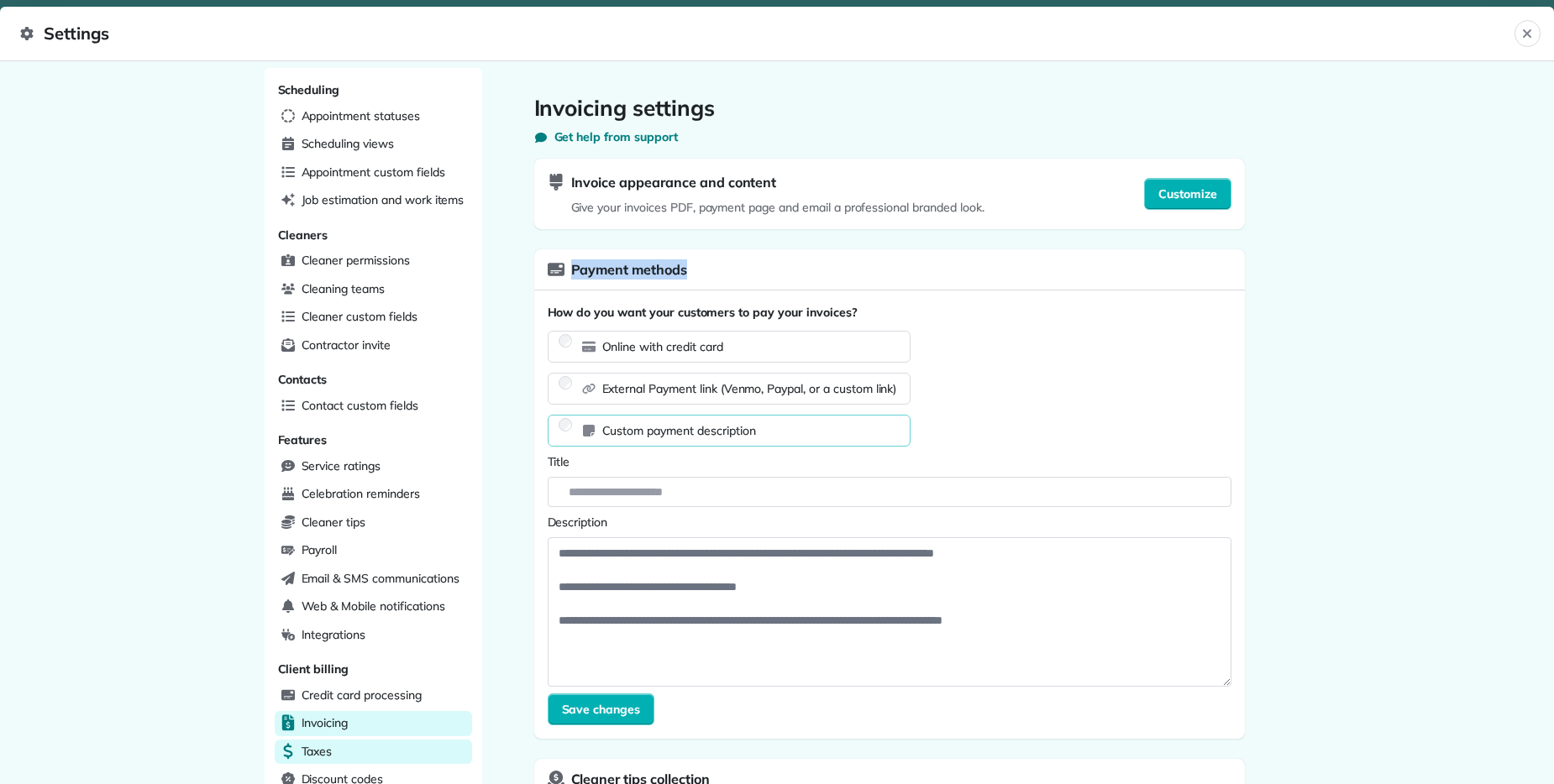
click at [364, 743] on div "Taxes" at bounding box center [373, 751] width 197 height 25
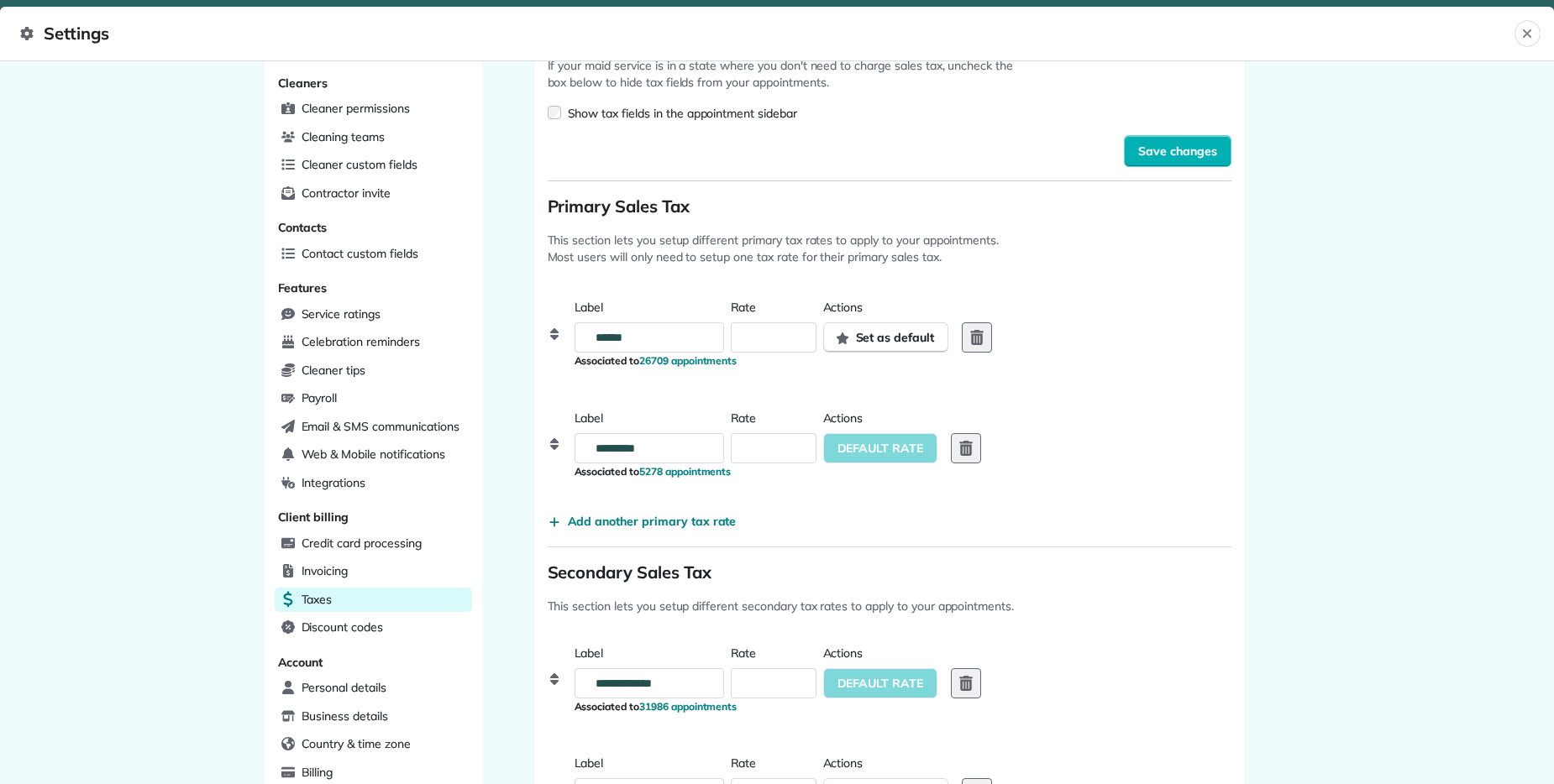
scroll to position [451, 0]
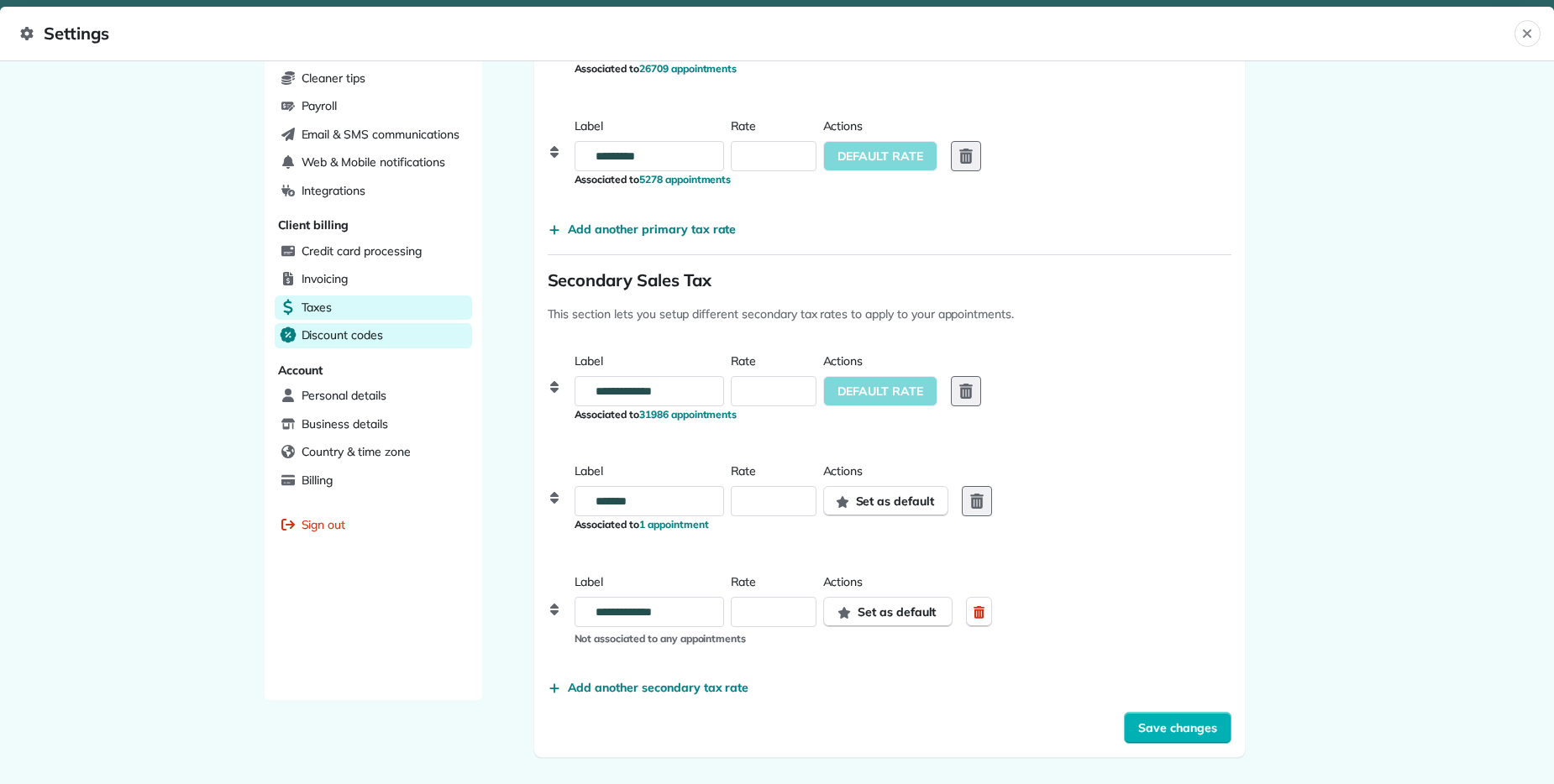
click at [368, 339] on span "Discount codes" at bounding box center [342, 335] width 82 height 16
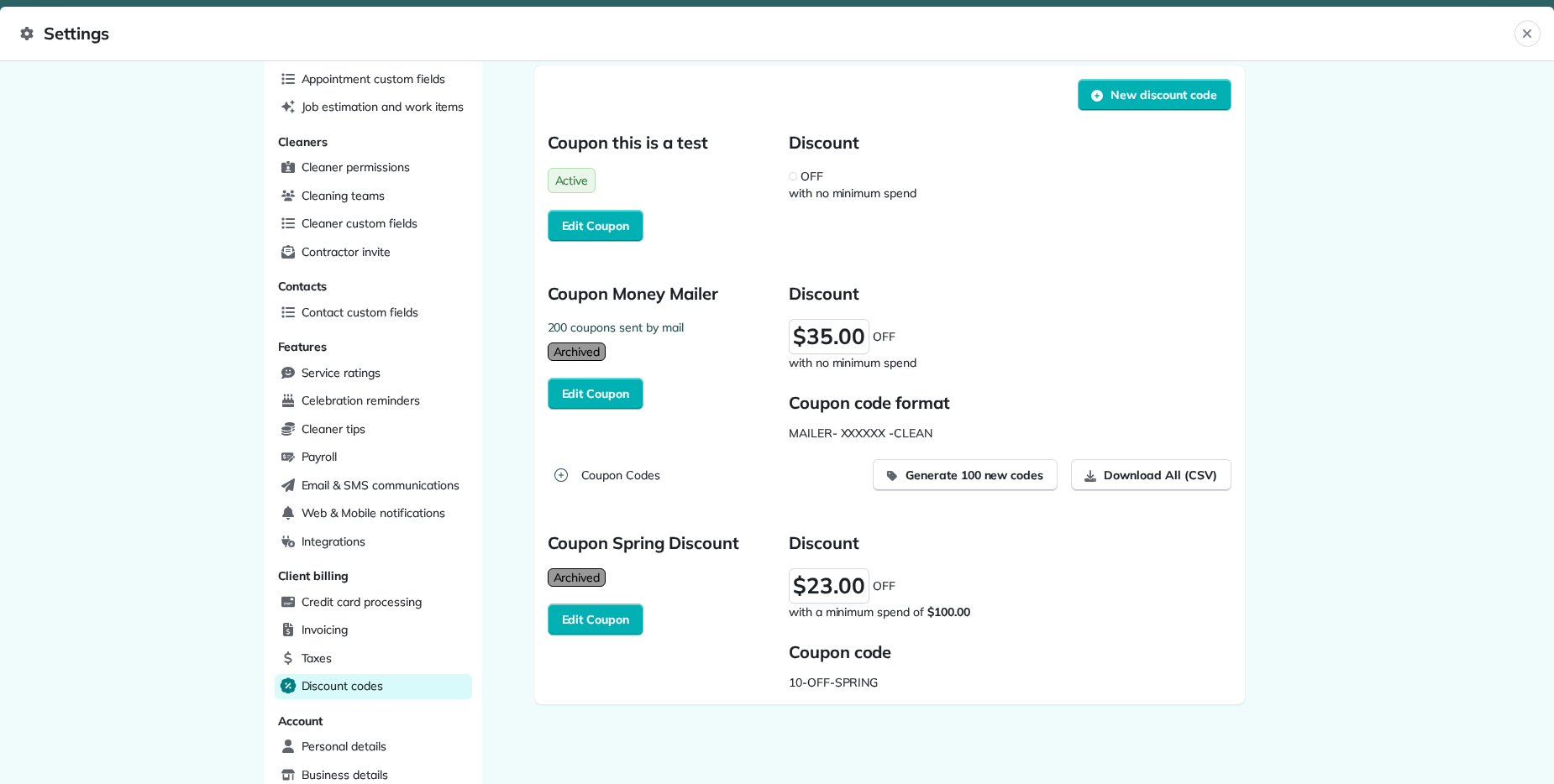
scroll to position [56, 0]
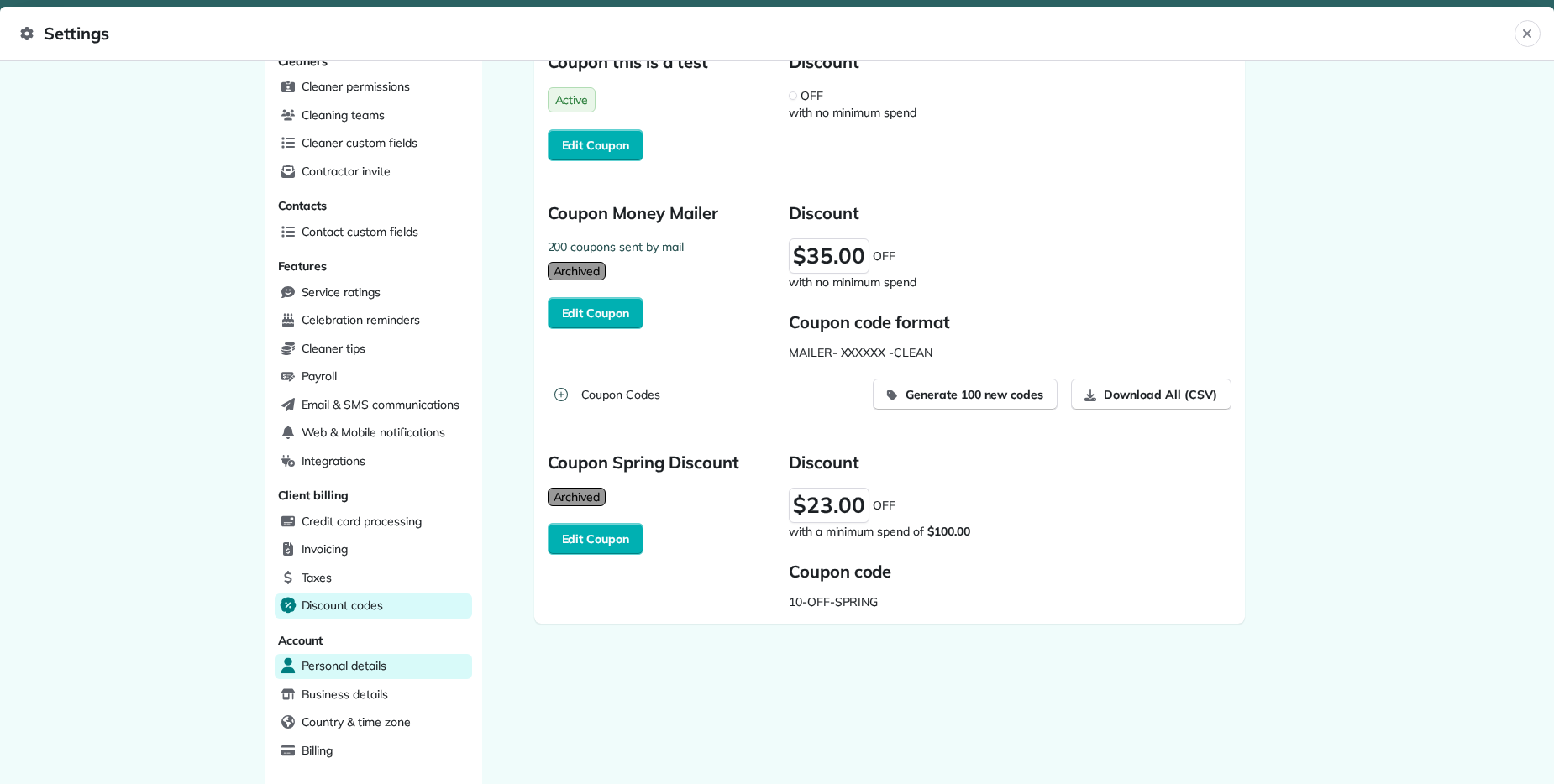
click at [379, 661] on span "Personal details" at bounding box center [344, 666] width 85 height 16
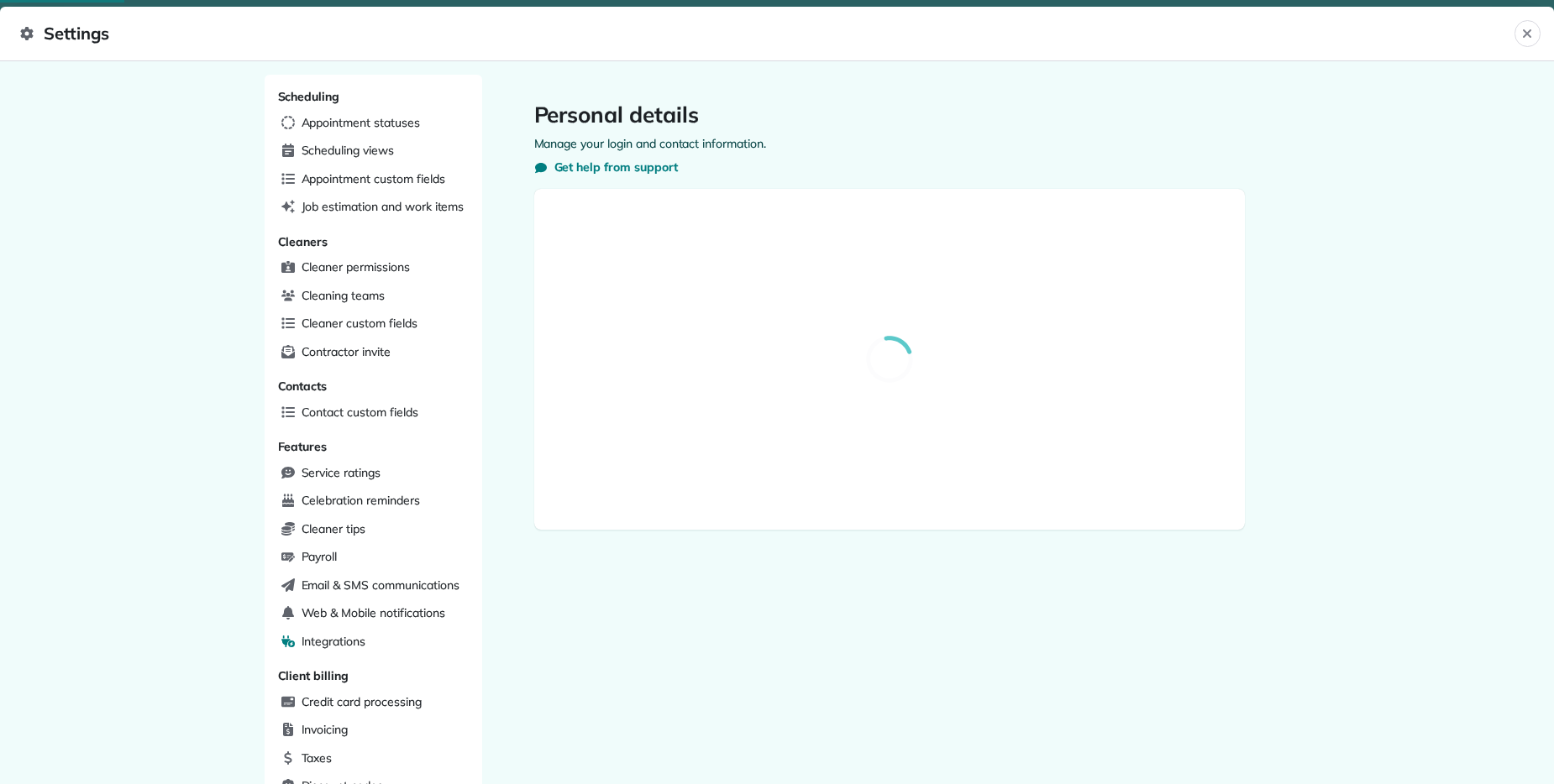
select select "**"
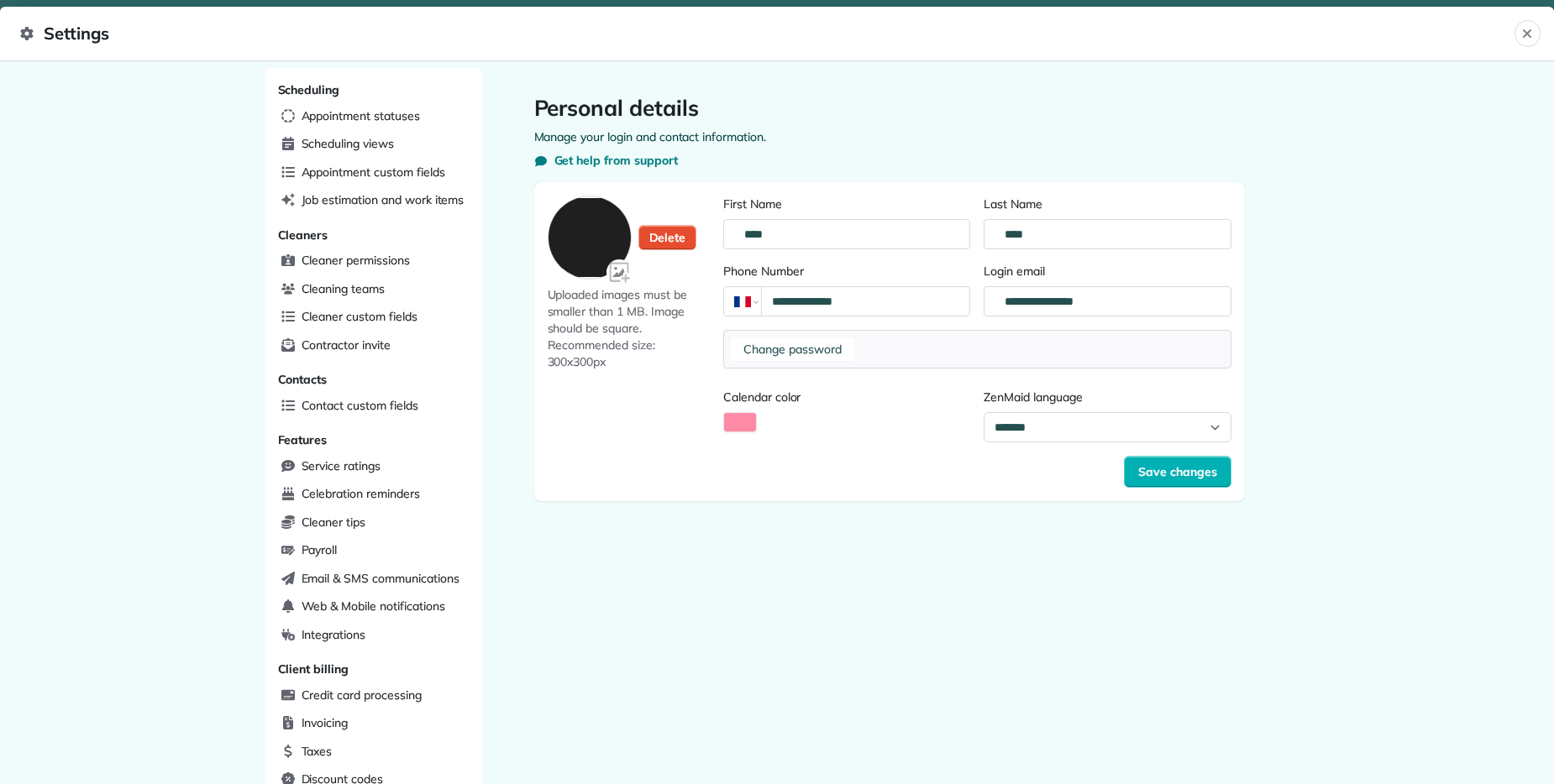
scroll to position [22, 0]
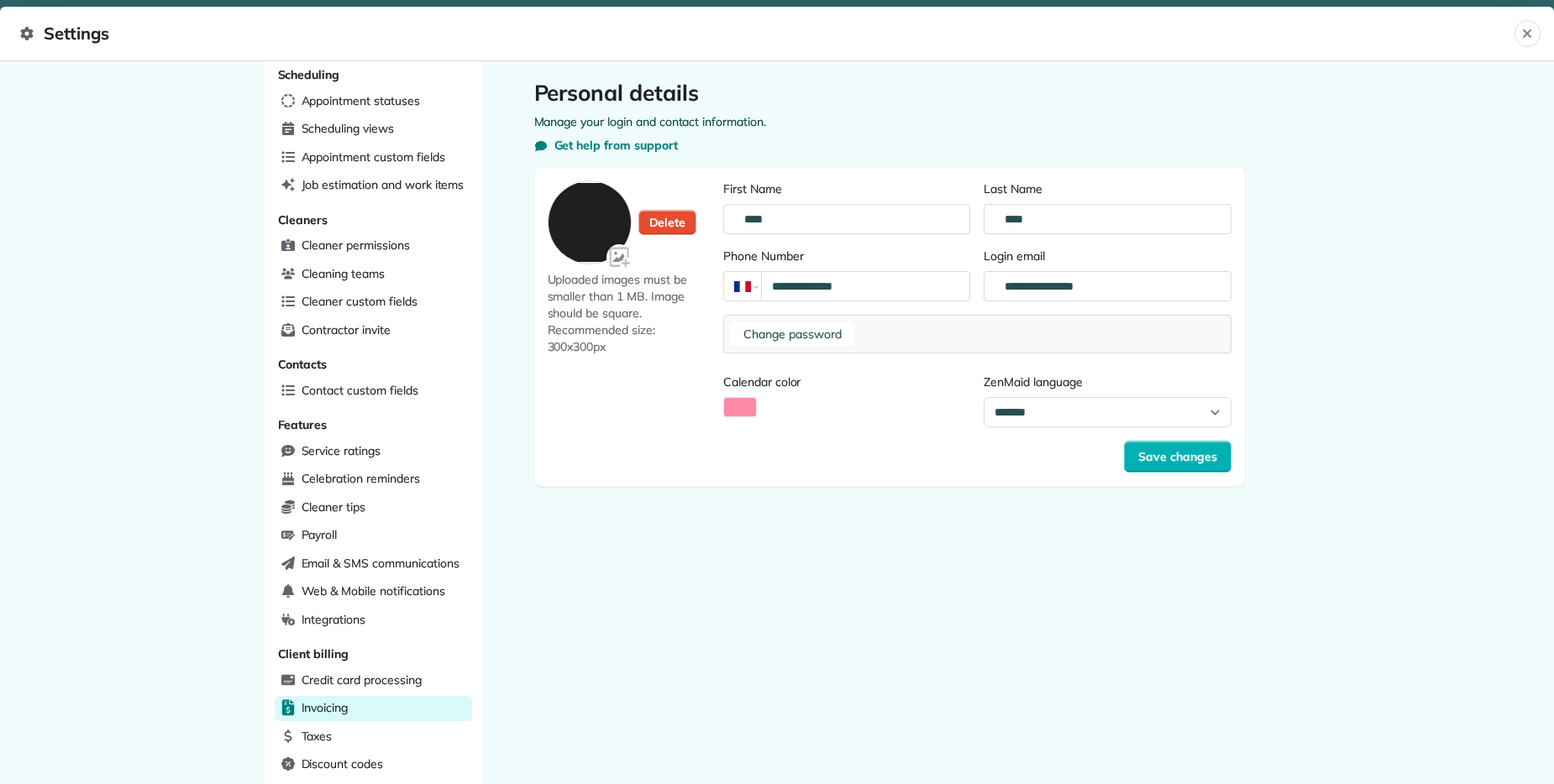
click at [336, 709] on span "Invoicing" at bounding box center [324, 707] width 47 height 16
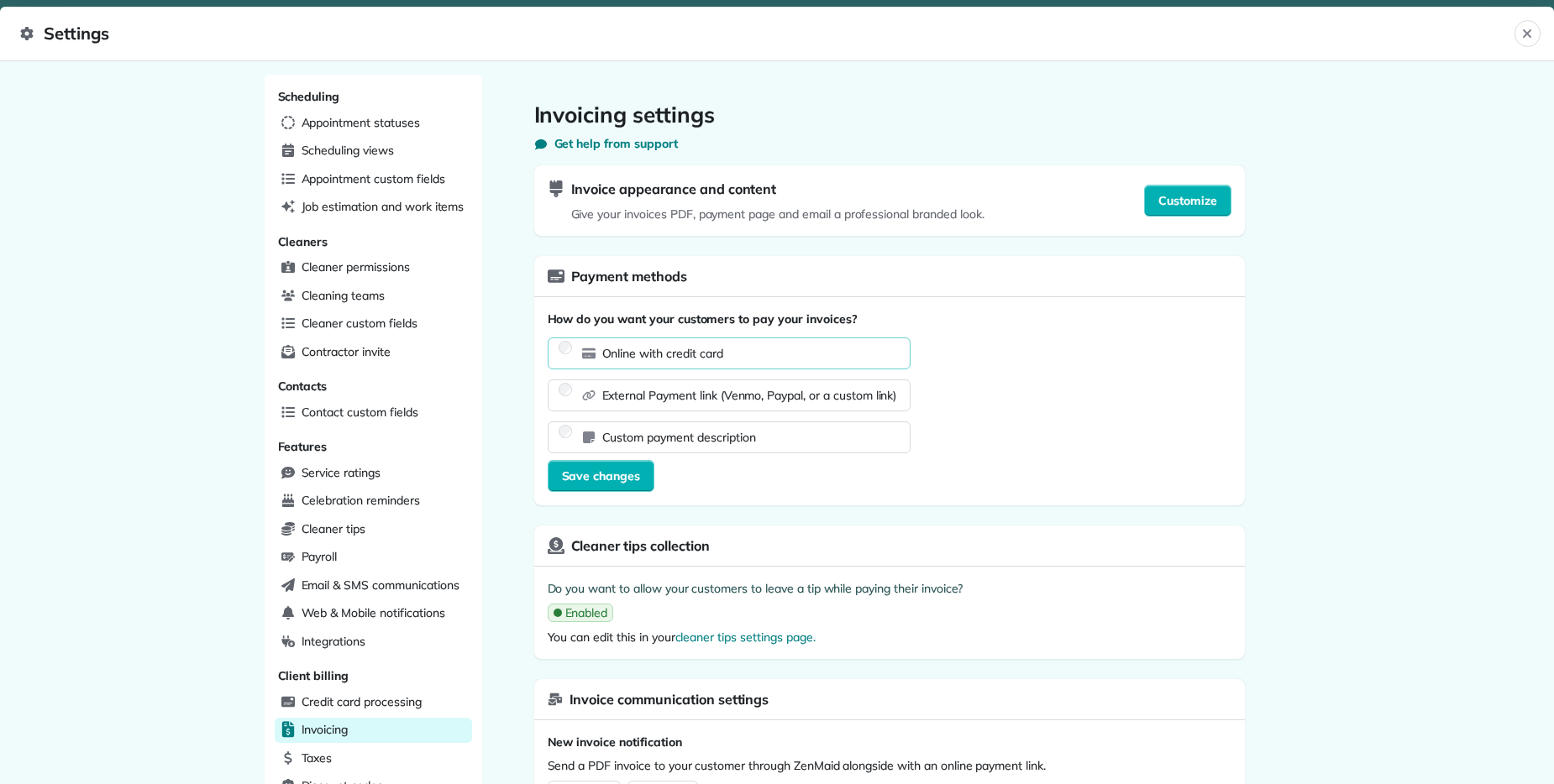
scroll to position [304, 0]
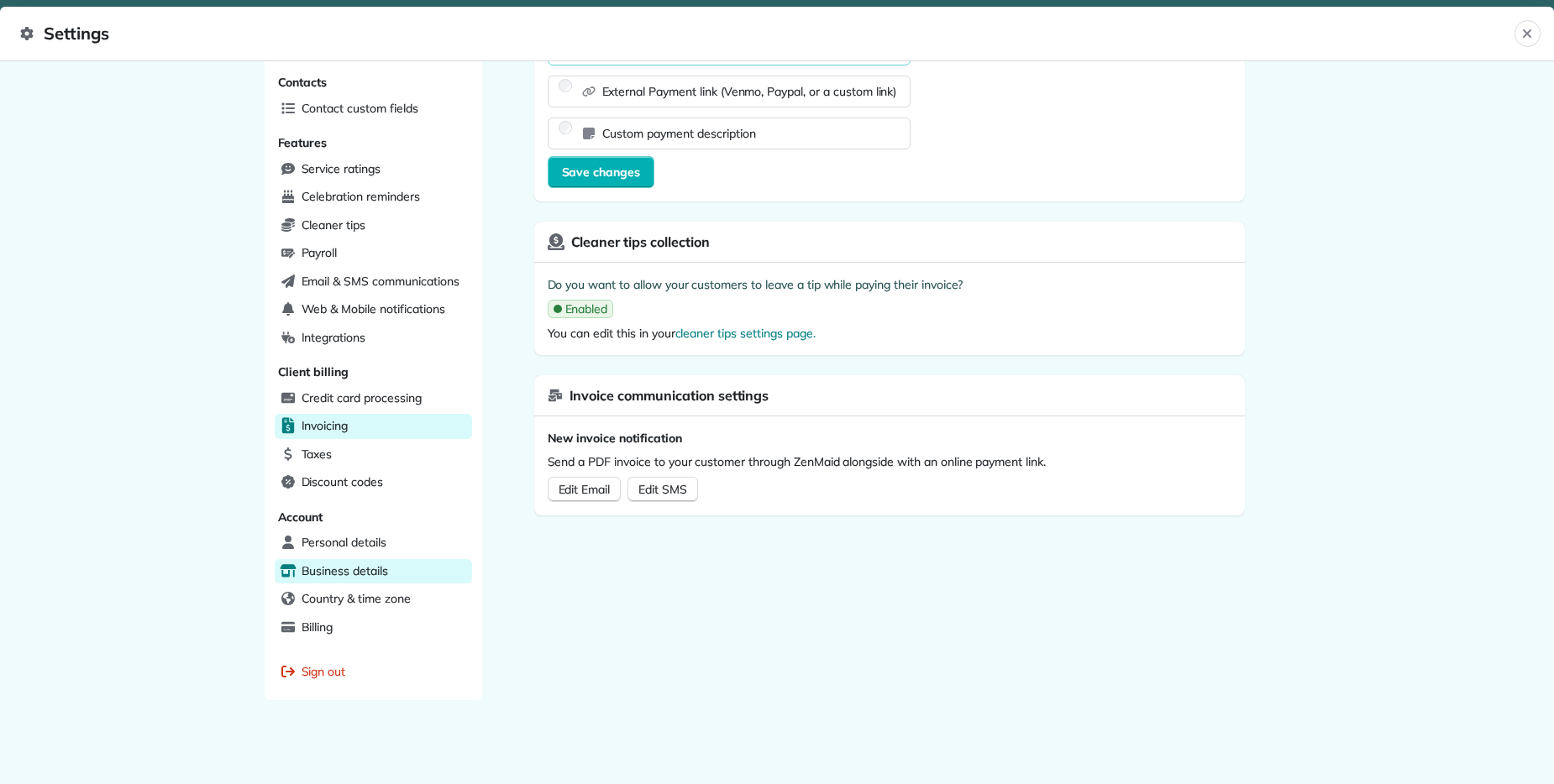
click at [323, 577] on span "Business details" at bounding box center [345, 571] width 86 height 16
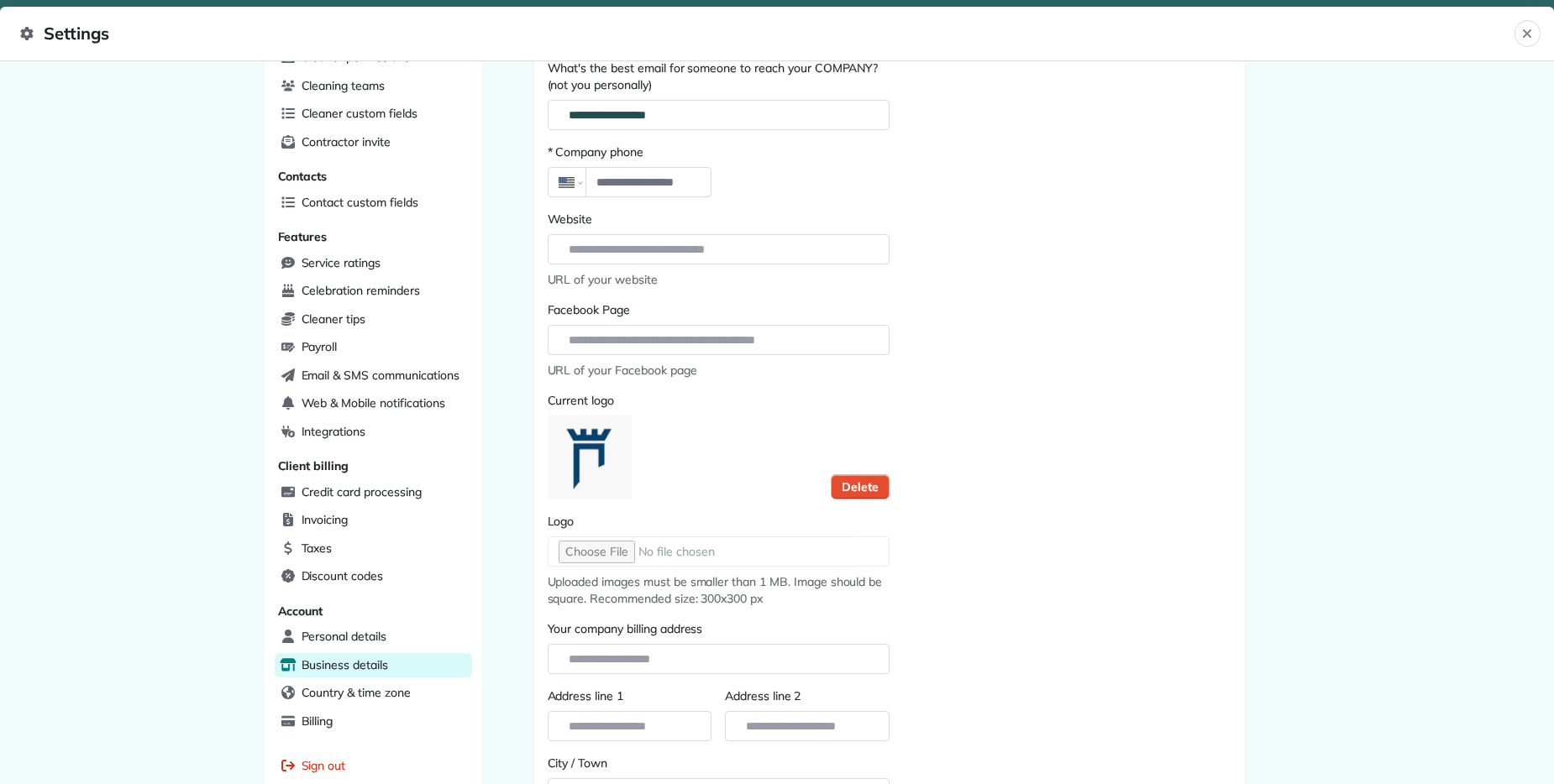
scroll to position [387, 0]
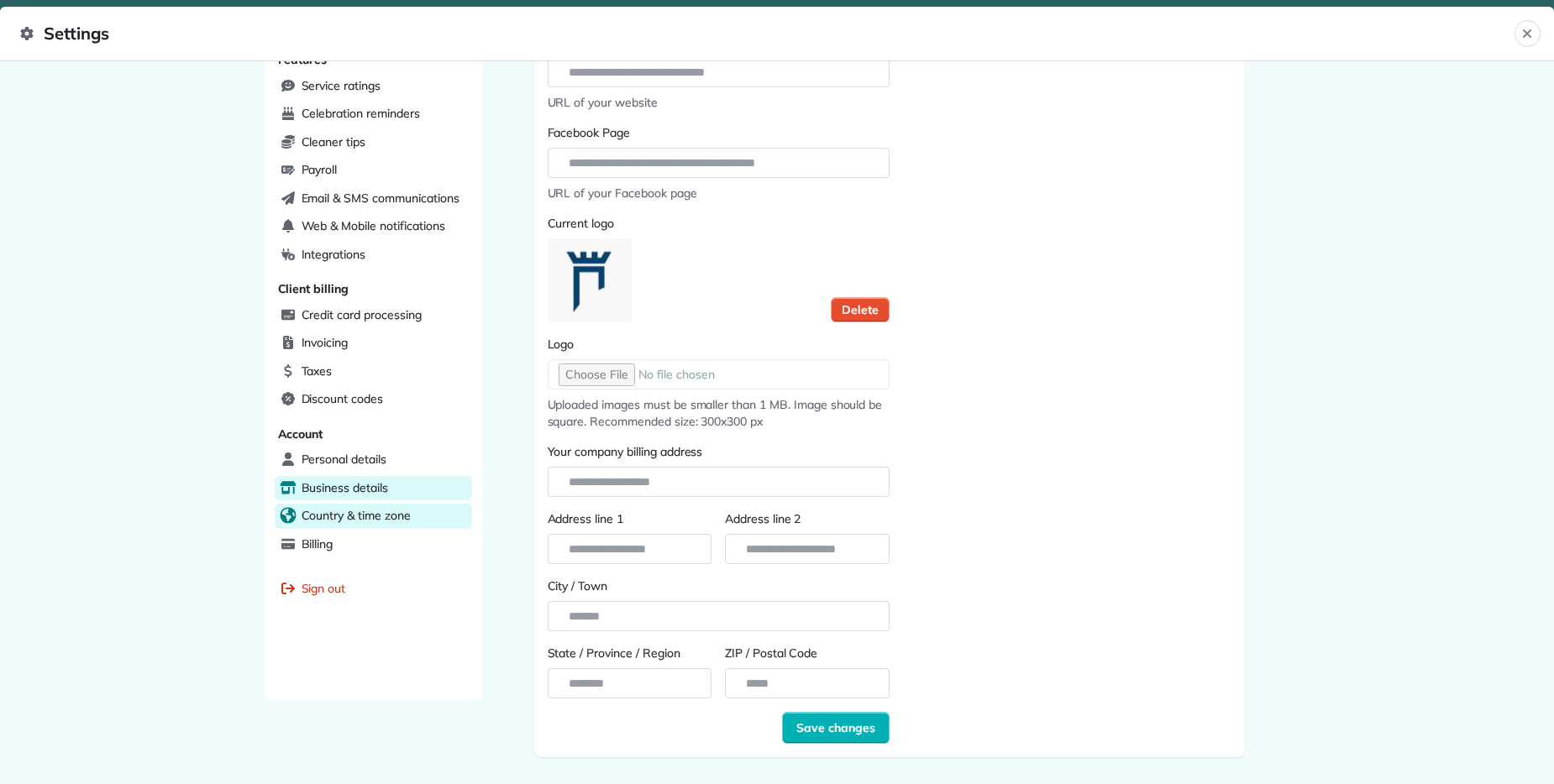
click at [388, 523] on span "Country & time zone" at bounding box center [356, 516] width 109 height 16
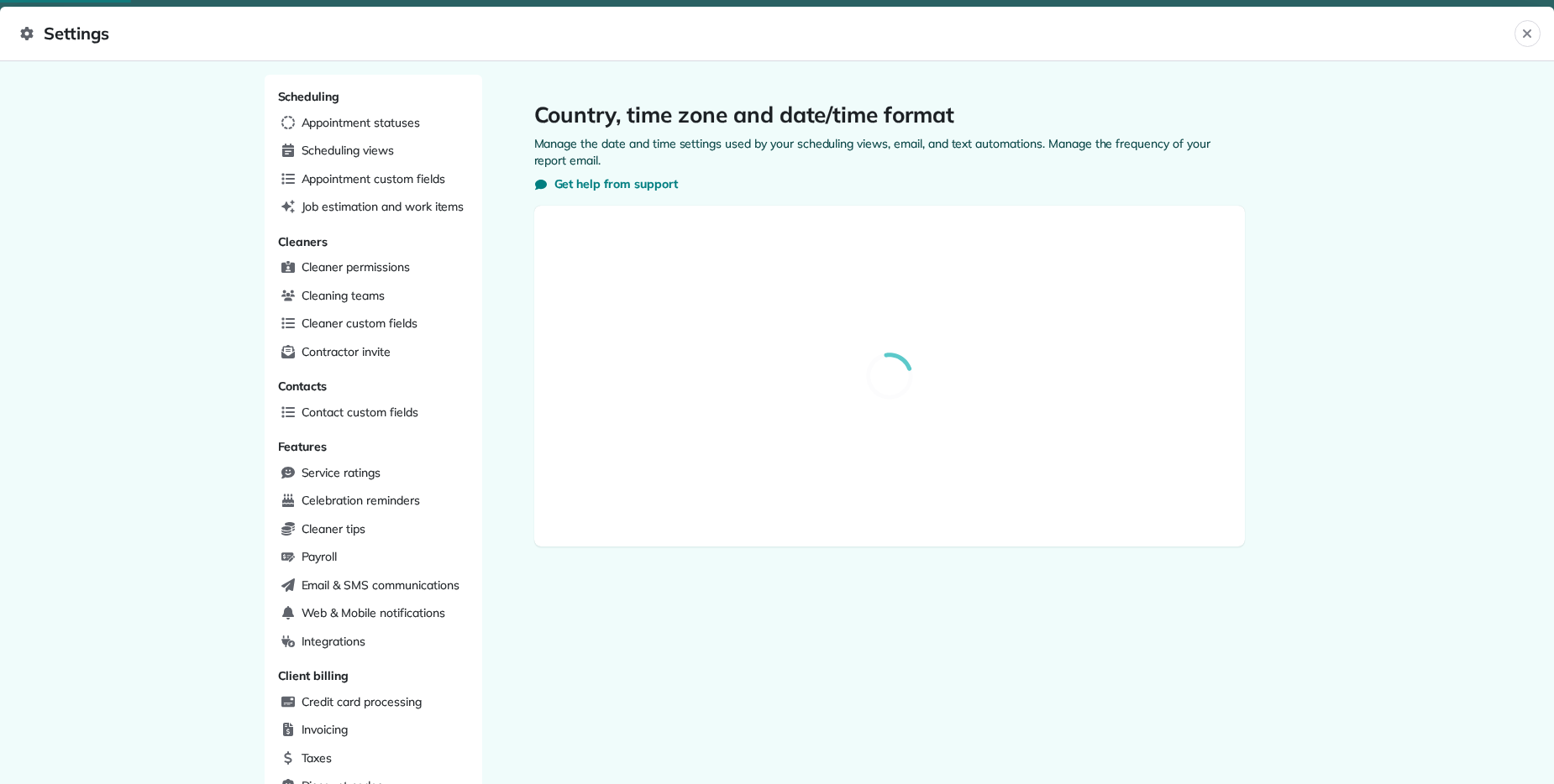
select select "**"
select select "*****"
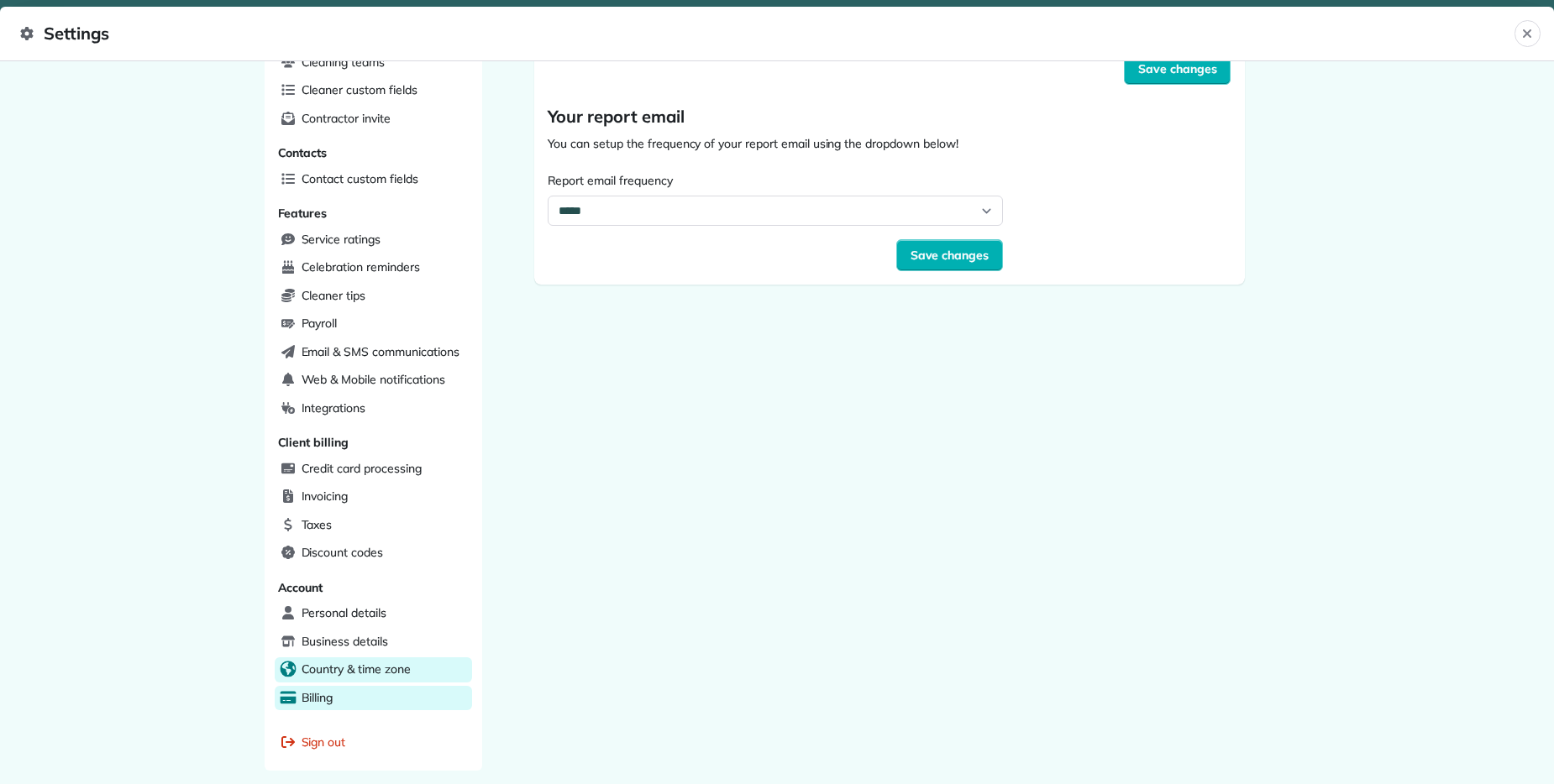
click at [342, 709] on div "Billing" at bounding box center [373, 698] width 197 height 25
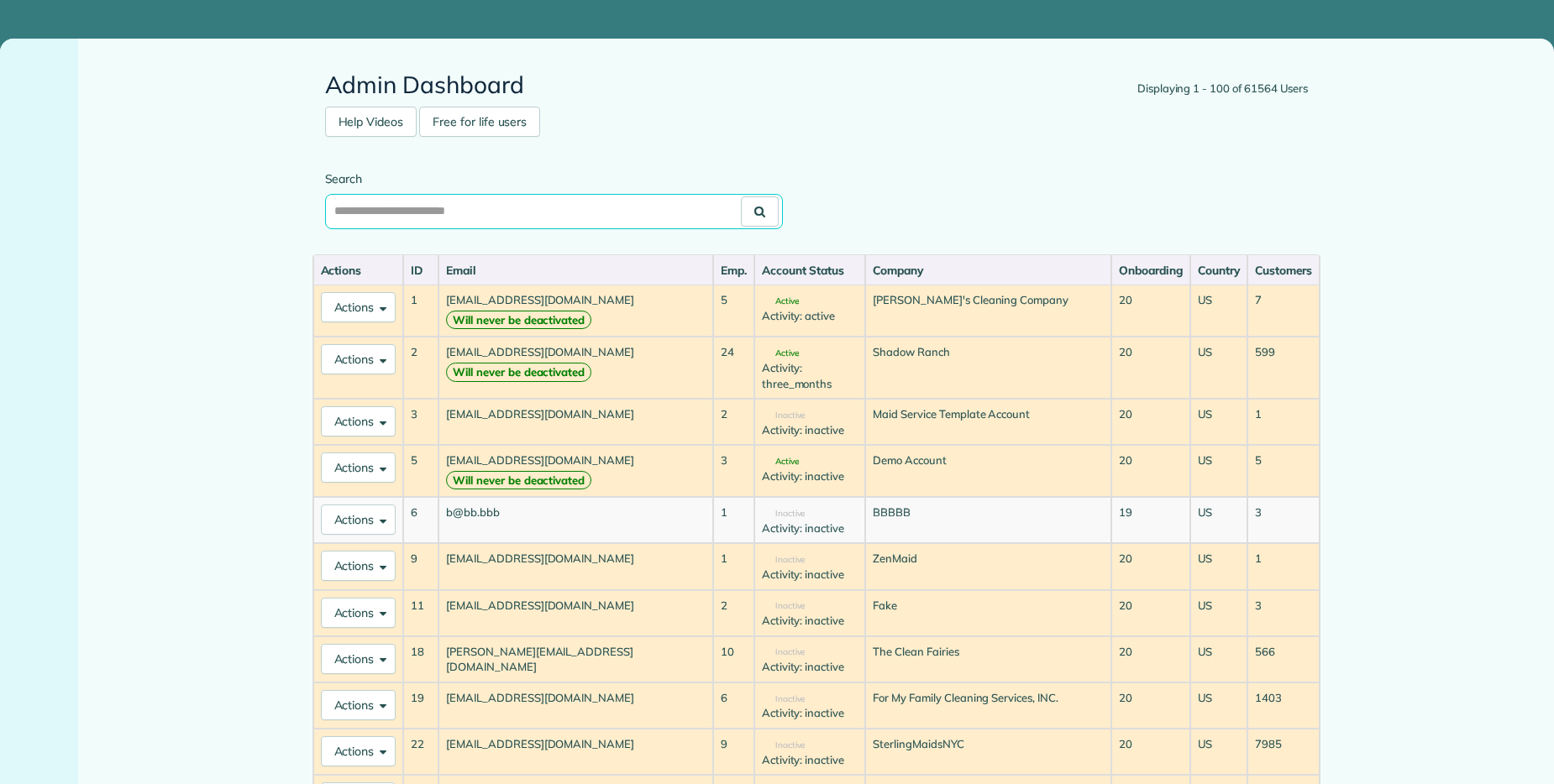
click at [411, 223] on input "text" at bounding box center [554, 212] width 458 height 35
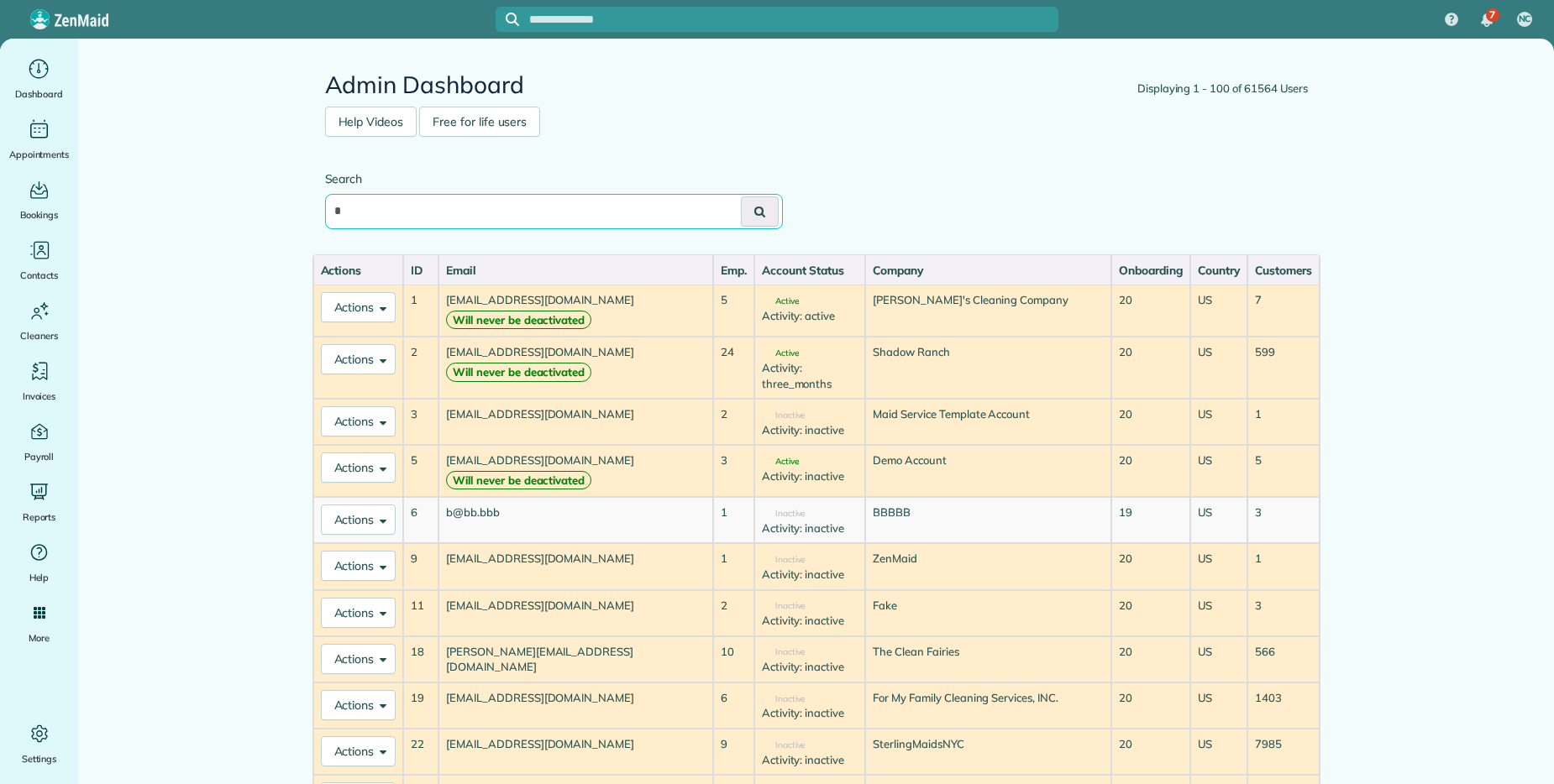
click at [479, 225] on input "*" at bounding box center [554, 212] width 458 height 35
type input "**********"
click at [740, 196] on button at bounding box center [759, 211] width 38 height 30
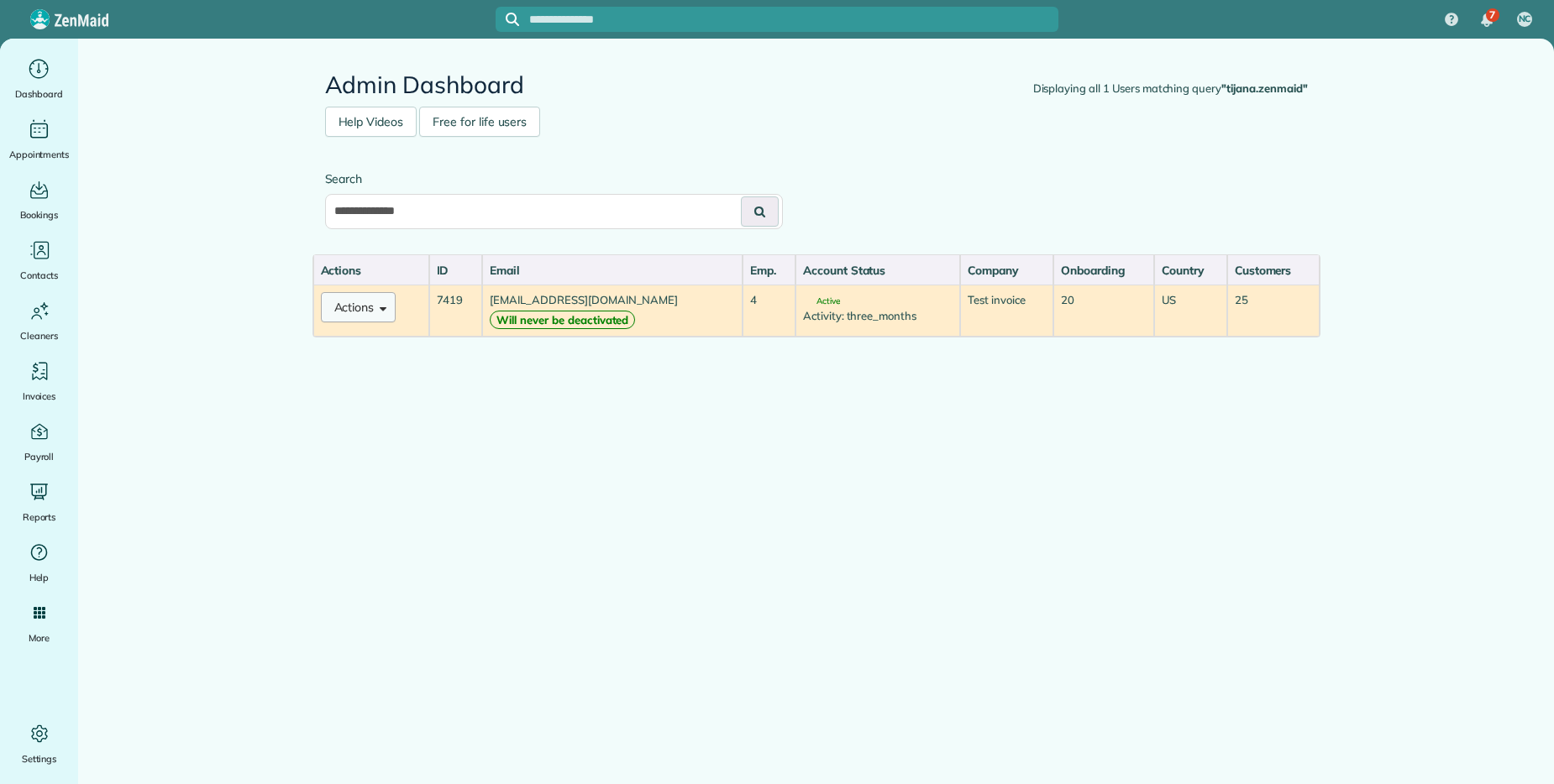
click at [393, 309] on button "Actions" at bounding box center [358, 307] width 75 height 30
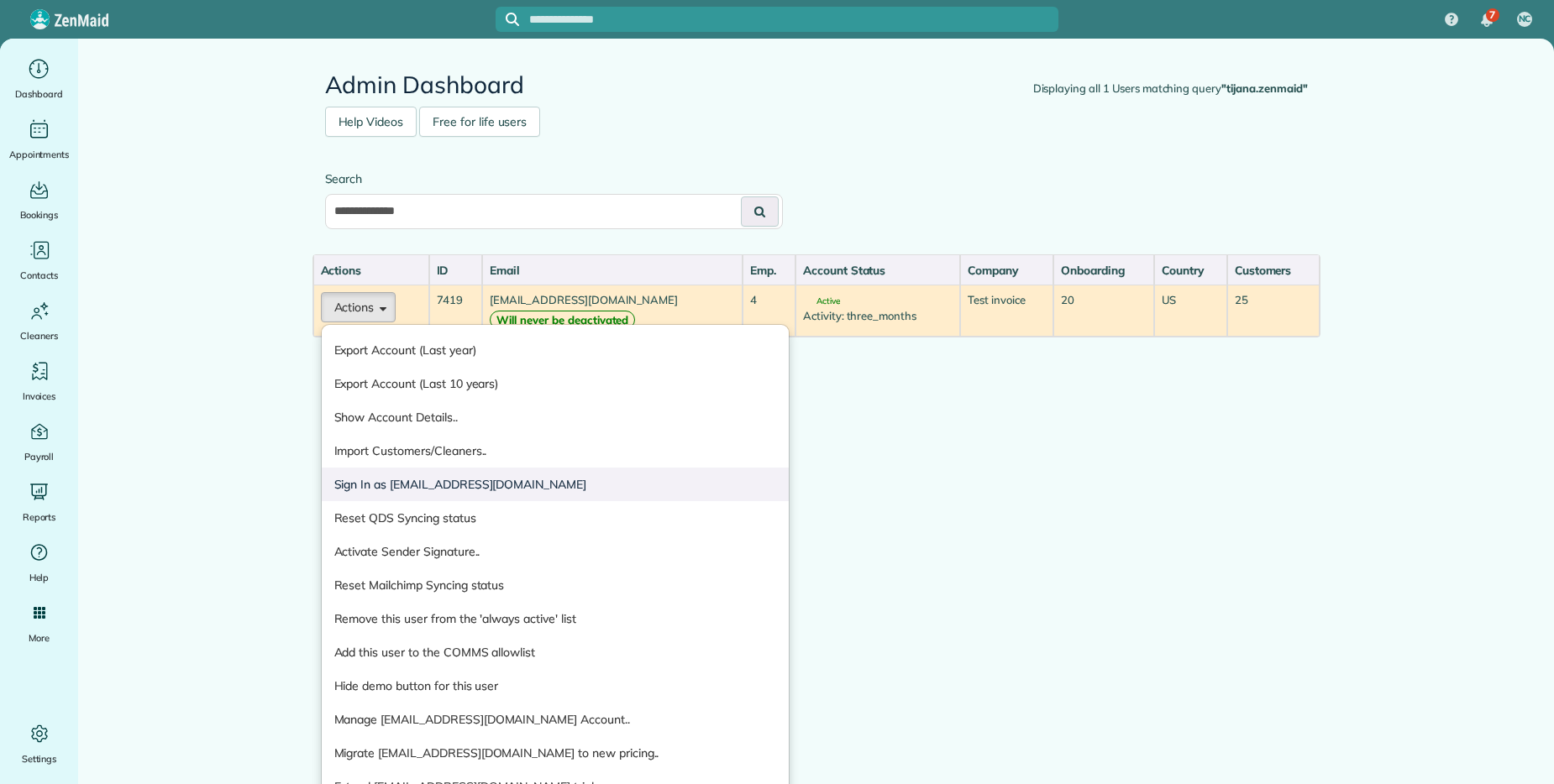
click at [493, 485] on link "Sign In as [EMAIL_ADDRESS][DOMAIN_NAME]" at bounding box center [555, 485] width 467 height 34
